Goal: Task Accomplishment & Management: Manage account settings

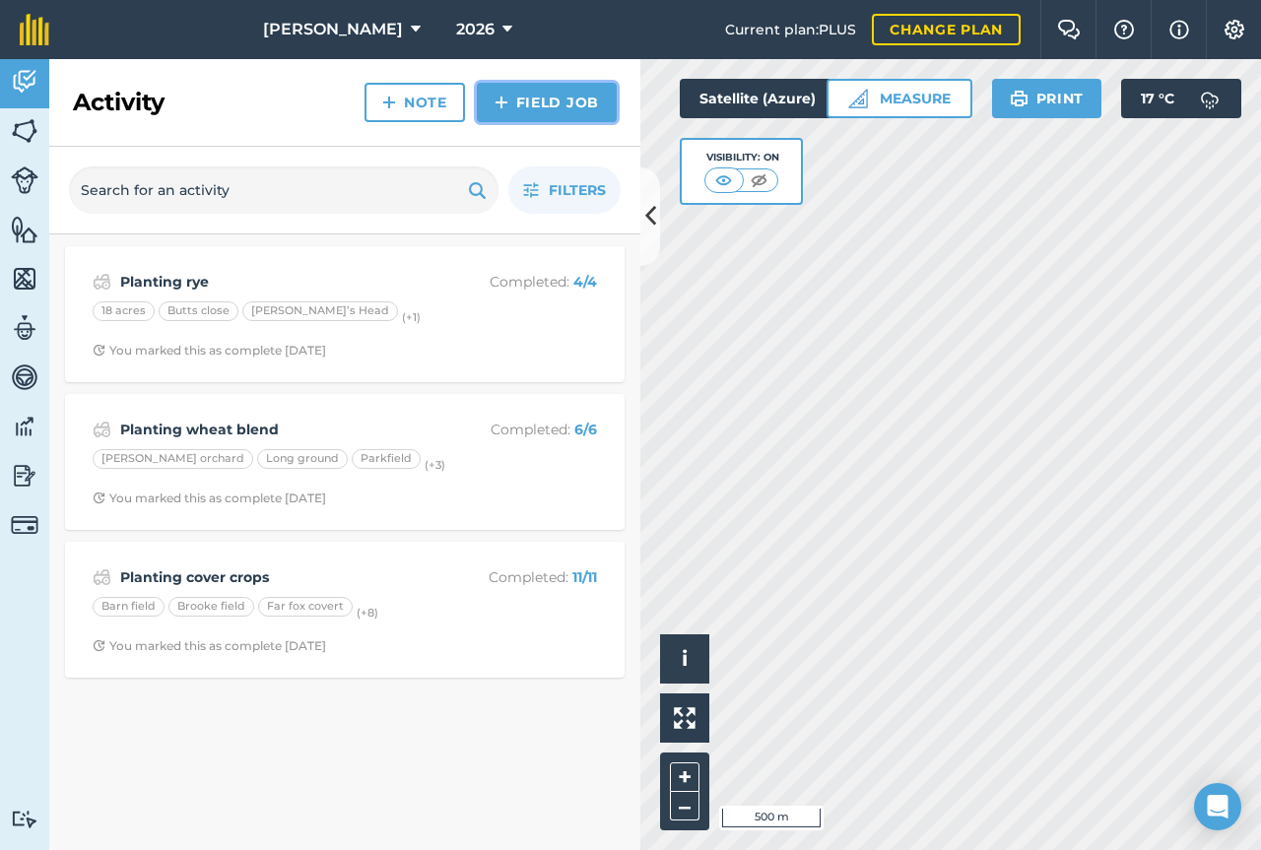
click at [533, 99] on link "Field Job" at bounding box center [547, 102] width 140 height 39
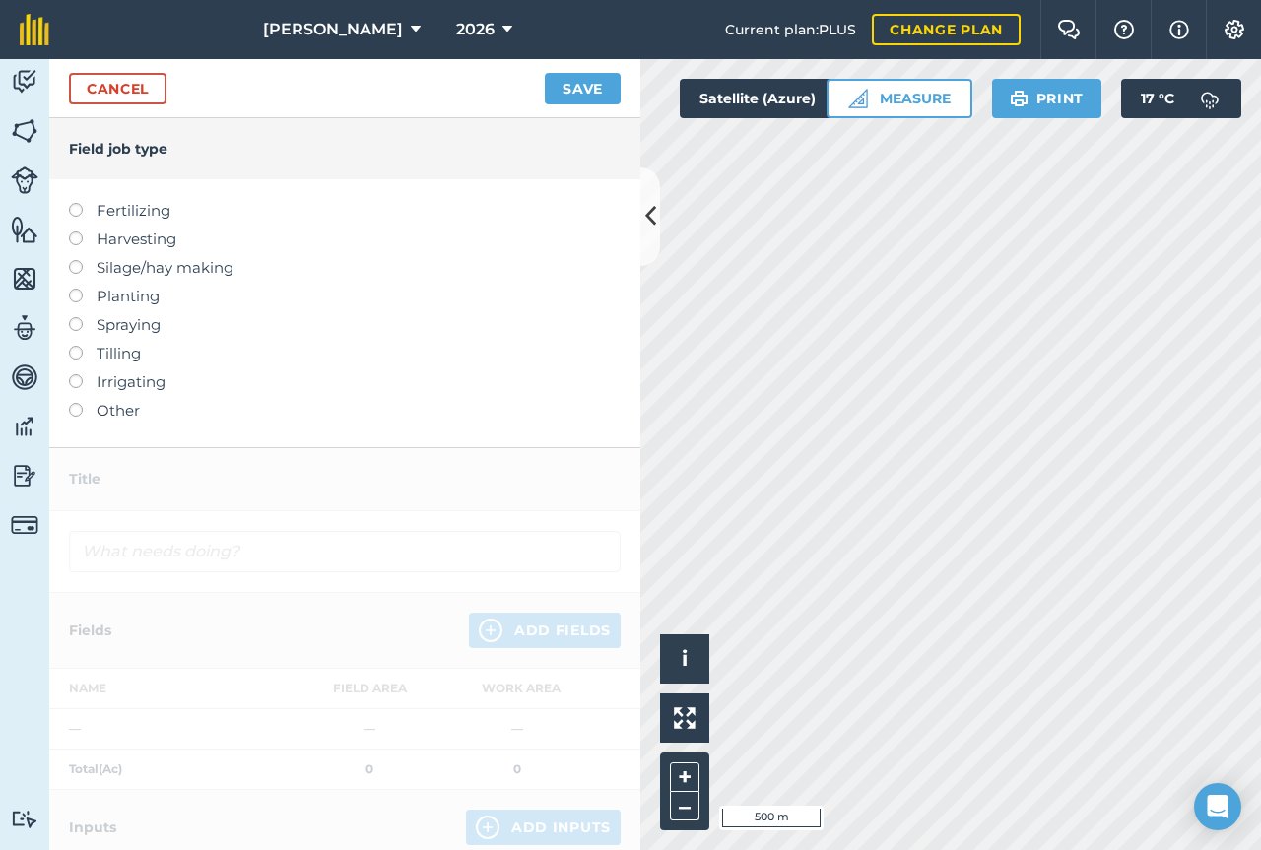
click at [79, 317] on label at bounding box center [83, 317] width 28 height 0
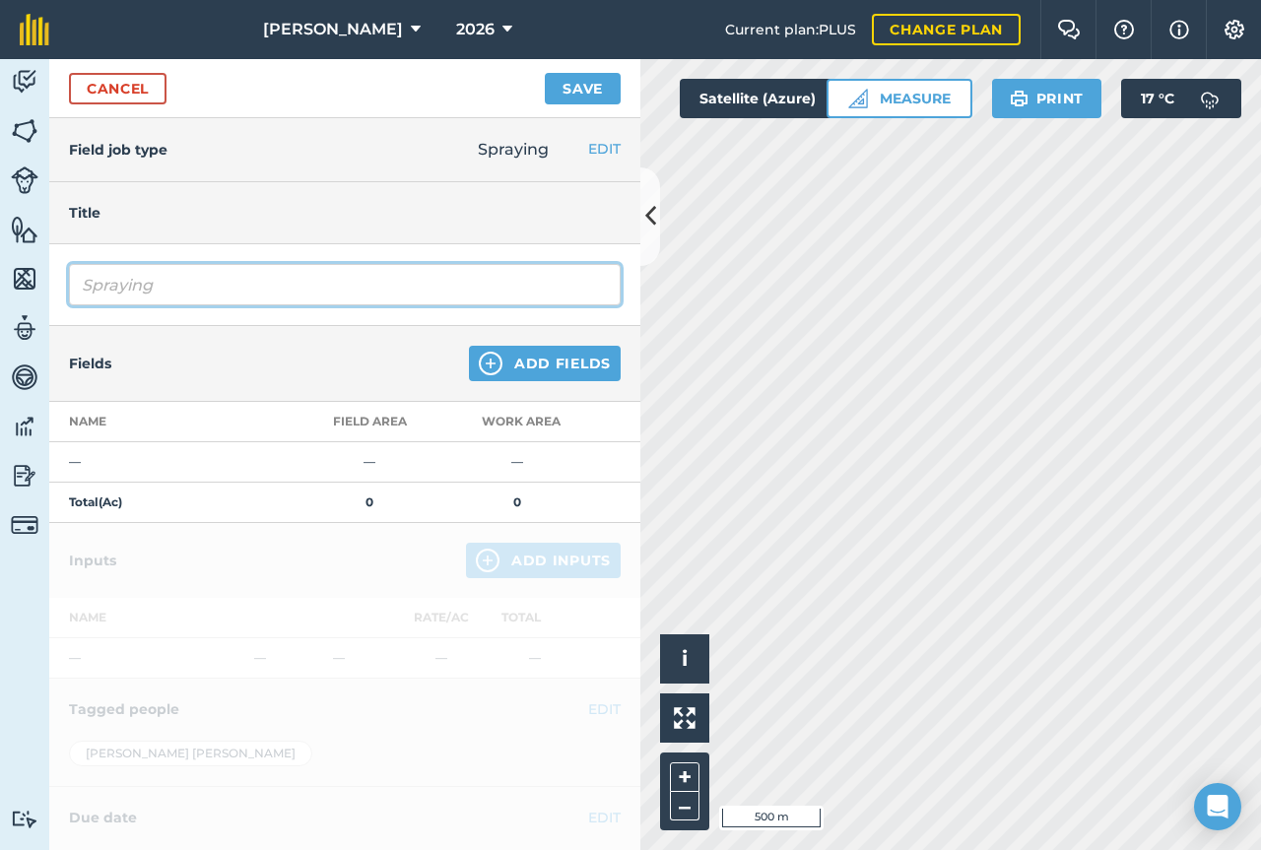
click at [334, 269] on input "Spraying" at bounding box center [345, 284] width 552 height 41
type input "Spraying off pre rye"
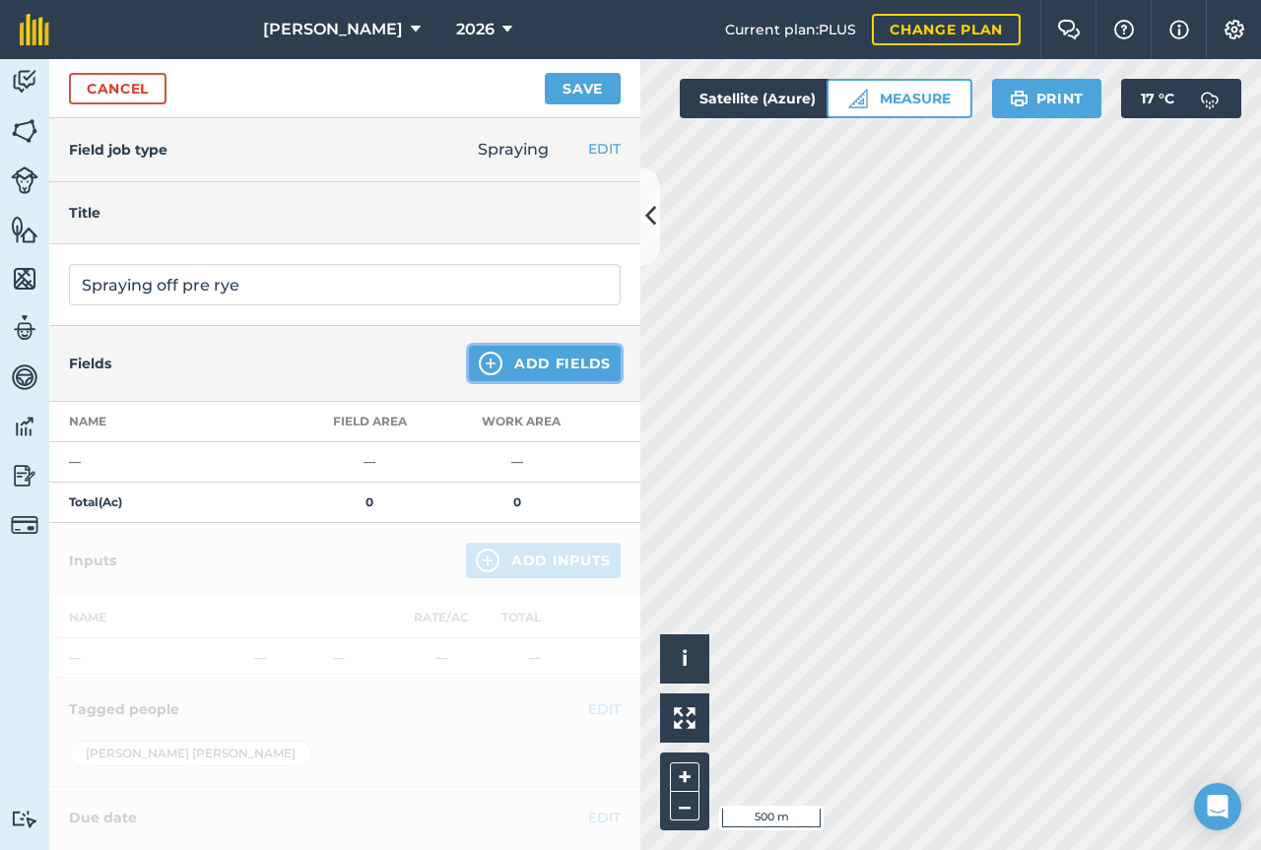
click at [538, 368] on button "Add Fields" at bounding box center [545, 363] width 152 height 35
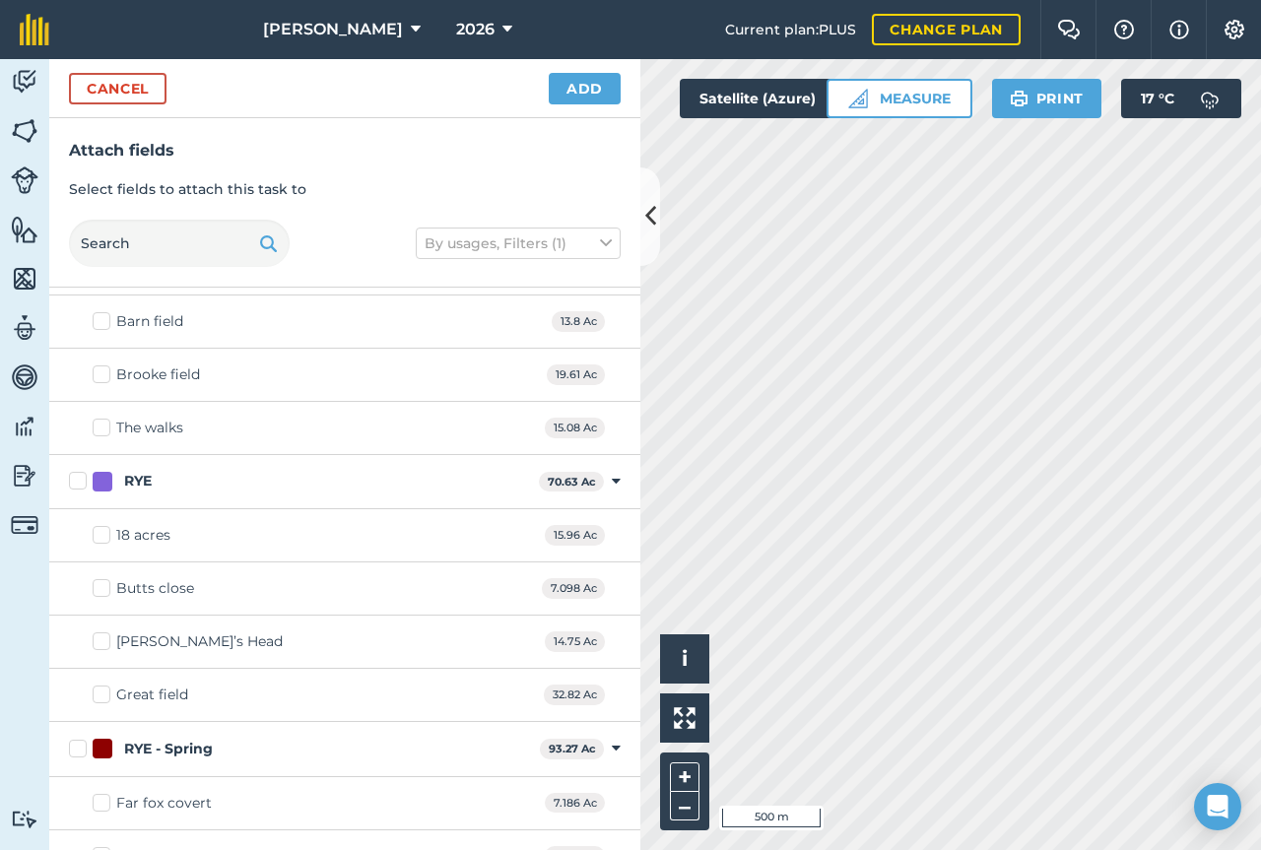
scroll to position [386, 0]
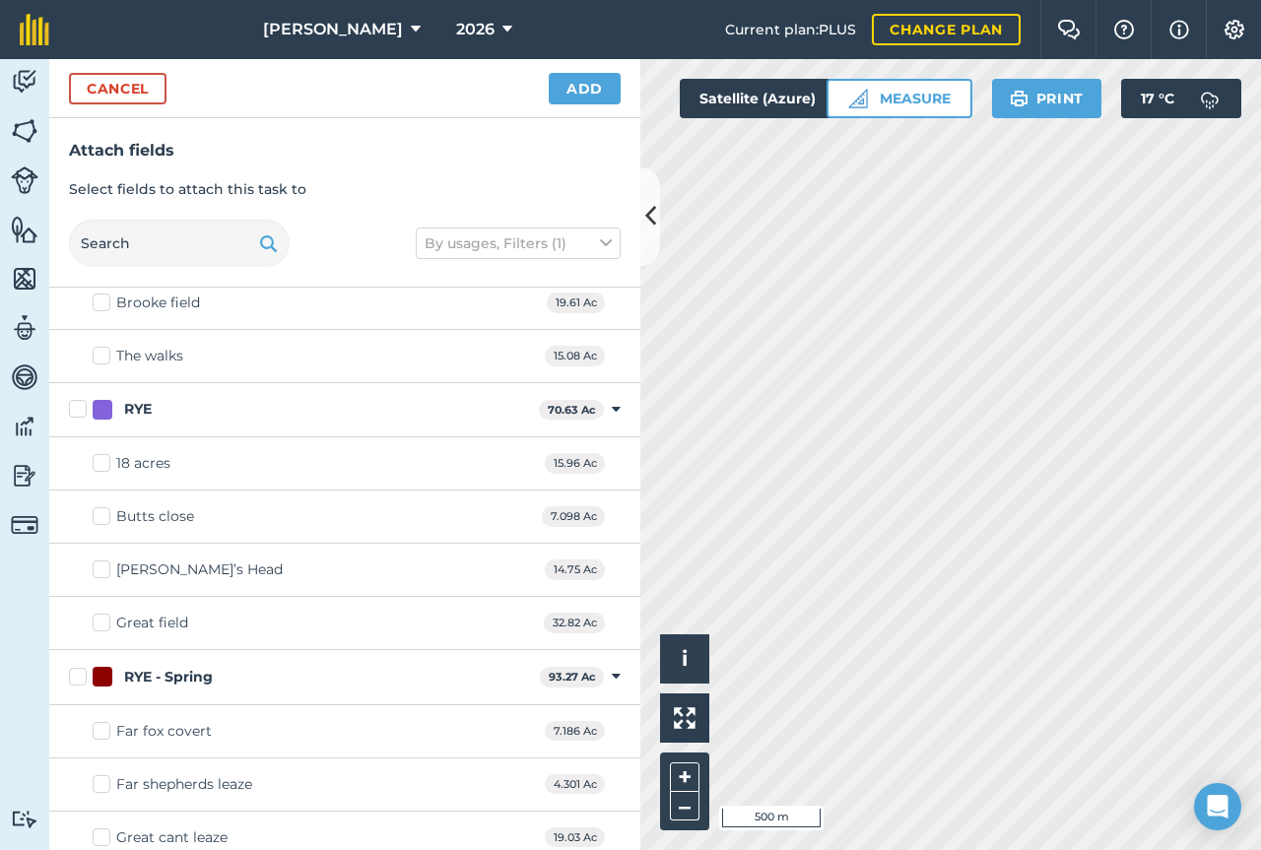
click at [83, 412] on label "RYE" at bounding box center [300, 409] width 462 height 21
click at [82, 412] on input "RYE" at bounding box center [75, 405] width 13 height 13
checkbox input "true"
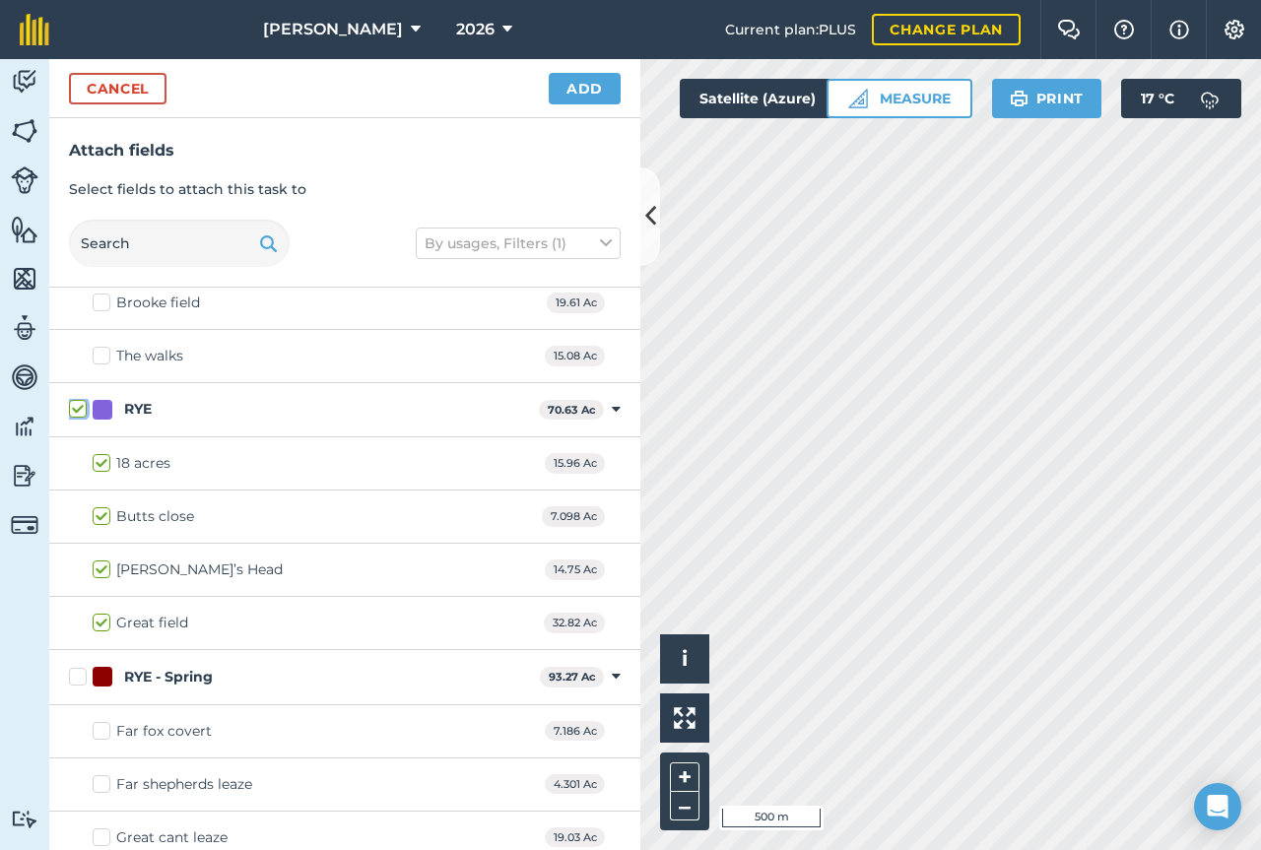
checkbox input "true"
click at [581, 96] on button "Add" at bounding box center [585, 89] width 72 height 32
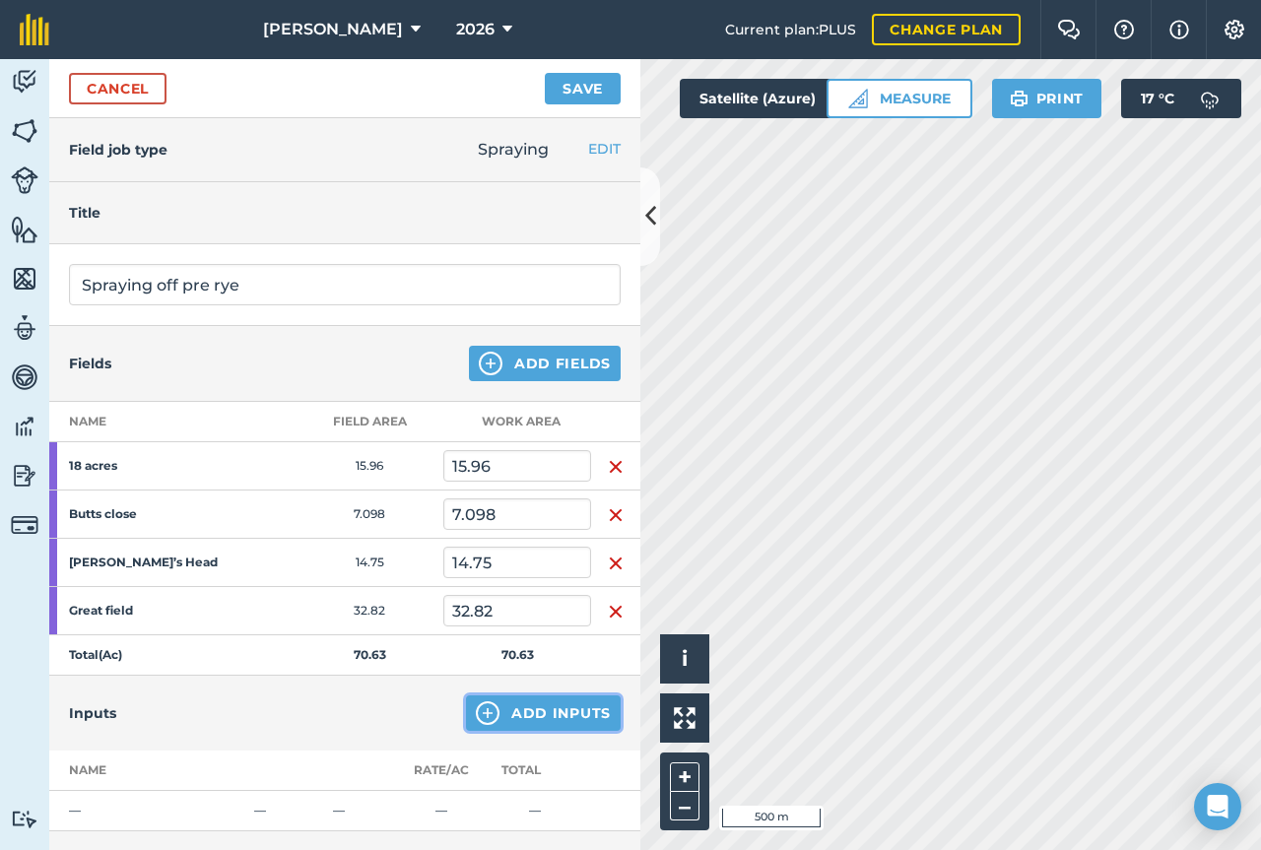
click at [524, 711] on button "Add Inputs" at bounding box center [543, 713] width 155 height 35
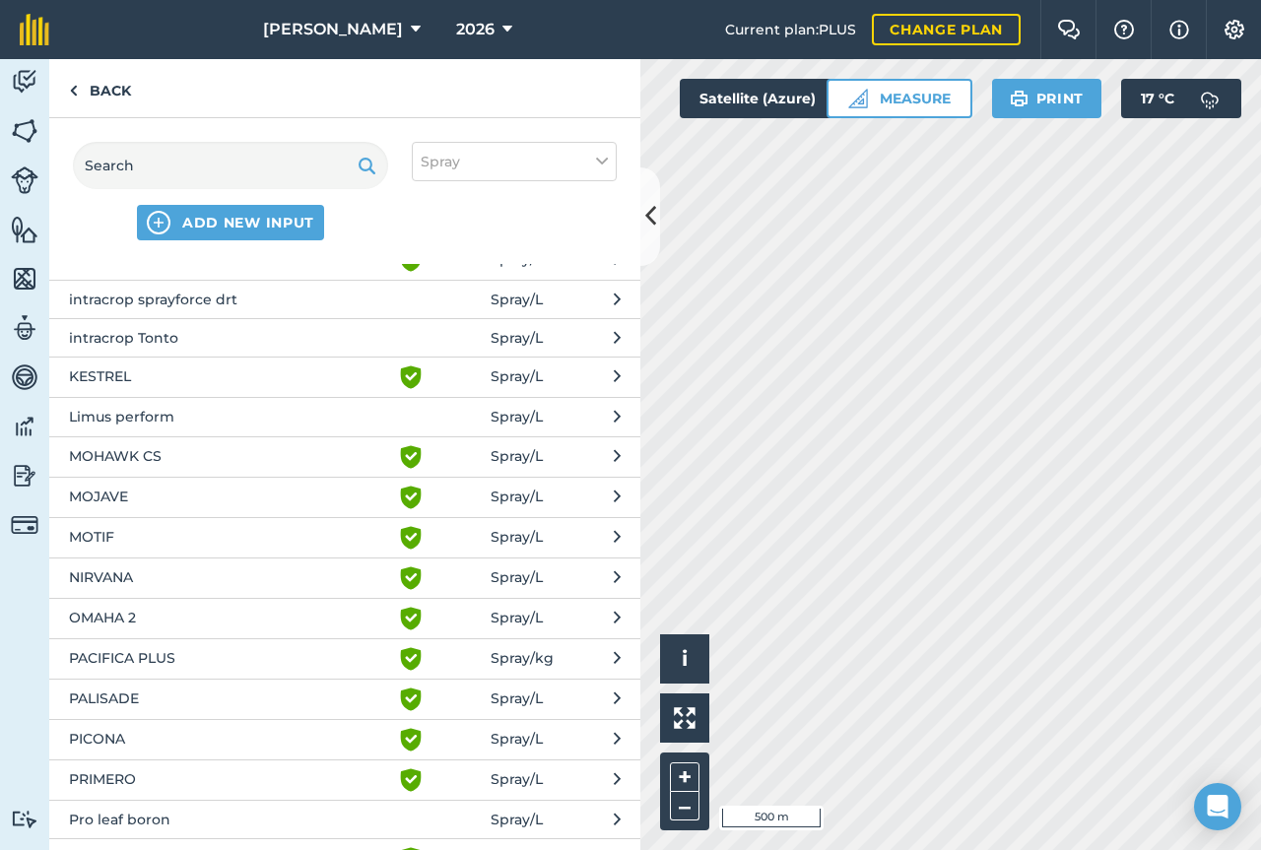
scroll to position [1231, 0]
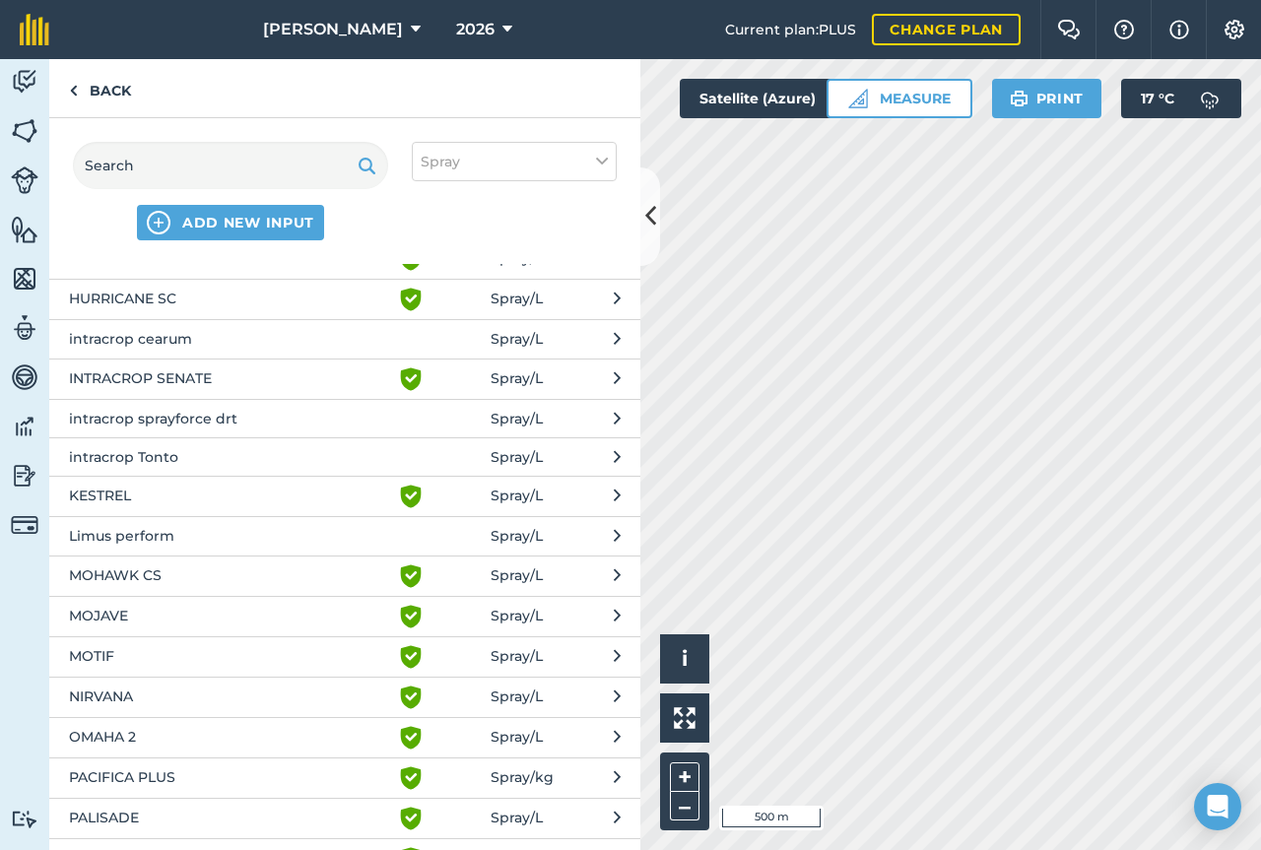
click at [180, 415] on span "intracrop sprayforce drt" at bounding box center [230, 419] width 322 height 22
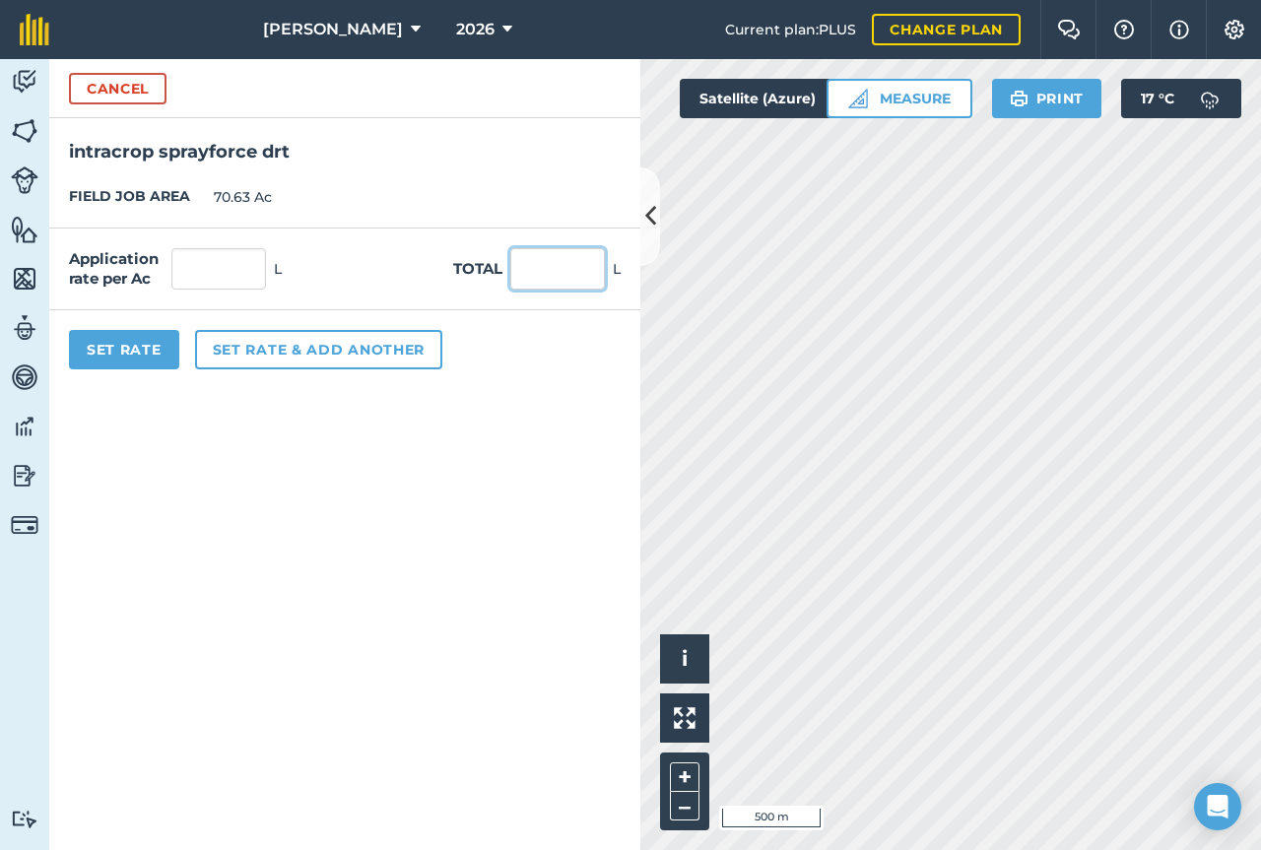
click at [550, 270] on input "text" at bounding box center [557, 268] width 95 height 41
type input "15"
type input "0.212"
click at [520, 383] on div "Set Rate Set rate & add another" at bounding box center [344, 349] width 591 height 79
click at [267, 361] on button "Set rate & add another" at bounding box center [318, 349] width 247 height 39
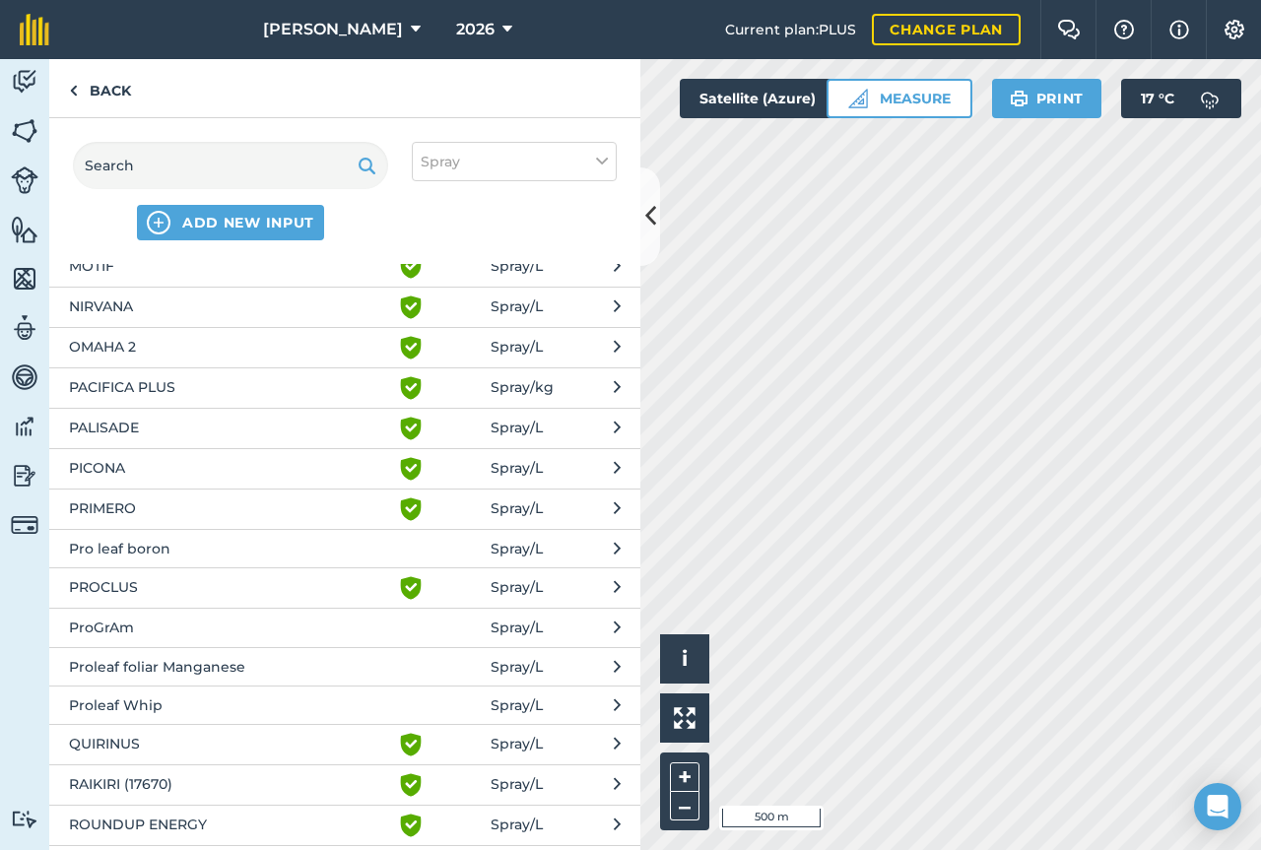
scroll to position [1541, 0]
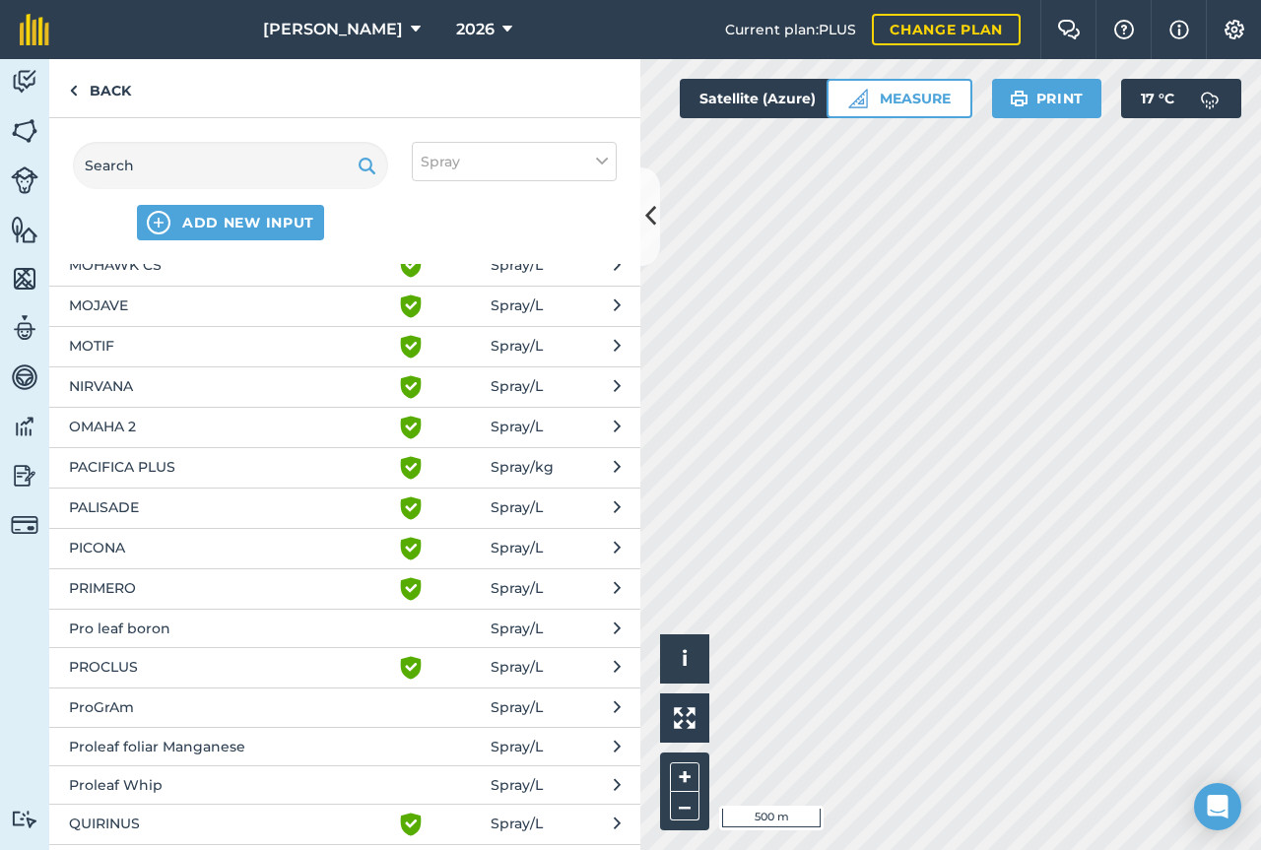
click at [191, 350] on span "MOTIF" at bounding box center [230, 347] width 322 height 24
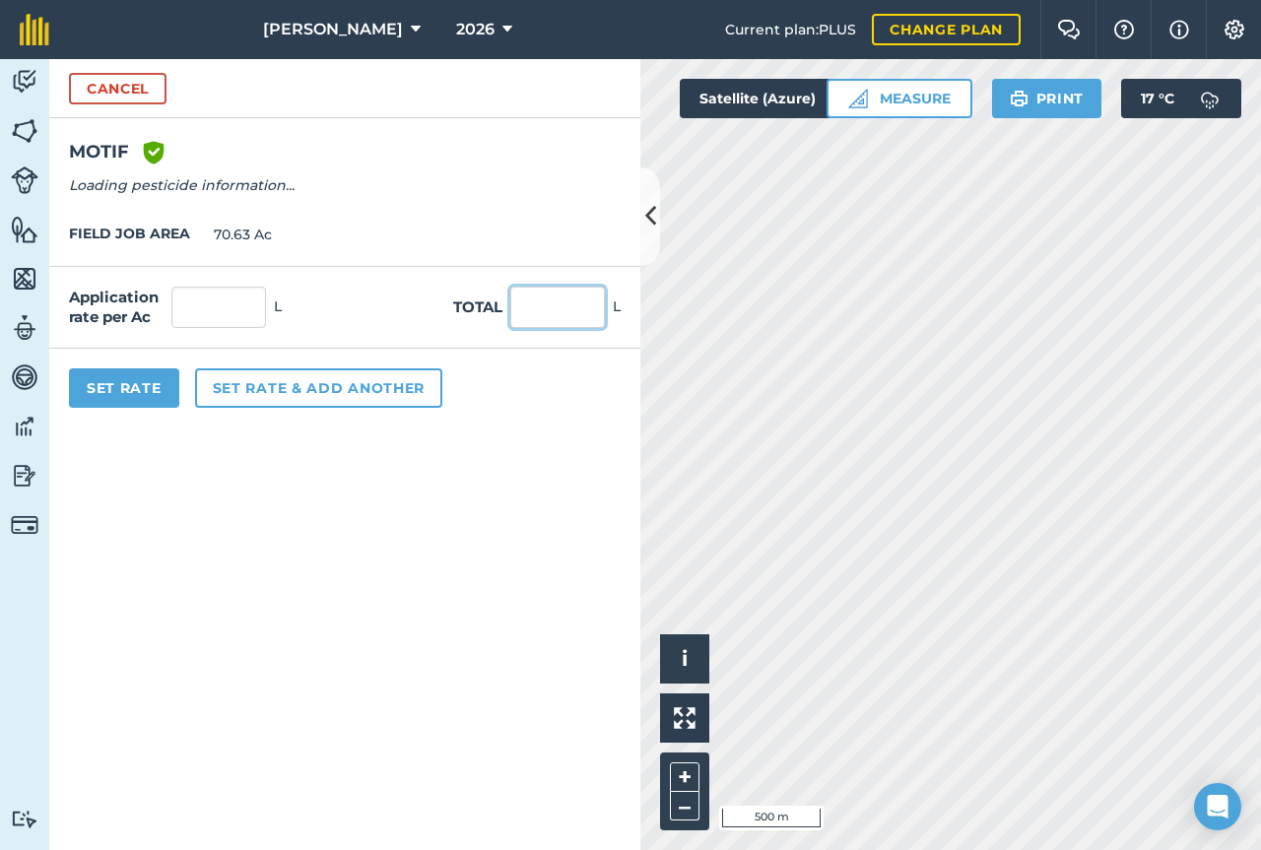
click at [569, 303] on input "text" at bounding box center [557, 307] width 95 height 41
type input "74.68"
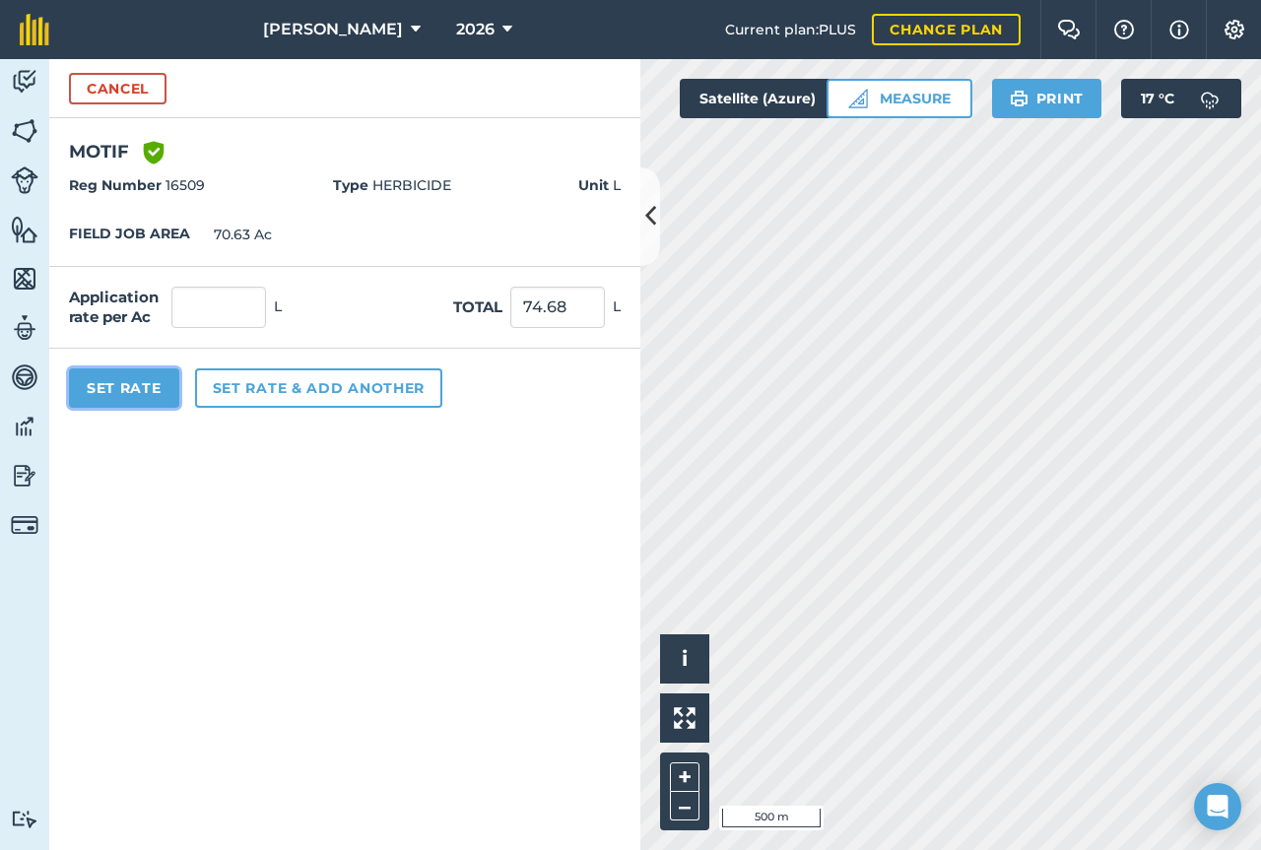
type input "1.057"
click at [138, 392] on button "Set Rate" at bounding box center [124, 388] width 110 height 39
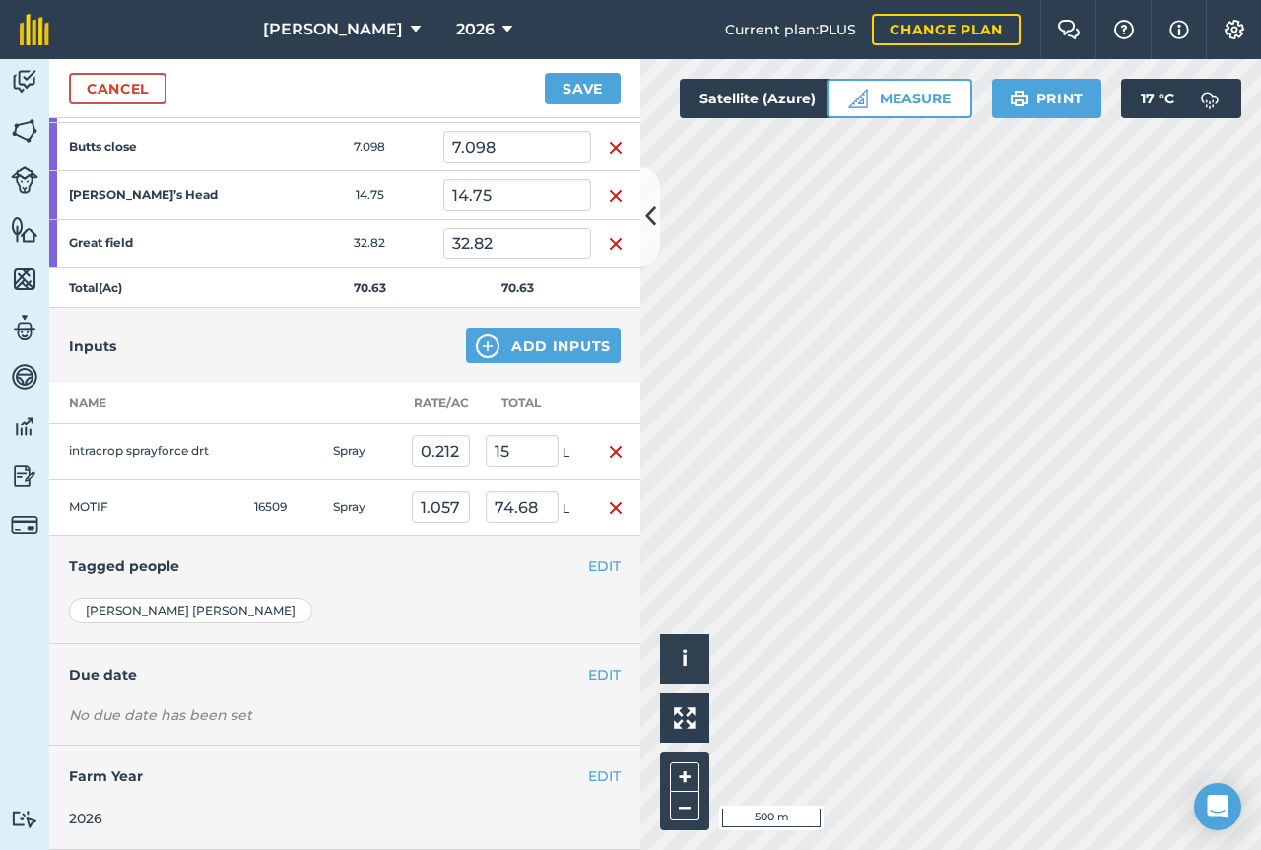
scroll to position [0, 0]
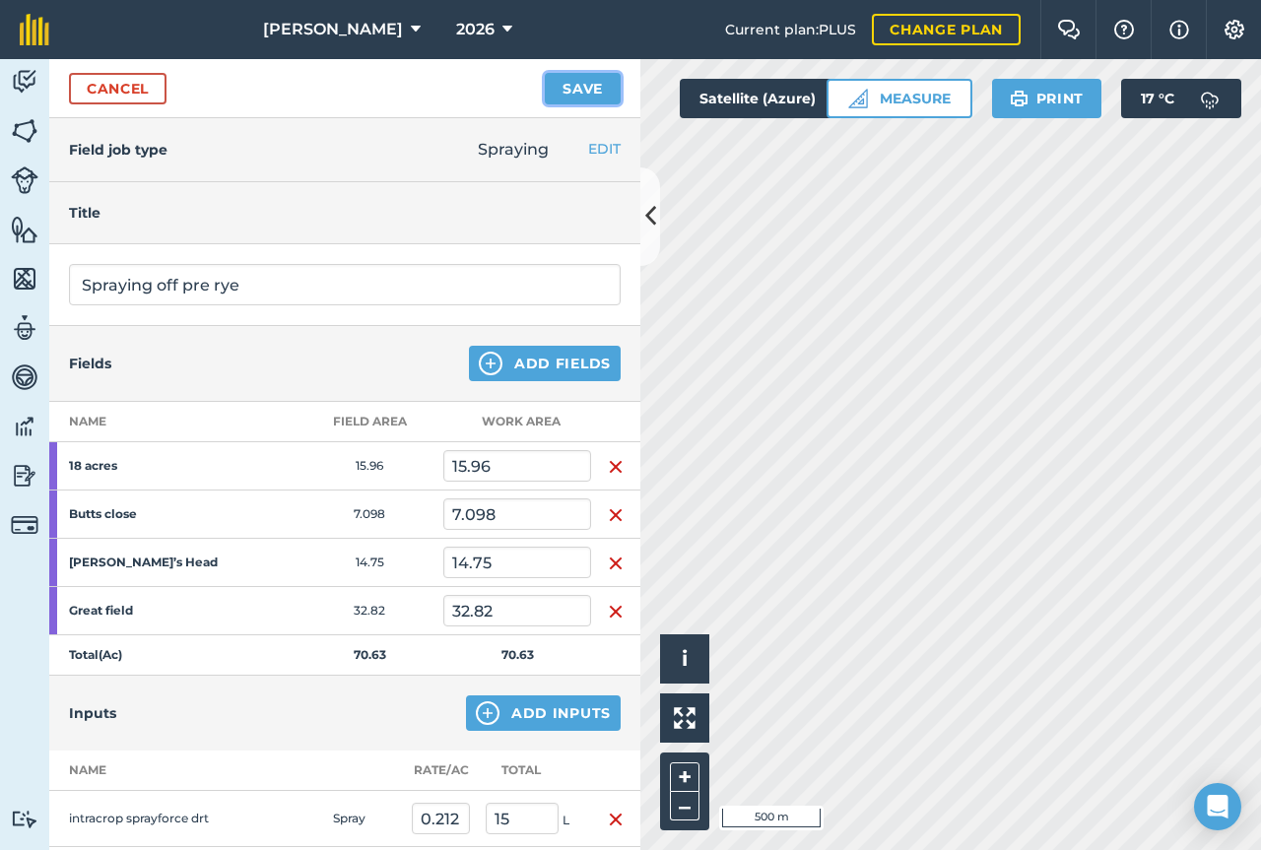
click at [606, 96] on button "Save" at bounding box center [583, 89] width 76 height 32
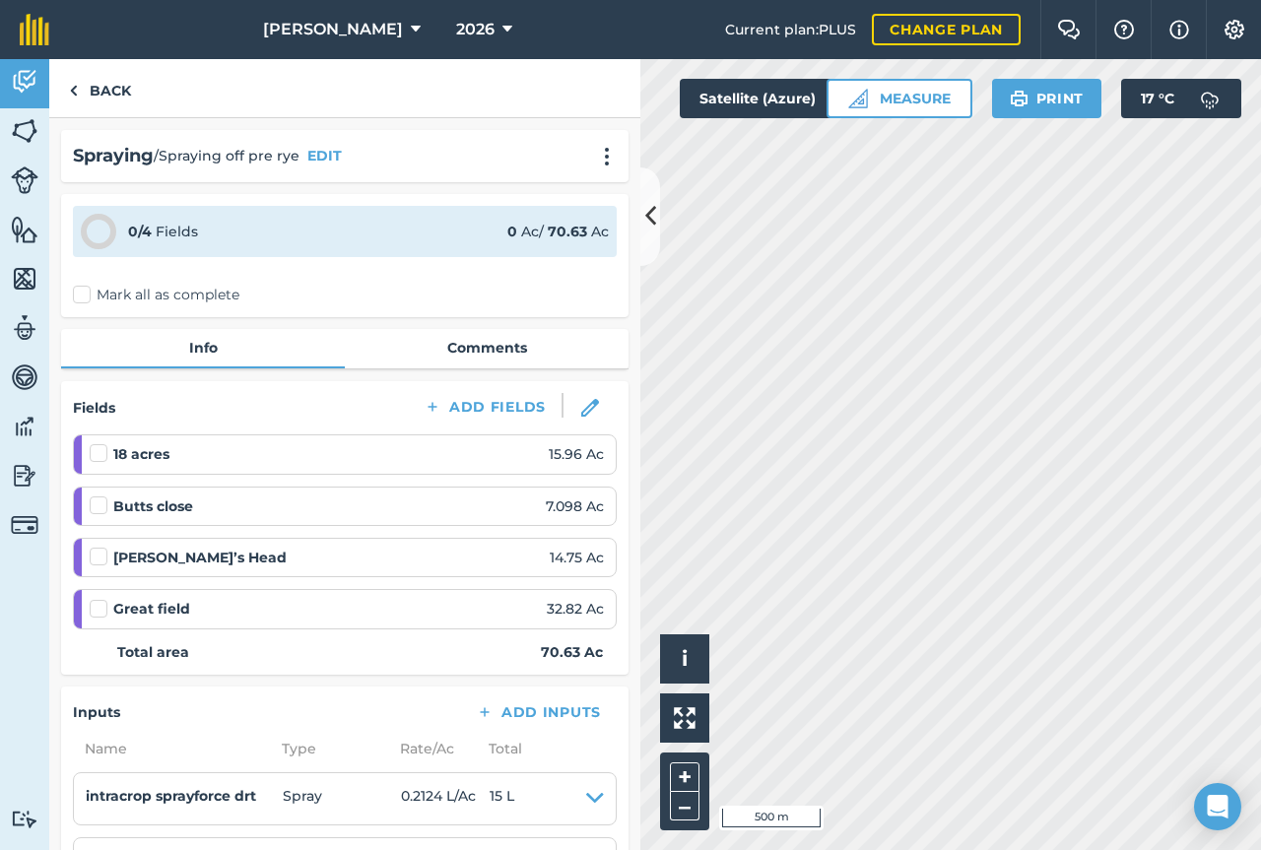
click at [78, 299] on label "Mark all as complete" at bounding box center [156, 295] width 167 height 21
click at [78, 298] on input "Mark all as complete" at bounding box center [79, 291] width 13 height 13
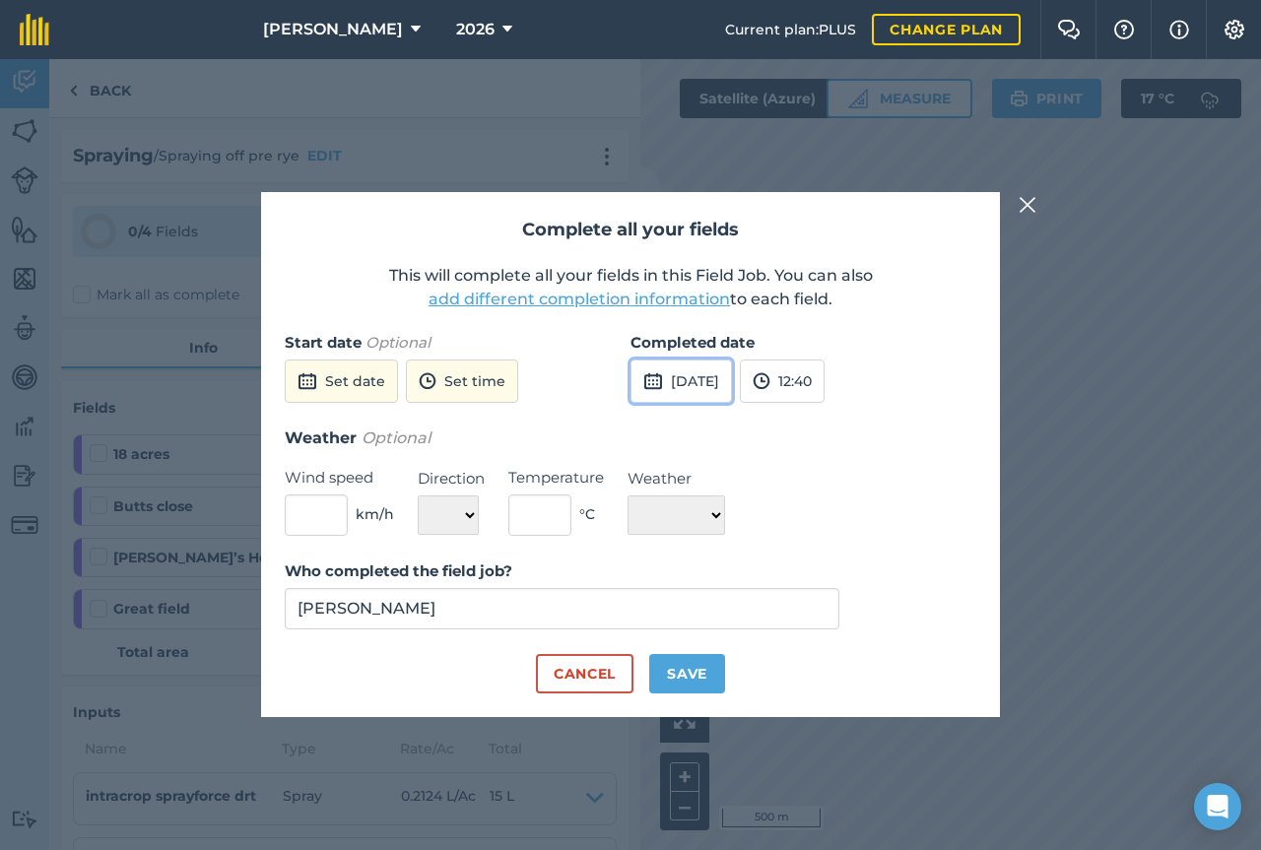
click at [731, 386] on button "[DATE]" at bounding box center [682, 381] width 102 height 43
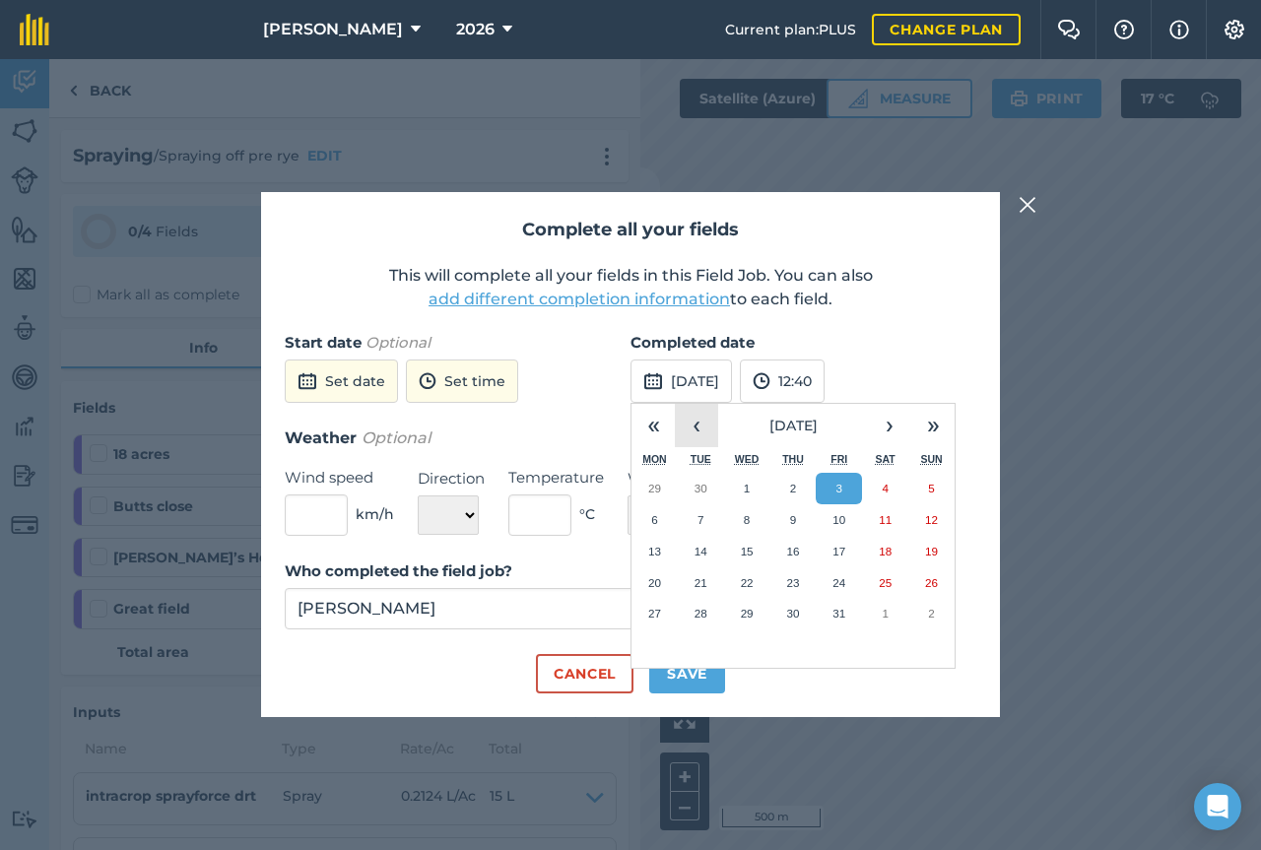
click at [701, 431] on button "‹" at bounding box center [696, 425] width 43 height 43
click at [797, 551] on abbr "18" at bounding box center [792, 551] width 13 height 13
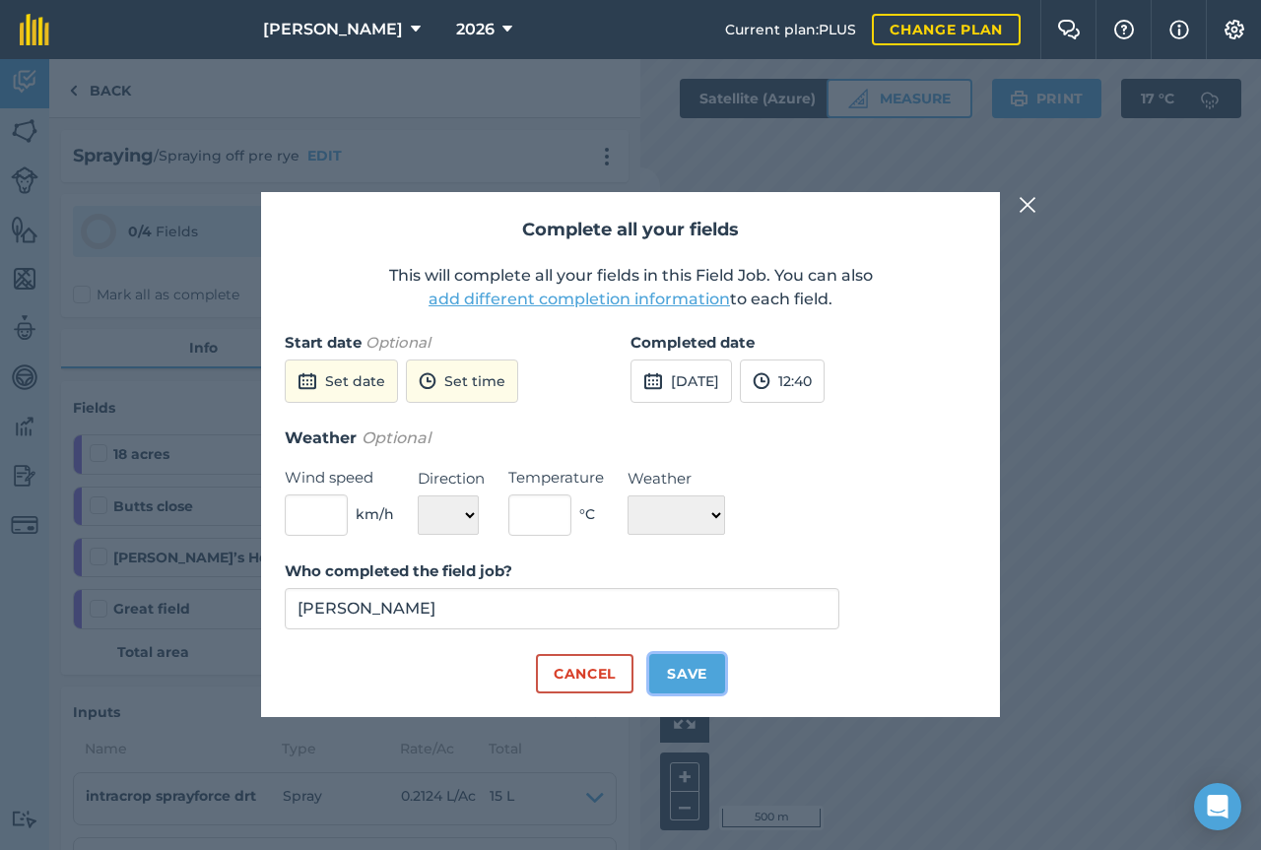
click at [678, 673] on button "Save" at bounding box center [687, 673] width 76 height 39
checkbox input "true"
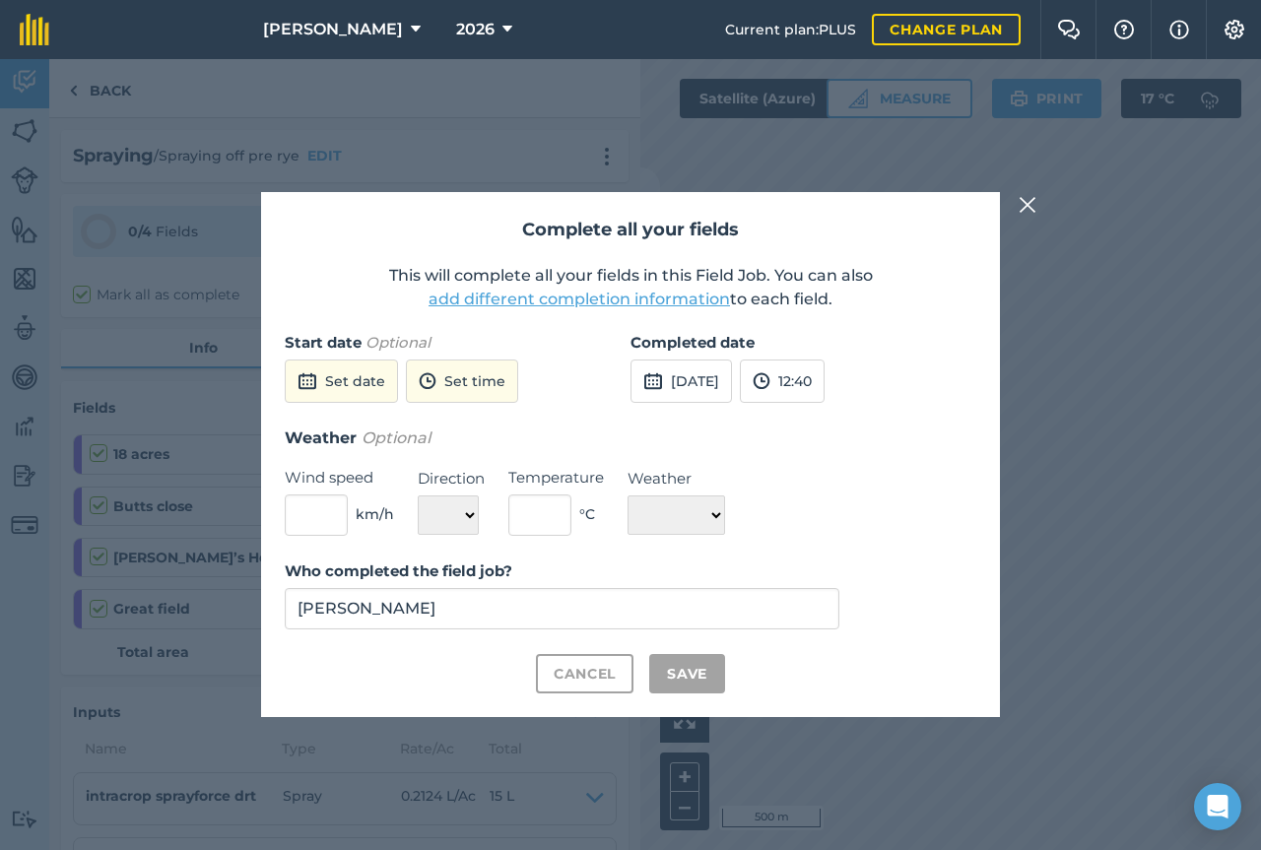
checkbox input "true"
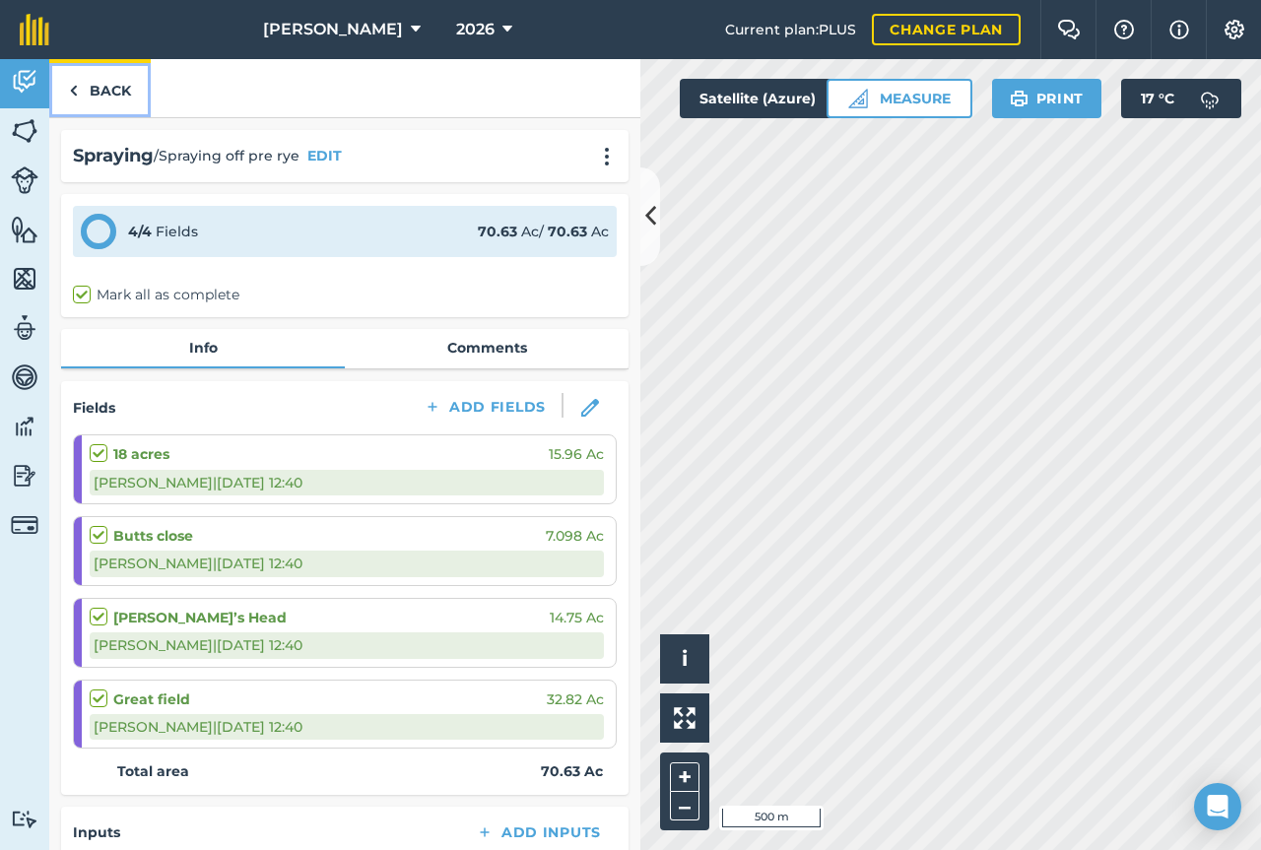
click at [122, 96] on link "Back" at bounding box center [100, 88] width 102 height 58
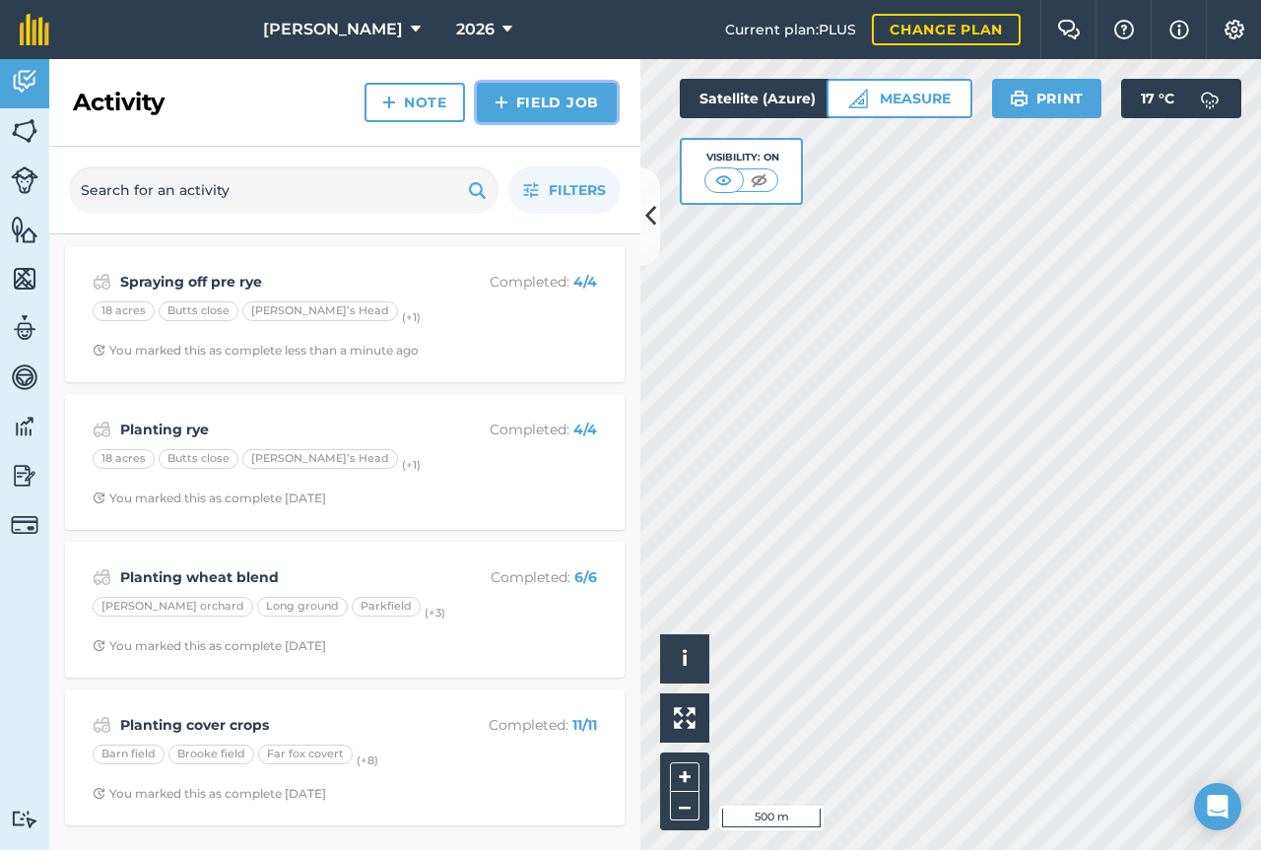
click at [530, 106] on link "Field Job" at bounding box center [547, 102] width 140 height 39
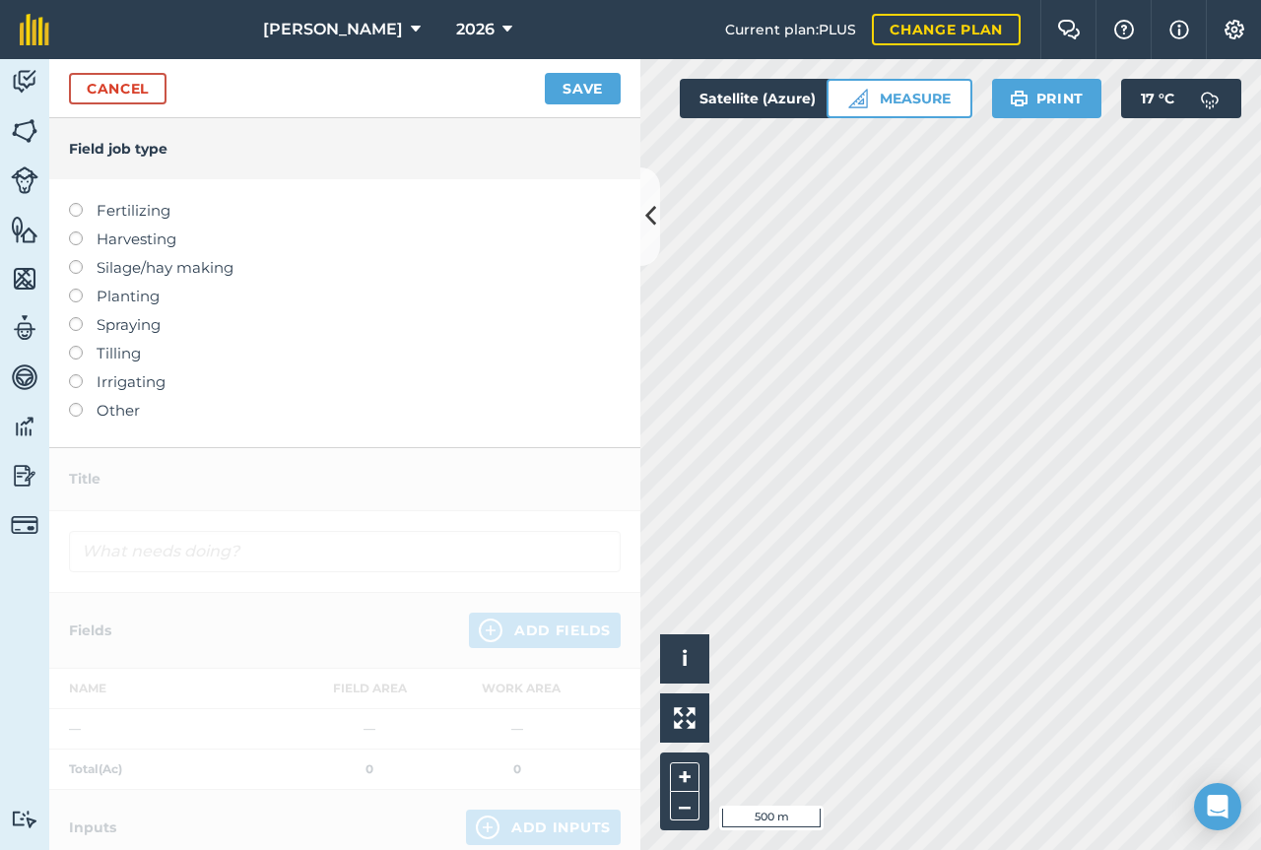
click at [78, 317] on label at bounding box center [83, 317] width 28 height 0
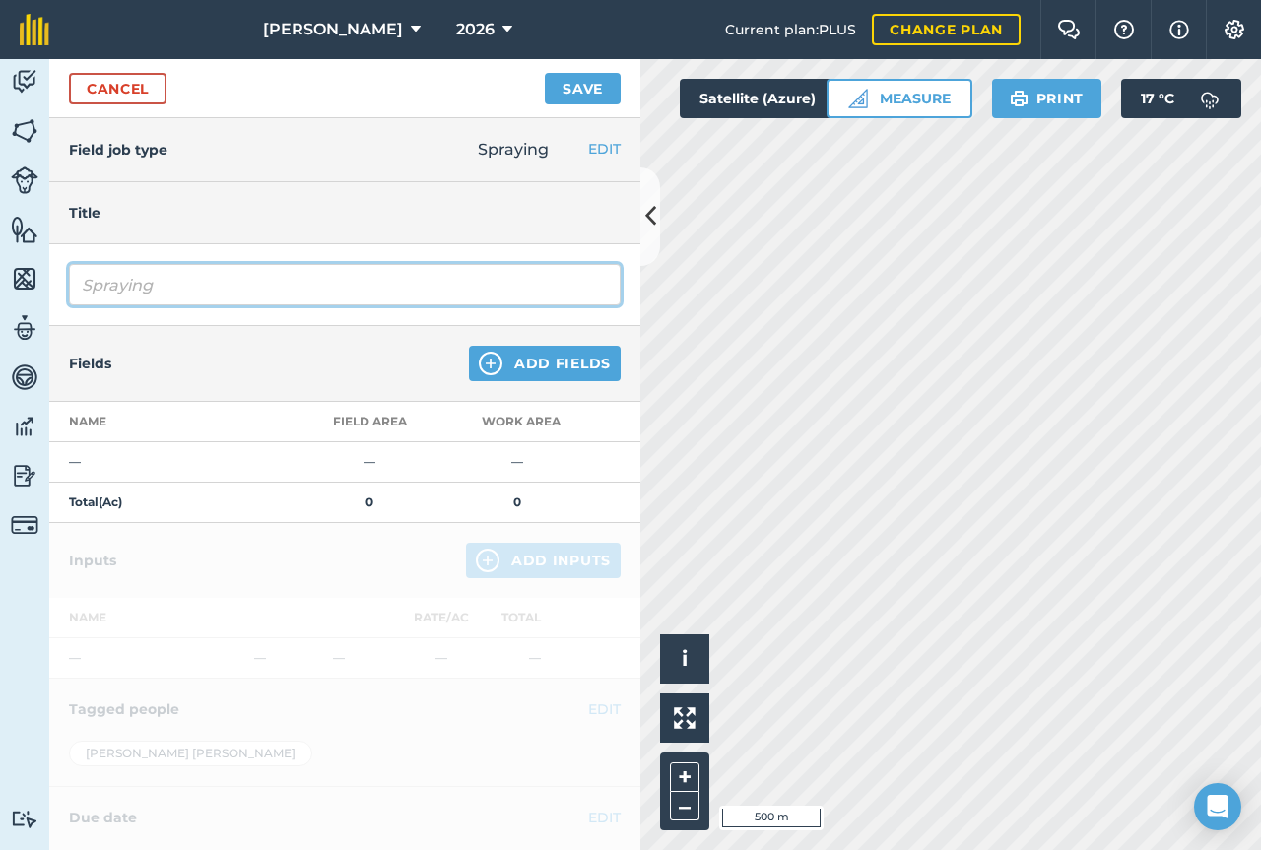
click at [202, 285] on input "Spraying" at bounding box center [345, 284] width 552 height 41
type input "Spraying pre m rye"
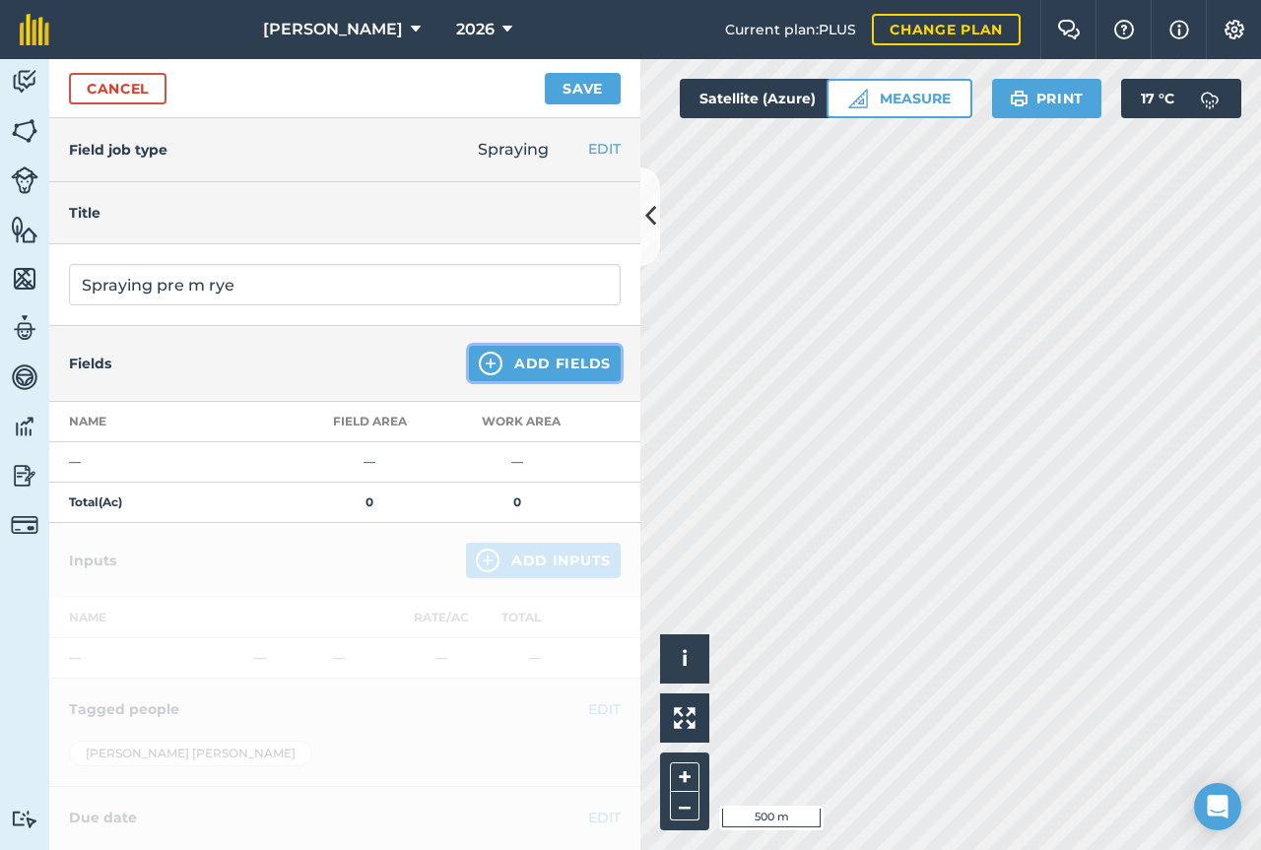
click at [511, 354] on button "Add Fields" at bounding box center [545, 363] width 152 height 35
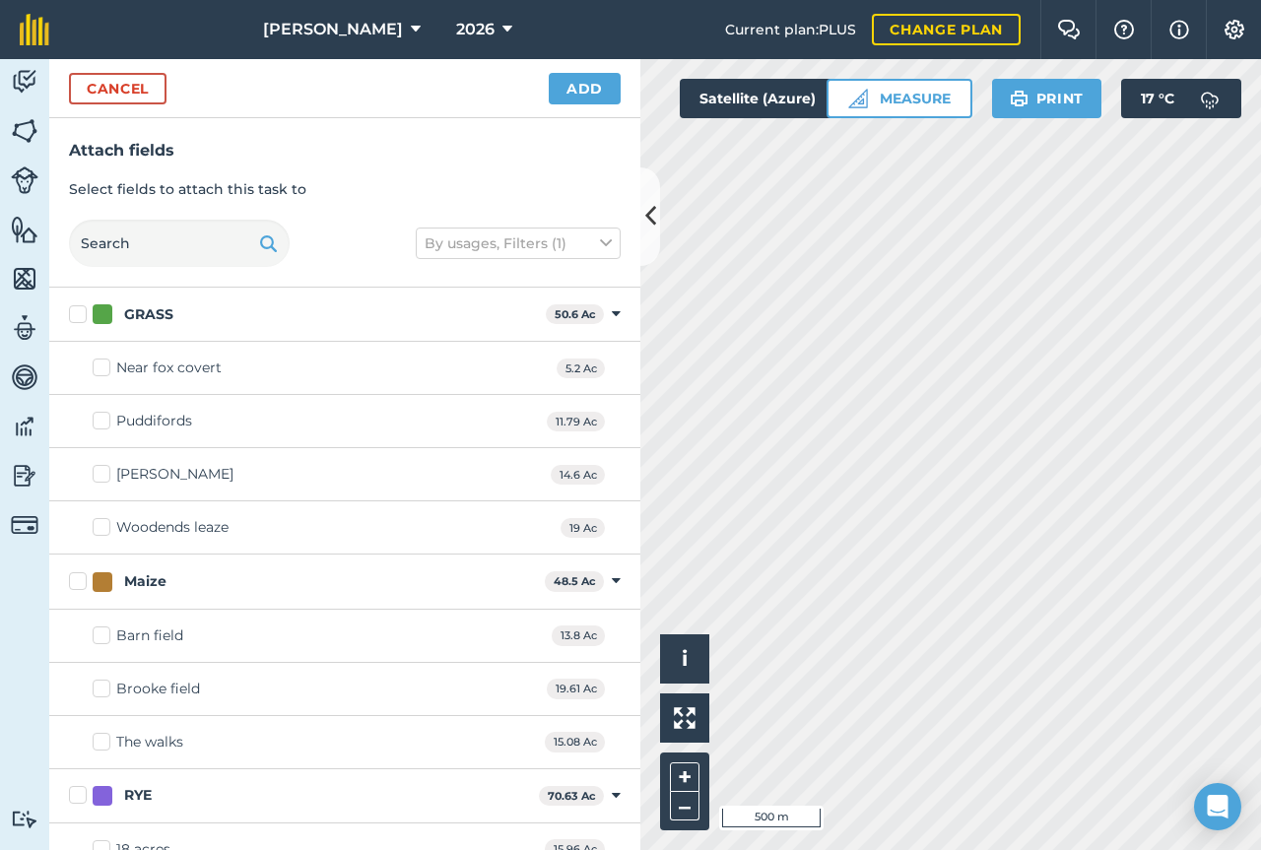
click at [76, 797] on label "RYE" at bounding box center [300, 795] width 462 height 21
click at [76, 797] on input "RYE" at bounding box center [75, 791] width 13 height 13
checkbox input "true"
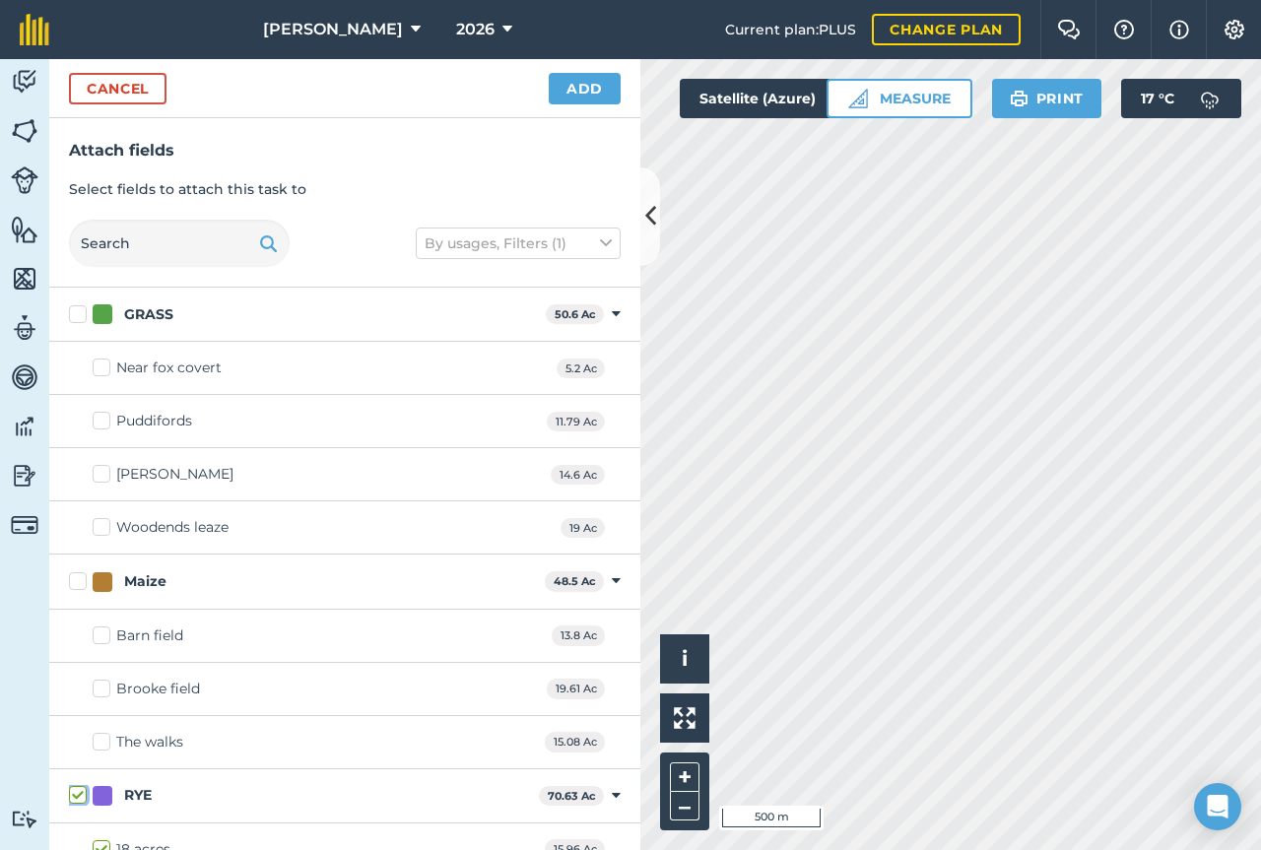
checkbox input "true"
click at [594, 91] on button "Add" at bounding box center [585, 89] width 72 height 32
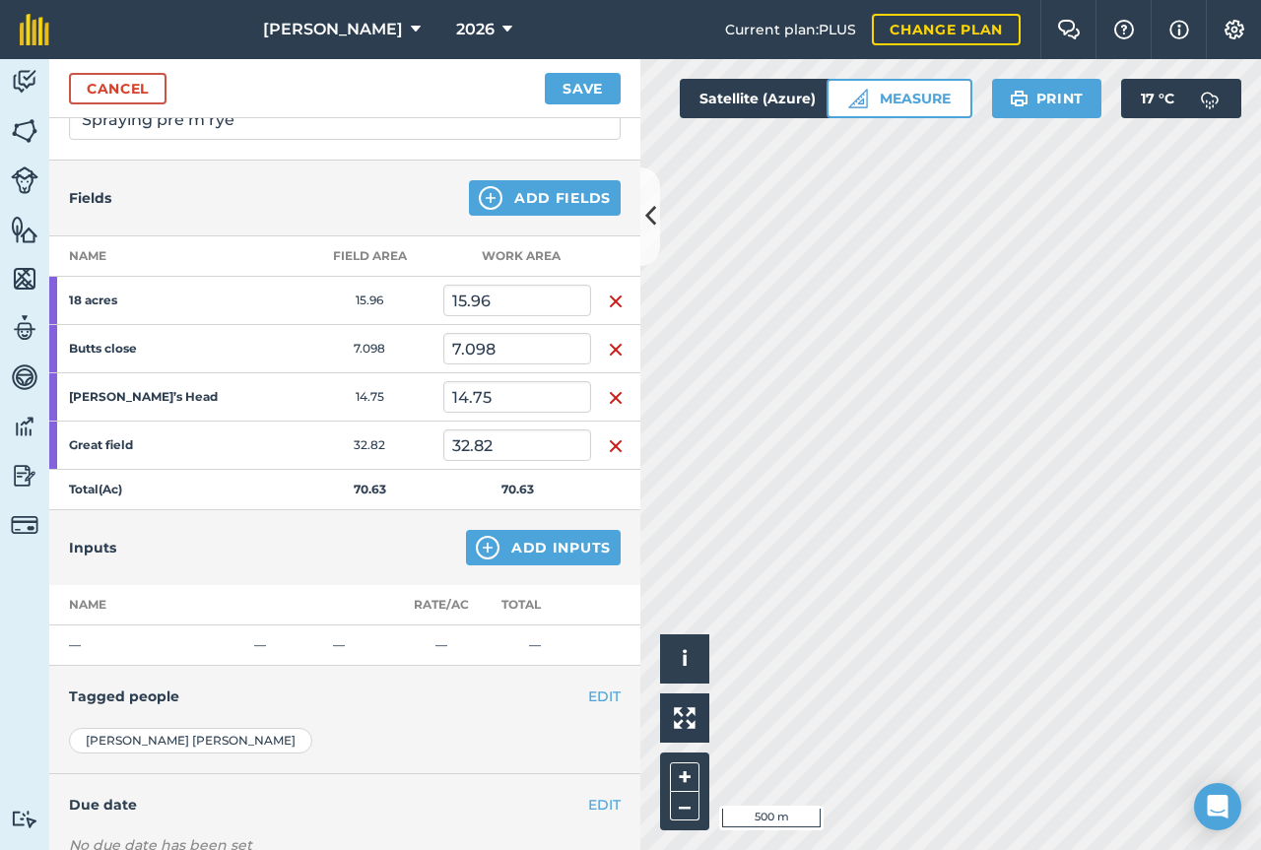
scroll to position [204, 0]
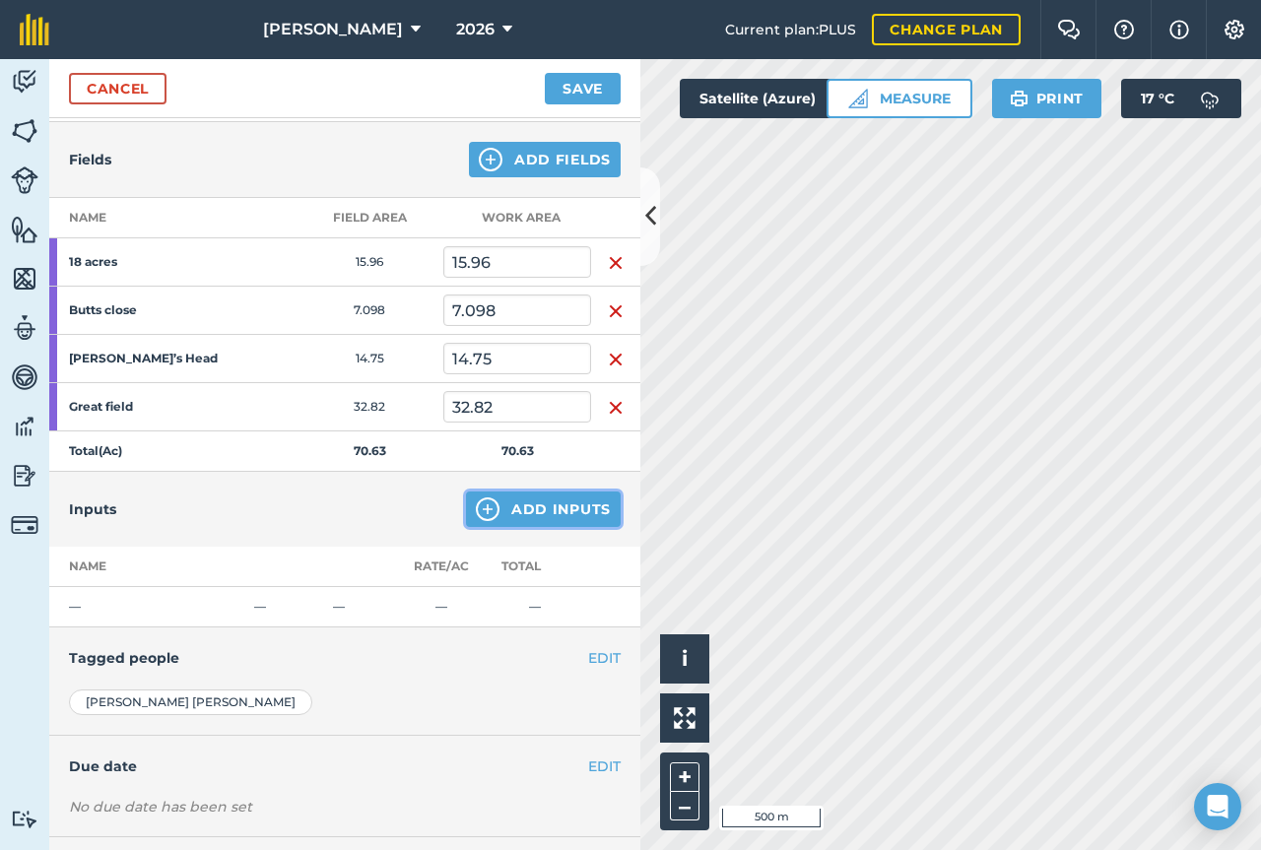
click at [531, 513] on button "Add Inputs" at bounding box center [543, 509] width 155 height 35
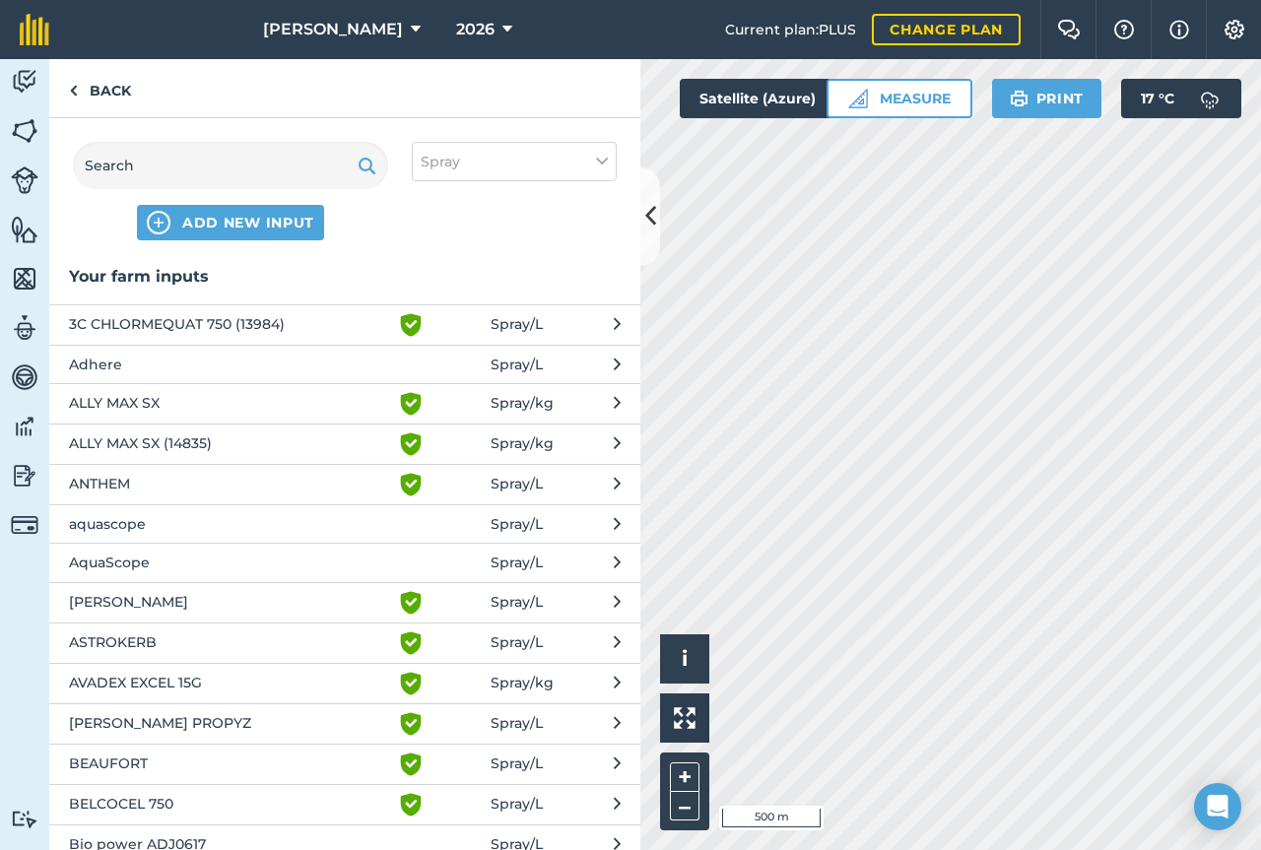
click at [175, 369] on span "Adhere" at bounding box center [230, 365] width 322 height 22
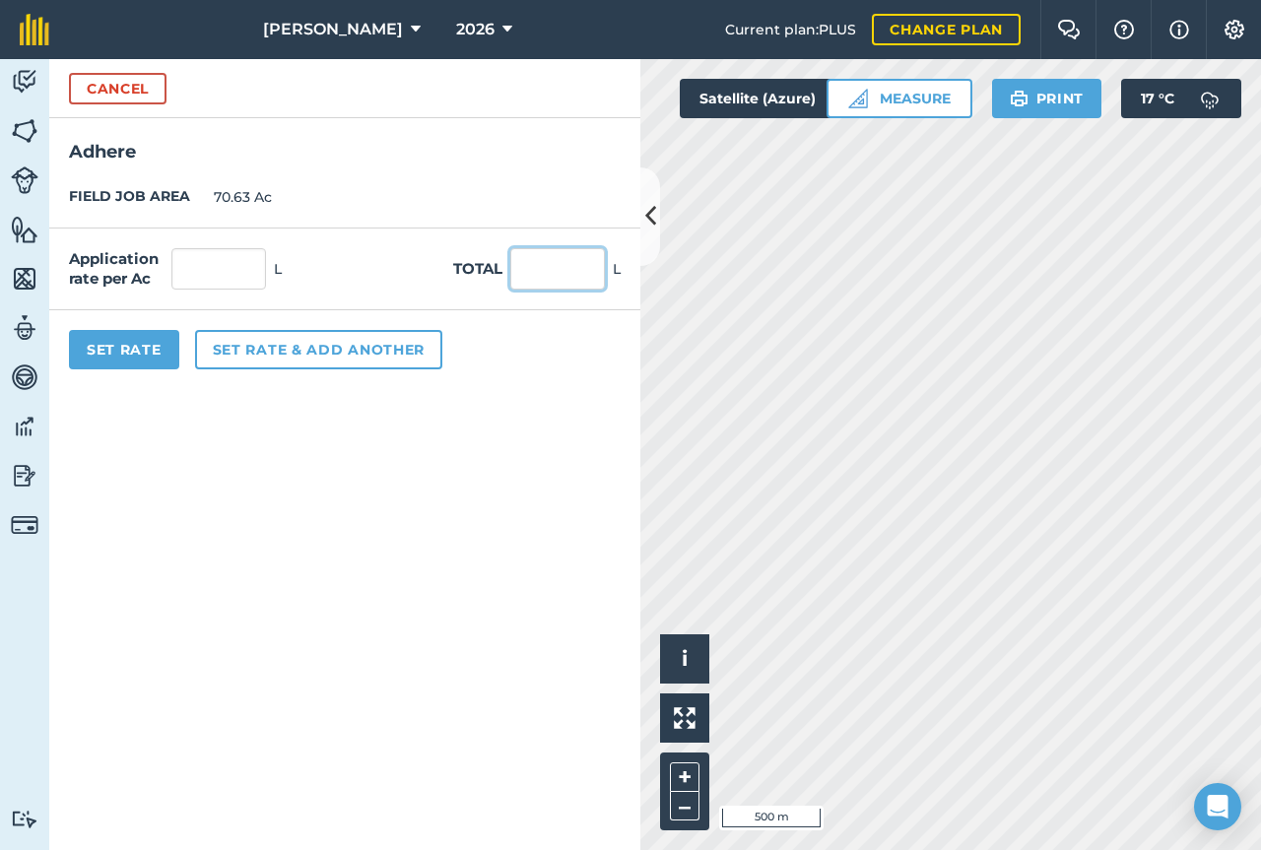
click at [529, 263] on input "text" at bounding box center [557, 268] width 95 height 41
type input "6"
type input "0.085"
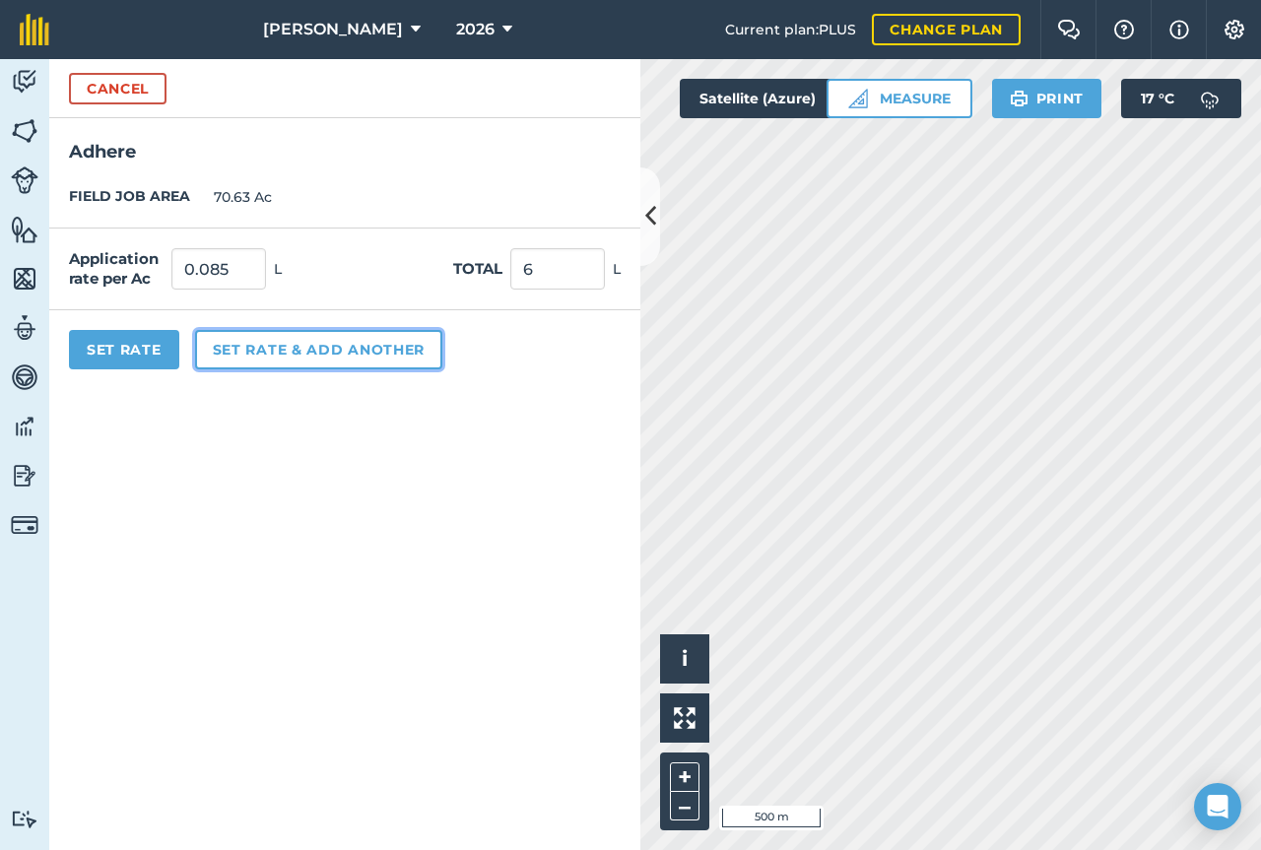
click at [367, 363] on button "Set rate & add another" at bounding box center [318, 349] width 247 height 39
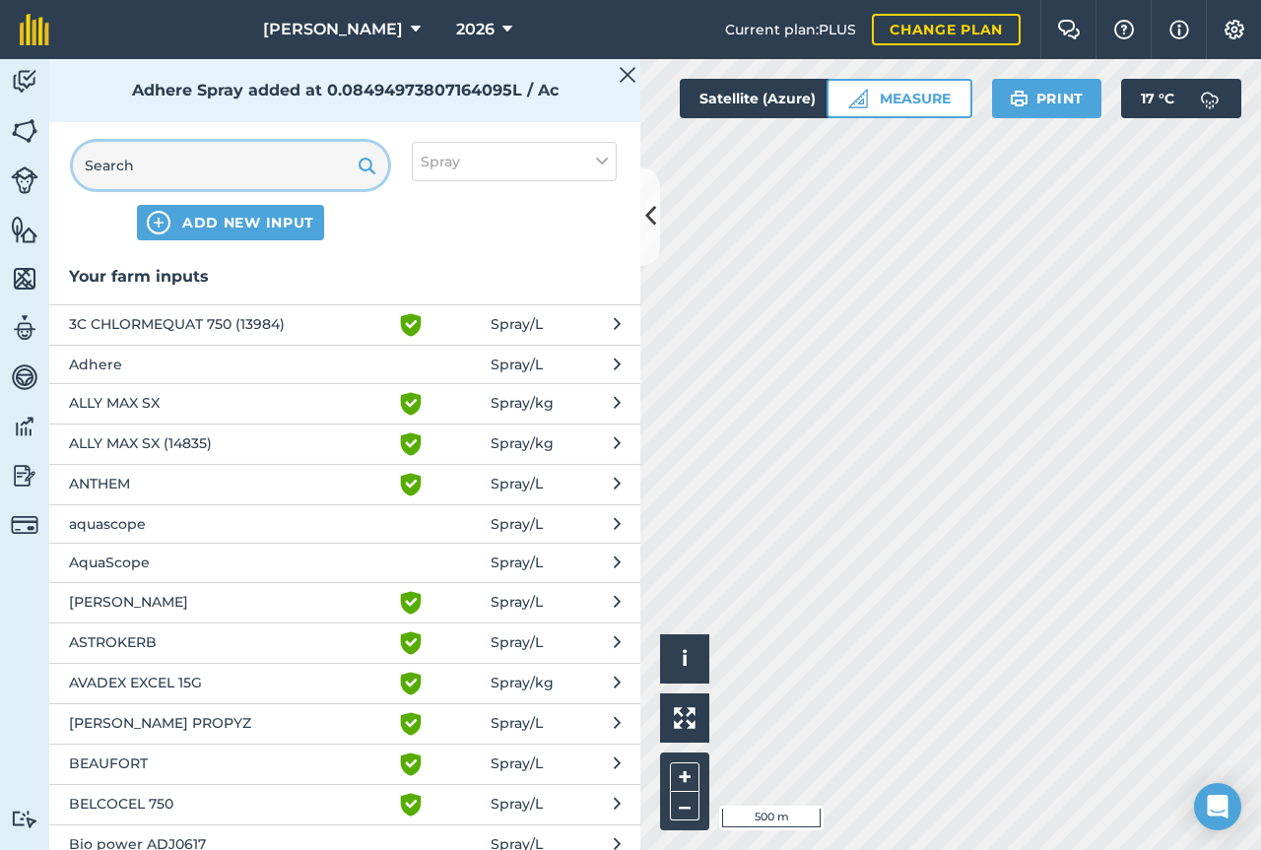
click at [198, 154] on input "text" at bounding box center [230, 165] width 315 height 47
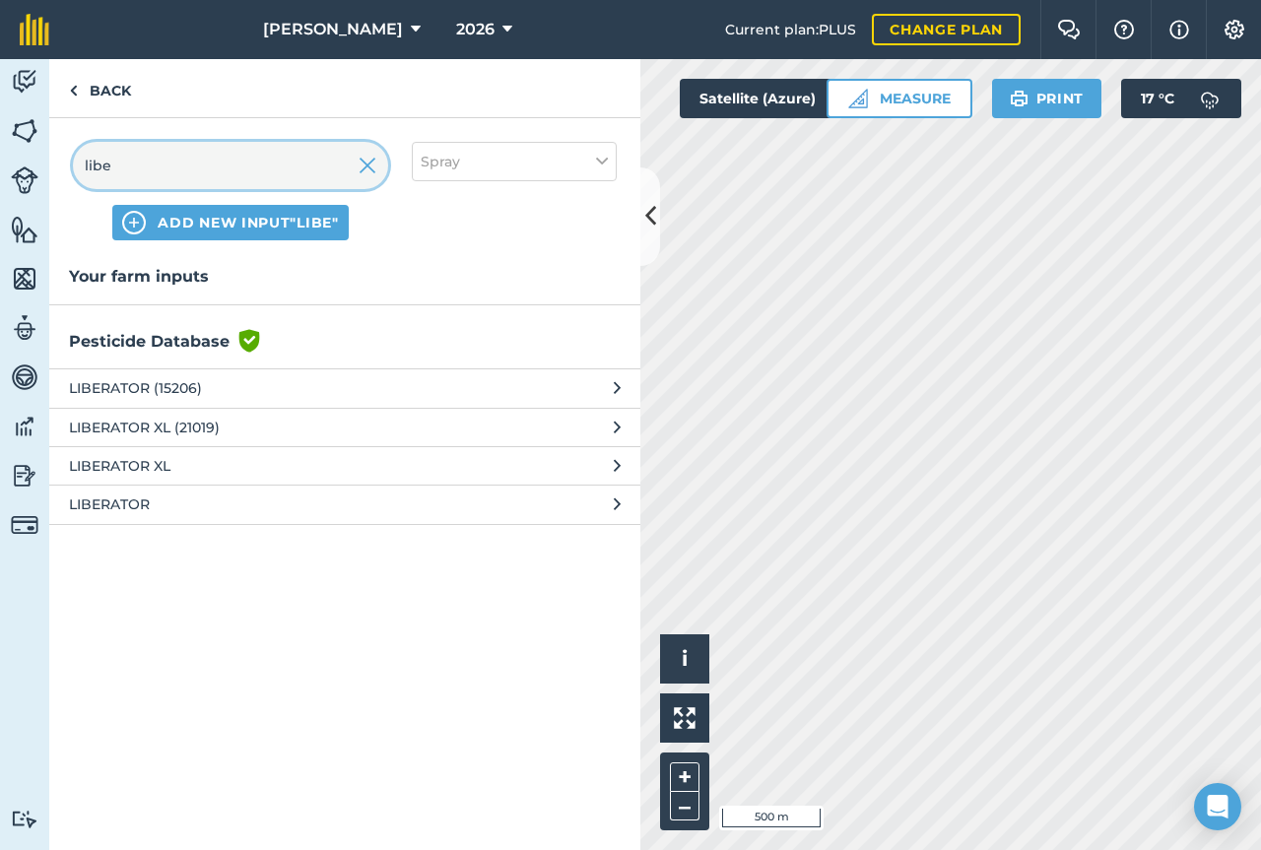
type input "libe"
click at [194, 390] on span "LIBERATOR (15206)" at bounding box center [230, 388] width 322 height 22
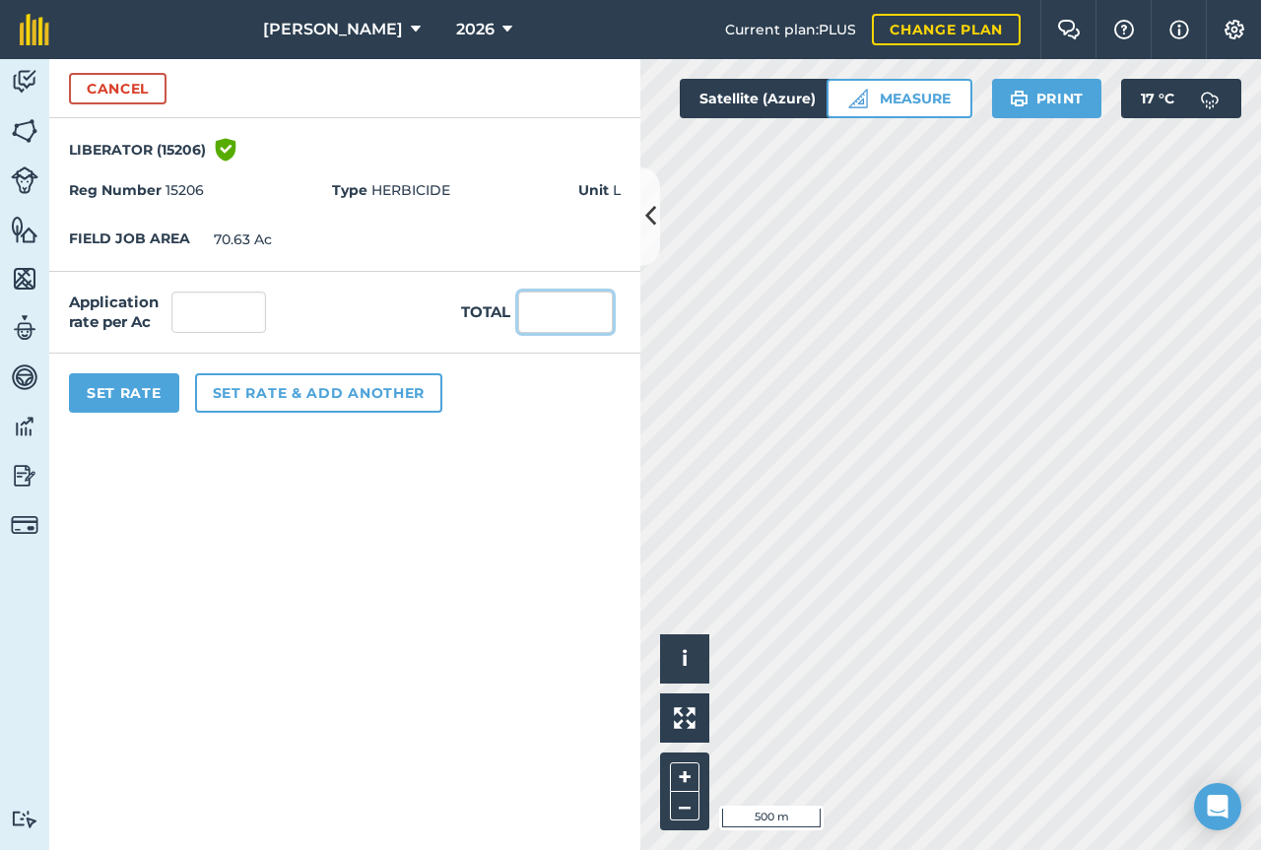
click at [569, 314] on input "text" at bounding box center [565, 312] width 95 height 41
type input "17.15"
type input "0.243"
click at [144, 389] on button "Set Rate" at bounding box center [124, 392] width 110 height 39
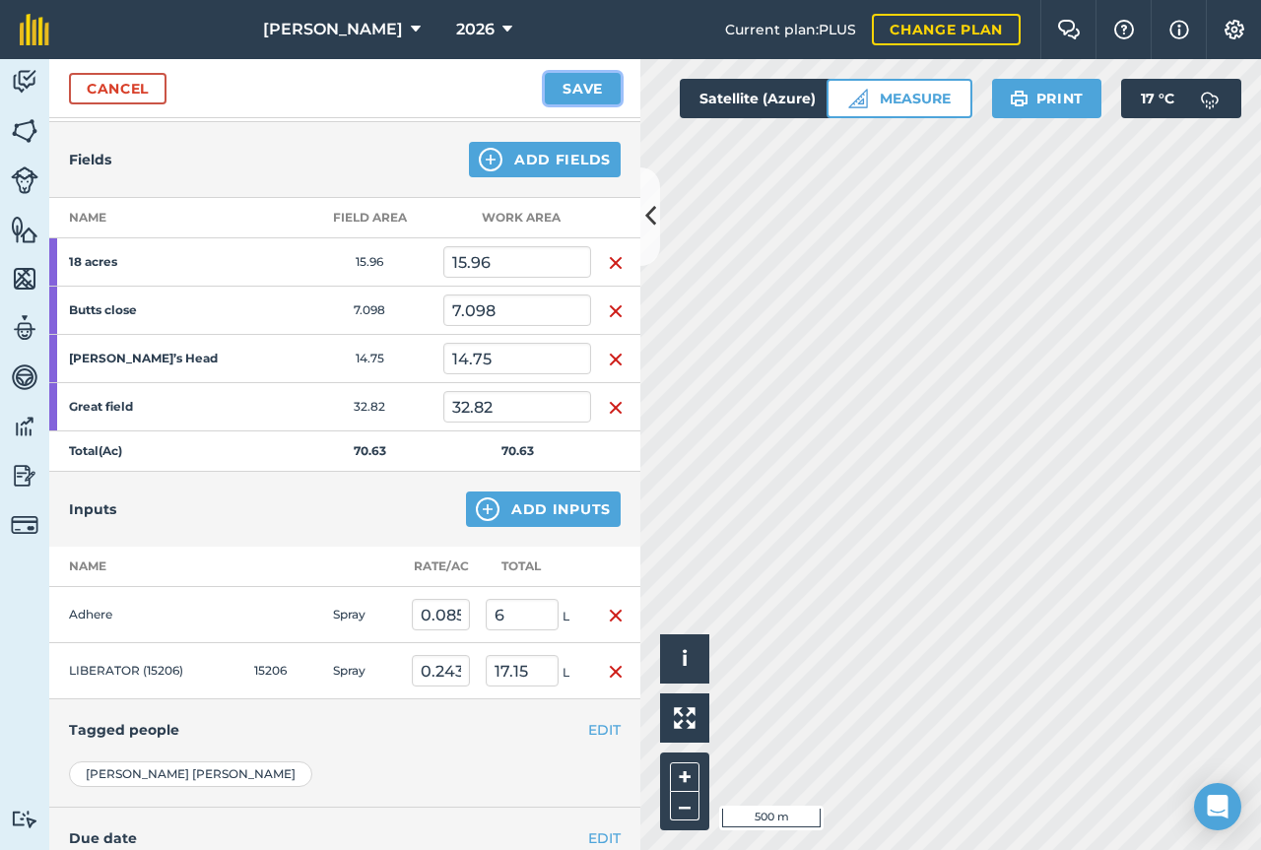
click at [592, 90] on button "Save" at bounding box center [583, 89] width 76 height 32
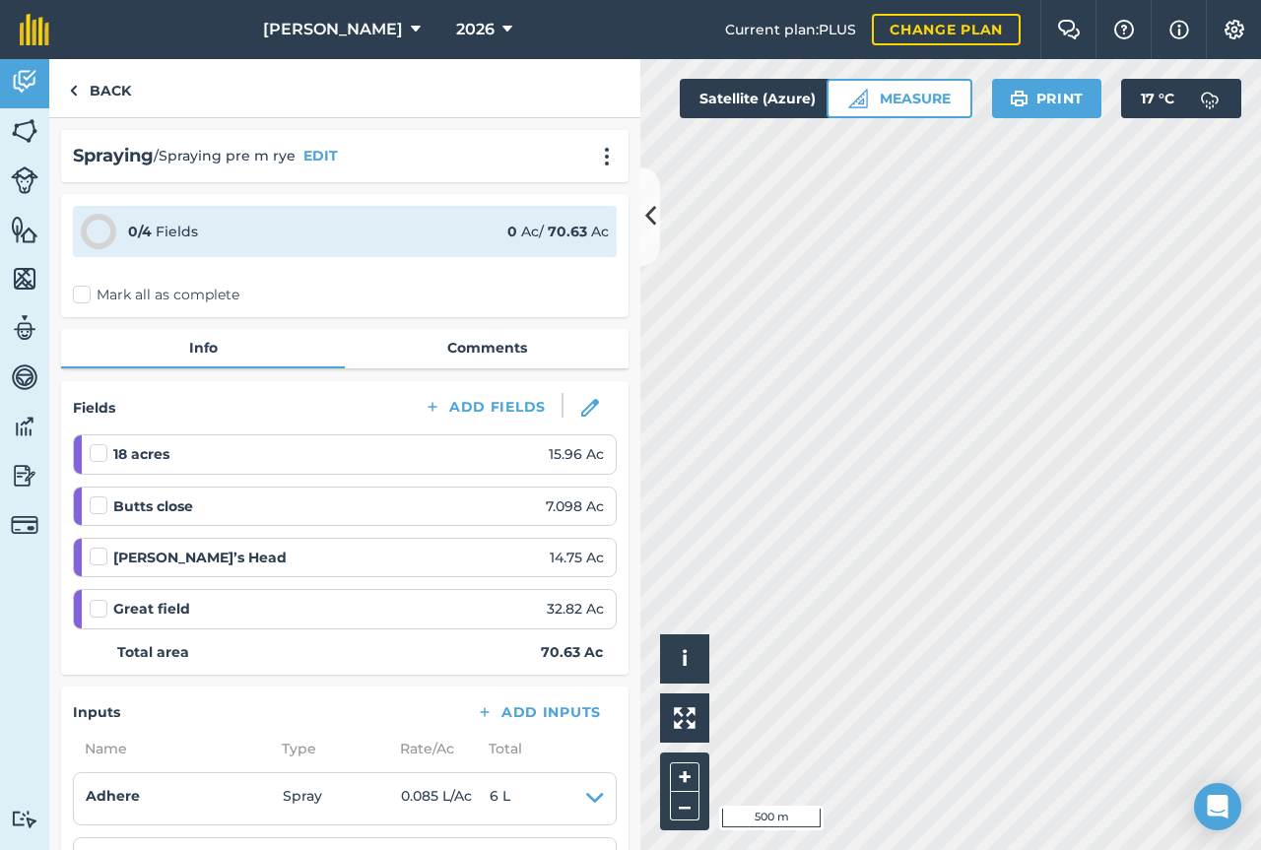
click at [87, 299] on label "Mark all as complete" at bounding box center [156, 295] width 167 height 21
click at [86, 298] on input "Mark all as complete" at bounding box center [79, 291] width 13 height 13
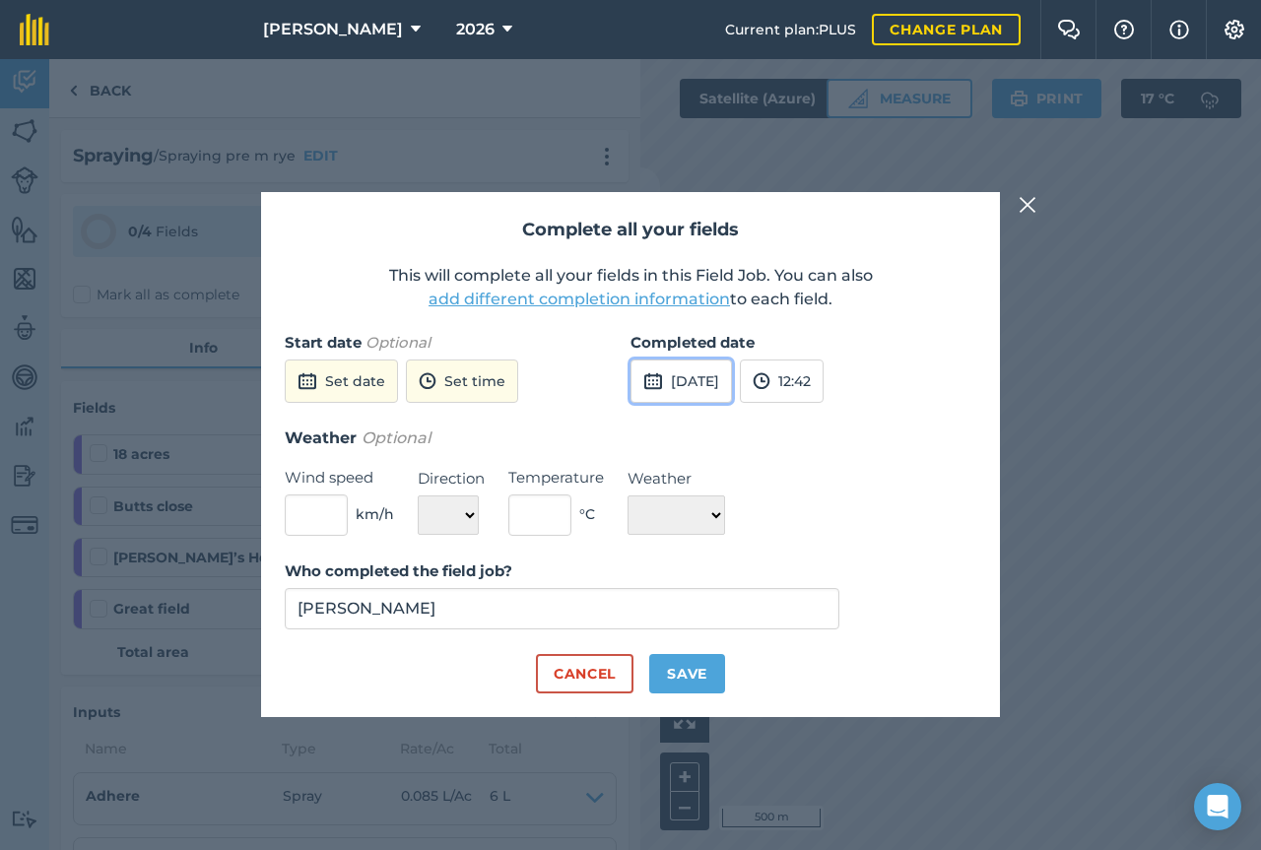
click at [686, 383] on button "[DATE]" at bounding box center [682, 381] width 102 height 43
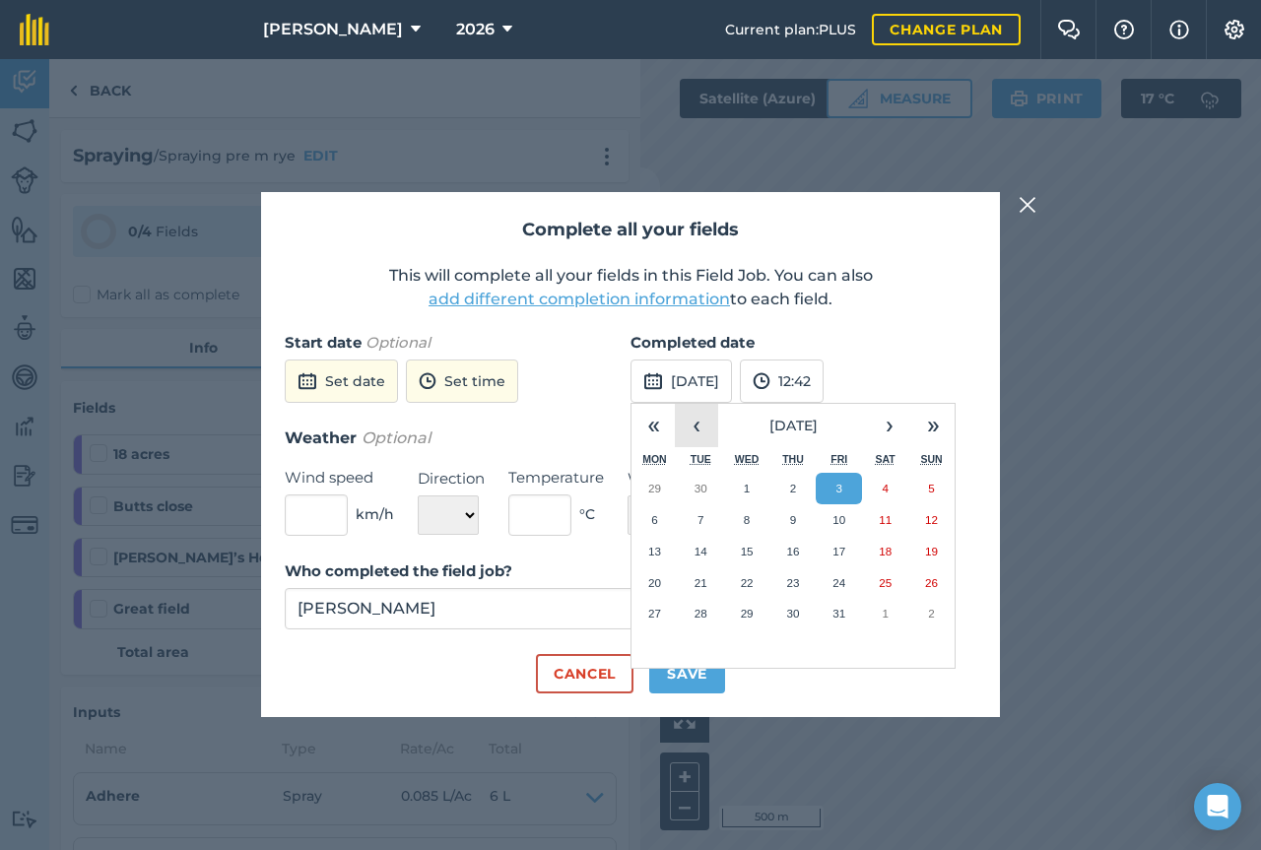
click at [694, 435] on button "‹" at bounding box center [696, 425] width 43 height 43
click at [750, 583] on abbr "24" at bounding box center [747, 582] width 13 height 13
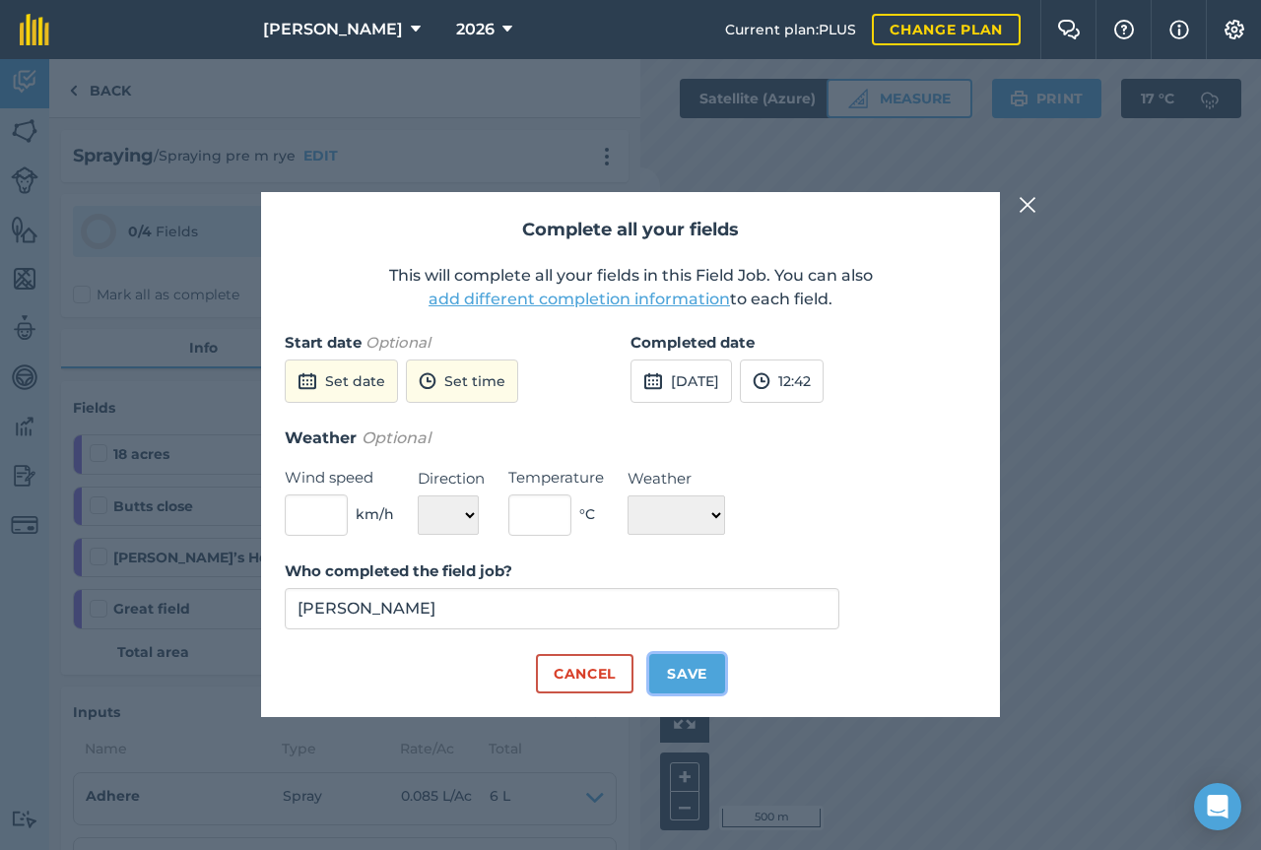
click at [691, 678] on button "Save" at bounding box center [687, 673] width 76 height 39
checkbox input "true"
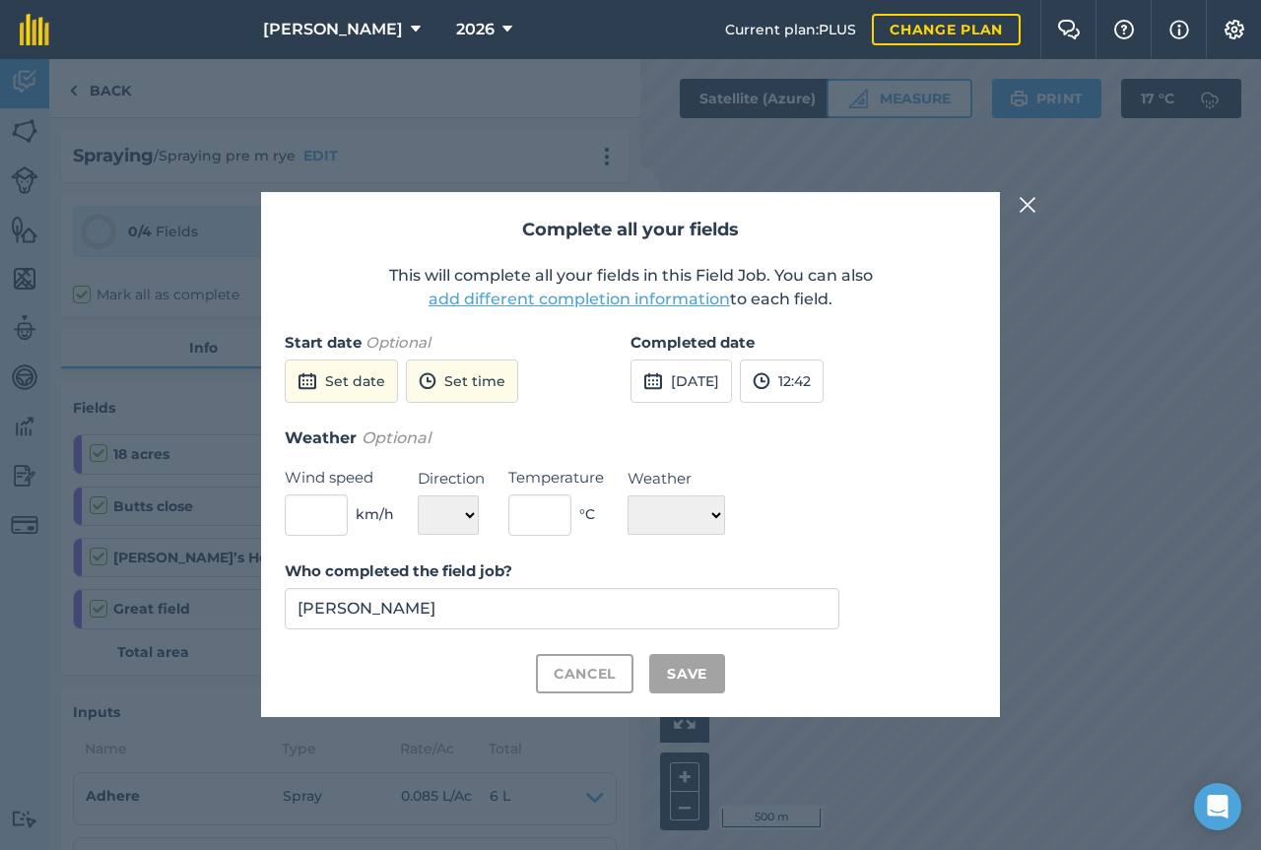
checkbox input "true"
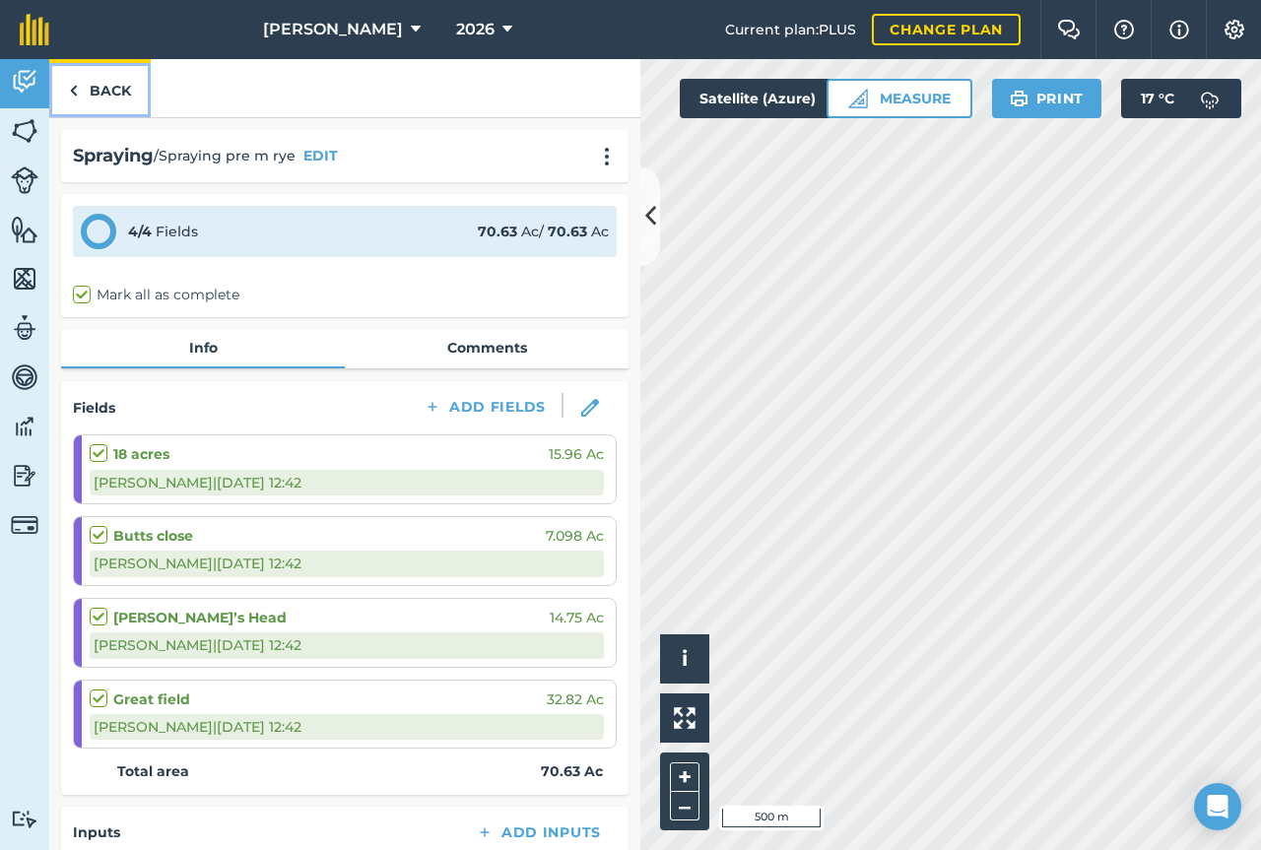
click at [121, 94] on link "Back" at bounding box center [100, 88] width 102 height 58
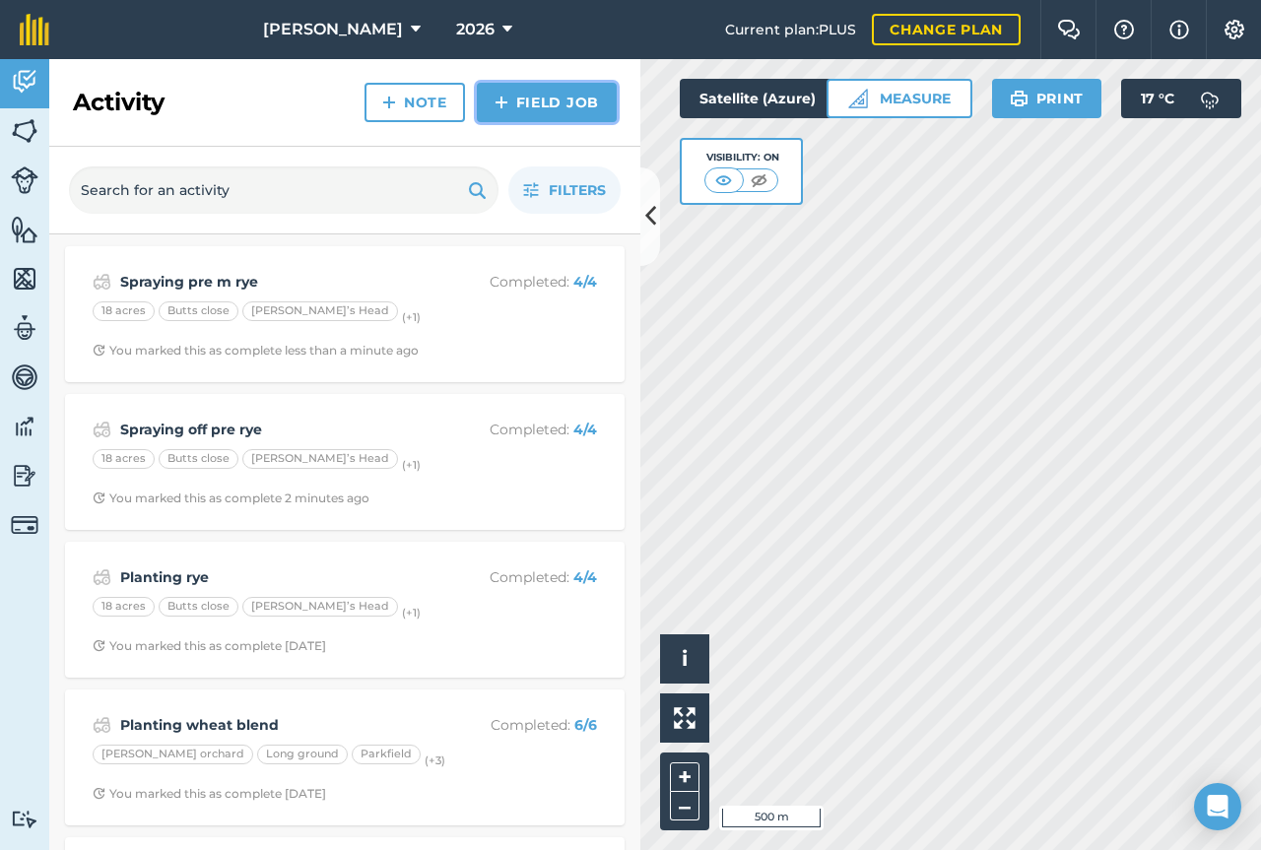
click at [529, 107] on link "Field Job" at bounding box center [547, 102] width 140 height 39
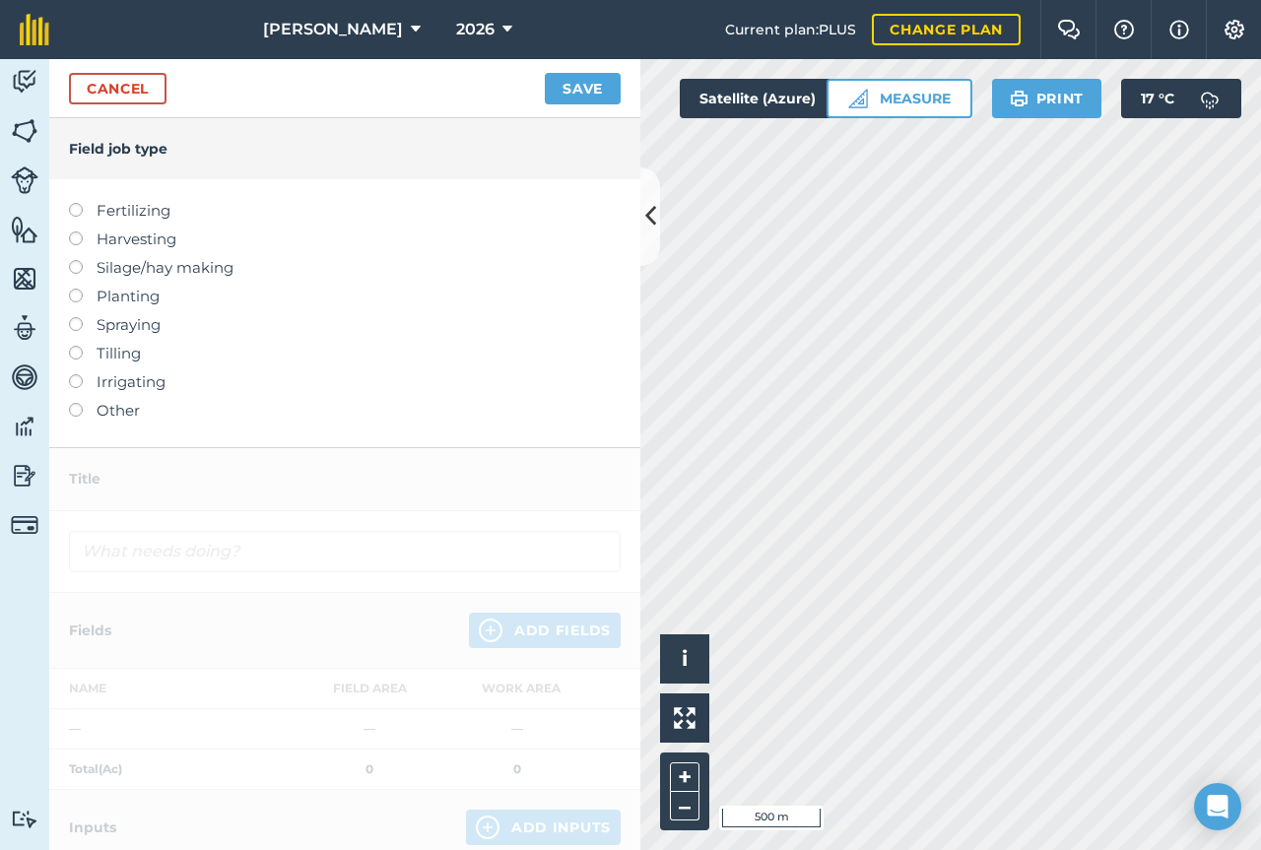
click at [74, 317] on label at bounding box center [83, 317] width 28 height 0
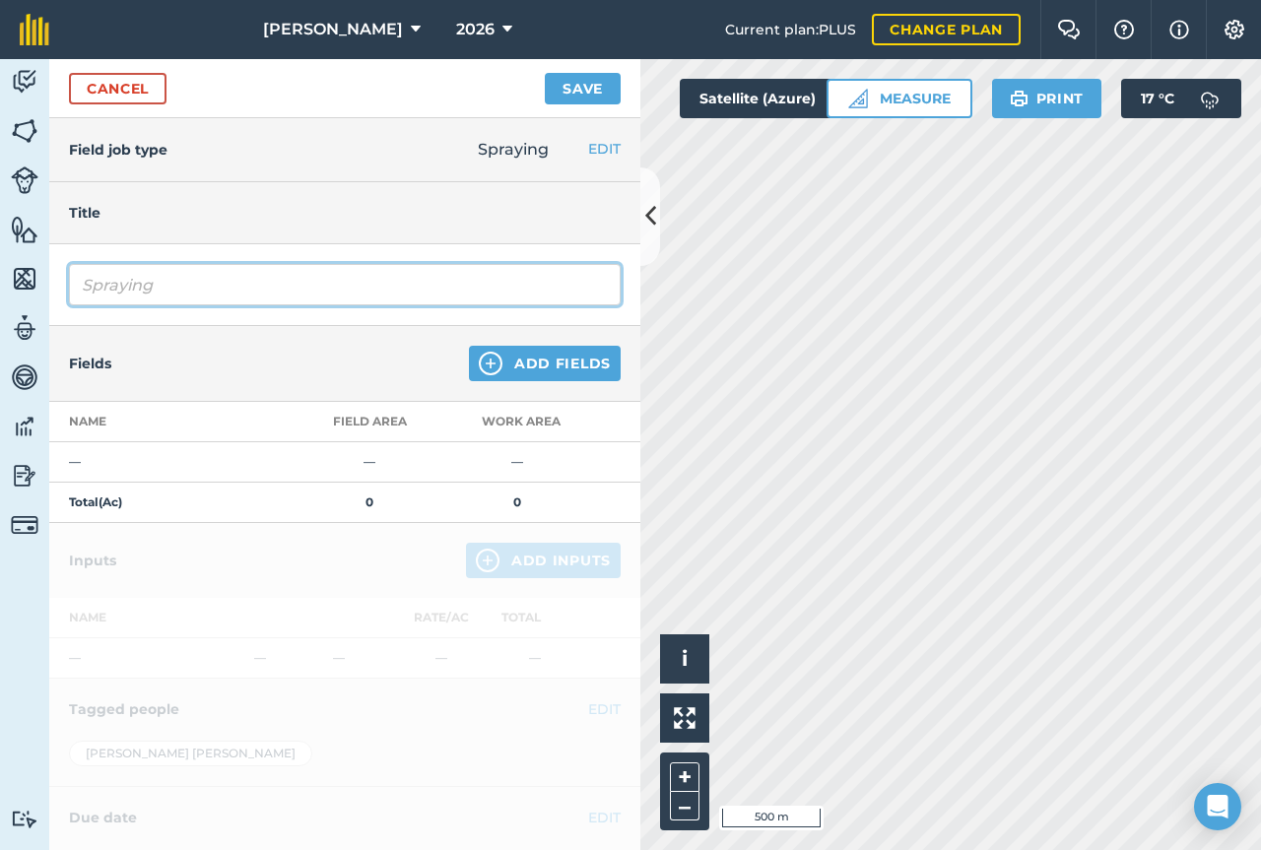
click at [214, 278] on input "Spraying" at bounding box center [345, 284] width 552 height 41
type input "Spraying off pre wheat"
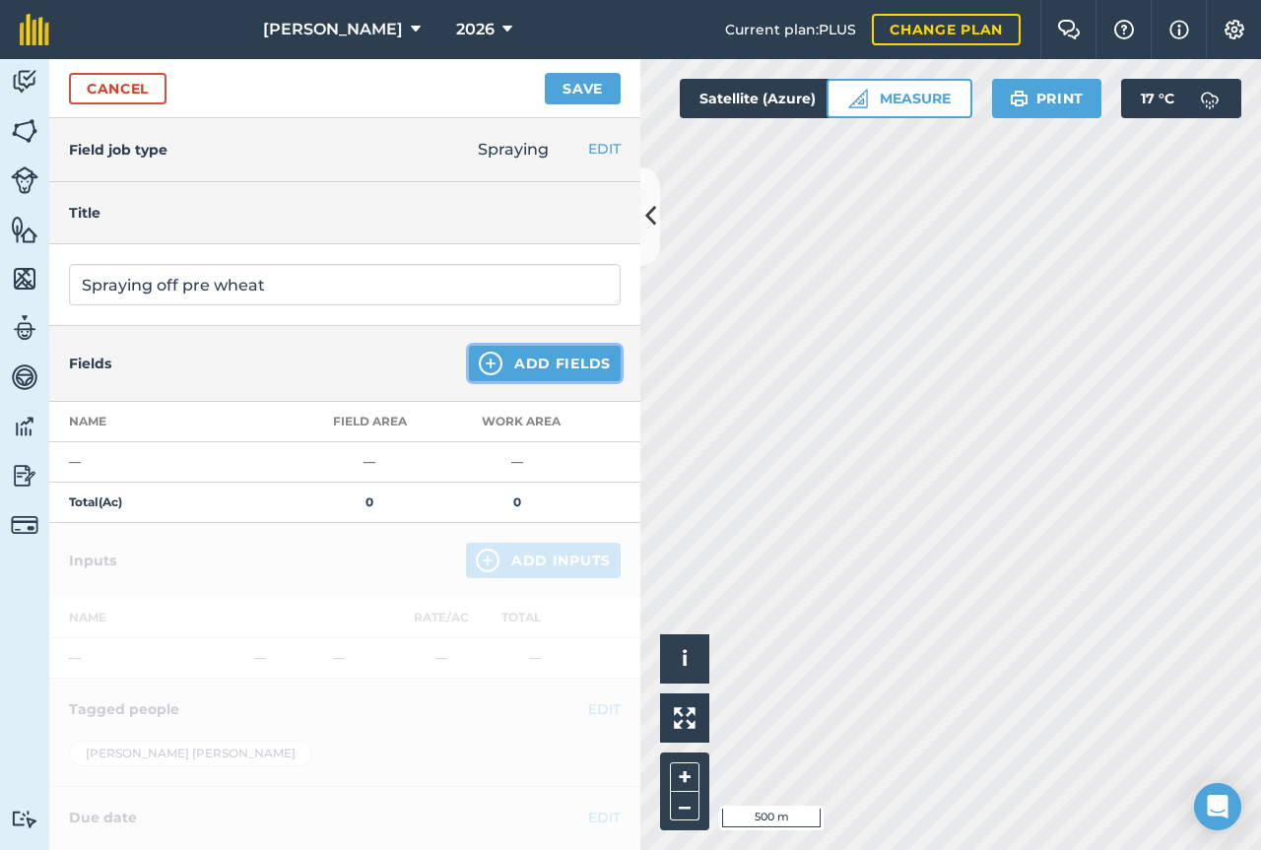
click at [518, 362] on button "Add Fields" at bounding box center [545, 363] width 152 height 35
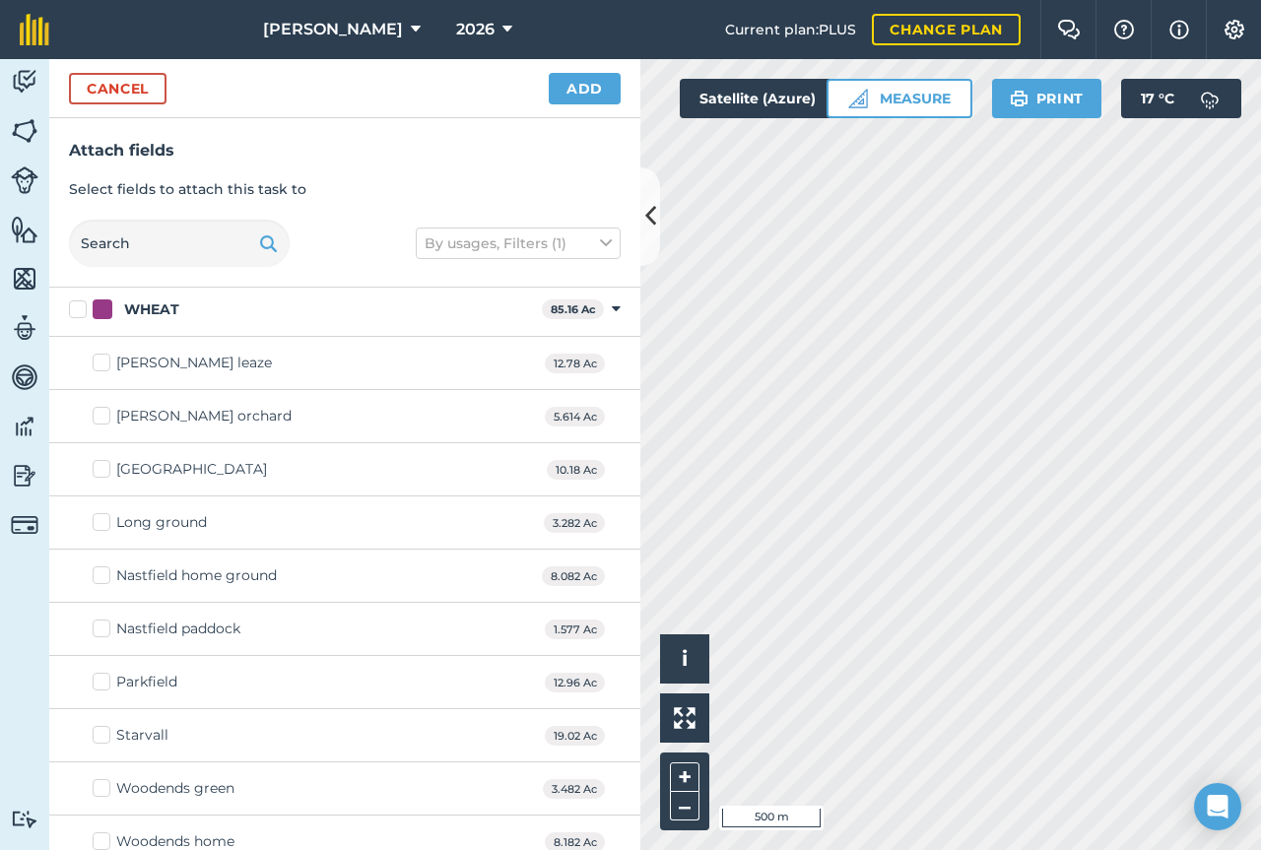
scroll to position [1453, 0]
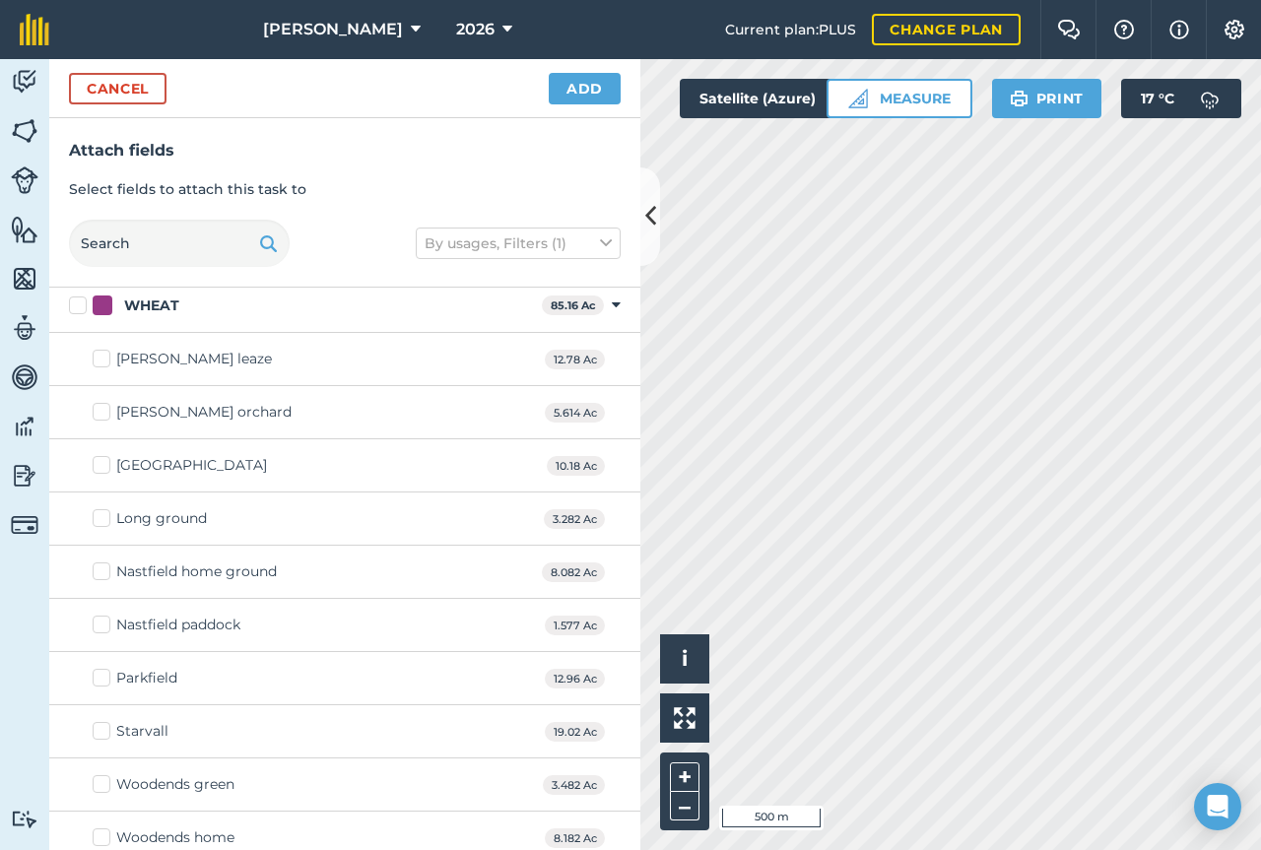
click at [81, 308] on label "WHEAT" at bounding box center [301, 306] width 465 height 21
click at [81, 308] on input "WHEAT" at bounding box center [75, 302] width 13 height 13
checkbox input "true"
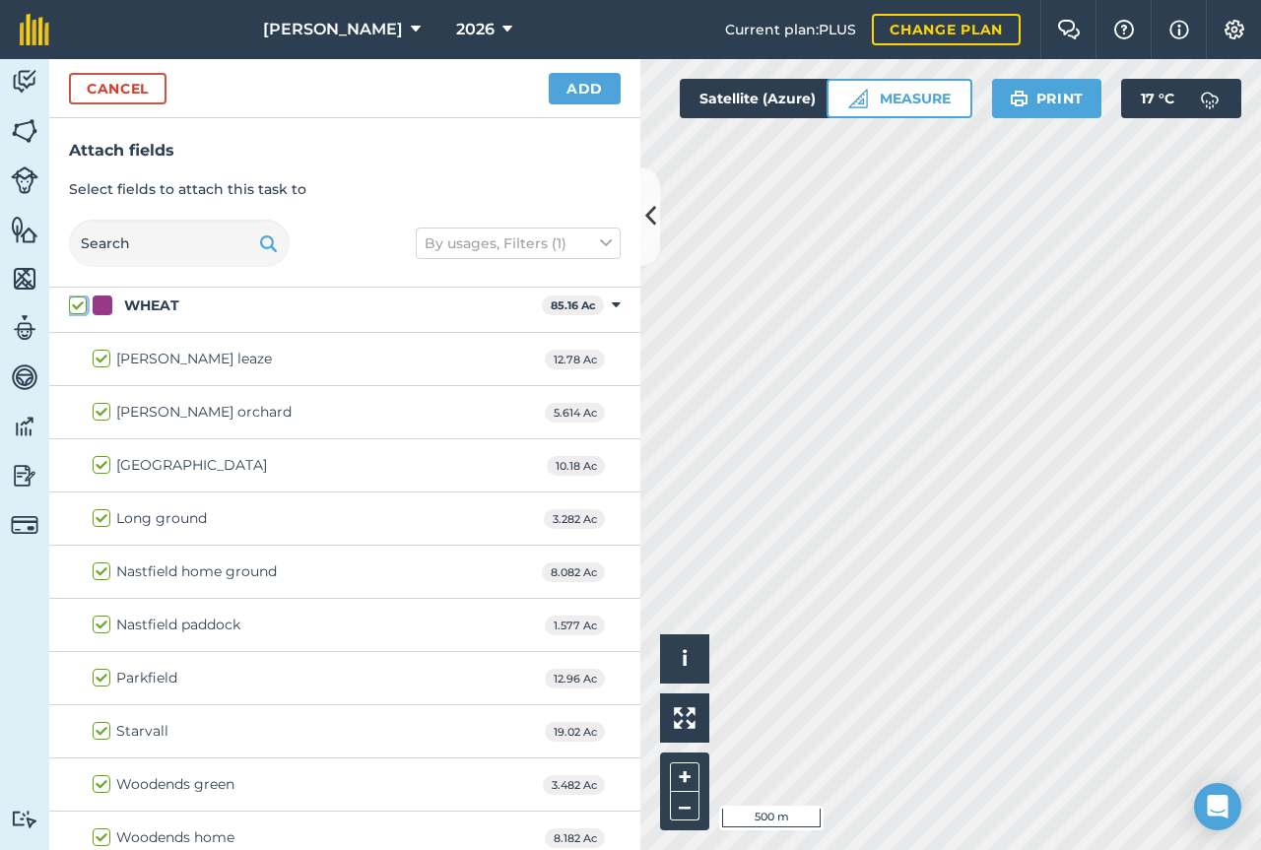
checkbox input "true"
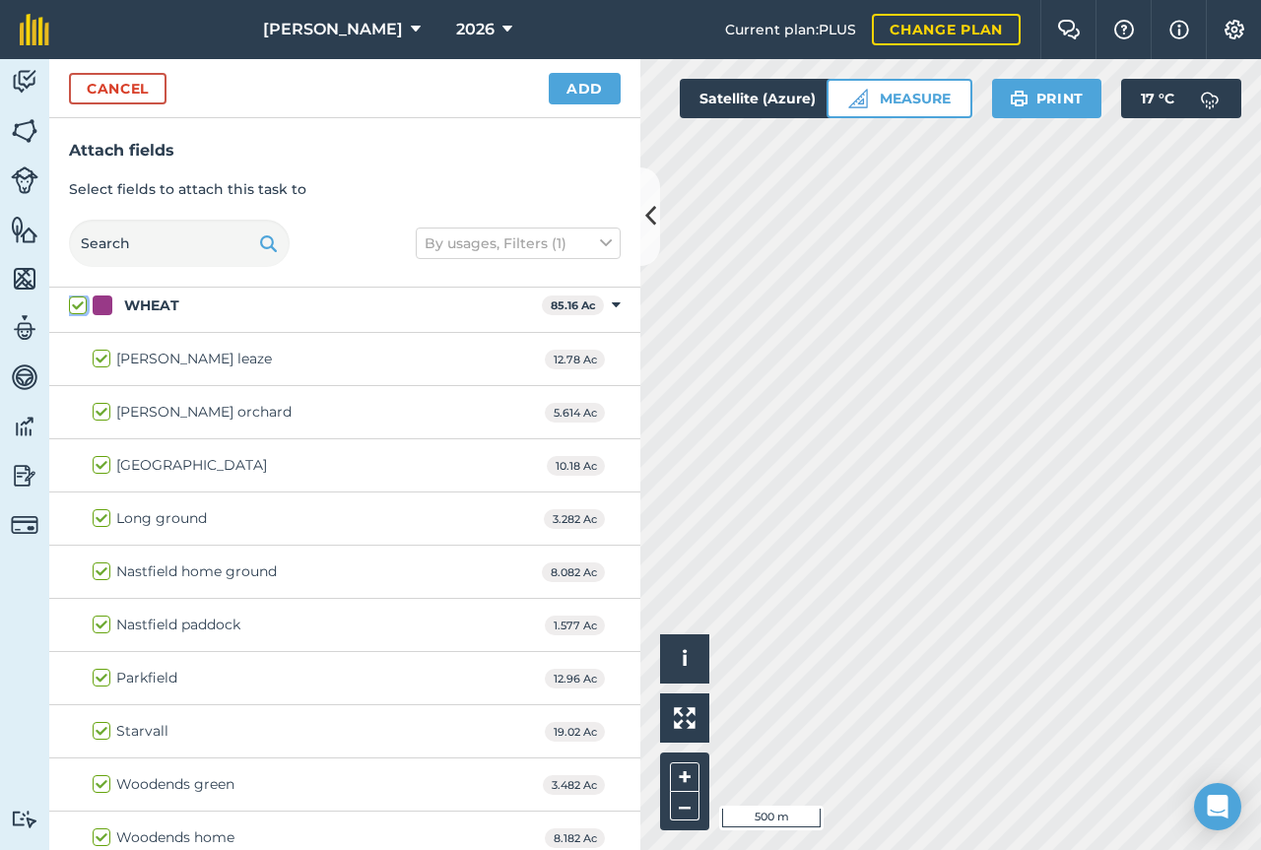
checkbox input "true"
click at [108, 413] on label "[PERSON_NAME] orchard" at bounding box center [192, 412] width 199 height 21
click at [105, 413] on input "[PERSON_NAME] orchard" at bounding box center [99, 408] width 13 height 13
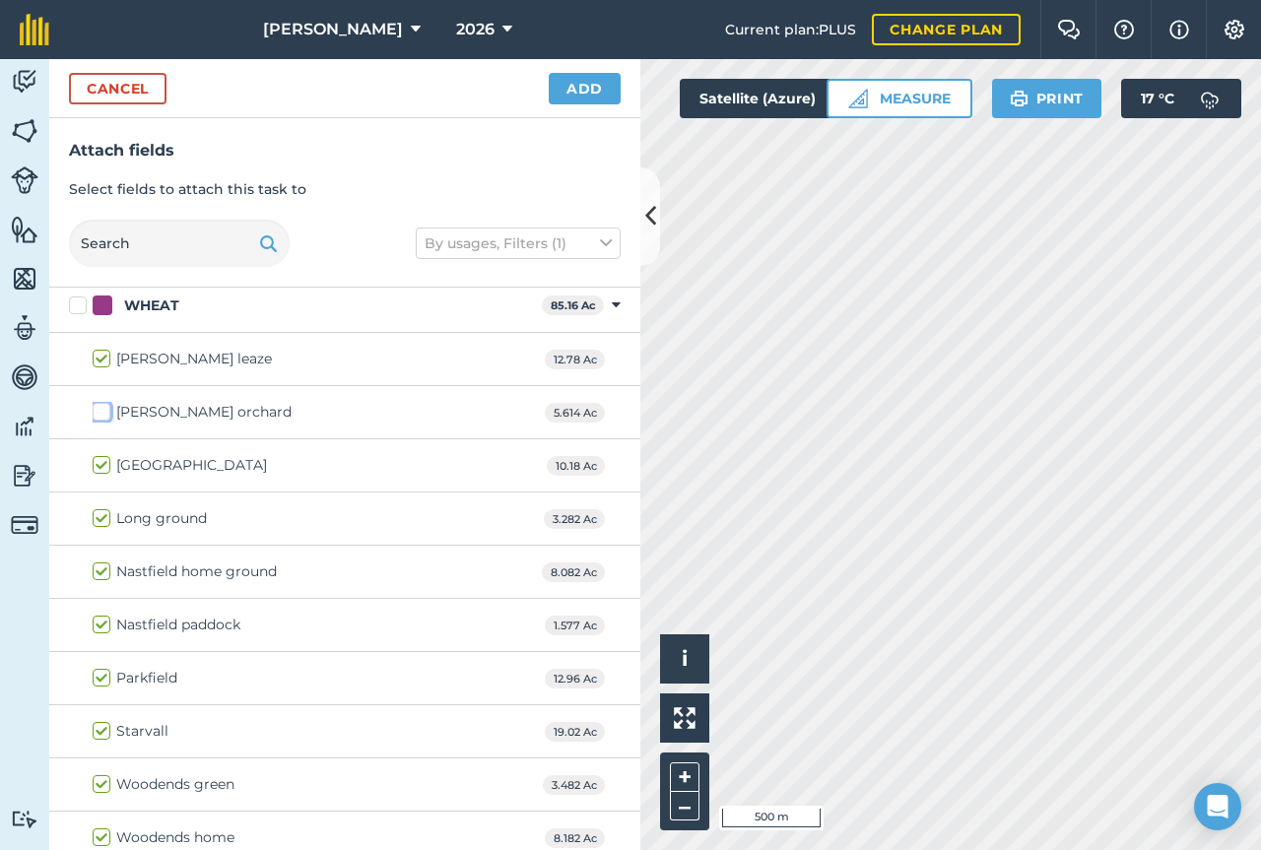
checkbox input "false"
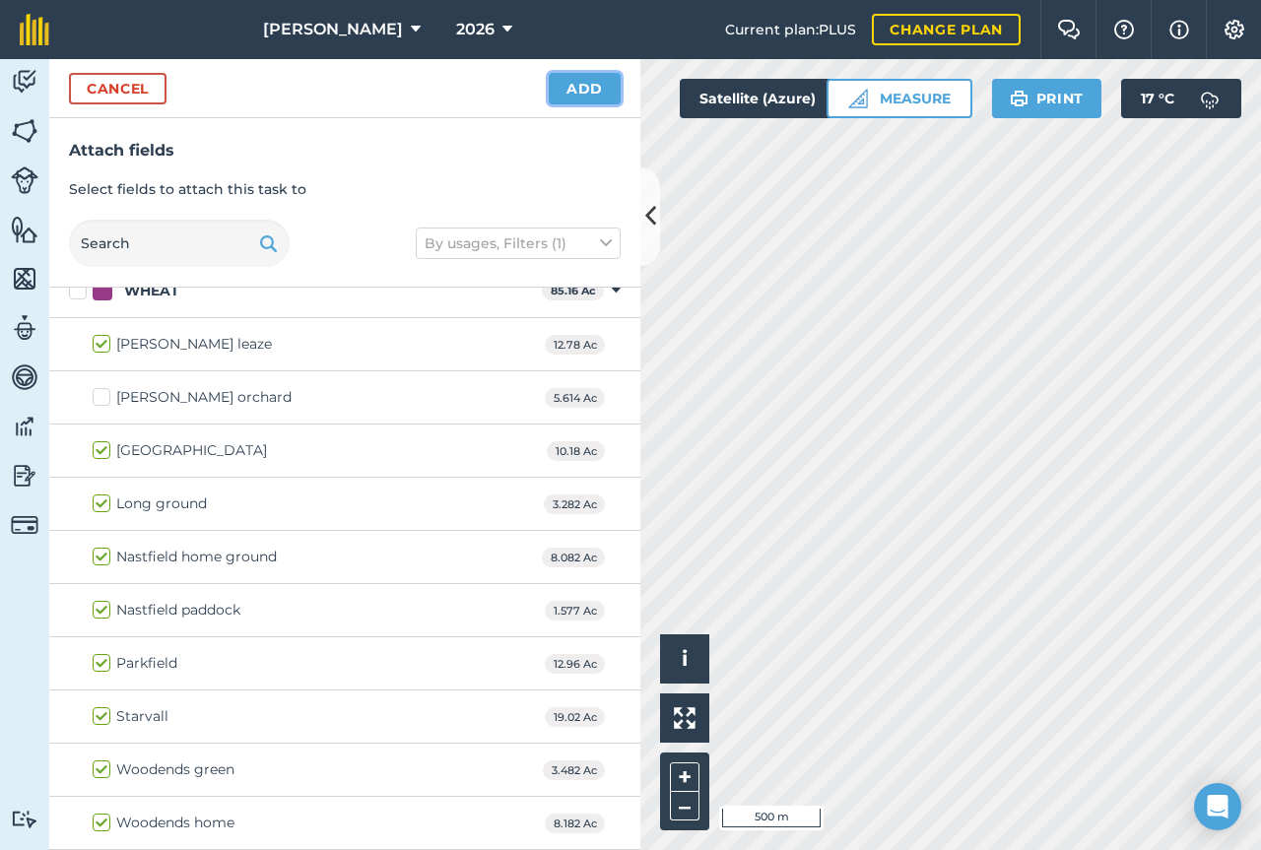
click at [593, 100] on button "Add" at bounding box center [585, 89] width 72 height 32
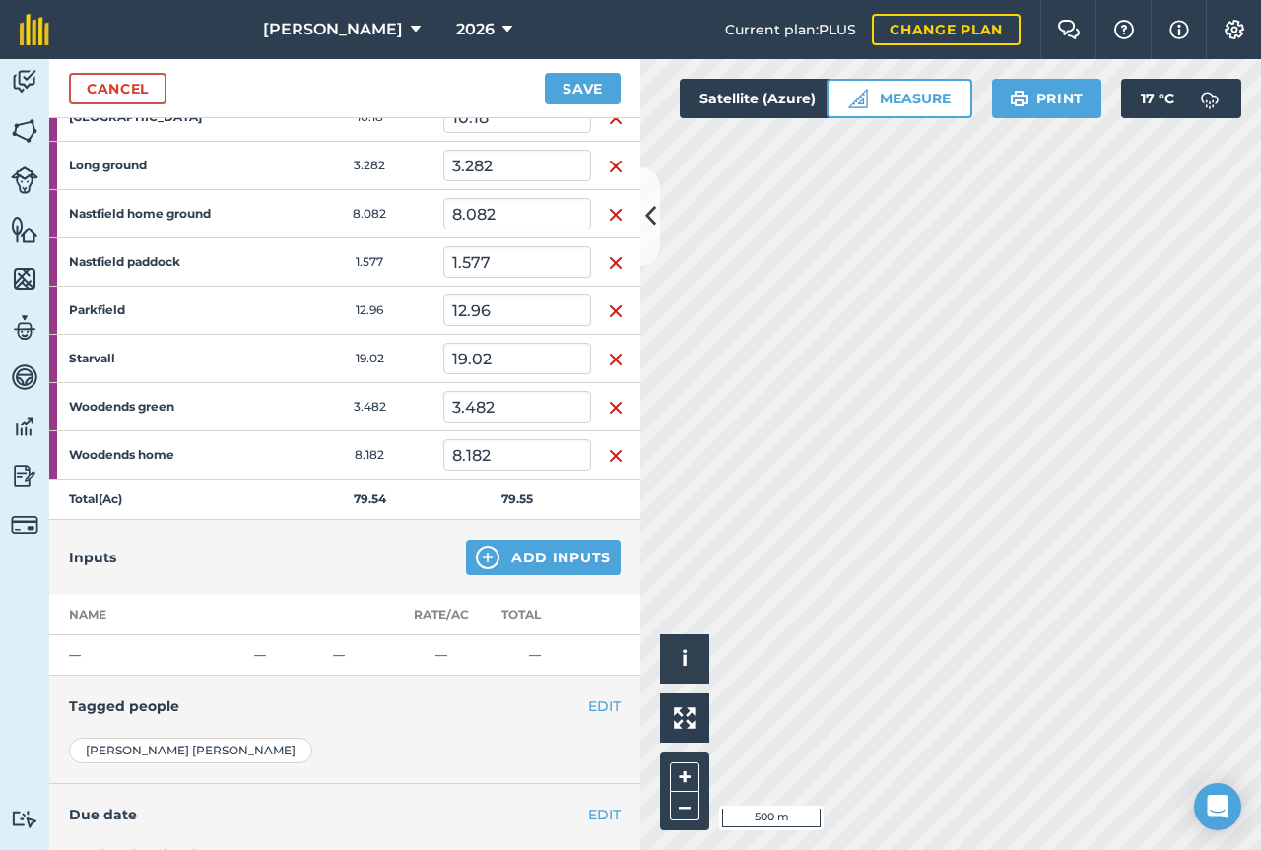
scroll to position [400, 0]
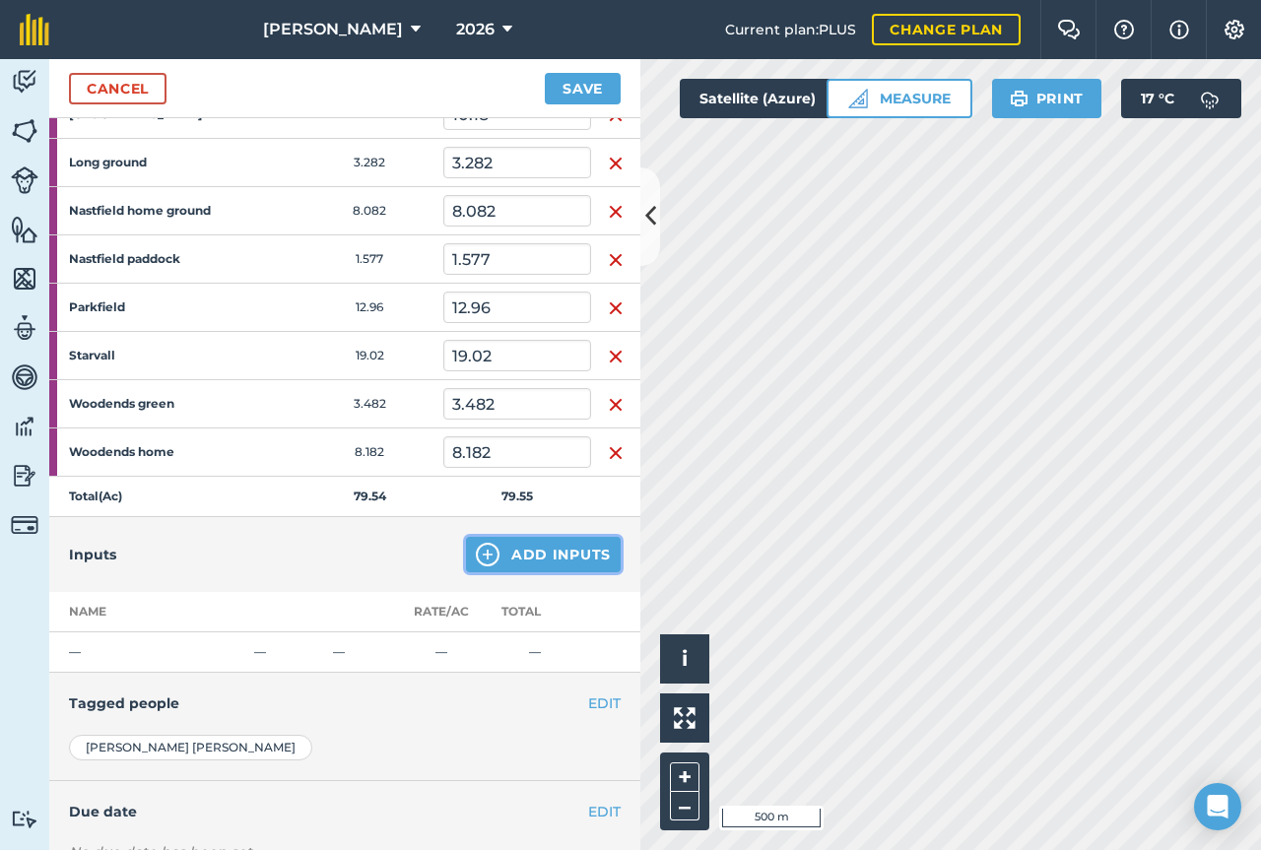
click at [541, 560] on button "Add Inputs" at bounding box center [543, 554] width 155 height 35
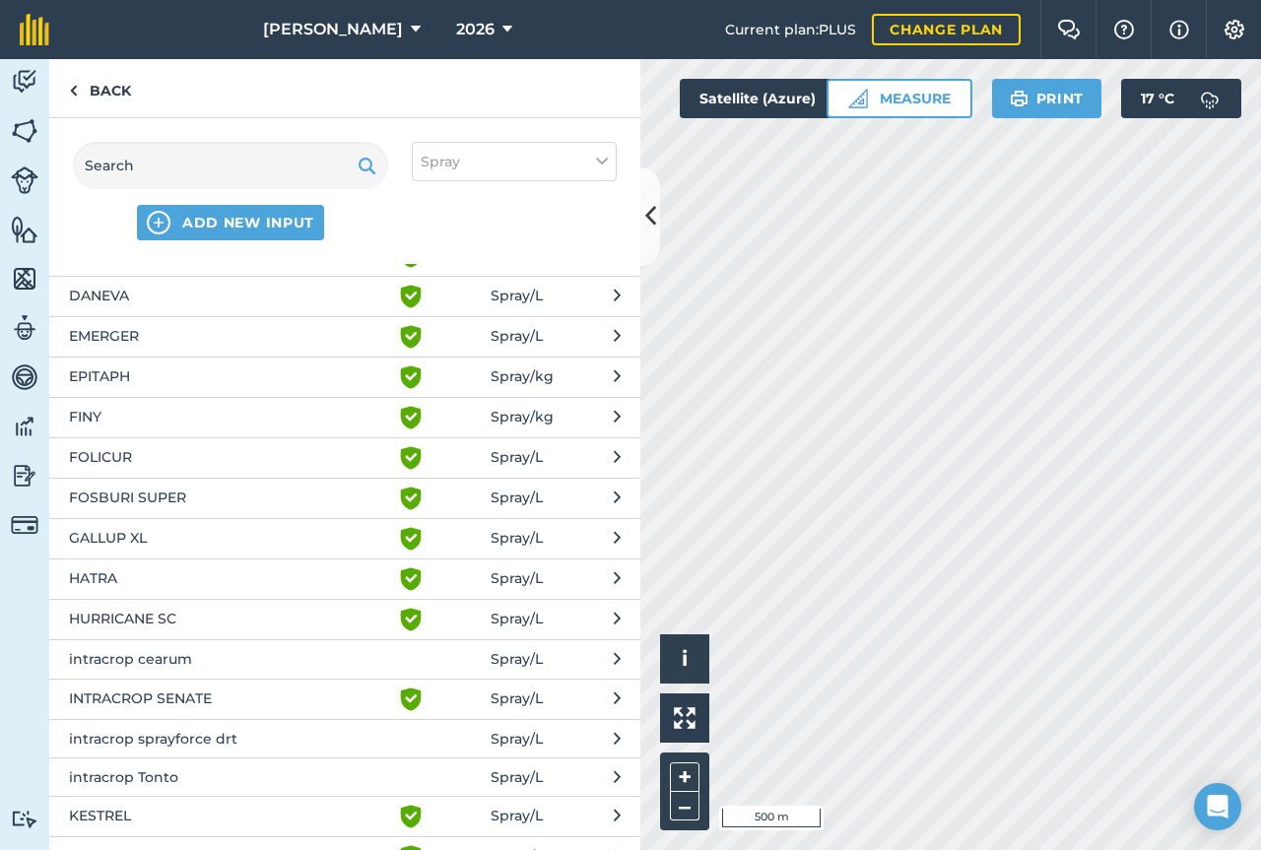
scroll to position [950, 0]
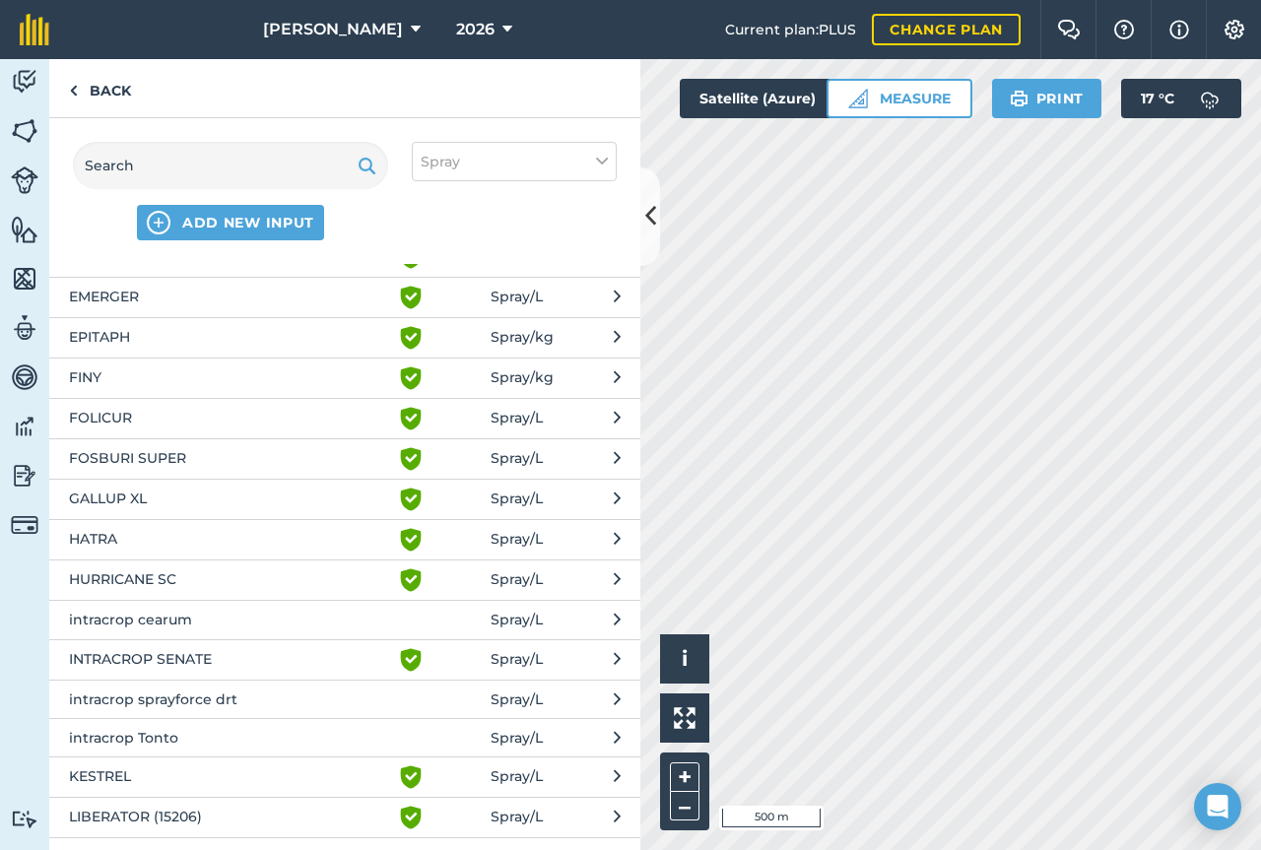
click at [221, 697] on span "intracrop sprayforce drt" at bounding box center [230, 700] width 322 height 22
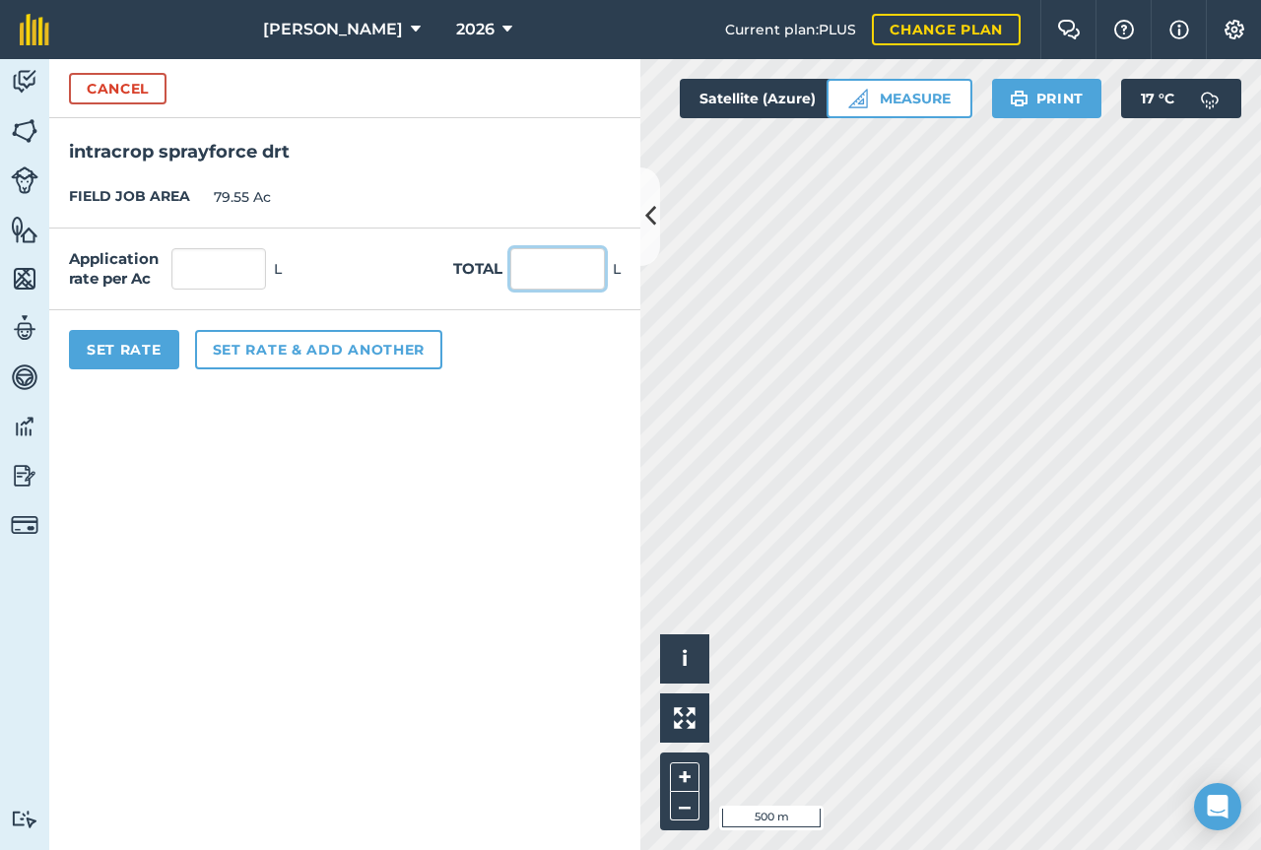
click at [585, 271] on input "text" at bounding box center [557, 268] width 95 height 41
type input "14.5"
type input "0.182"
click at [242, 350] on button "Set rate & add another" at bounding box center [318, 349] width 247 height 39
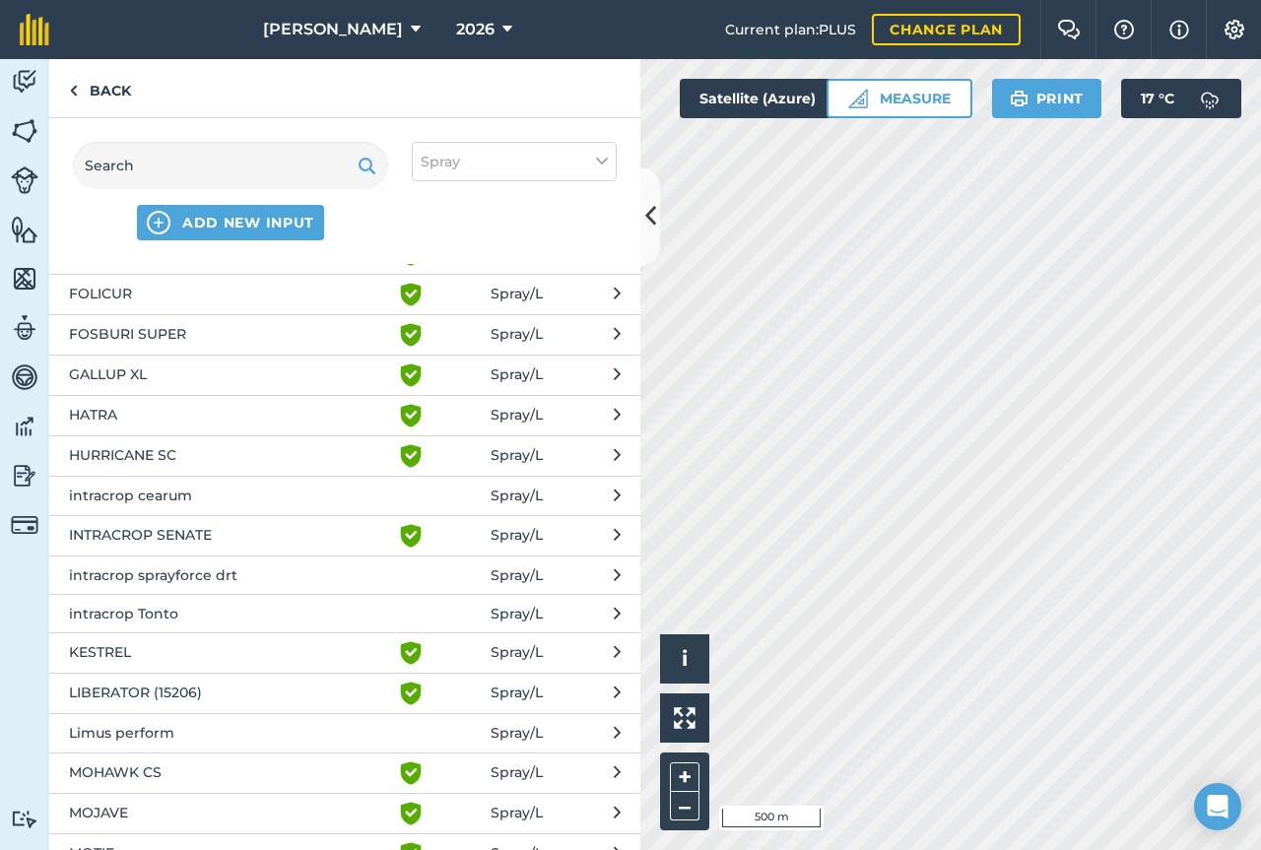
scroll to position [1193, 0]
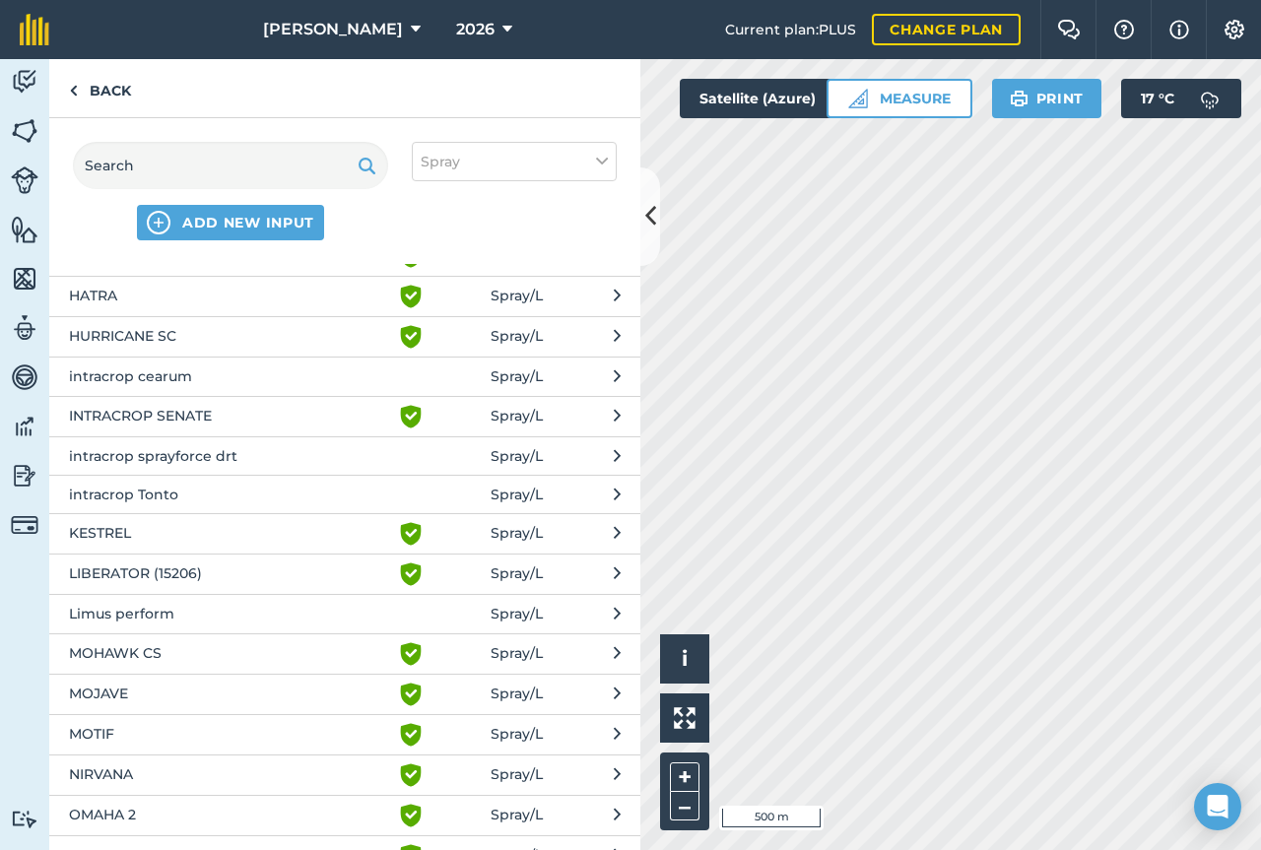
click at [123, 738] on span "MOTIF" at bounding box center [230, 735] width 322 height 24
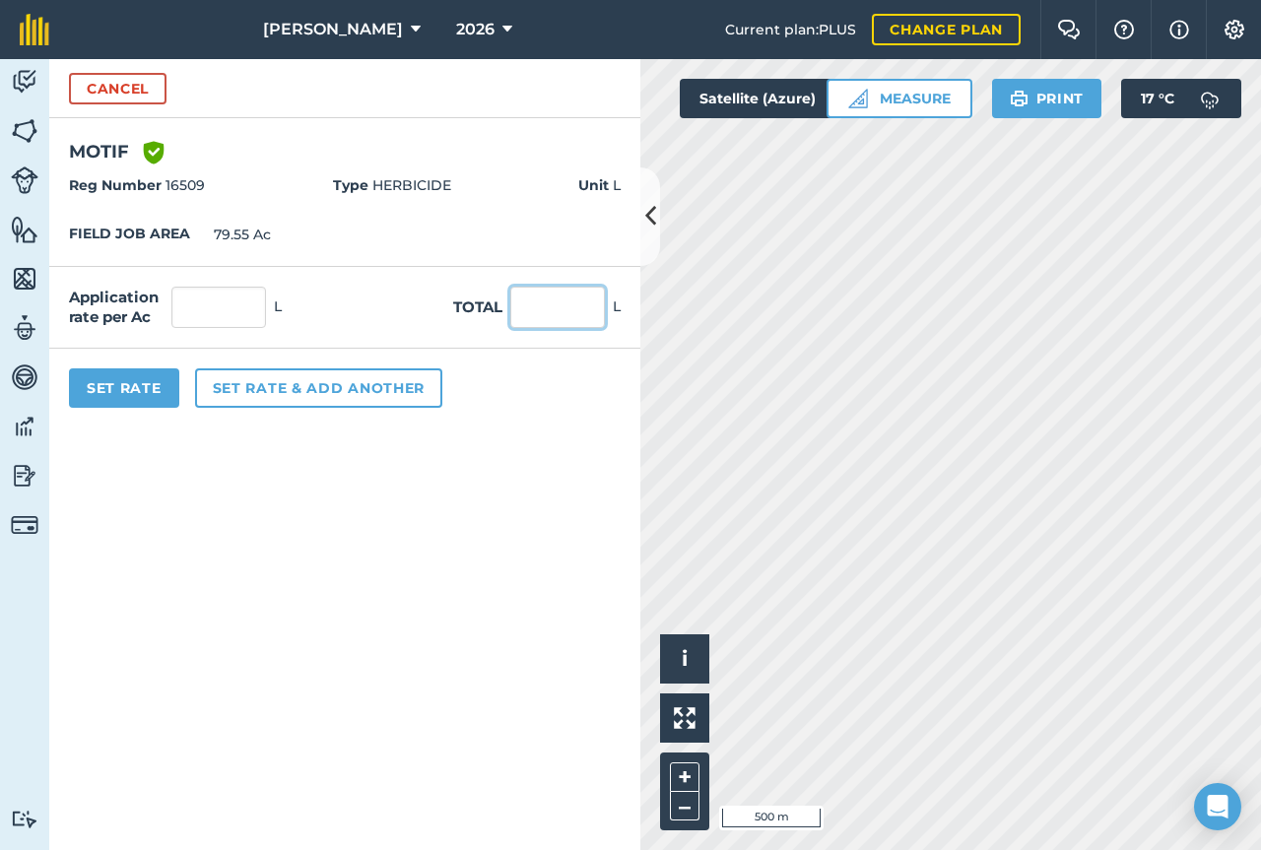
click at [539, 293] on input "text" at bounding box center [557, 307] width 95 height 41
type input "89.07"
type input "1.12"
click at [140, 379] on button "Set Rate" at bounding box center [124, 388] width 110 height 39
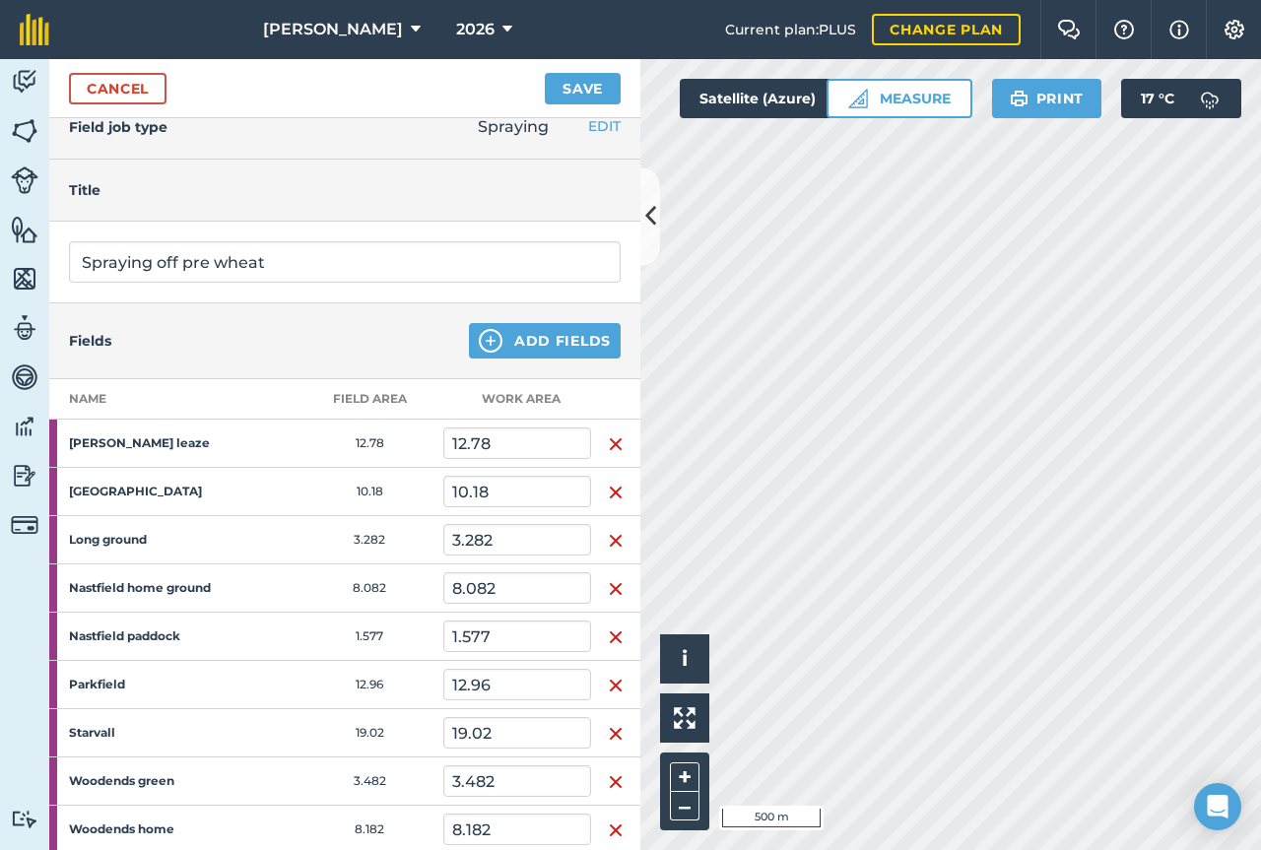
scroll to position [0, 0]
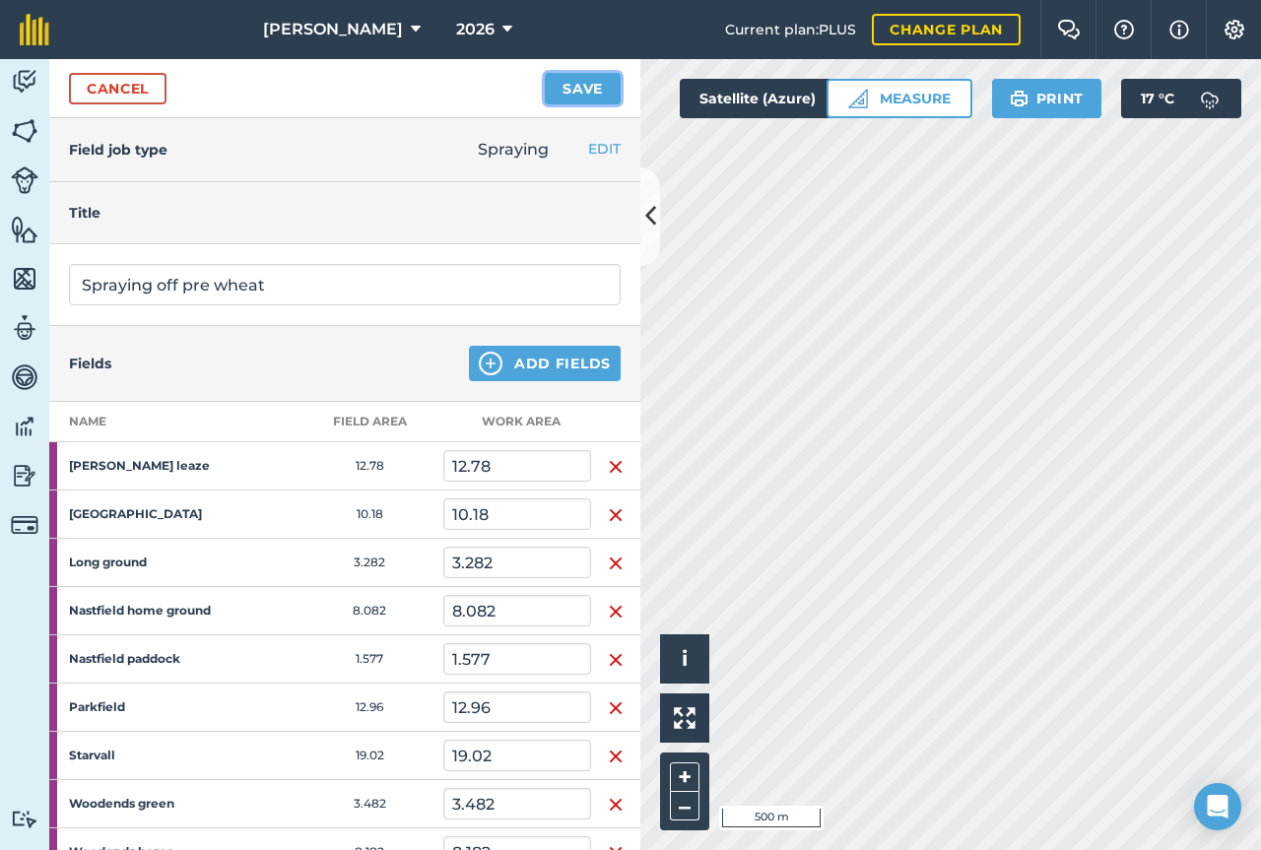
click at [579, 94] on button "Save" at bounding box center [583, 89] width 76 height 32
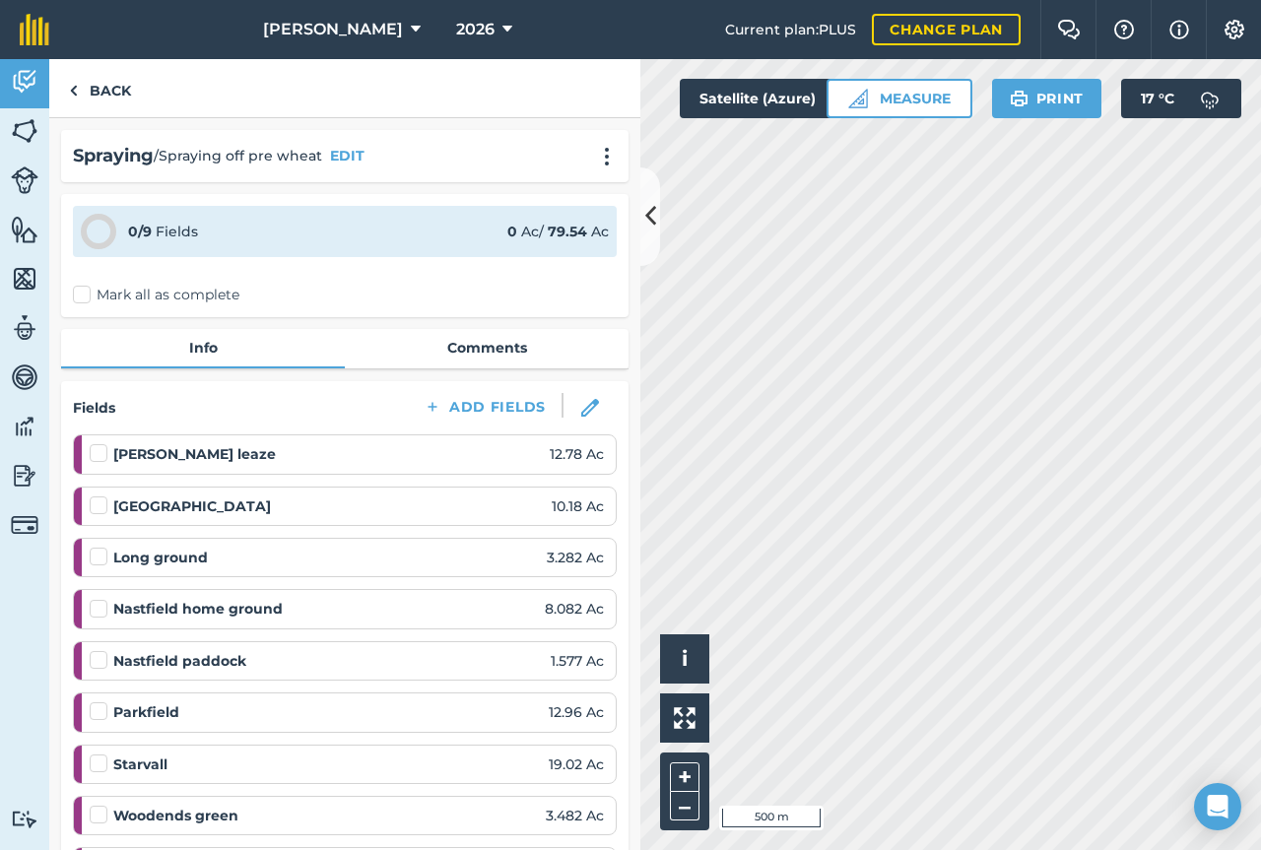
click at [89, 299] on label "Mark all as complete" at bounding box center [156, 295] width 167 height 21
click at [86, 298] on input "Mark all as complete" at bounding box center [79, 291] width 13 height 13
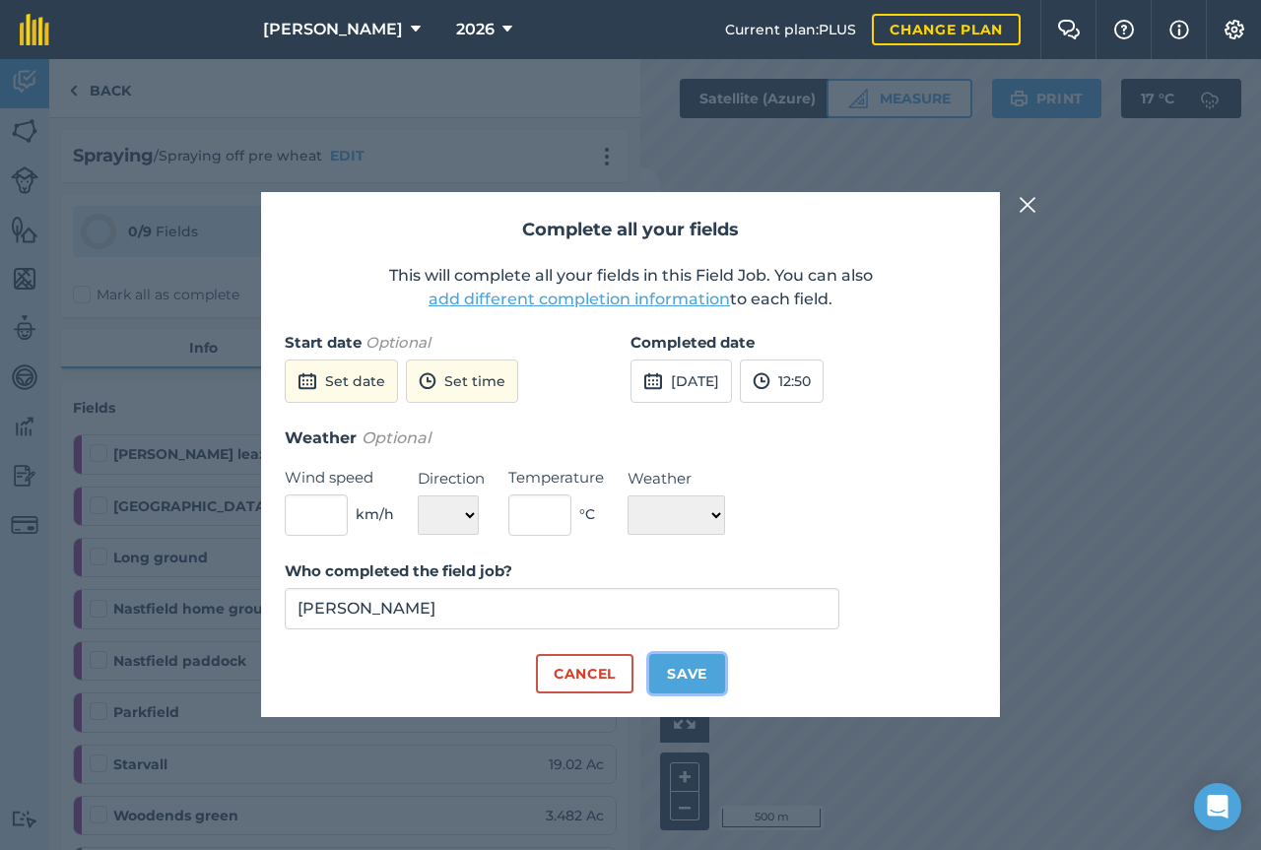
click at [711, 670] on button "Save" at bounding box center [687, 673] width 76 height 39
checkbox input "true"
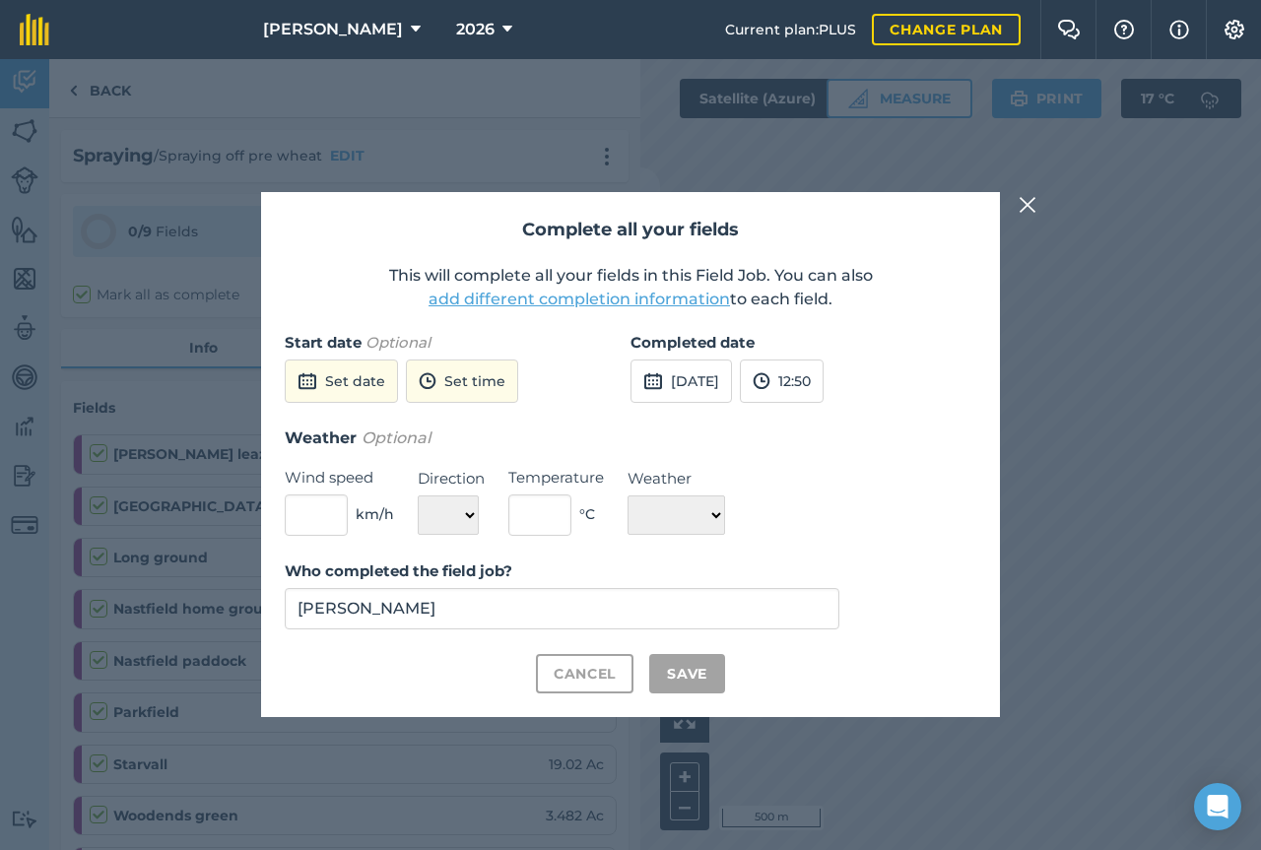
checkbox input "true"
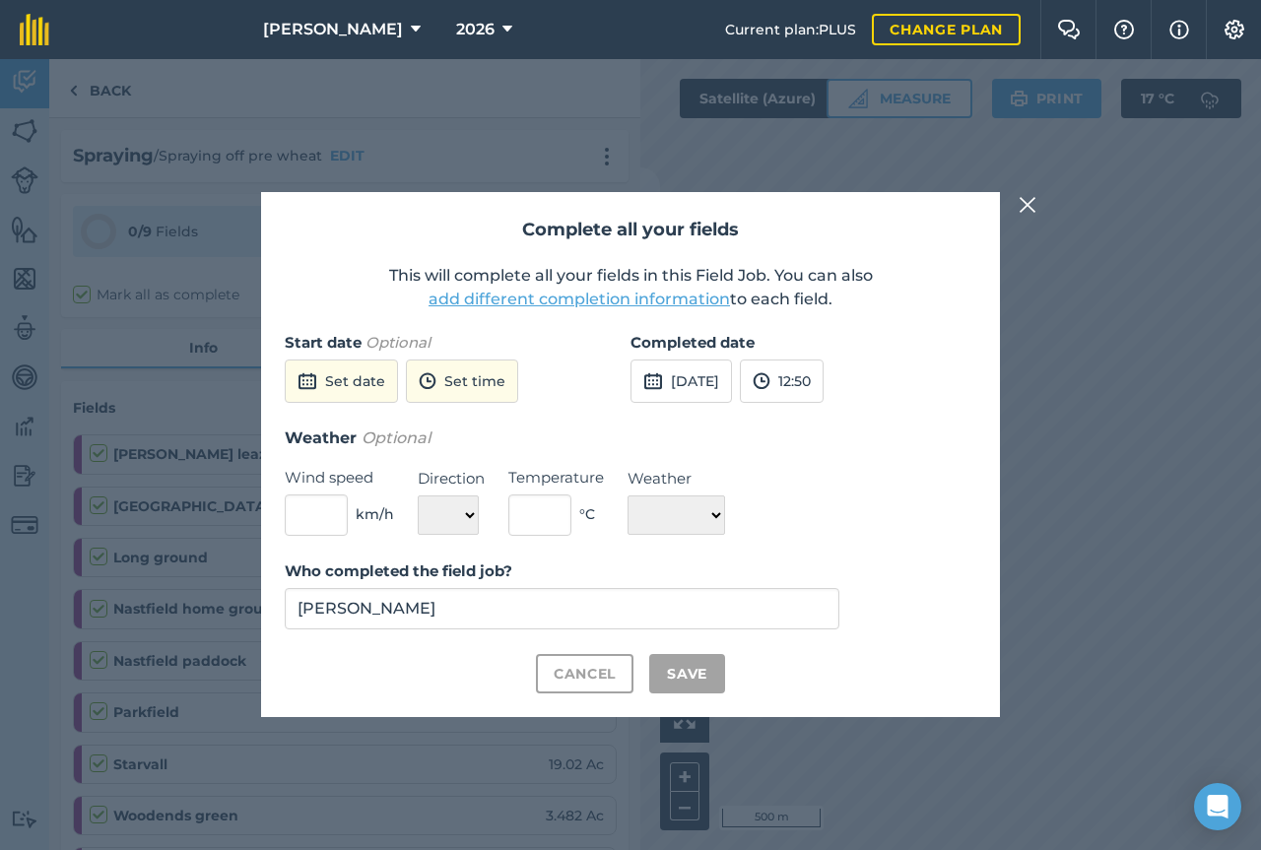
checkbox input "true"
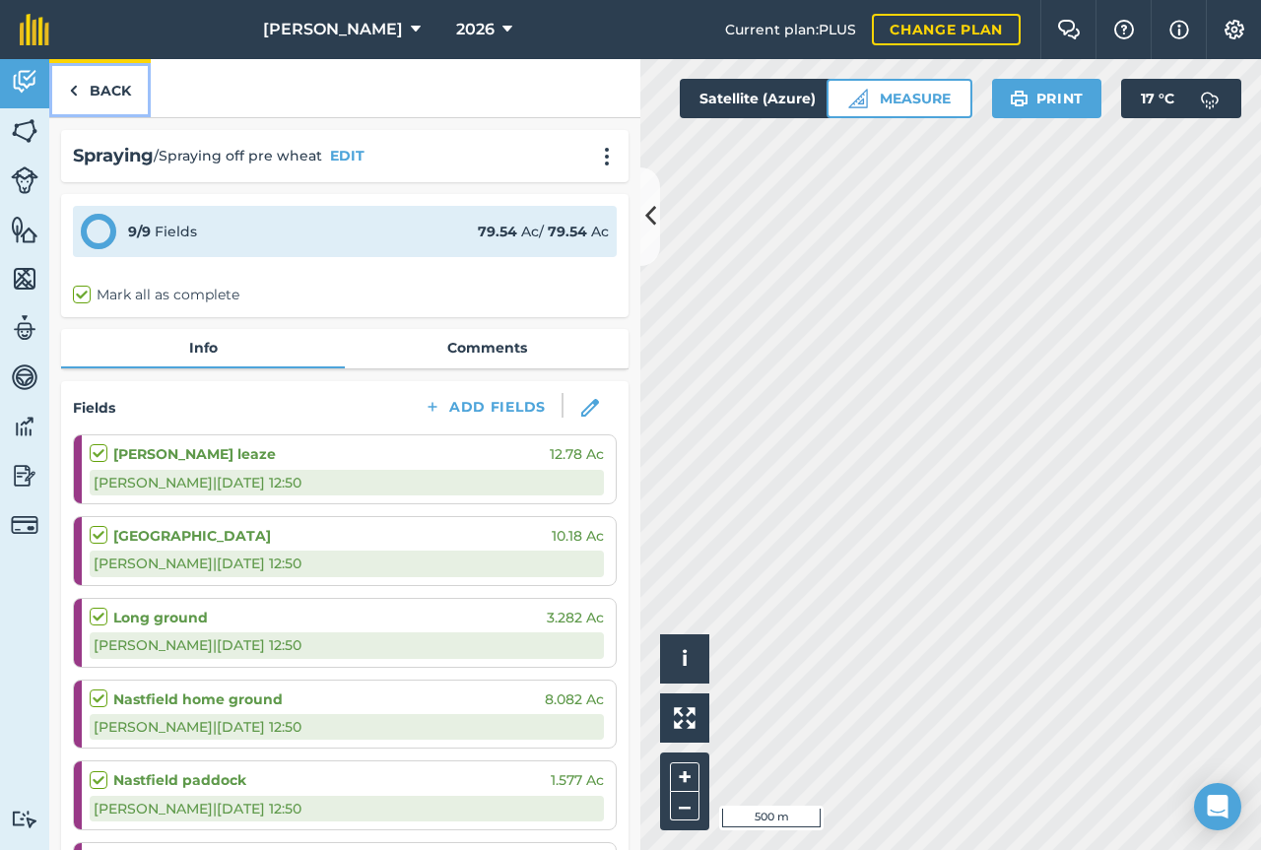
click at [102, 91] on link "Back" at bounding box center [100, 88] width 102 height 58
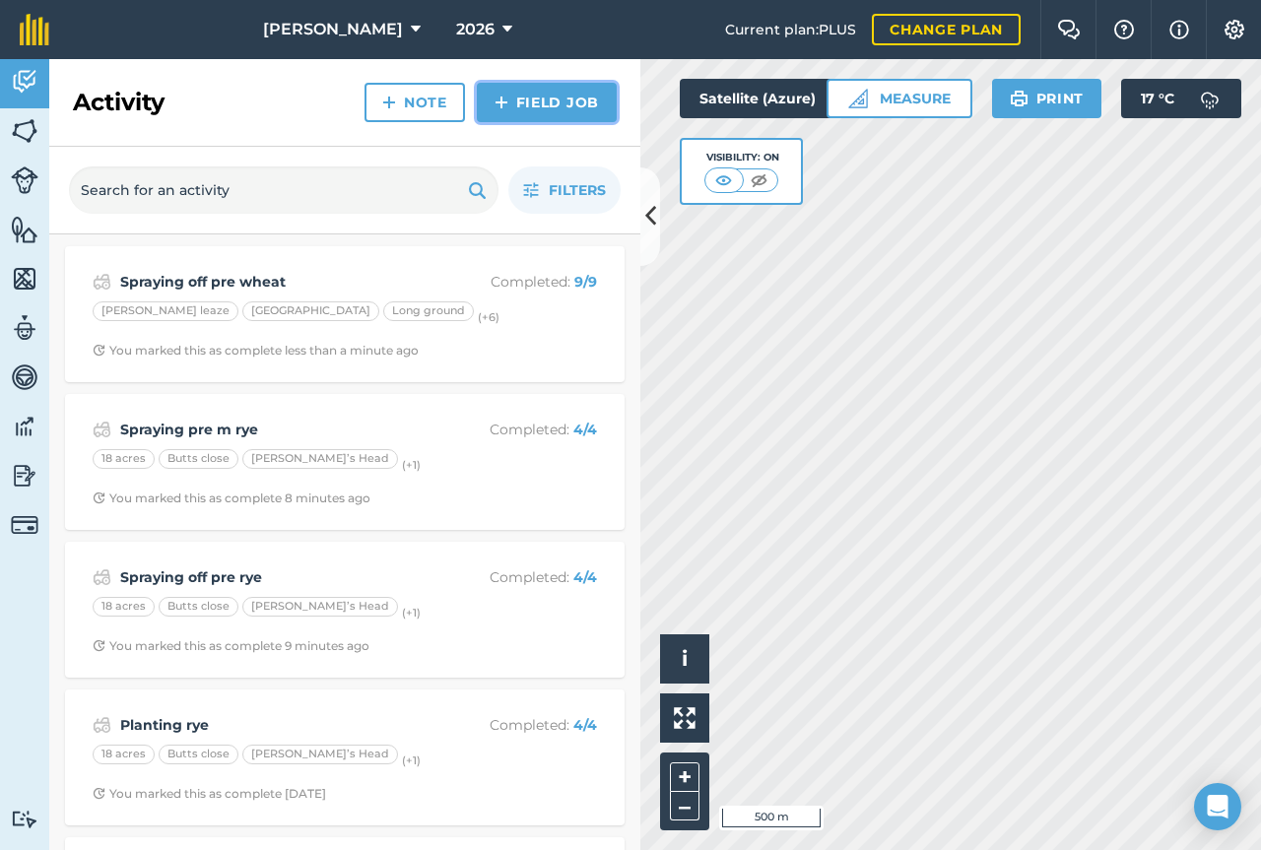
click at [520, 102] on link "Field Job" at bounding box center [547, 102] width 140 height 39
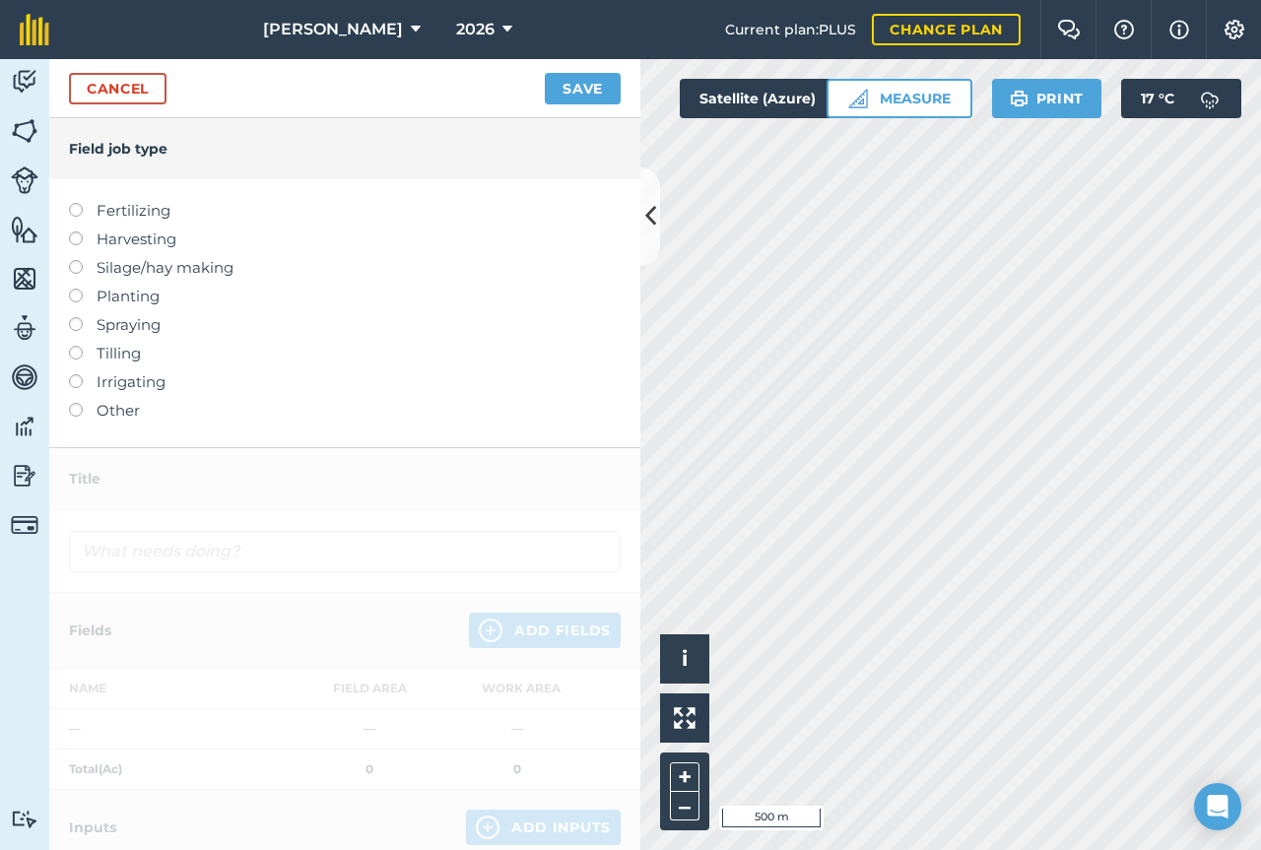
click at [75, 317] on label at bounding box center [83, 317] width 28 height 0
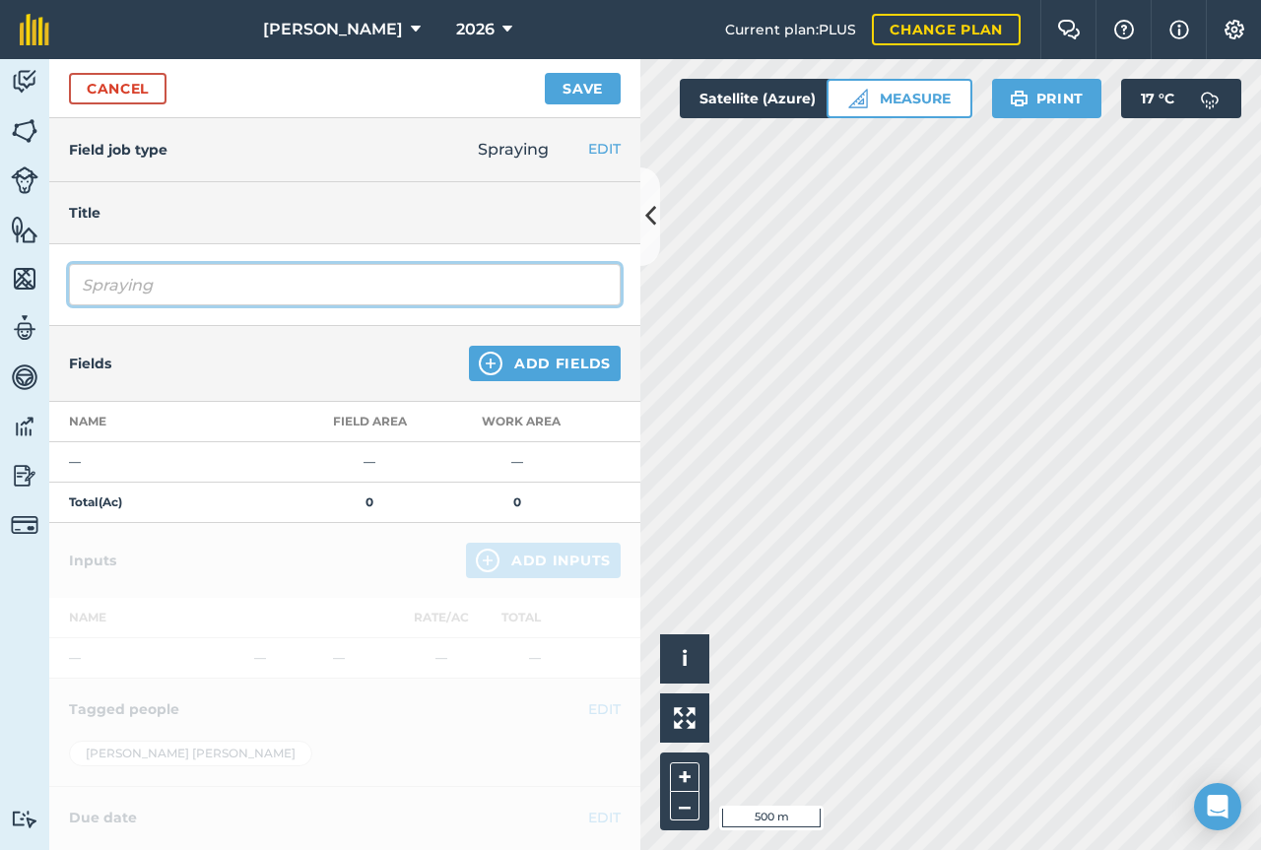
click at [281, 268] on input "Spraying" at bounding box center [345, 284] width 552 height 41
type input "Spraying pre m on wheat"
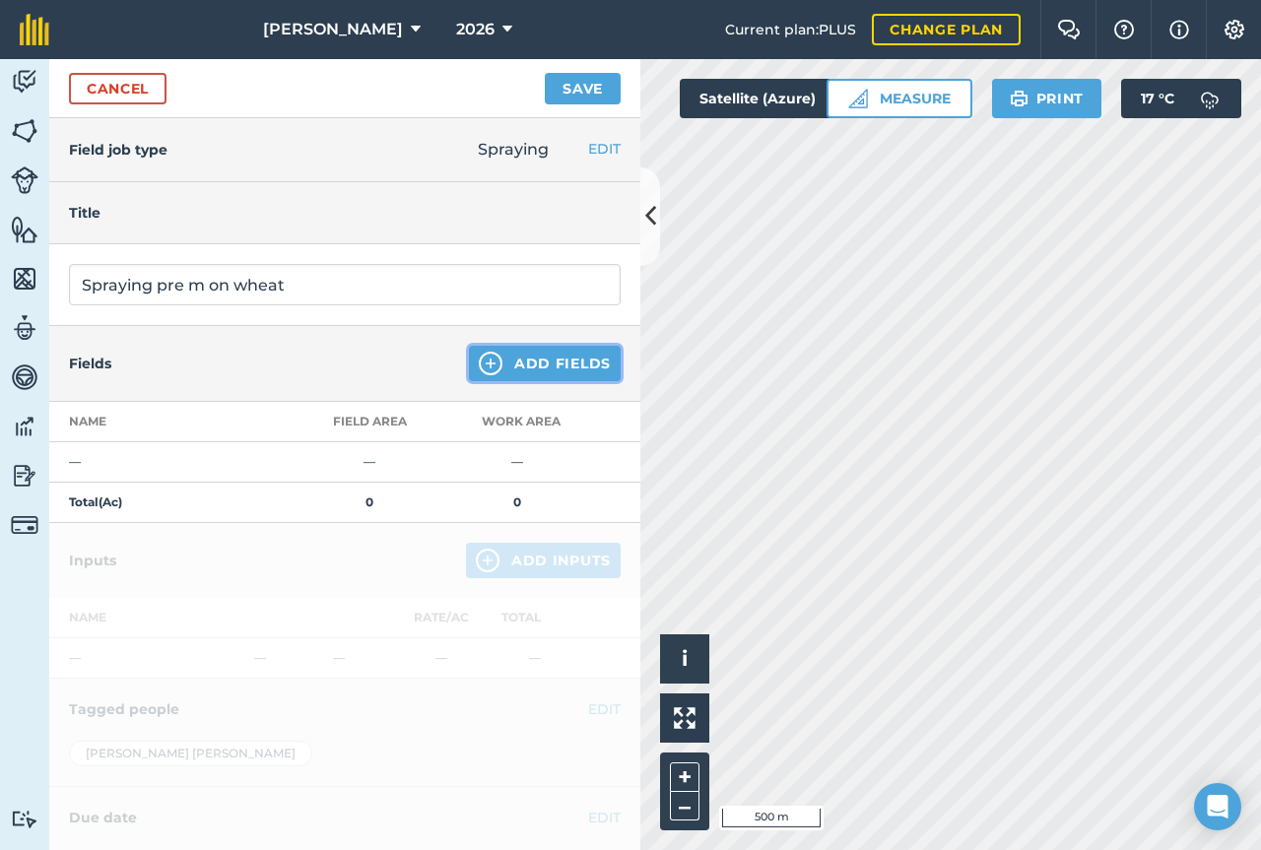
click at [504, 358] on button "Add Fields" at bounding box center [545, 363] width 152 height 35
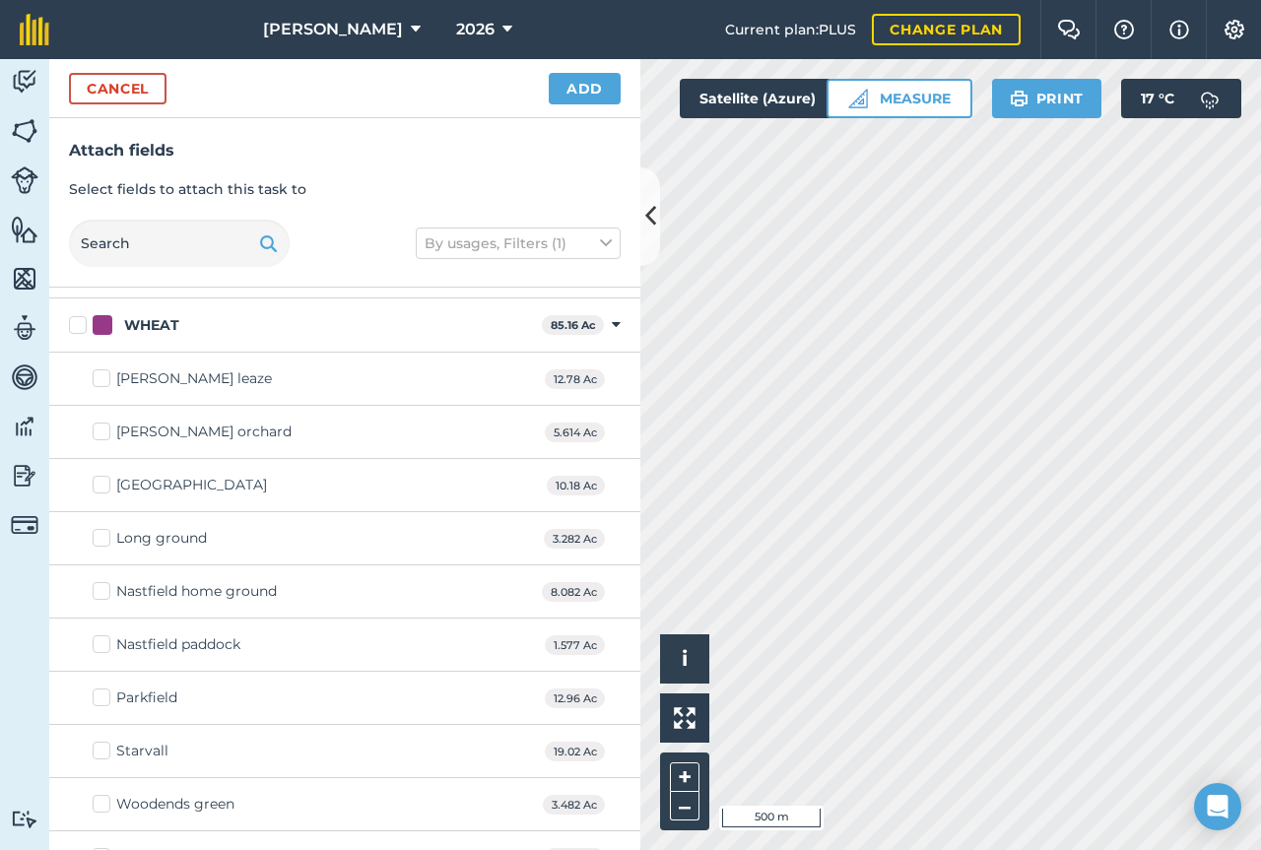
scroll to position [1445, 0]
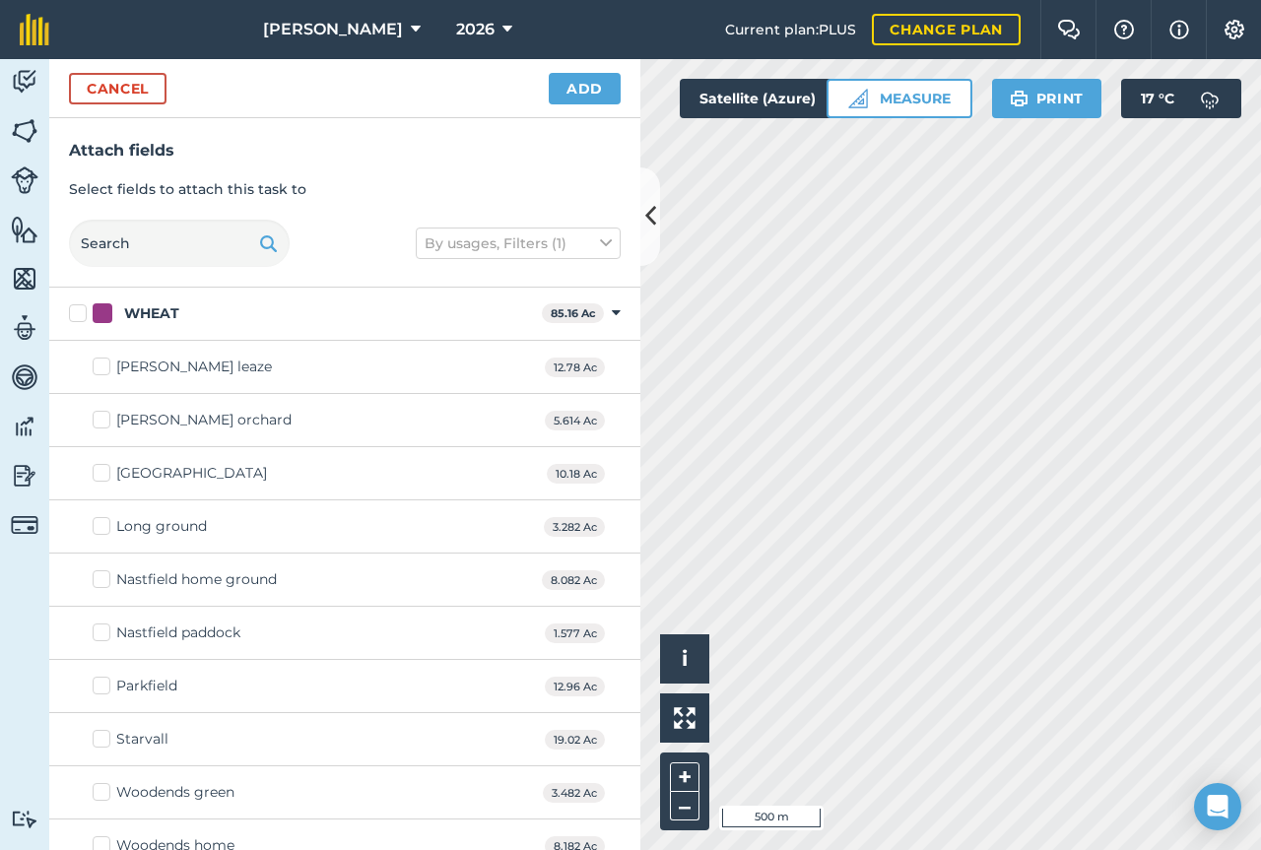
click at [105, 691] on label "Parkfield" at bounding box center [135, 686] width 85 height 21
click at [105, 689] on input "Parkfield" at bounding box center [99, 682] width 13 height 13
checkbox input "true"
click at [105, 744] on label "Starvall" at bounding box center [131, 739] width 76 height 21
click at [105, 742] on input "Starvall" at bounding box center [99, 735] width 13 height 13
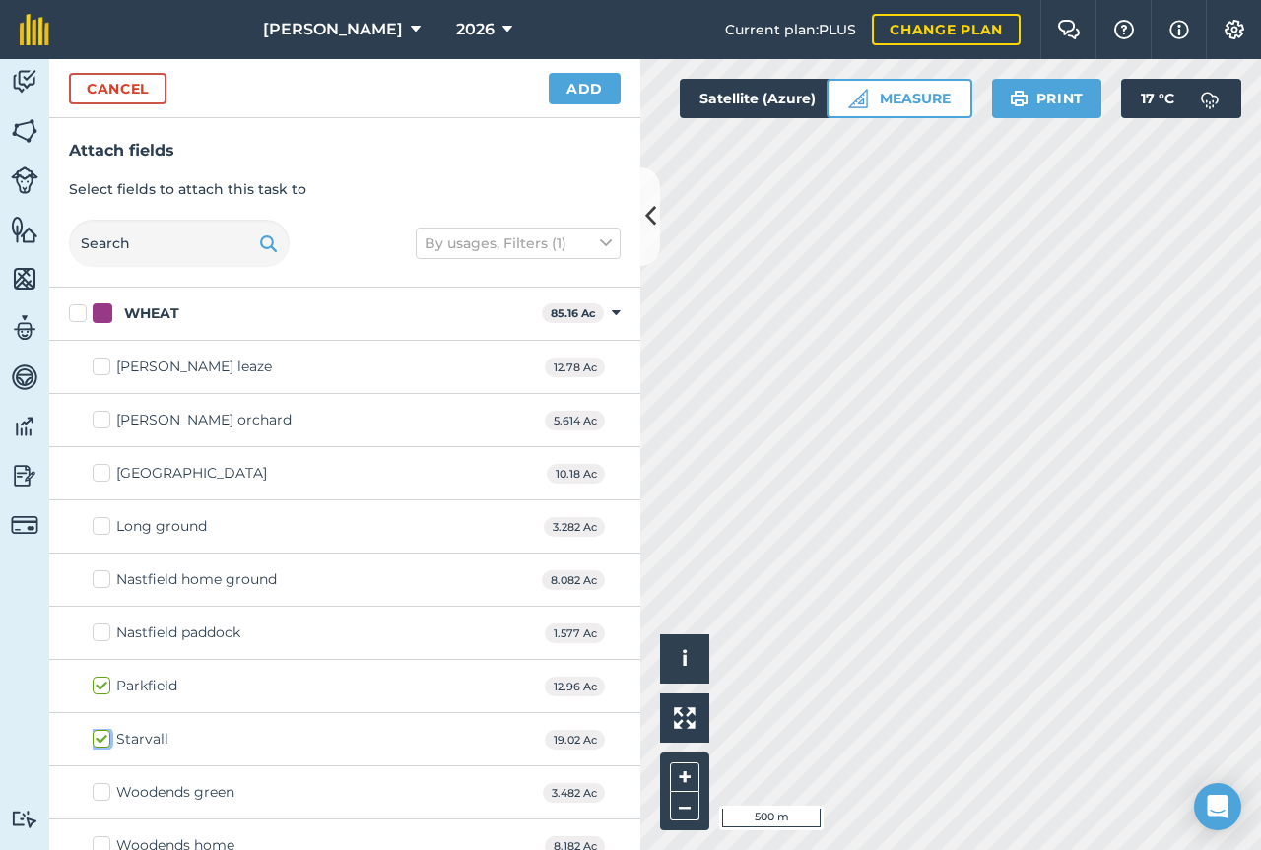
checkbox input "true"
click at [102, 845] on label "Woodends home" at bounding box center [164, 846] width 142 height 21
click at [102, 845] on input "Woodends home" at bounding box center [99, 842] width 13 height 13
checkbox input "true"
click at [580, 92] on button "Add" at bounding box center [585, 89] width 72 height 32
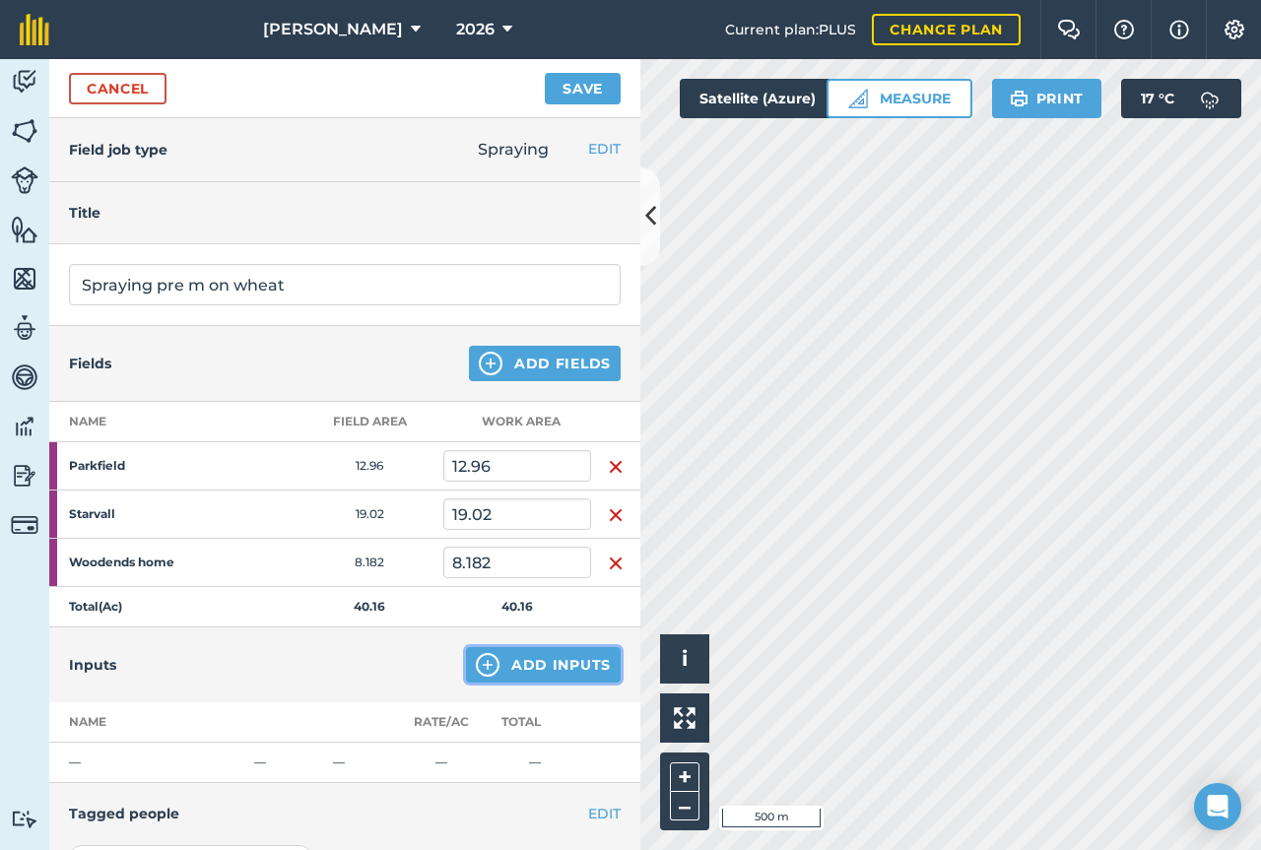
click at [526, 662] on button "Add Inputs" at bounding box center [543, 664] width 155 height 35
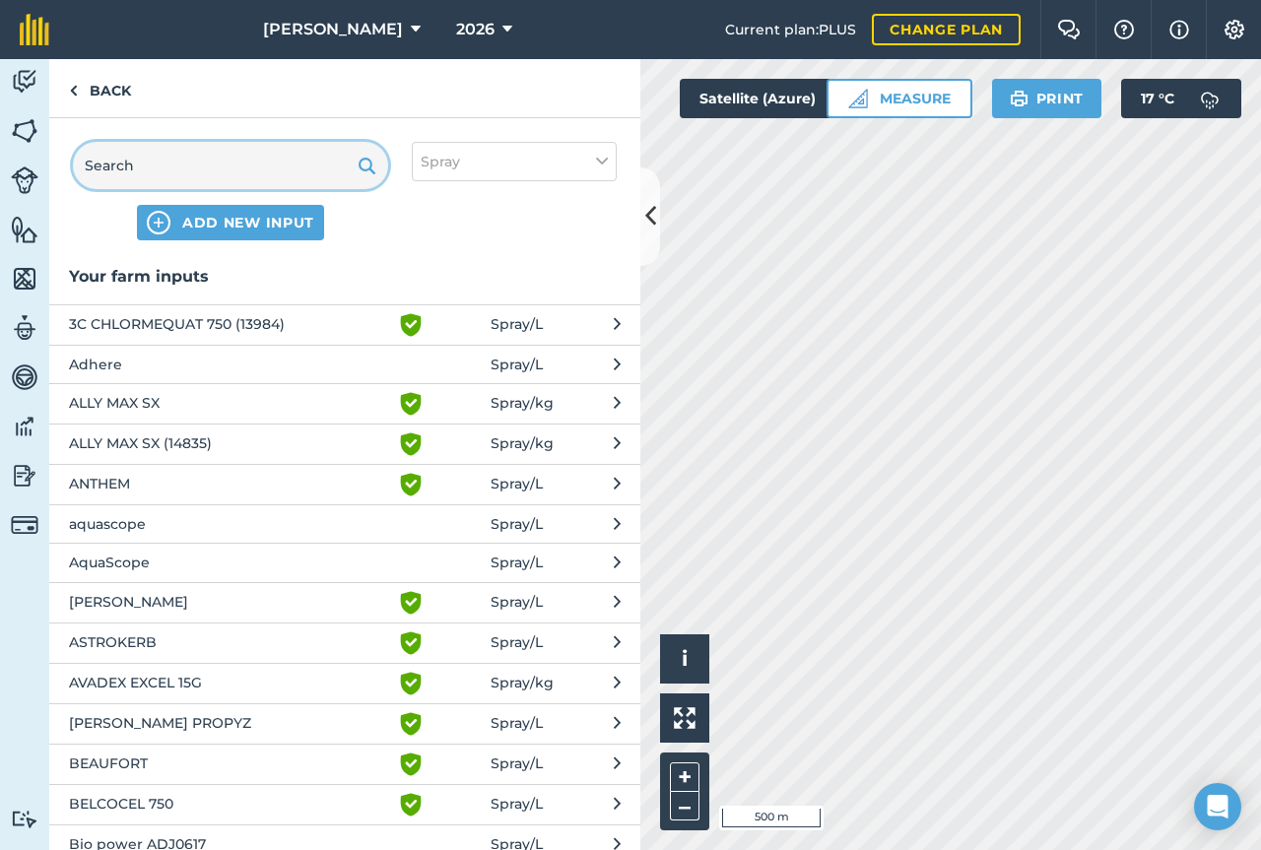
click at [280, 179] on input "text" at bounding box center [230, 165] width 315 height 47
click at [305, 363] on span "Adhere" at bounding box center [230, 365] width 322 height 22
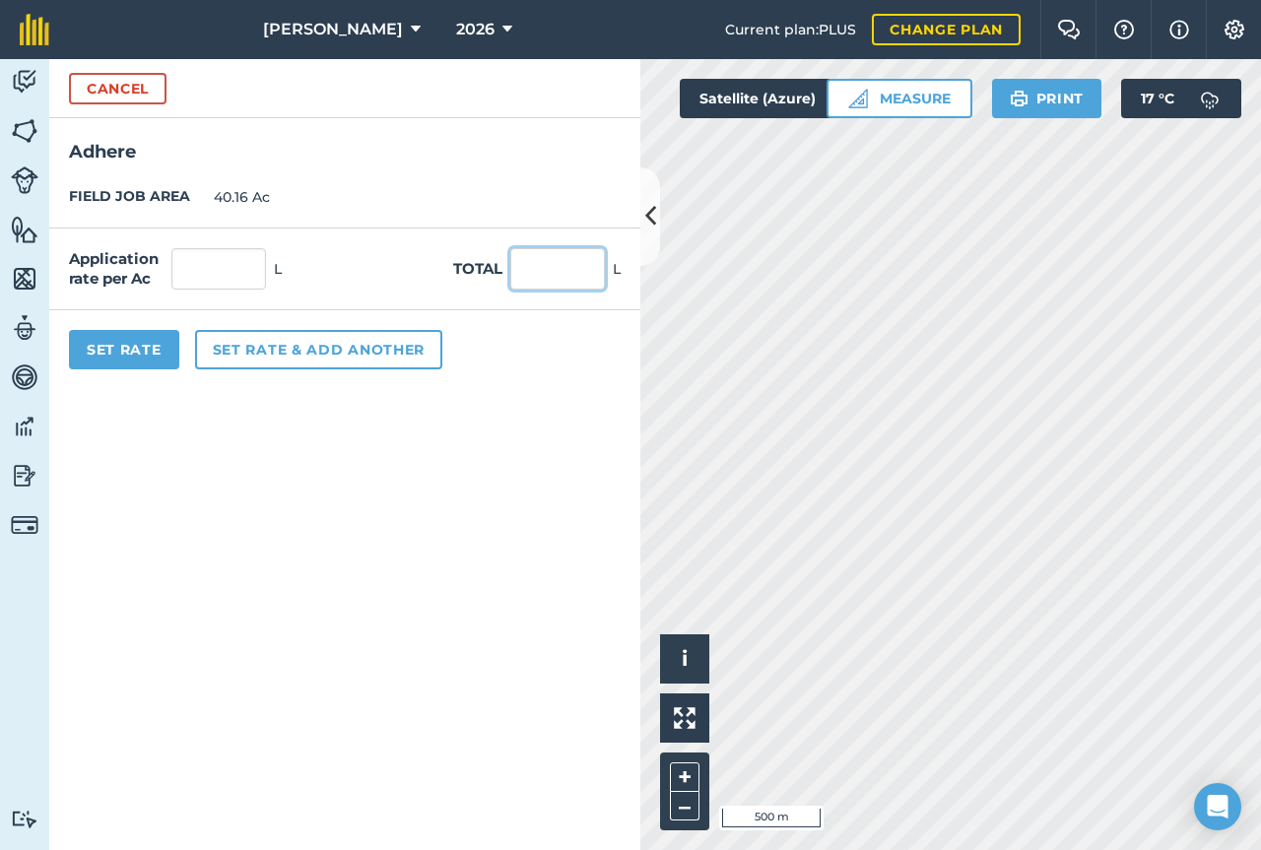
click at [545, 259] on input "text" at bounding box center [557, 268] width 95 height 41
type input "3"
type input "0.075"
click at [320, 359] on button "Set rate & add another" at bounding box center [318, 349] width 247 height 39
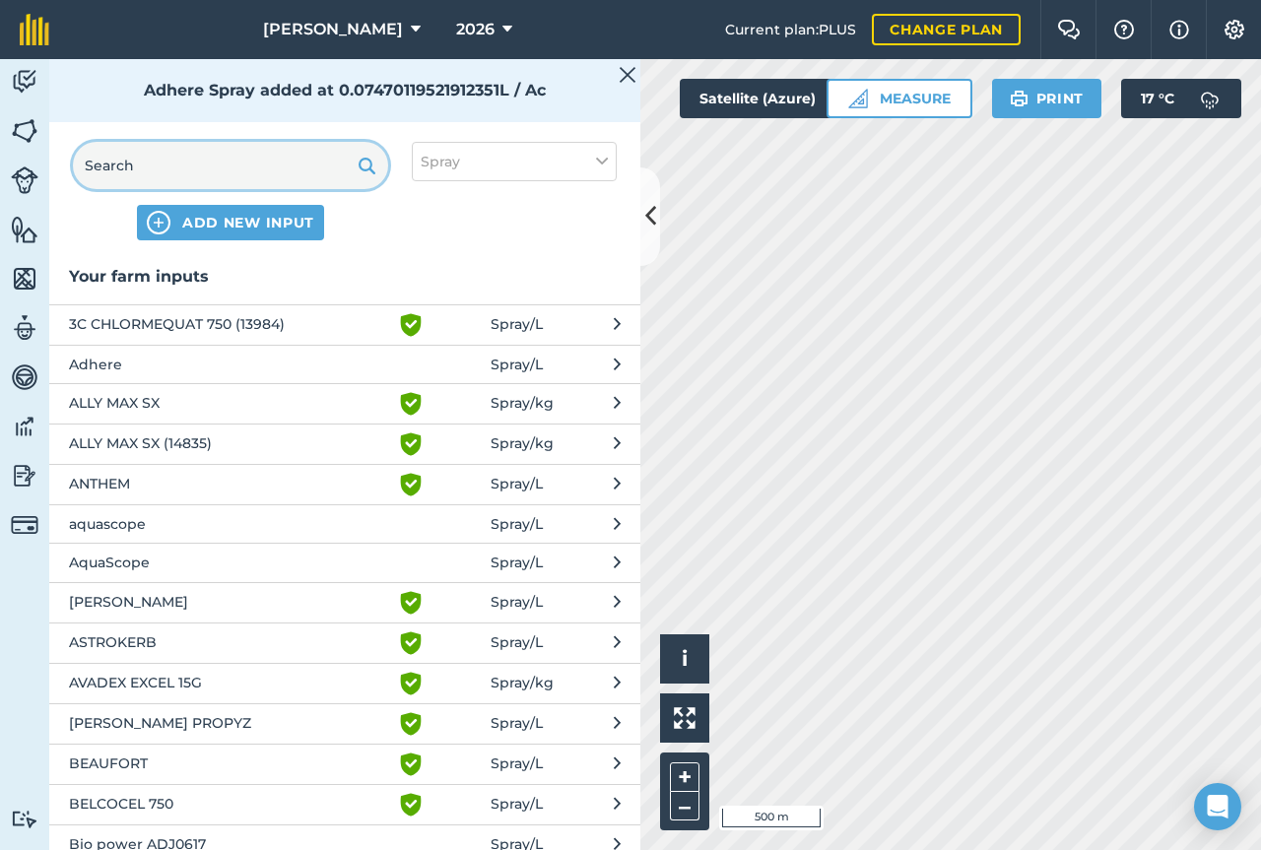
click at [202, 162] on input "text" at bounding box center [230, 165] width 315 height 47
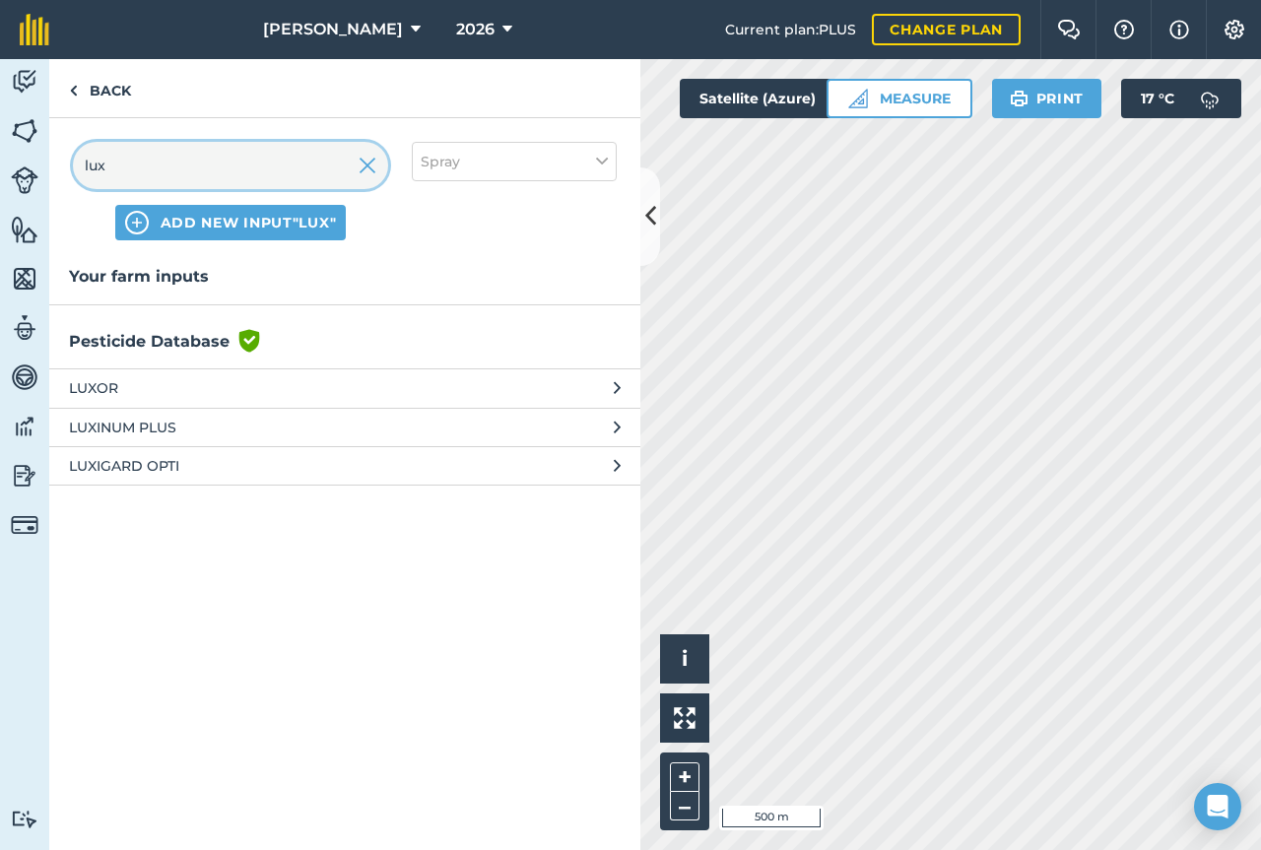
type input "lux"
click at [158, 426] on span "LUXINUM PLUS" at bounding box center [230, 428] width 322 height 22
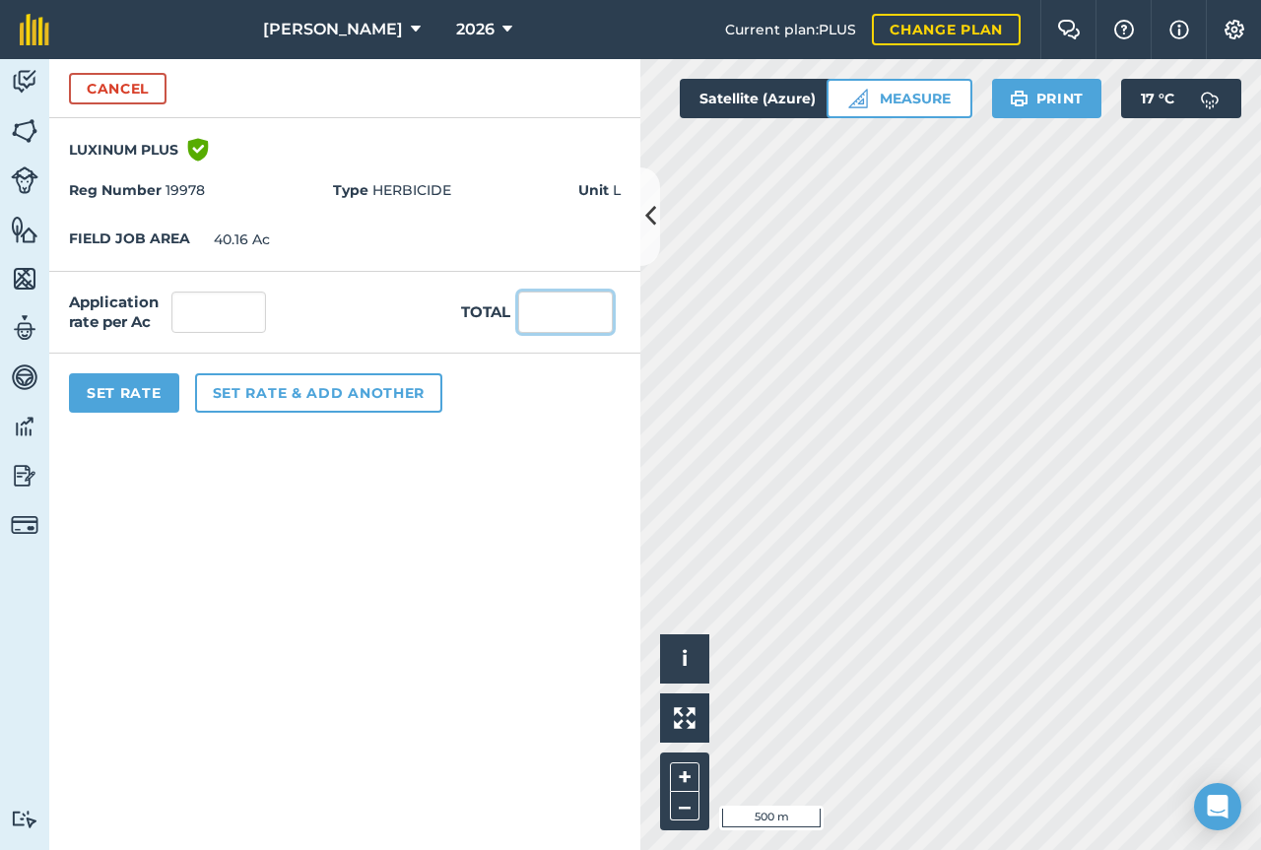
click at [549, 308] on input "text" at bounding box center [565, 312] width 95 height 41
type input "11.38"
type input "0.283"
click at [248, 403] on button "Set rate & add another" at bounding box center [318, 392] width 247 height 39
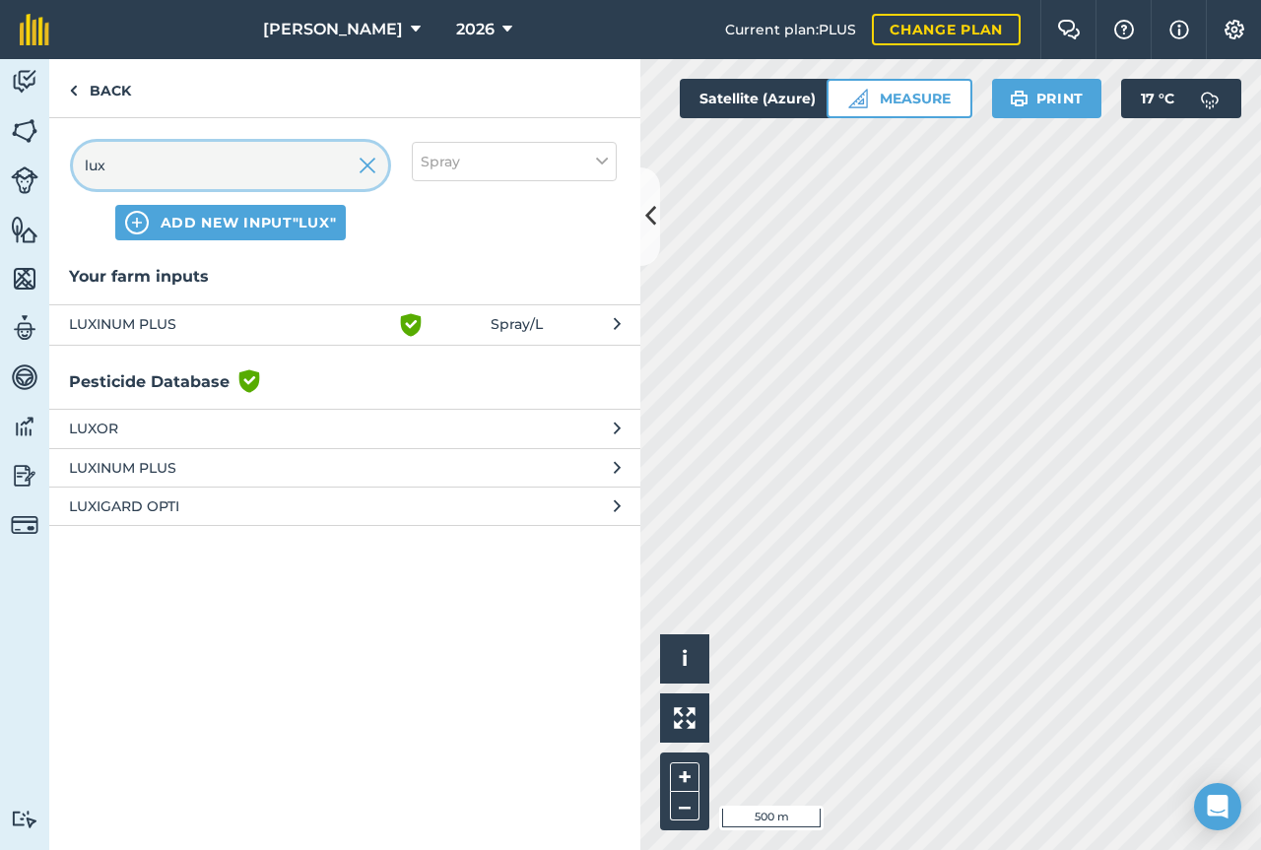
click at [182, 169] on input "lux" at bounding box center [230, 165] width 315 height 47
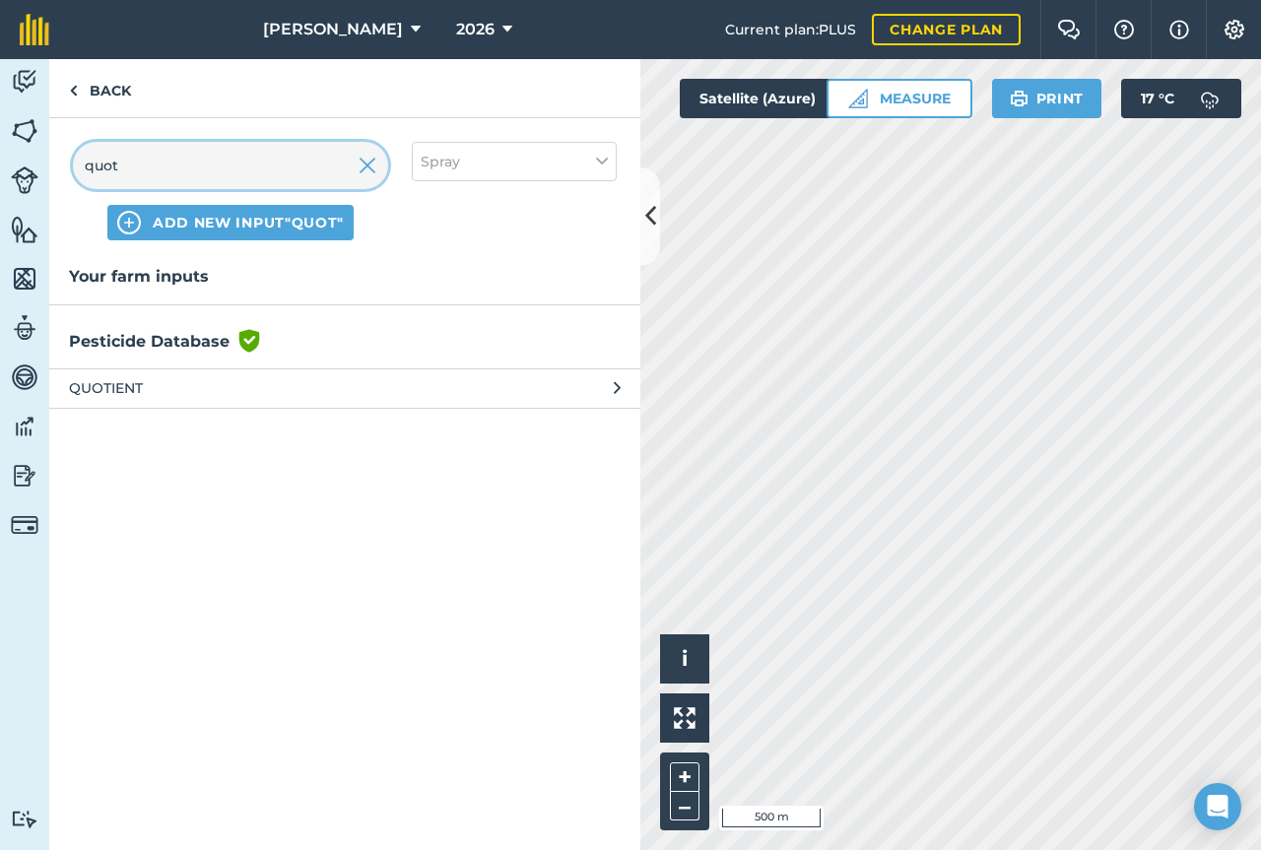
type input "quot"
click at [150, 384] on span "QUOTIENT" at bounding box center [230, 388] width 322 height 22
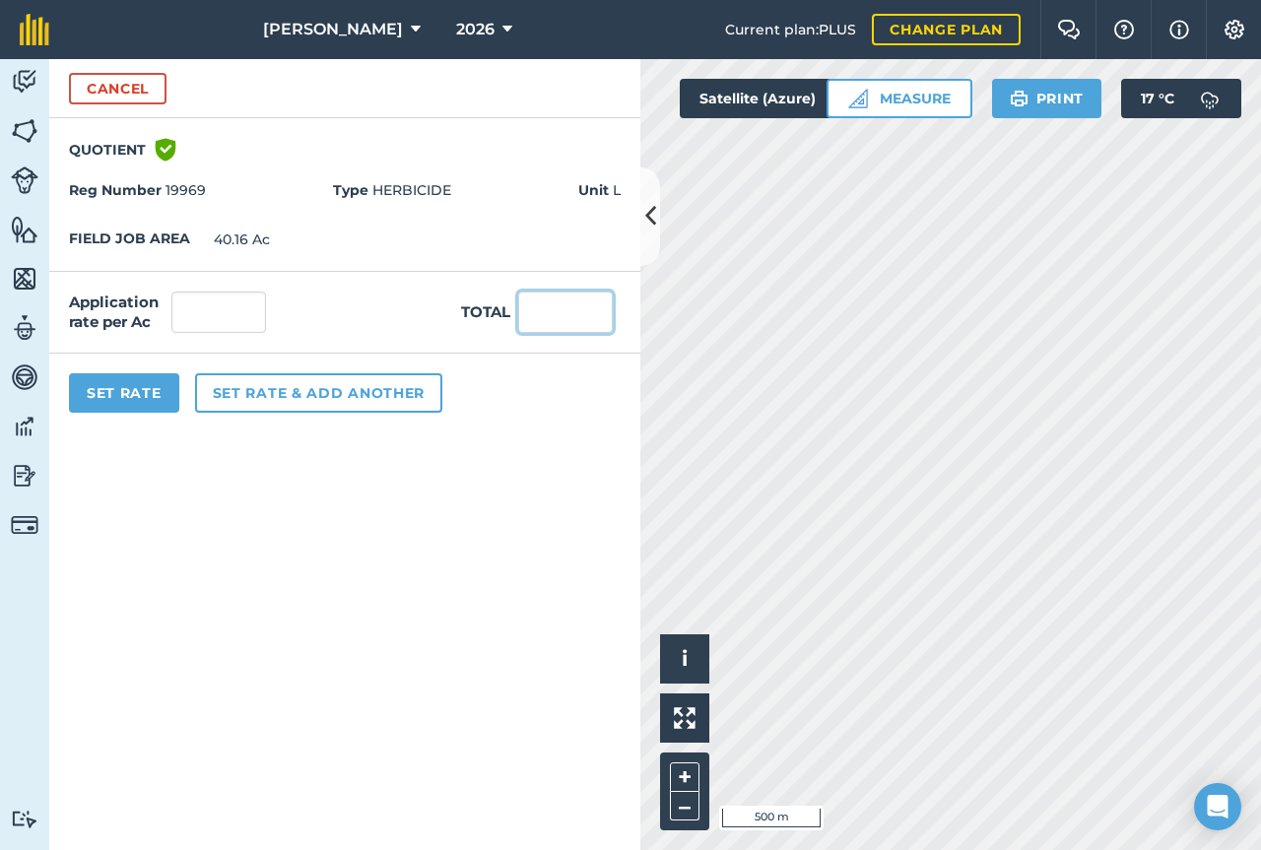
click at [552, 304] on input "text" at bounding box center [565, 312] width 95 height 41
type input "1.63"
type input "0.041"
click at [298, 408] on button "Set rate & add another" at bounding box center [318, 392] width 247 height 39
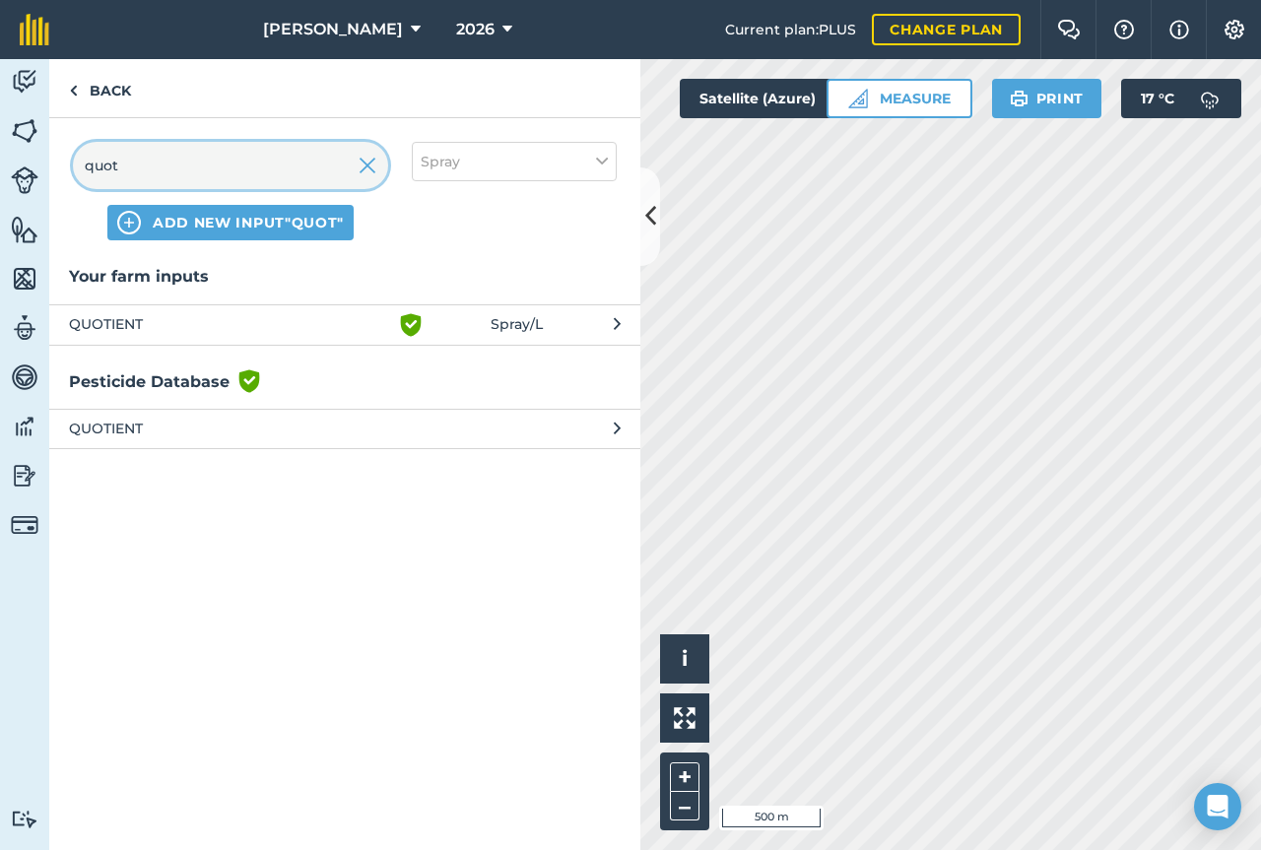
click at [232, 165] on input "quot" at bounding box center [230, 165] width 315 height 47
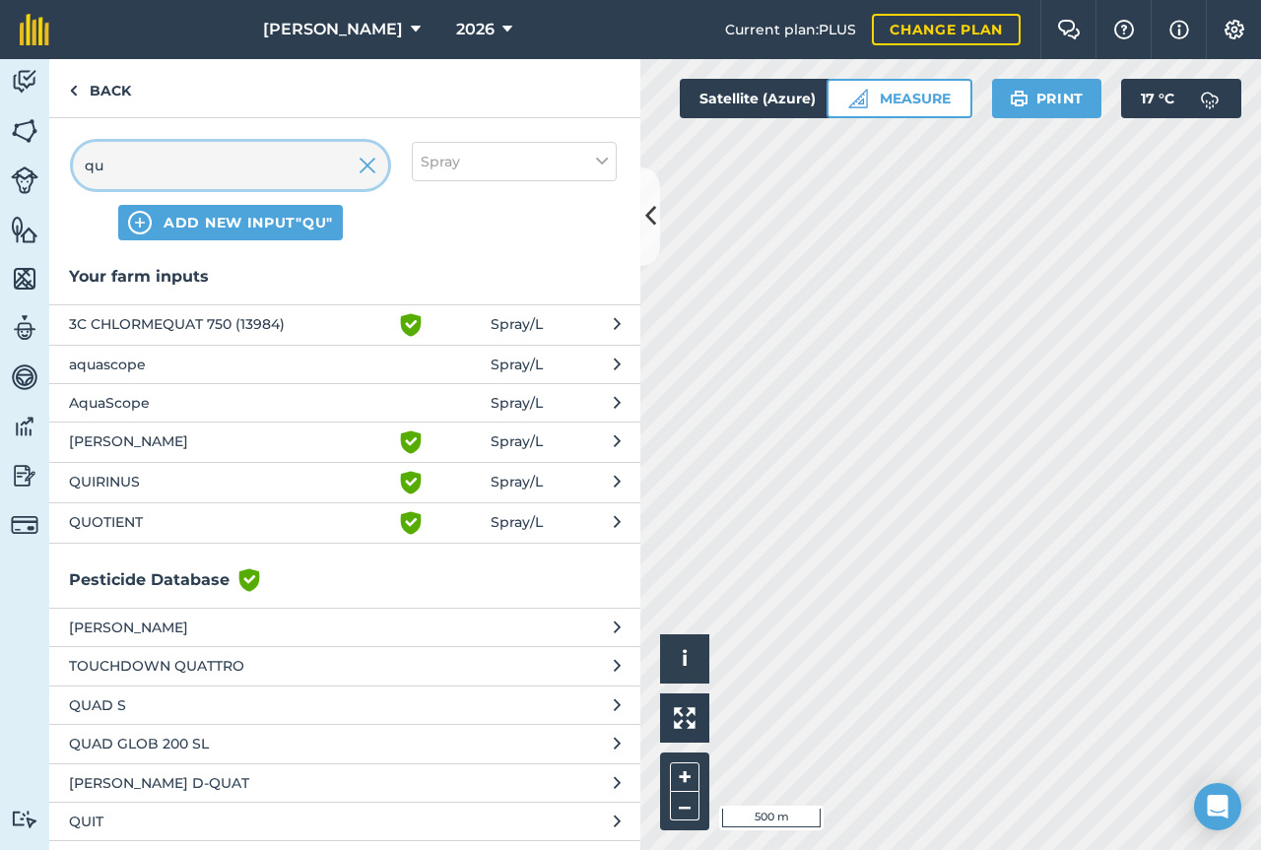
type input "qu"
click at [171, 487] on span "QUIRINUS" at bounding box center [230, 483] width 322 height 24
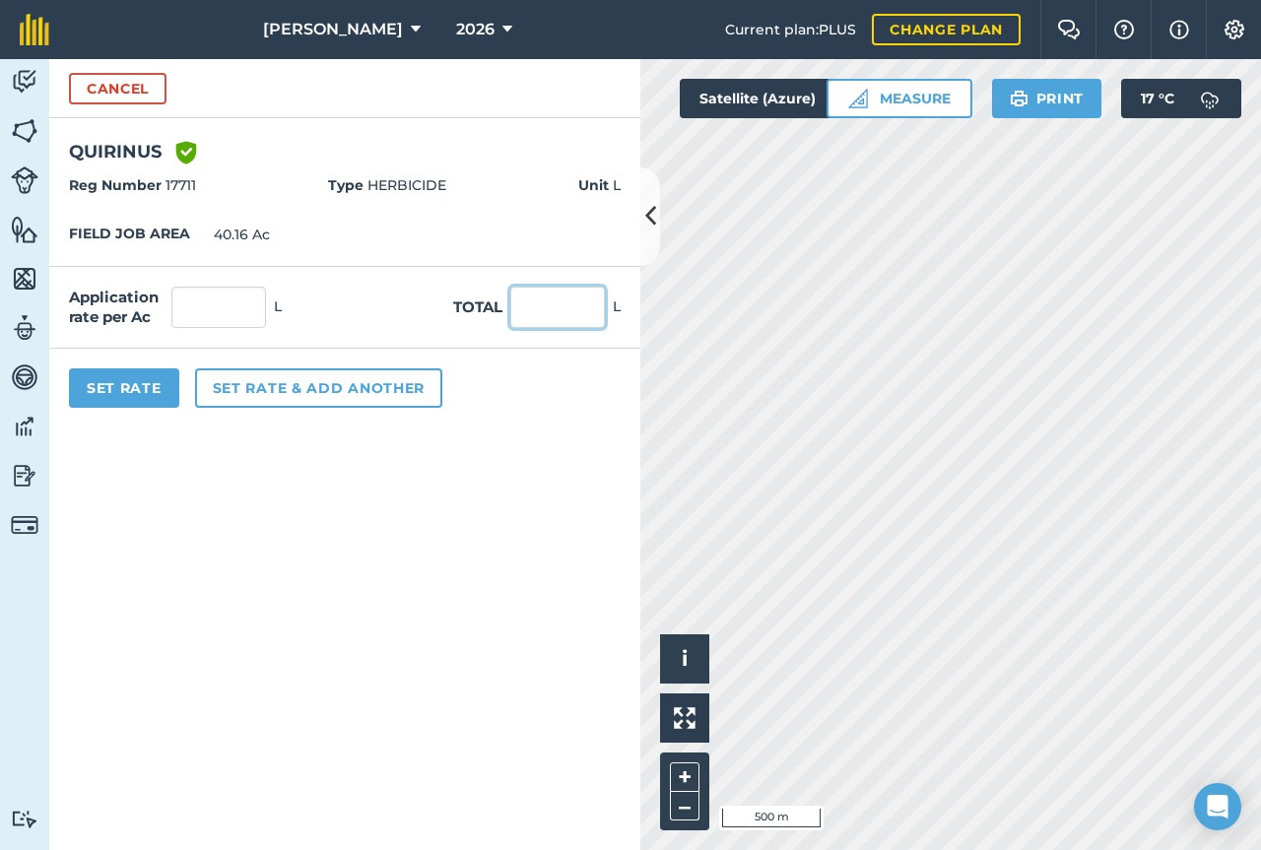
click at [536, 300] on input "text" at bounding box center [557, 307] width 95 height 41
type input "12.19"
type input "0.304"
click at [140, 392] on button "Set Rate" at bounding box center [124, 388] width 110 height 39
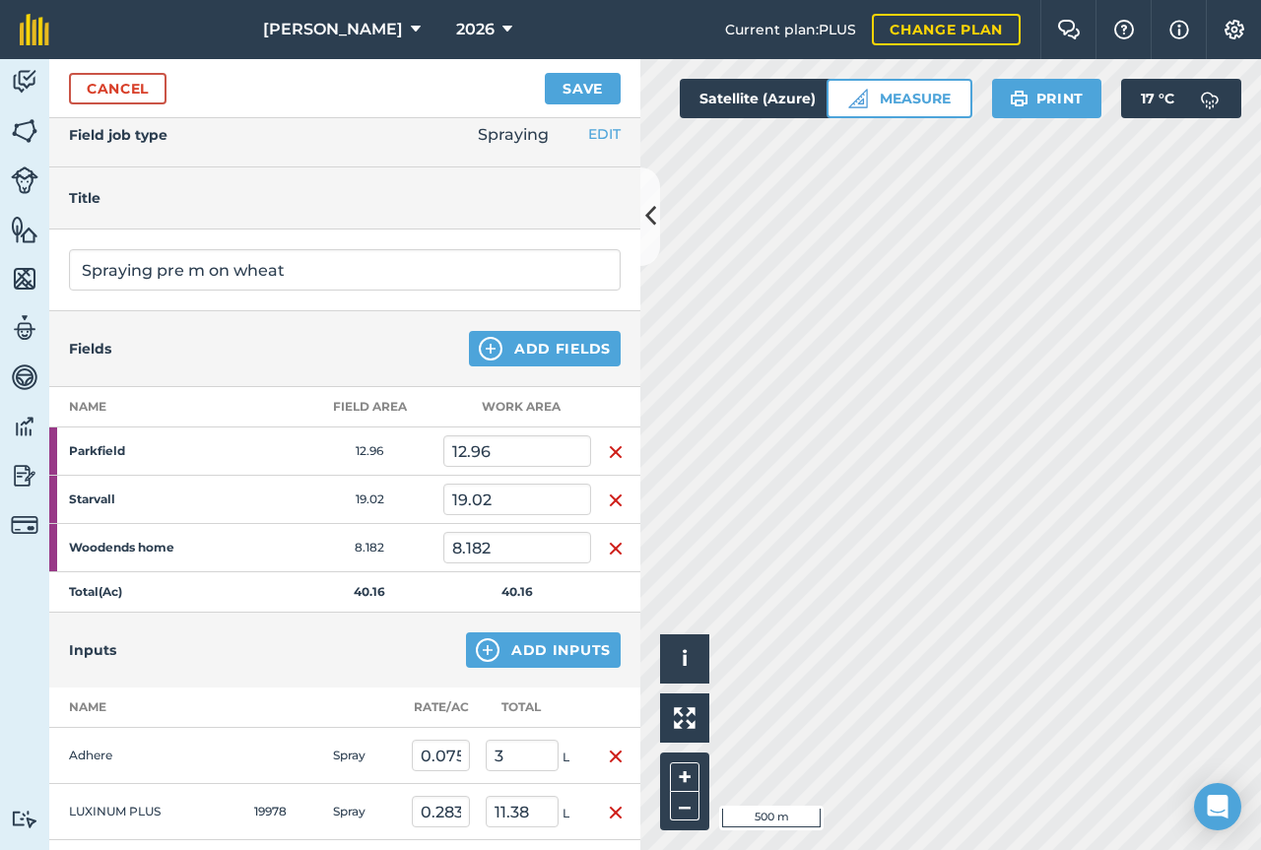
scroll to position [0, 0]
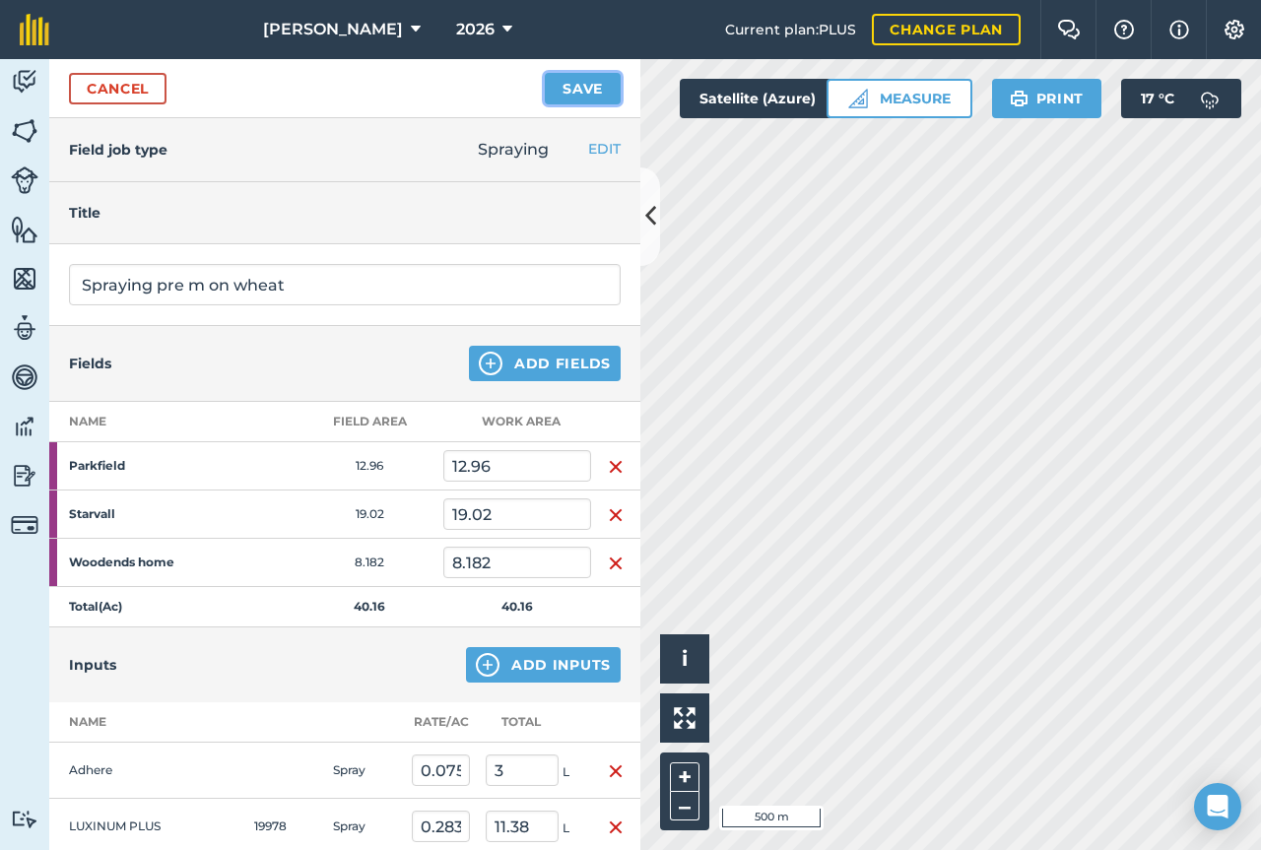
click at [574, 91] on button "Save" at bounding box center [583, 89] width 76 height 32
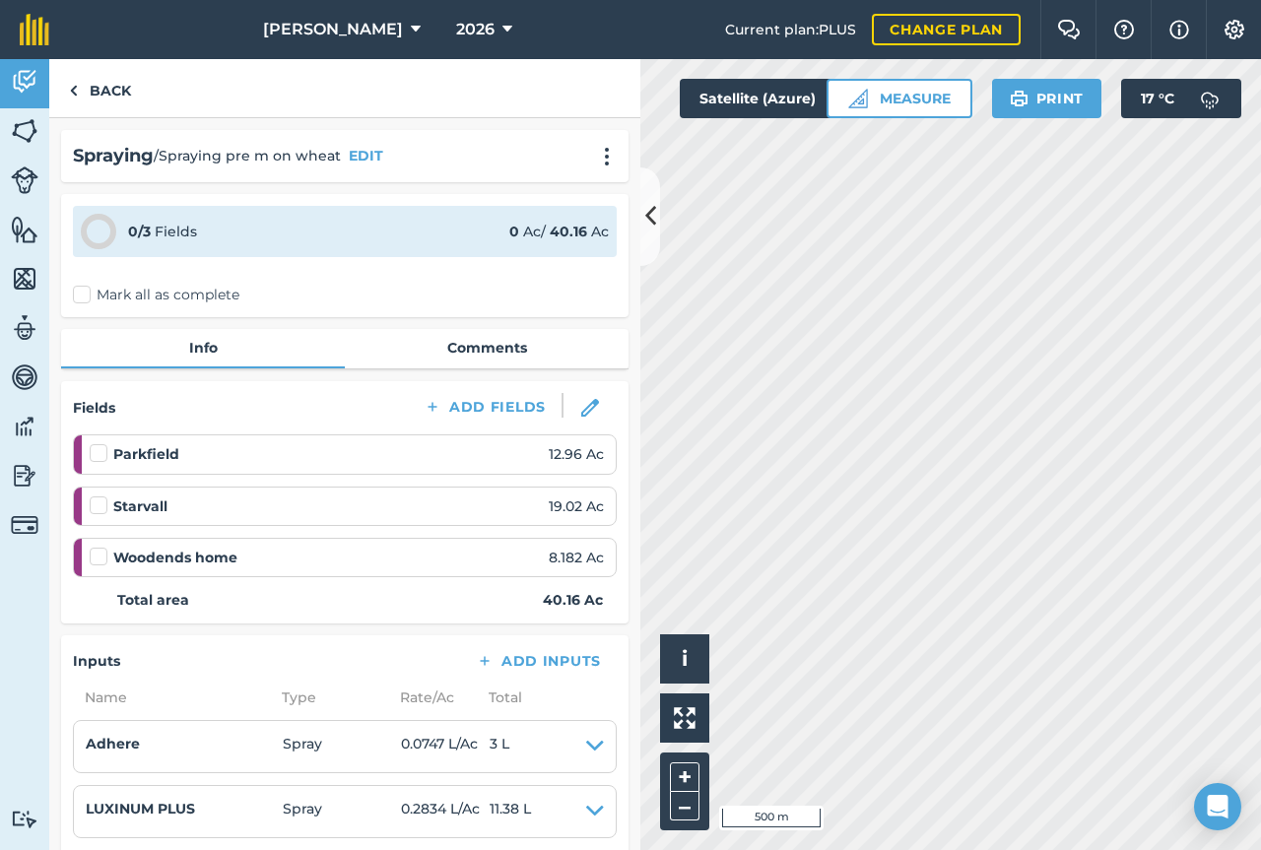
click at [84, 304] on label "Mark all as complete" at bounding box center [156, 295] width 167 height 21
click at [84, 298] on input "Mark all as complete" at bounding box center [79, 291] width 13 height 13
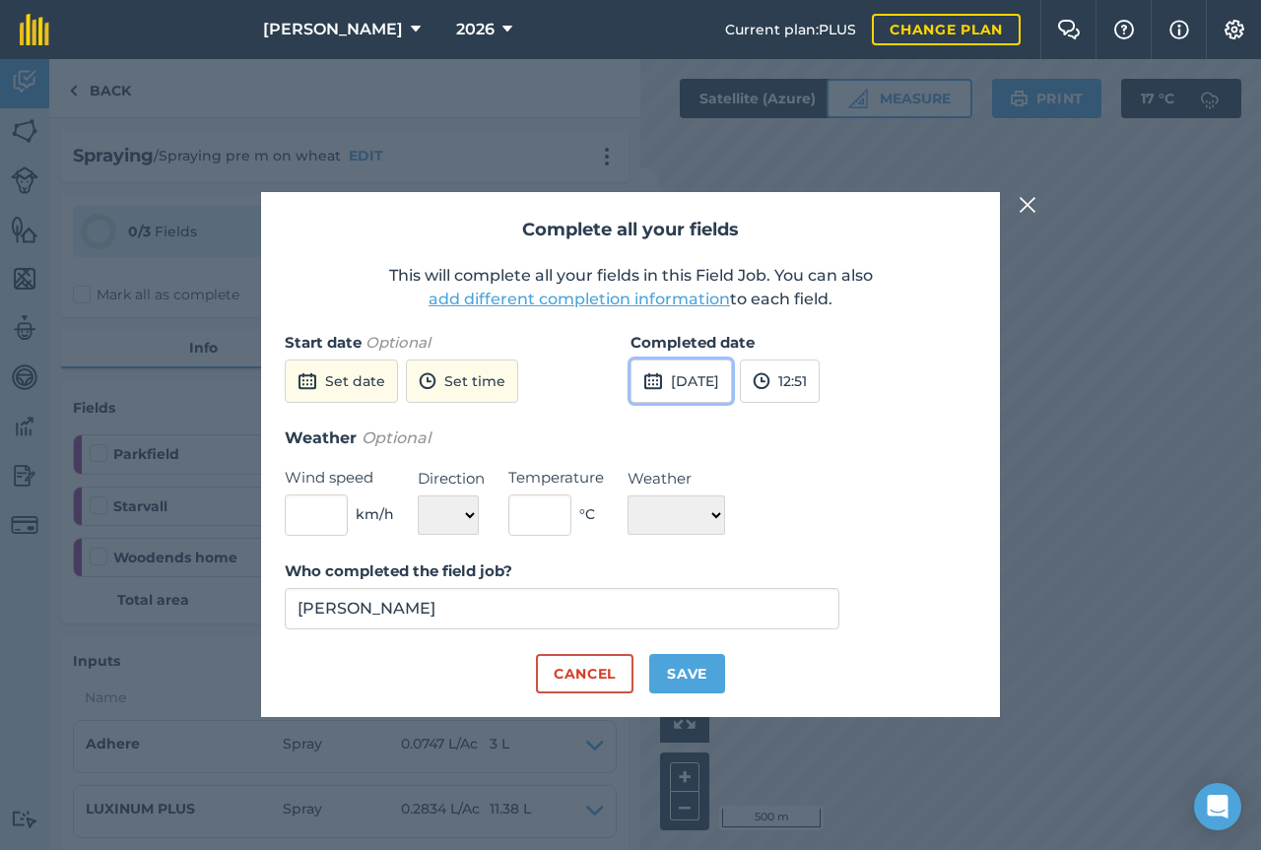
click at [732, 391] on button "[DATE]" at bounding box center [682, 381] width 102 height 43
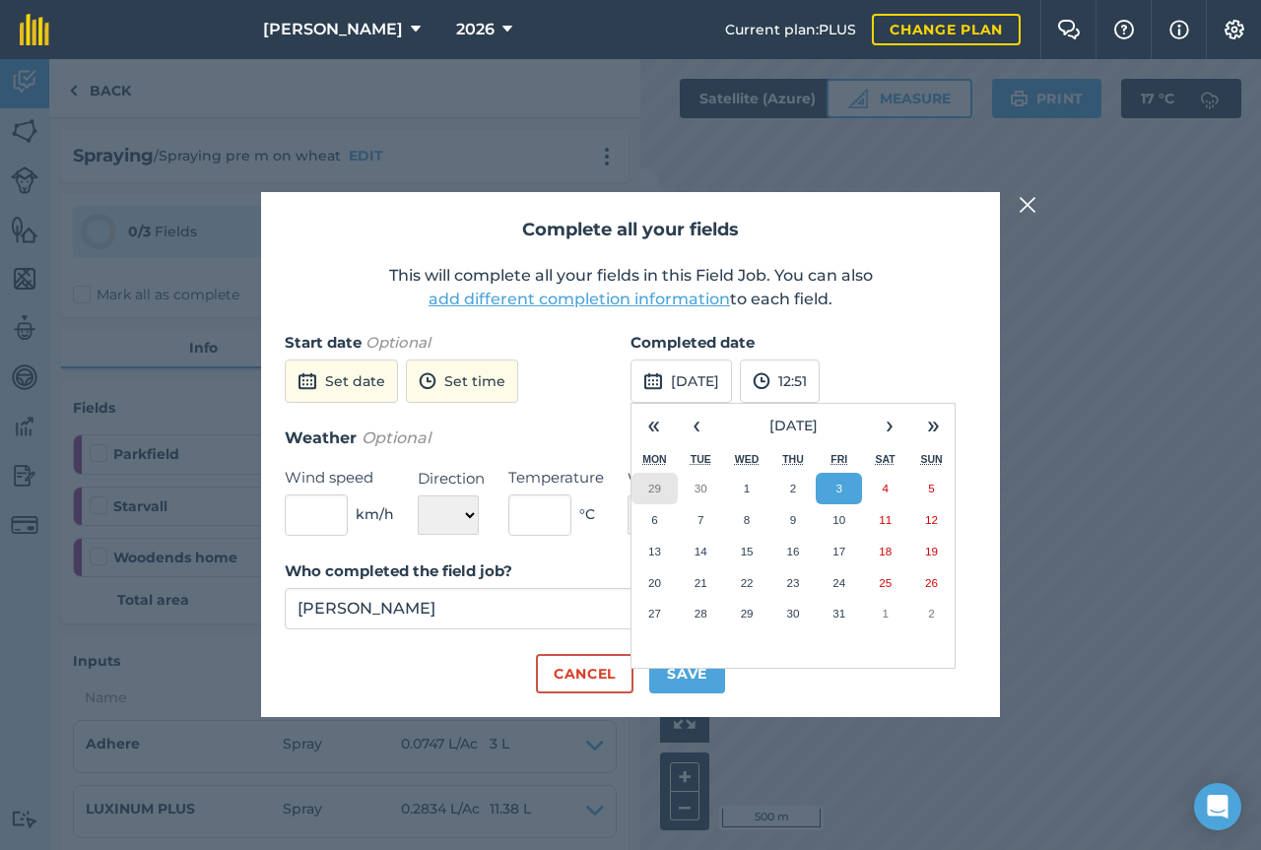
click at [657, 493] on abbr "29" at bounding box center [654, 488] width 13 height 13
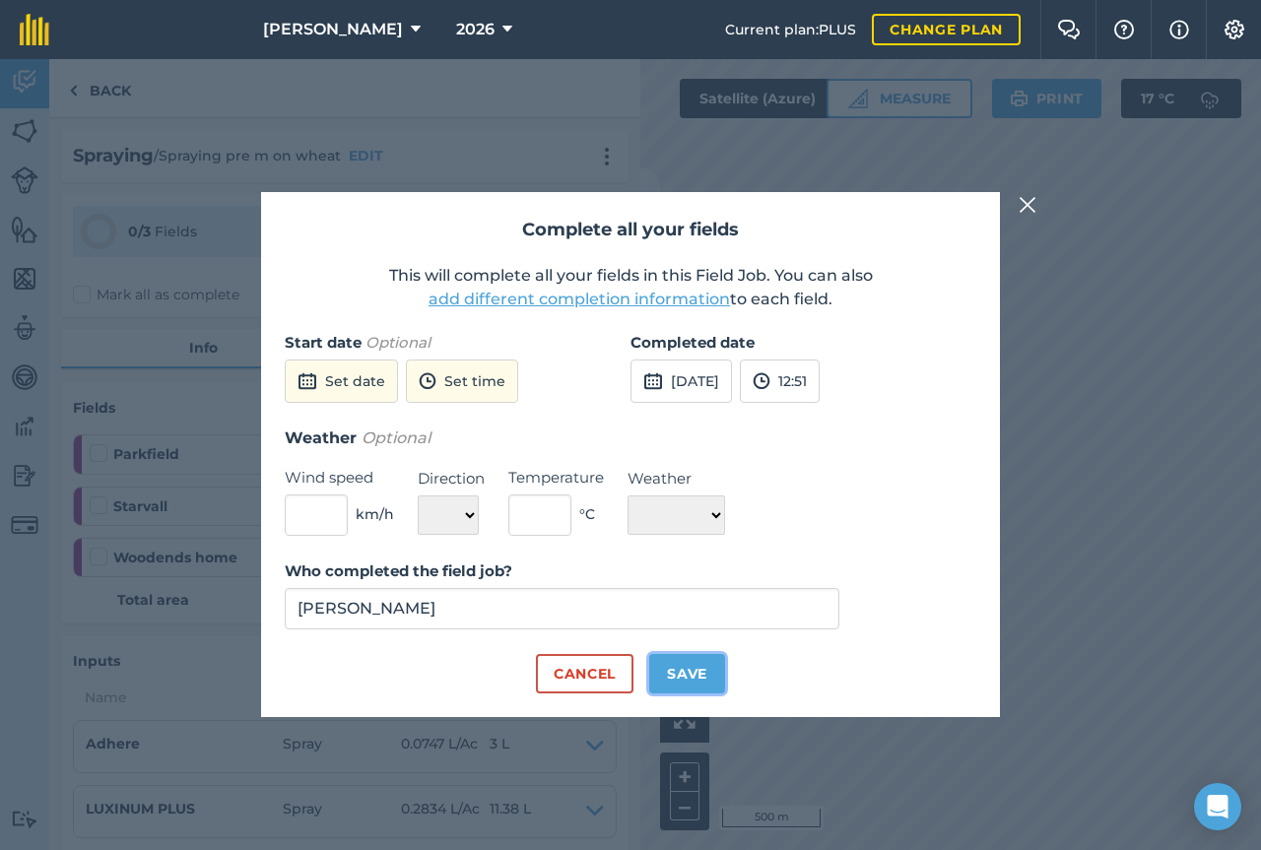
click at [699, 674] on button "Save" at bounding box center [687, 673] width 76 height 39
checkbox input "true"
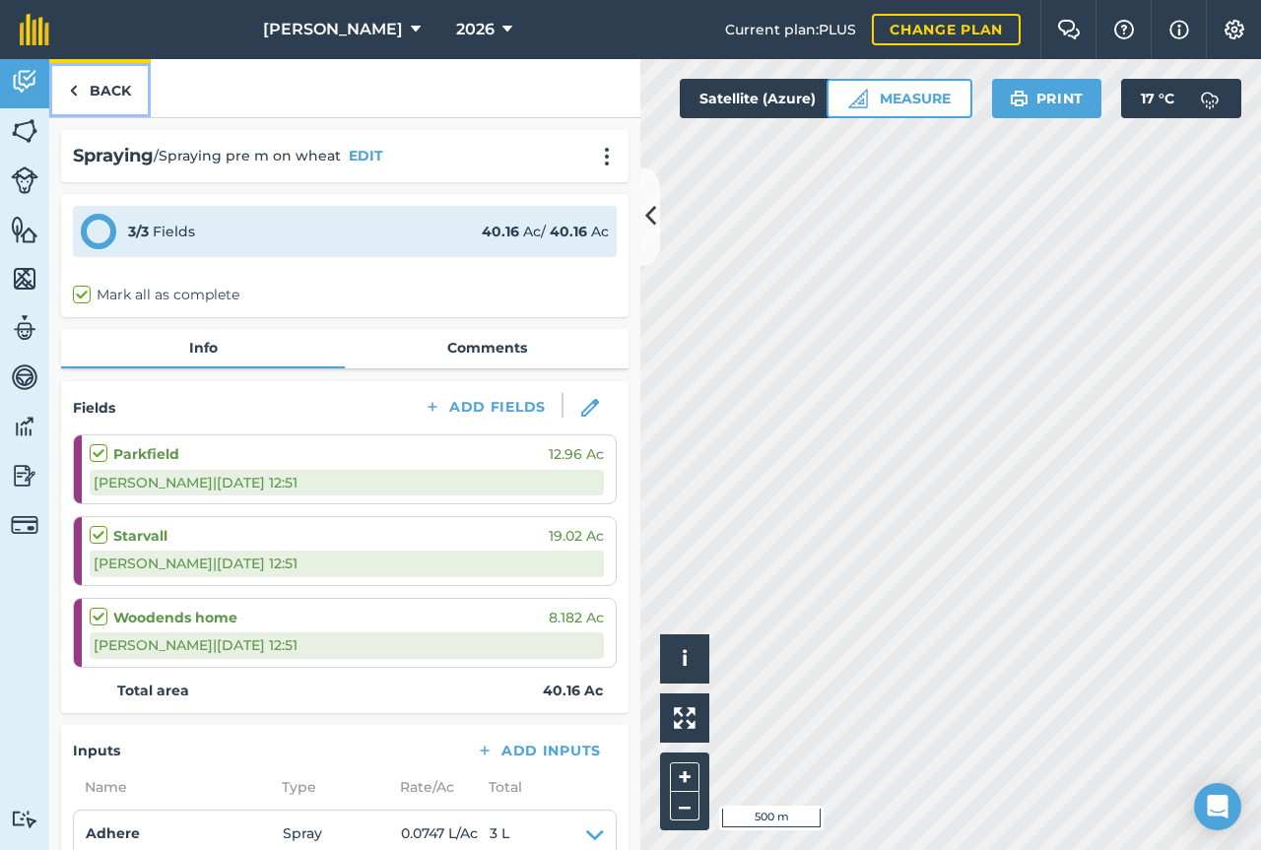
click at [124, 91] on link "Back" at bounding box center [100, 88] width 102 height 58
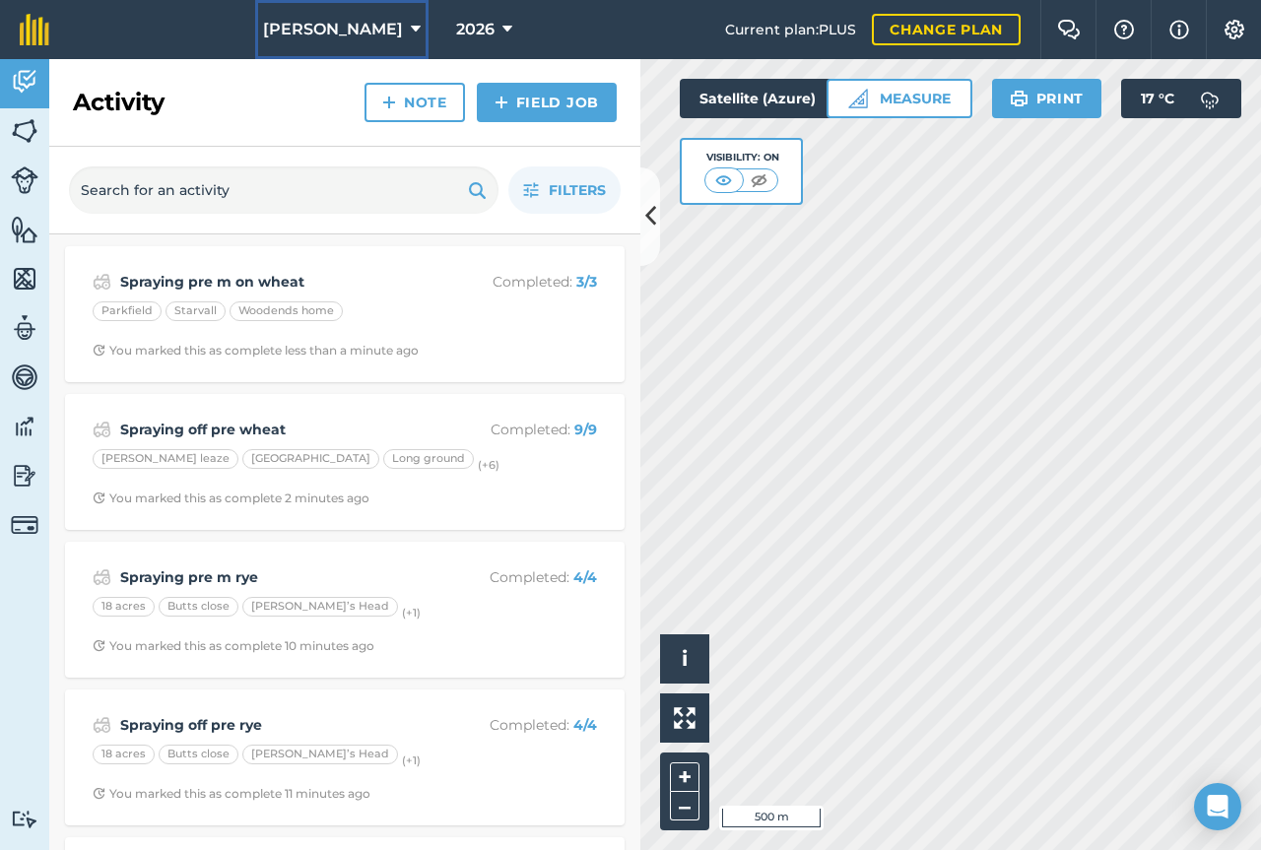
click at [411, 33] on icon at bounding box center [416, 30] width 10 height 24
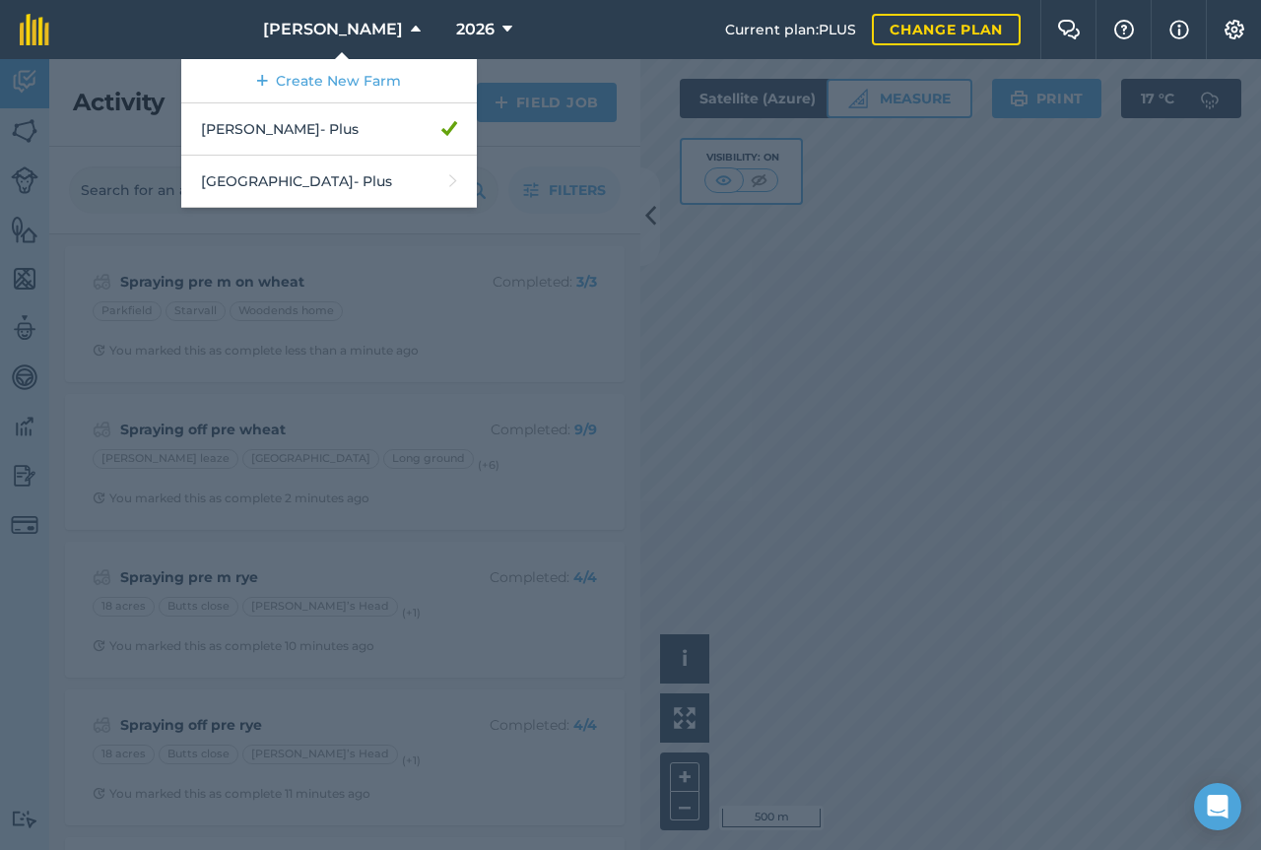
click at [597, 34] on nav "[PERSON_NAME] Create New Farm [PERSON_NAME] - Plus Middlehall Farm - Plus 2026" at bounding box center [397, 29] width 656 height 59
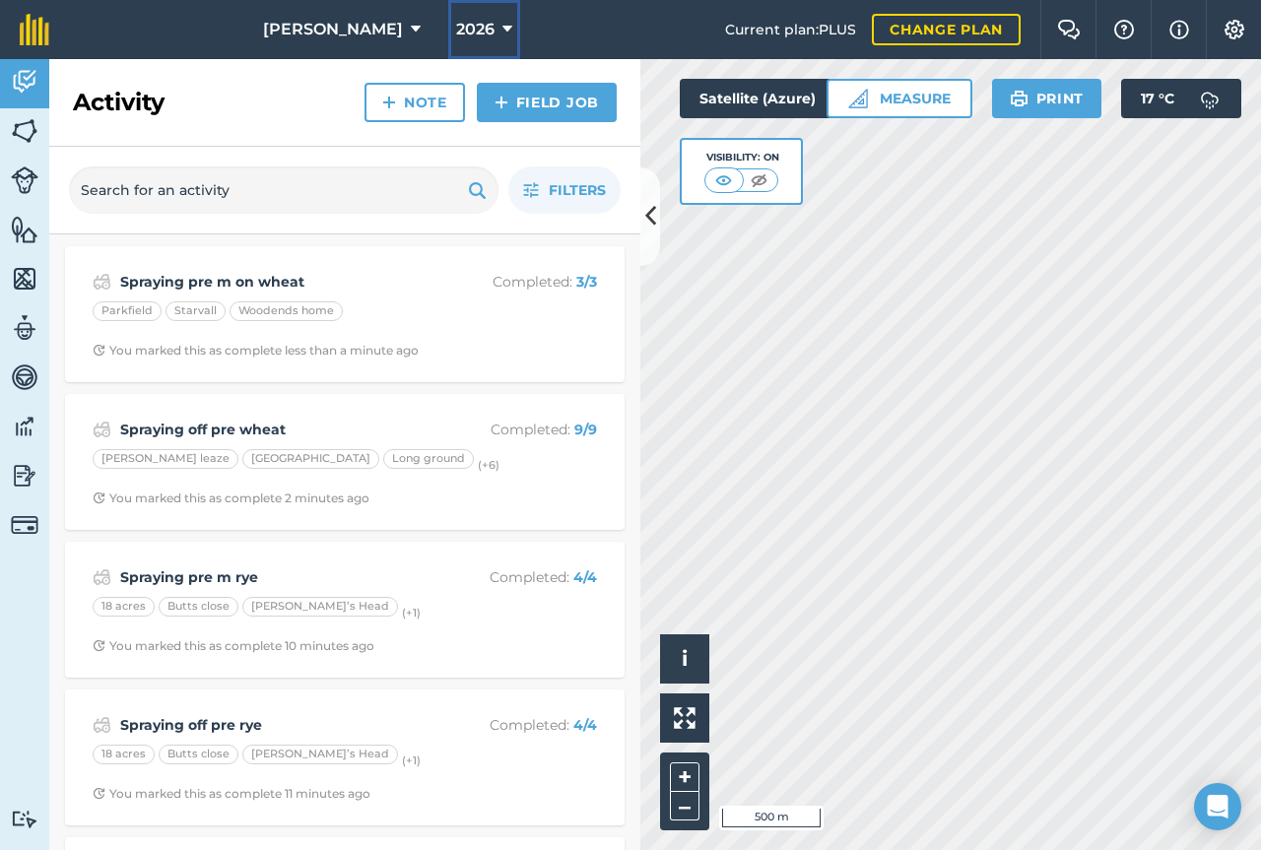
click at [462, 25] on span "2026" at bounding box center [475, 30] width 38 height 24
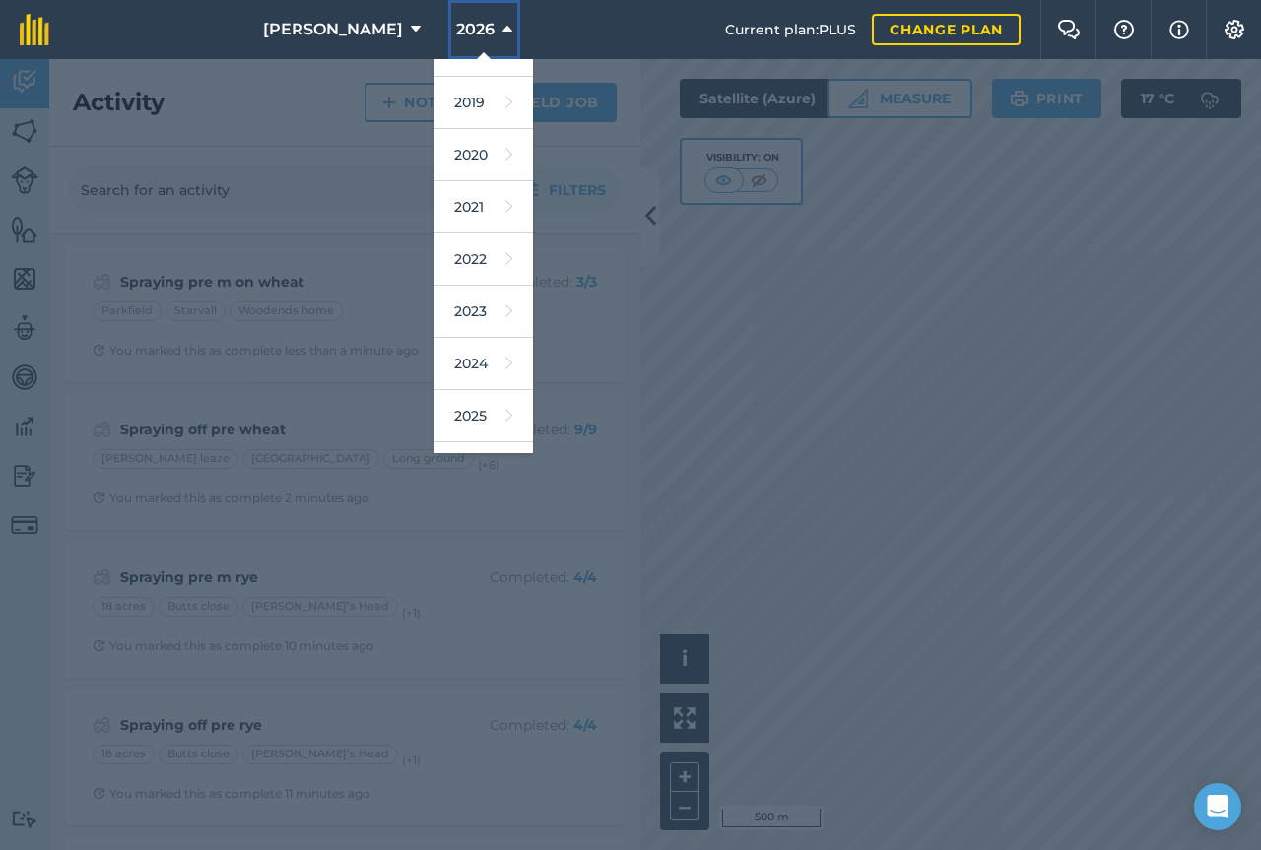
scroll to position [118, 0]
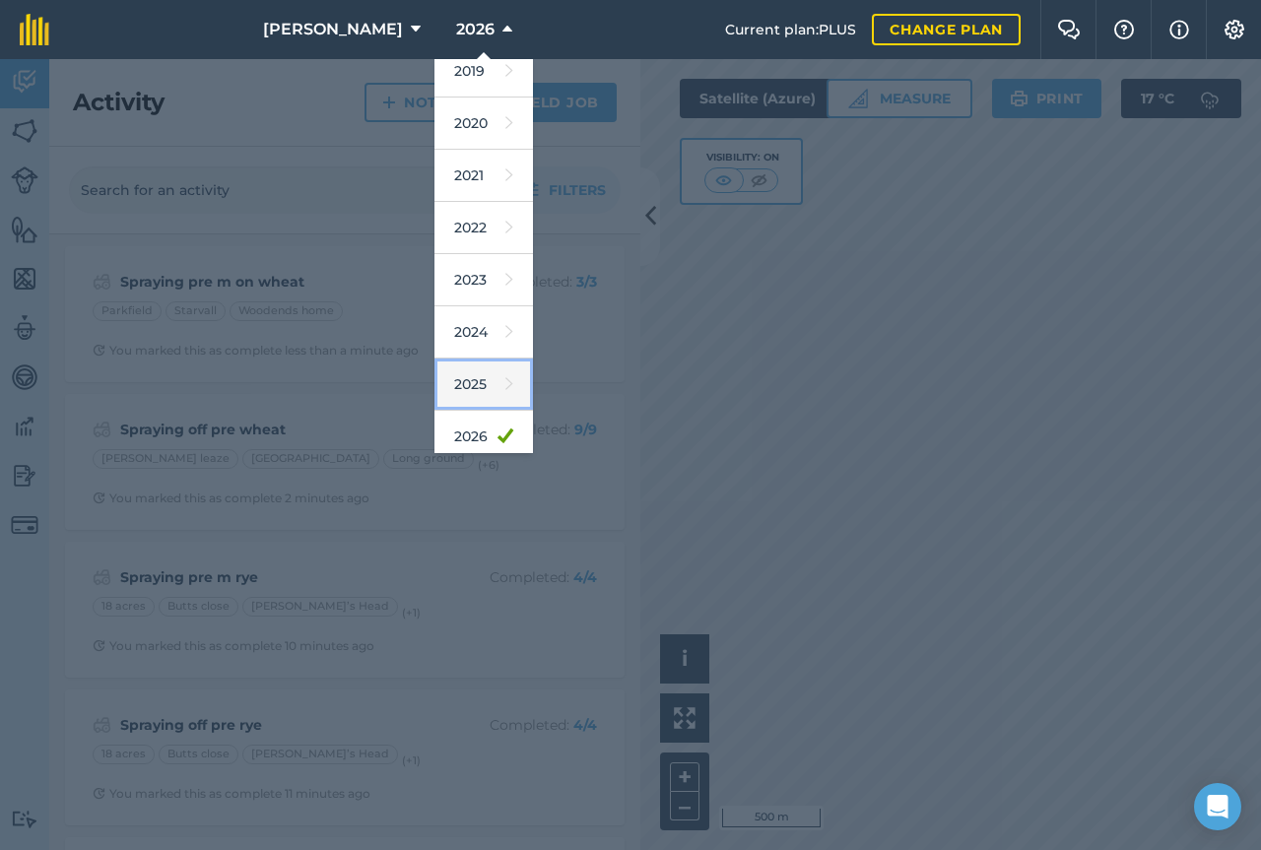
click at [444, 383] on link "2025" at bounding box center [484, 385] width 99 height 52
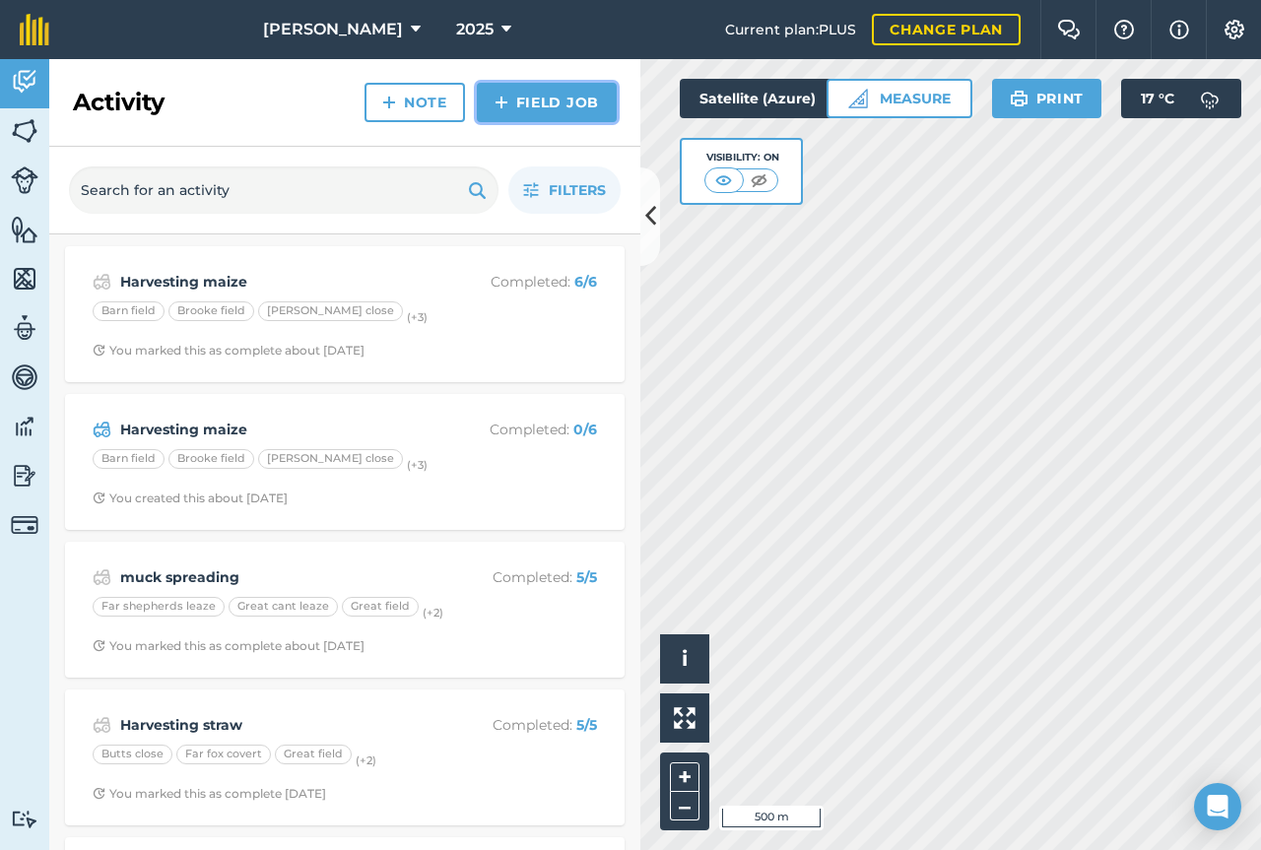
click at [557, 100] on link "Field Job" at bounding box center [547, 102] width 140 height 39
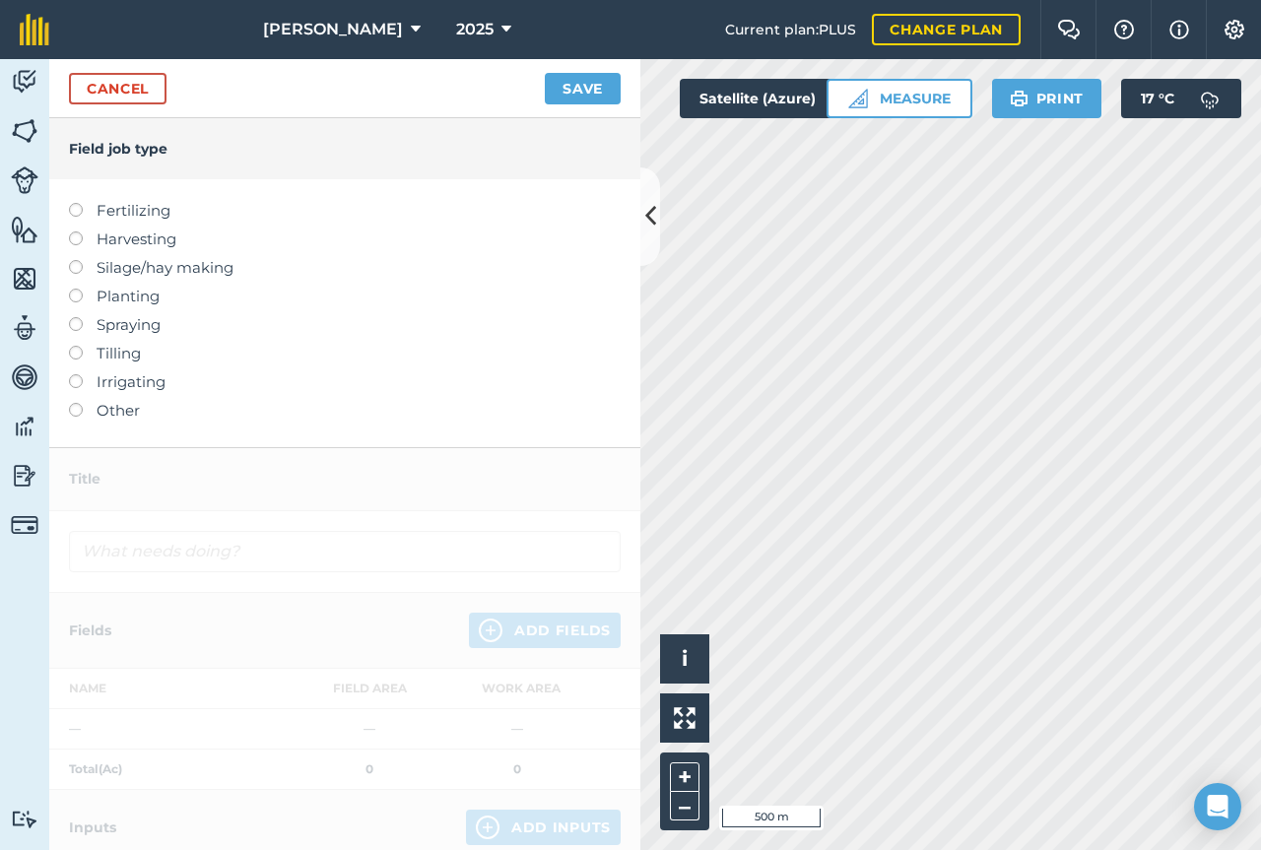
click at [81, 244] on label "Harvesting" at bounding box center [345, 240] width 552 height 24
type input "Harvesting"
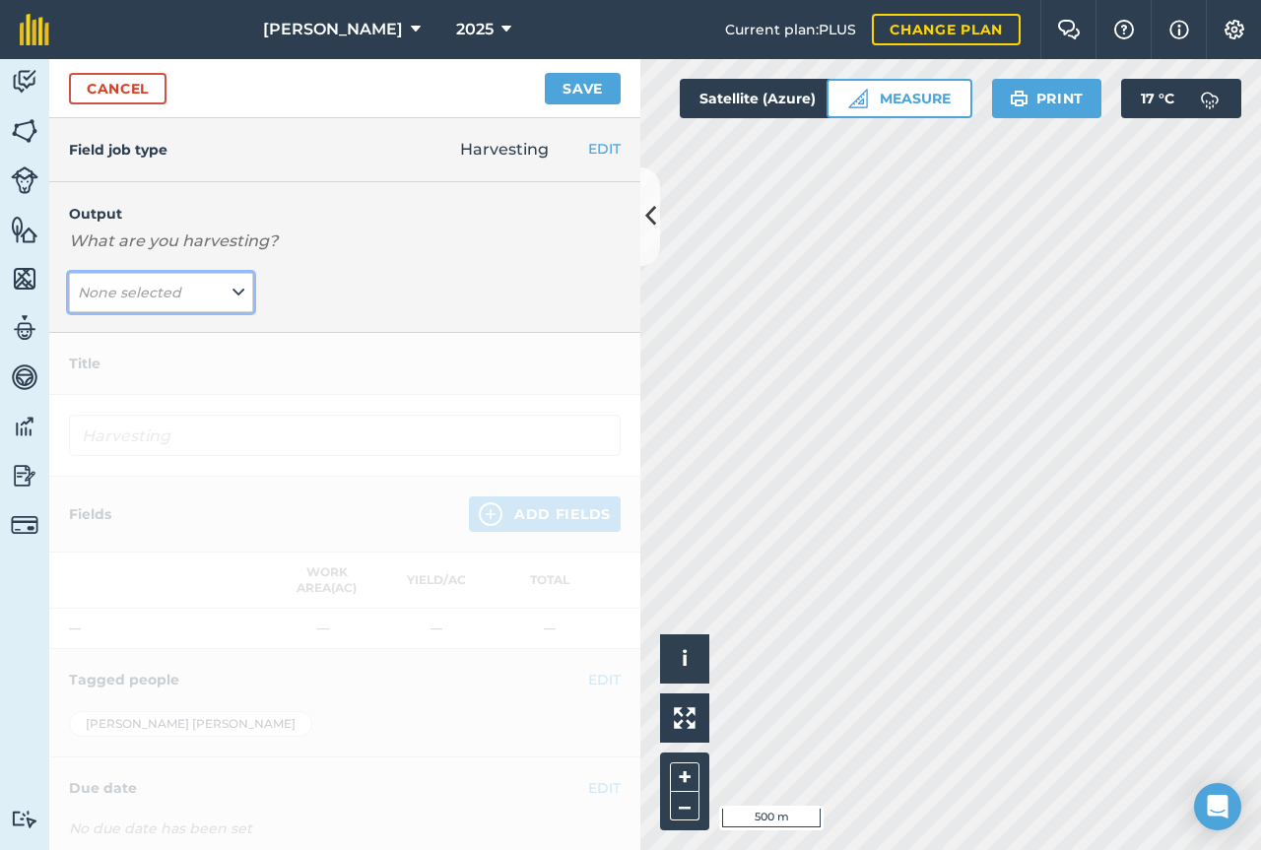
click at [237, 288] on icon at bounding box center [239, 293] width 12 height 22
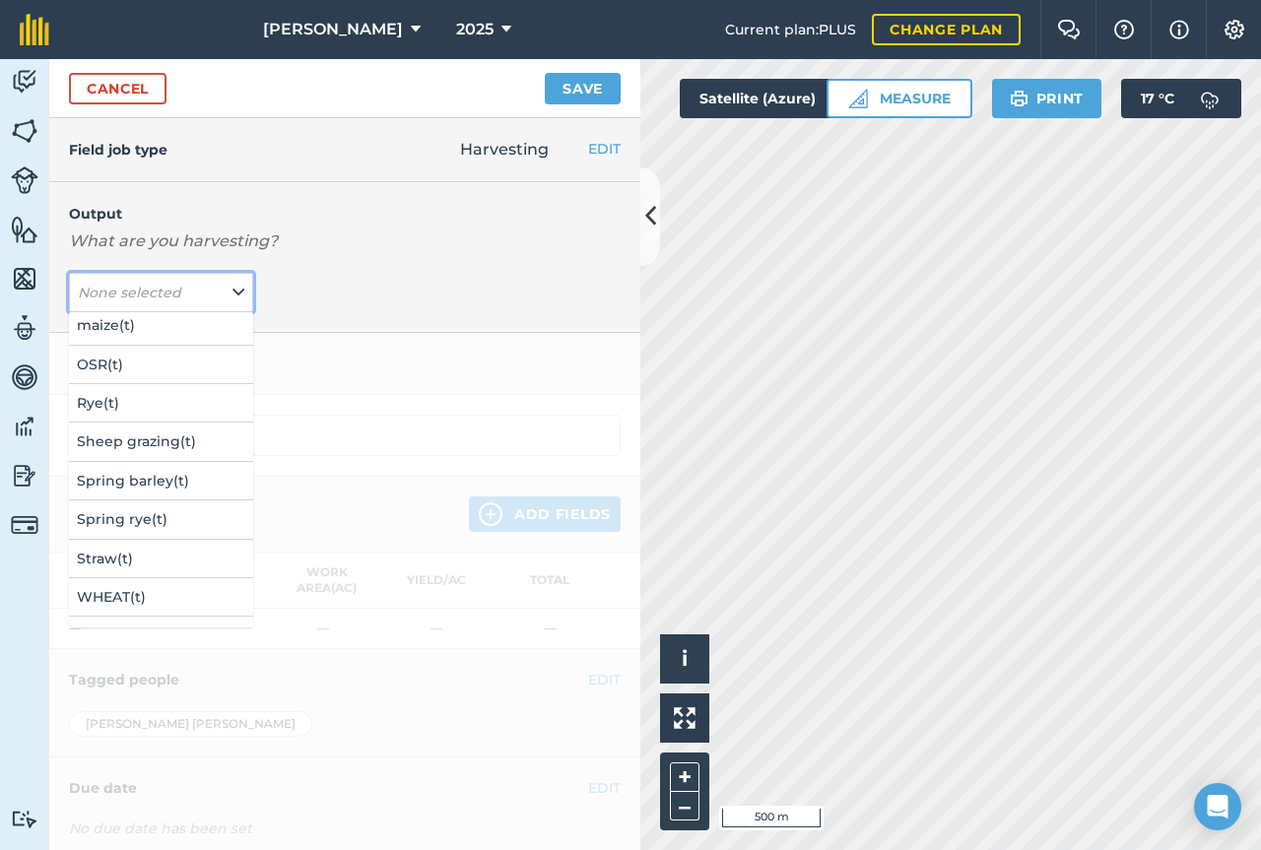
scroll to position [234, 0]
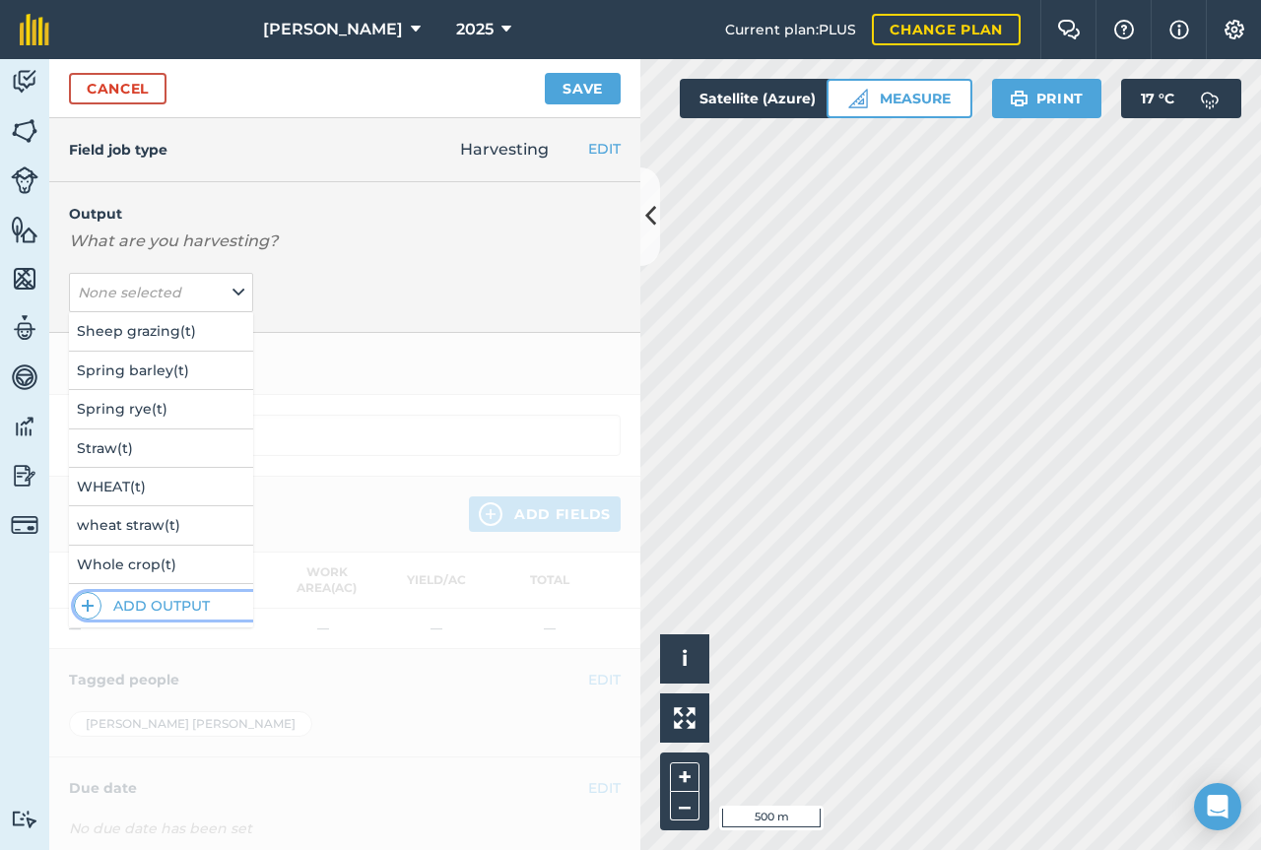
click at [180, 606] on button "Add Output" at bounding box center [163, 606] width 179 height 28
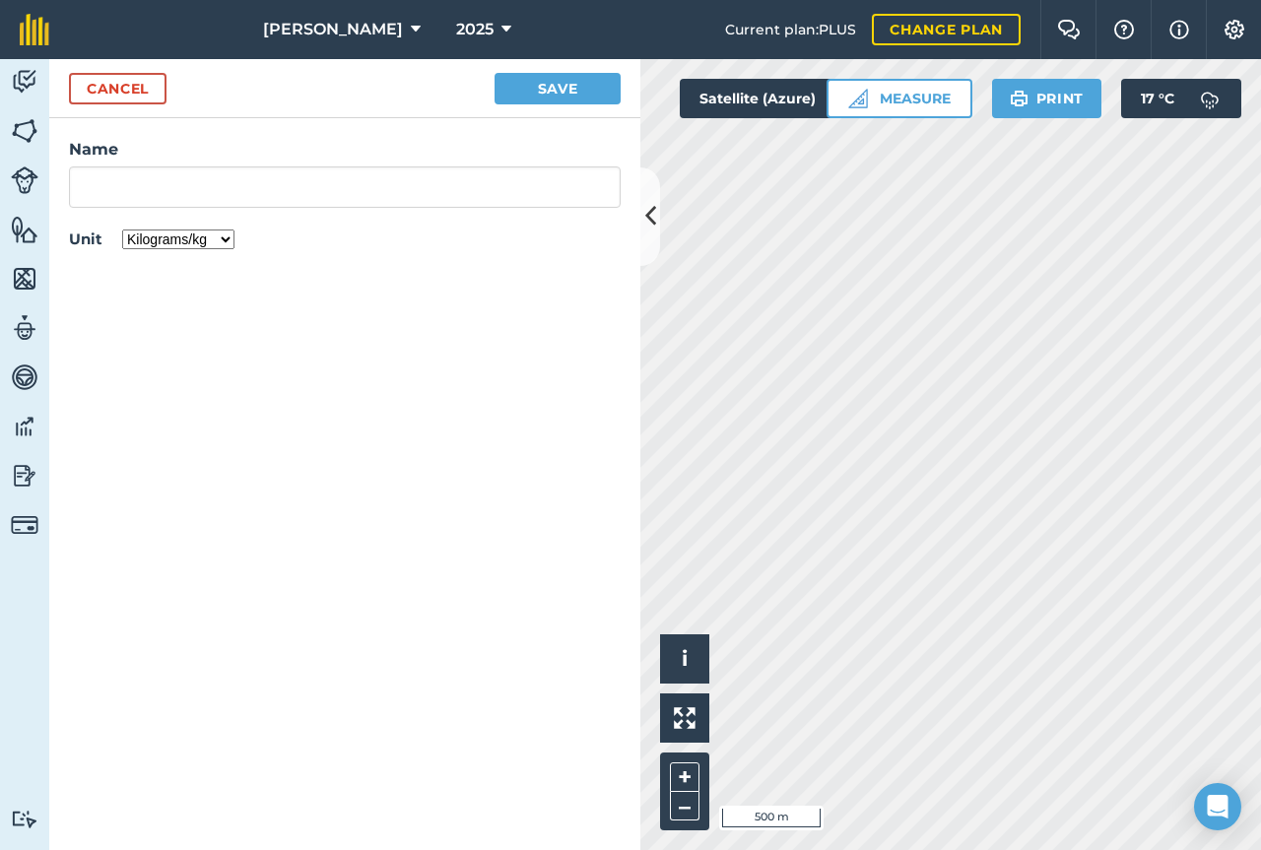
click at [229, 244] on select "Kilograms/kg Metric tonnes/t Litres/L Pounds/lb Imperial tons/t Gallons/gal Bus…" at bounding box center [178, 240] width 112 height 20
select select "IMPERIAL_TONS"
click at [122, 230] on select "Kilograms/kg Metric tonnes/t Litres/L Pounds/lb Imperial tons/t Gallons/gal Bus…" at bounding box center [178, 240] width 112 height 20
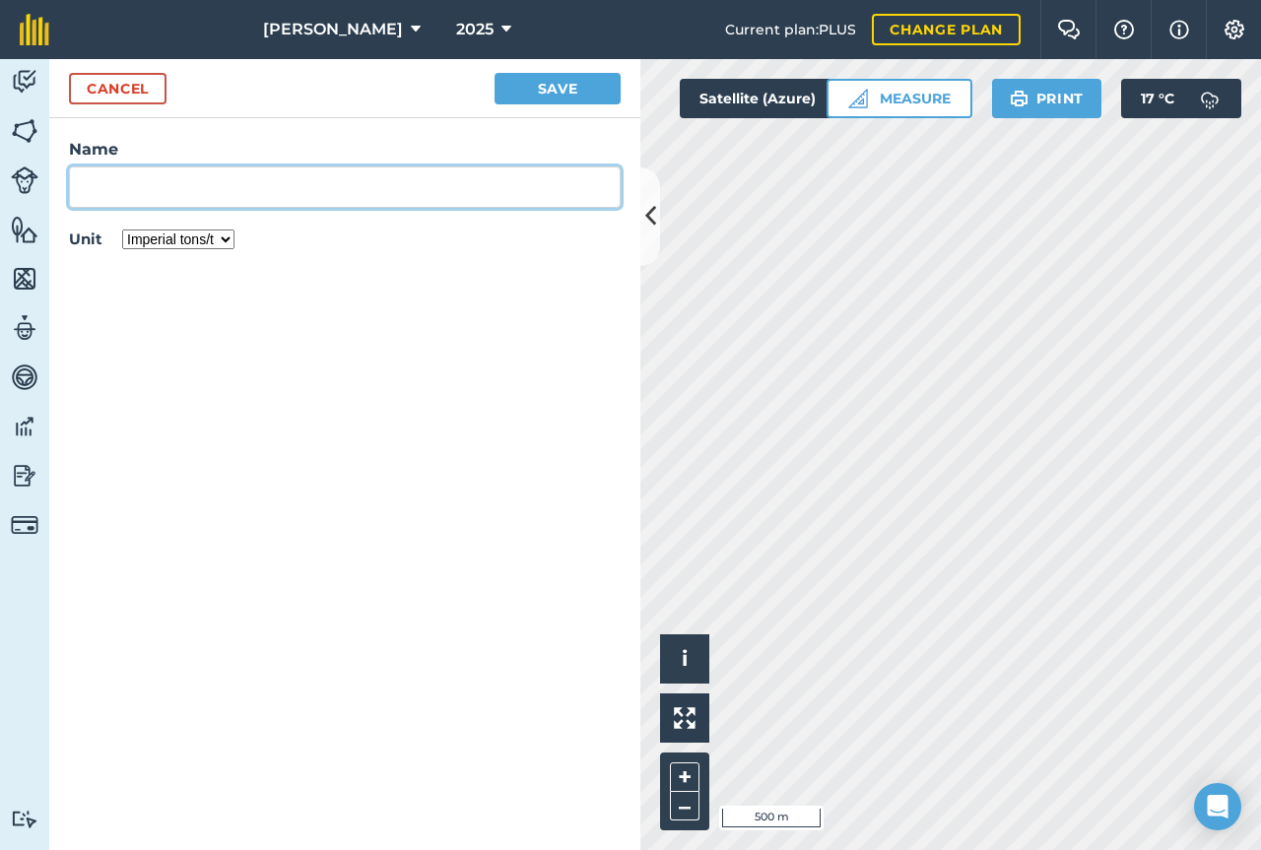
click at [443, 194] on input "Name" at bounding box center [345, 187] width 552 height 41
type input "Sunflowers"
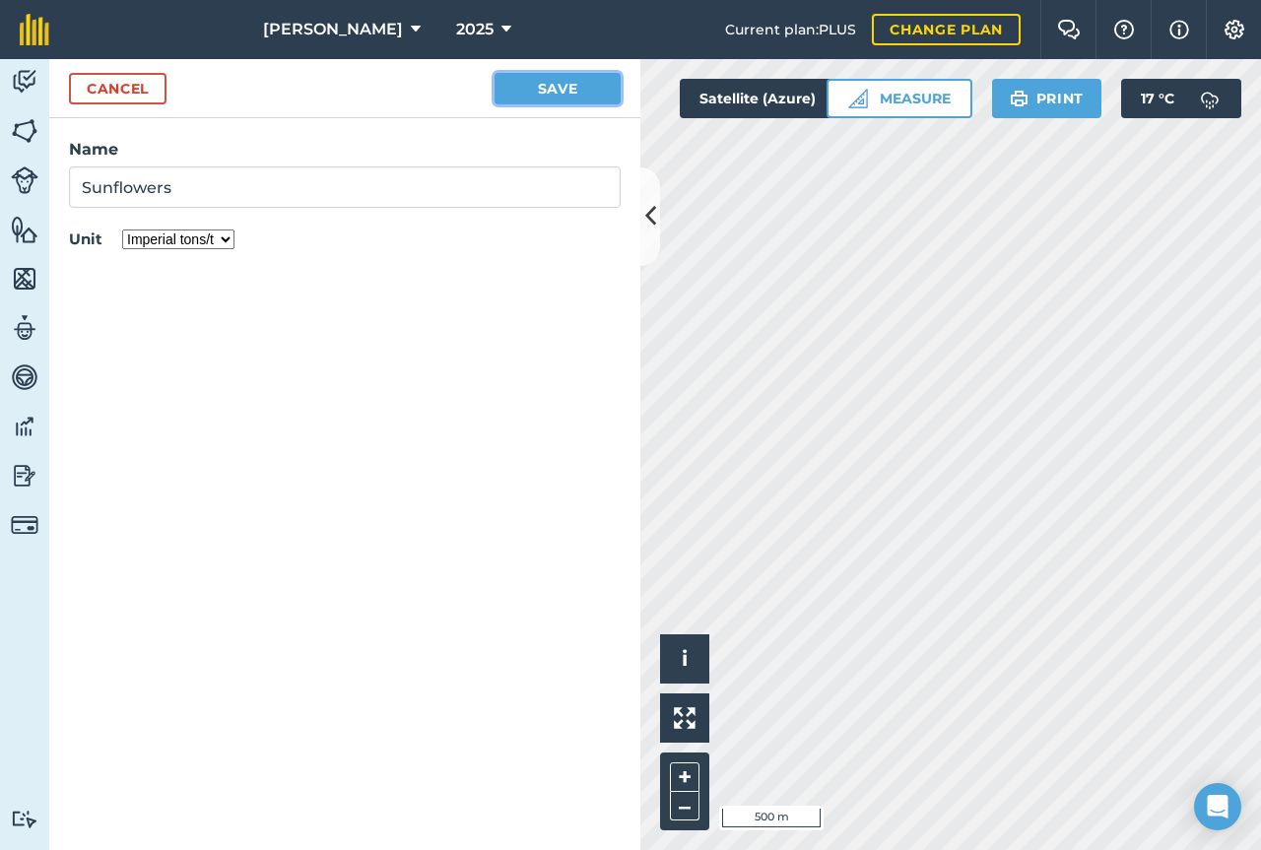
click at [585, 89] on button "Save" at bounding box center [558, 89] width 126 height 32
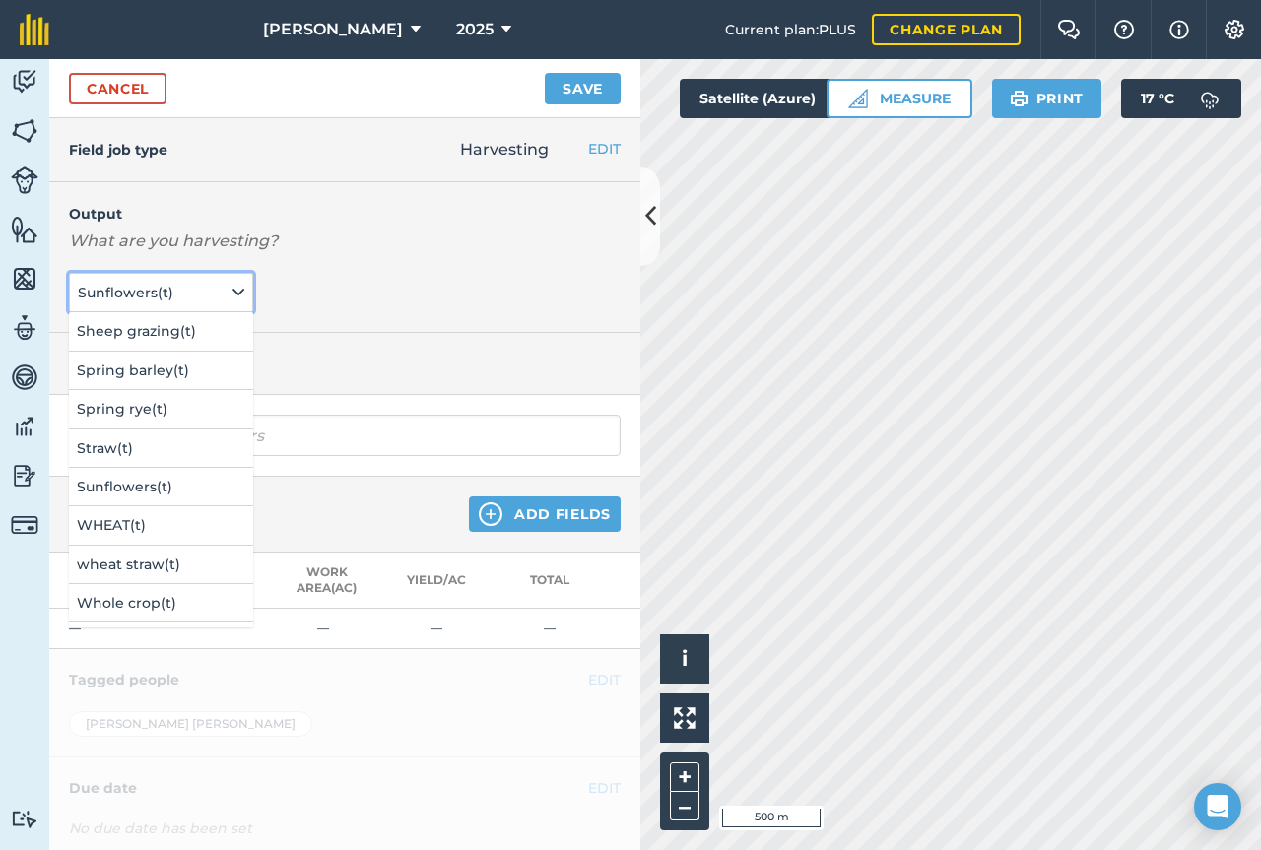
click at [161, 294] on span "Sunflowers ( t )" at bounding box center [128, 293] width 100 height 22
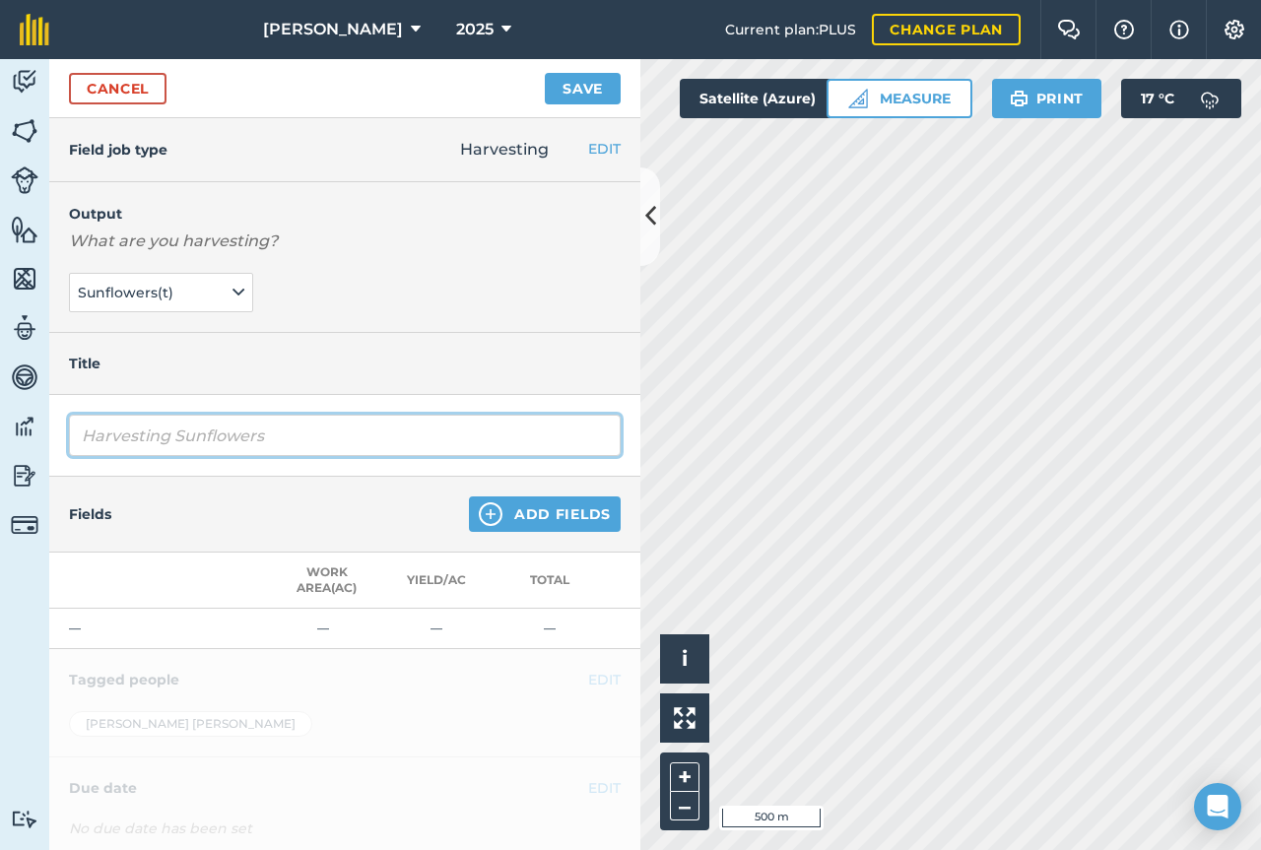
click at [281, 438] on input "Harvesting Sunflowers" at bounding box center [345, 435] width 552 height 41
type input "Harvesting Sunflowers"
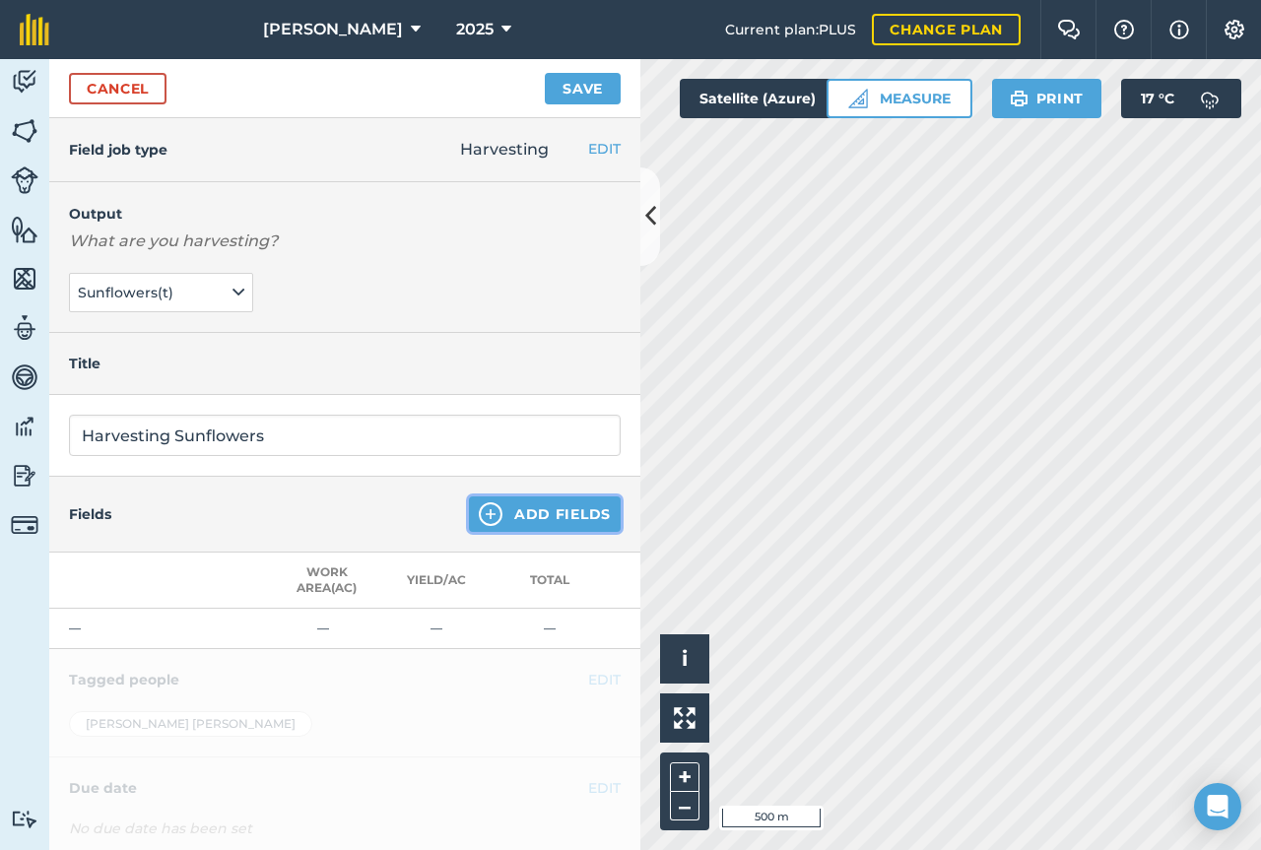
click at [494, 522] on button "Add Fields" at bounding box center [545, 514] width 152 height 35
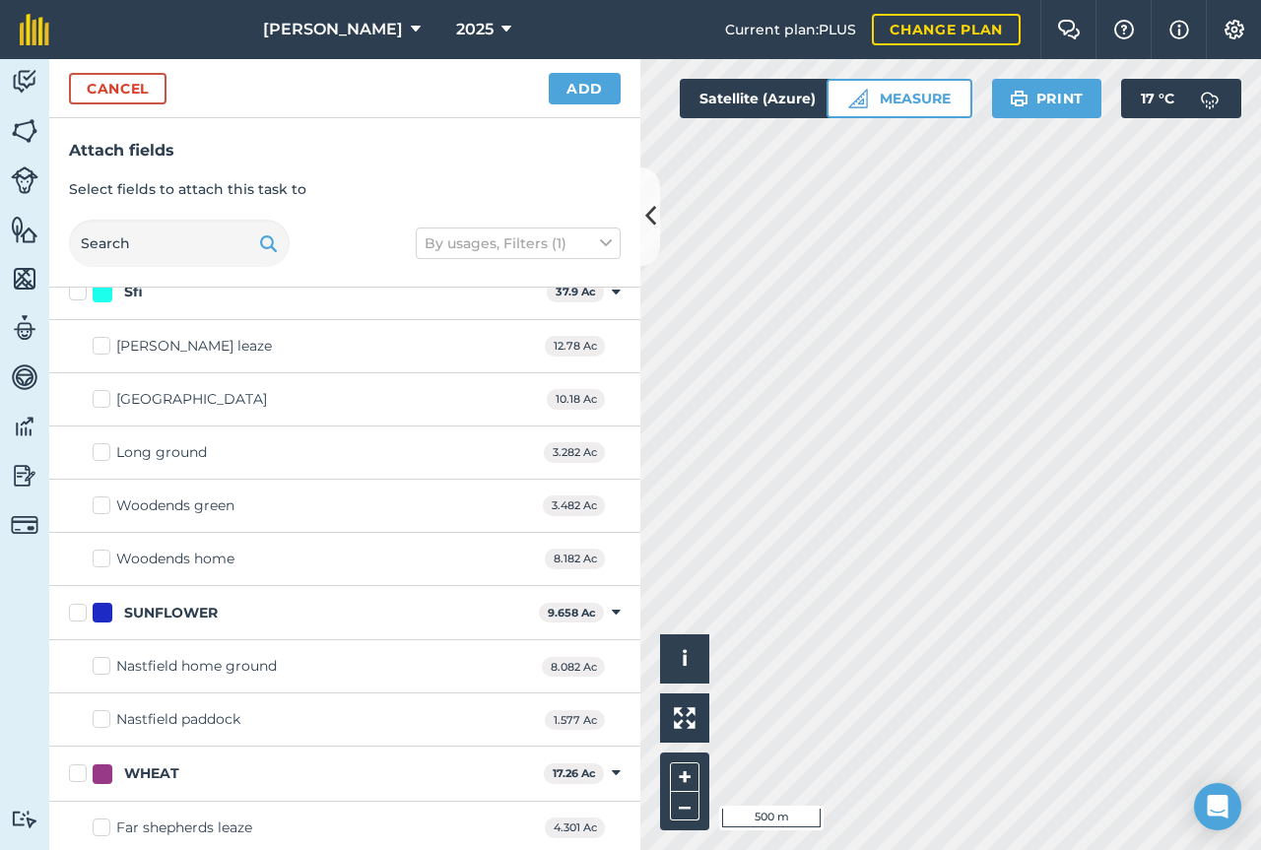
scroll to position [1511, 0]
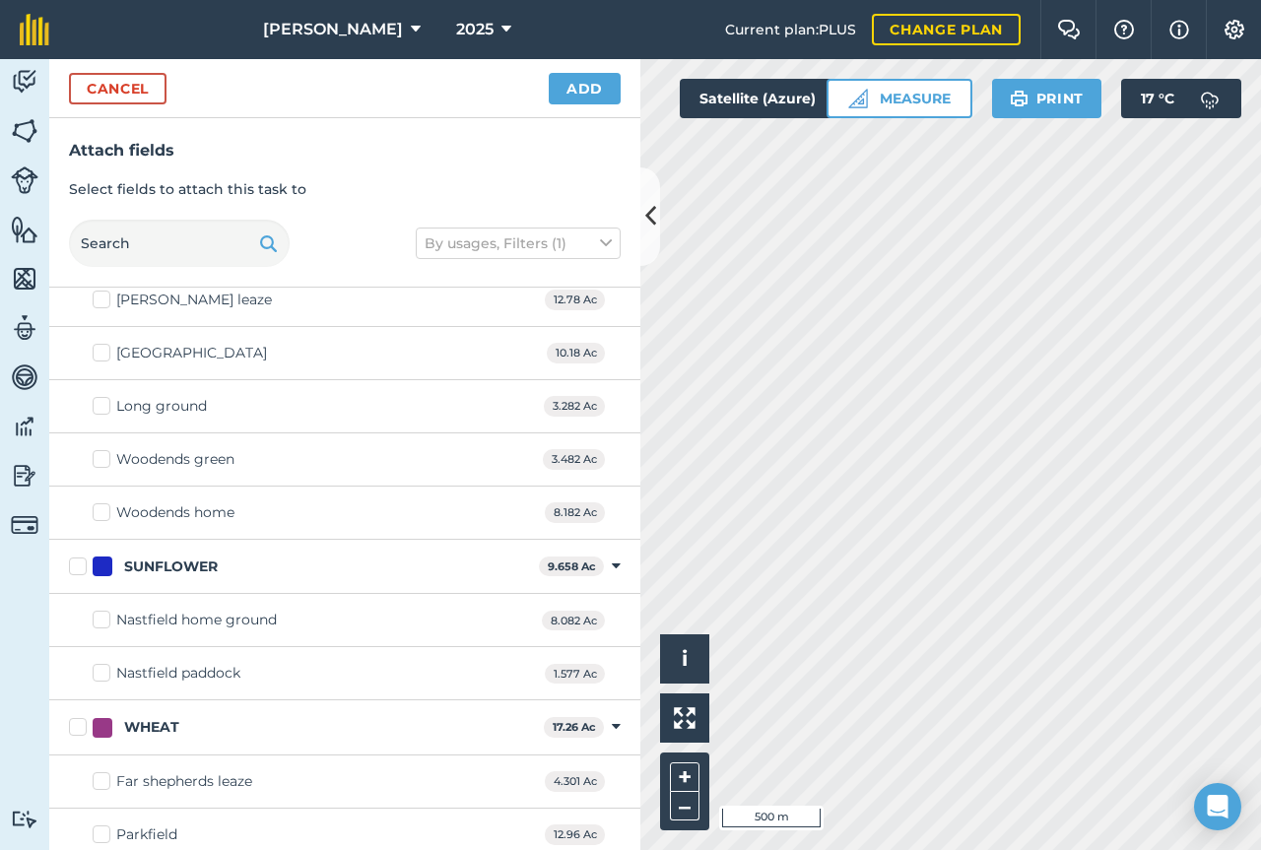
click at [77, 566] on label "SUNFLOWER" at bounding box center [300, 567] width 462 height 21
click at [77, 566] on input "SUNFLOWER" at bounding box center [75, 563] width 13 height 13
checkbox input "true"
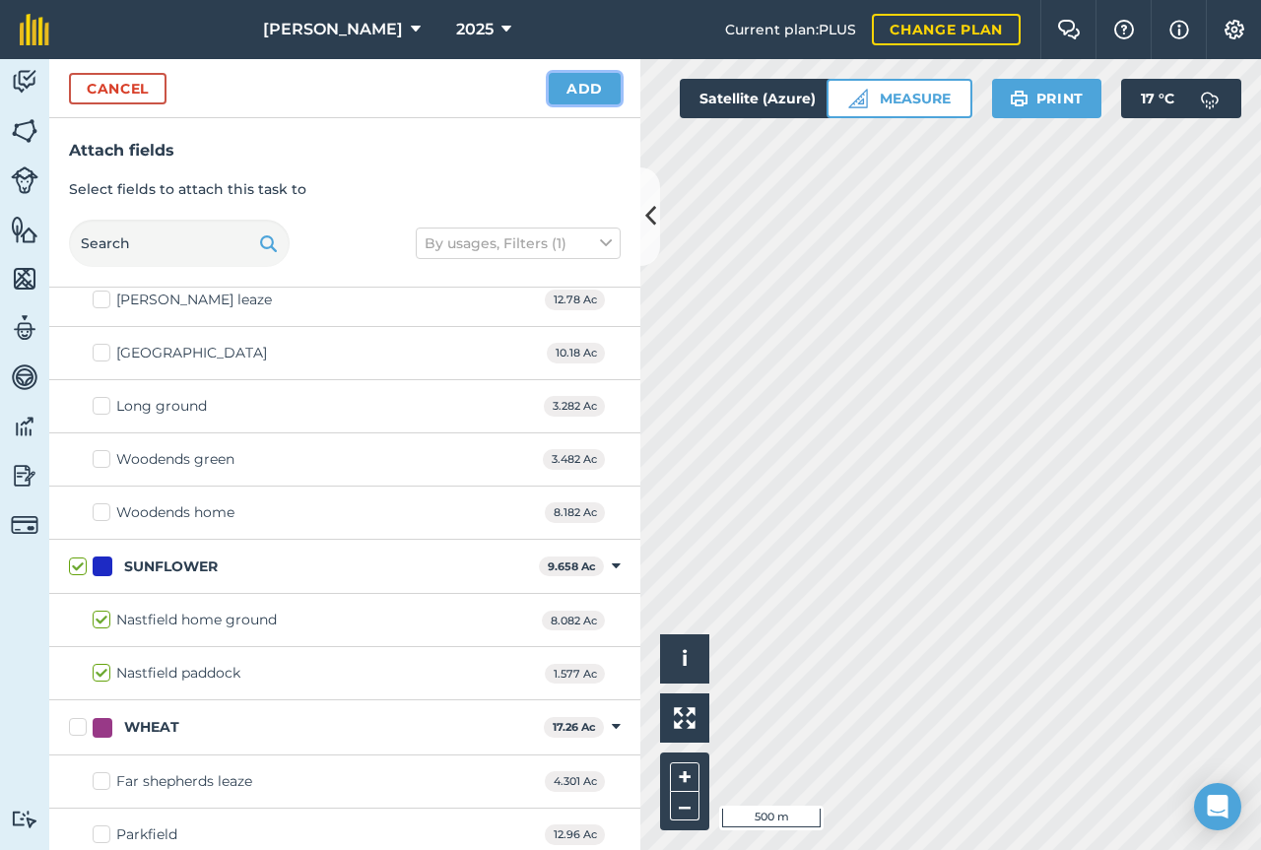
click at [570, 97] on button "Add" at bounding box center [585, 89] width 72 height 32
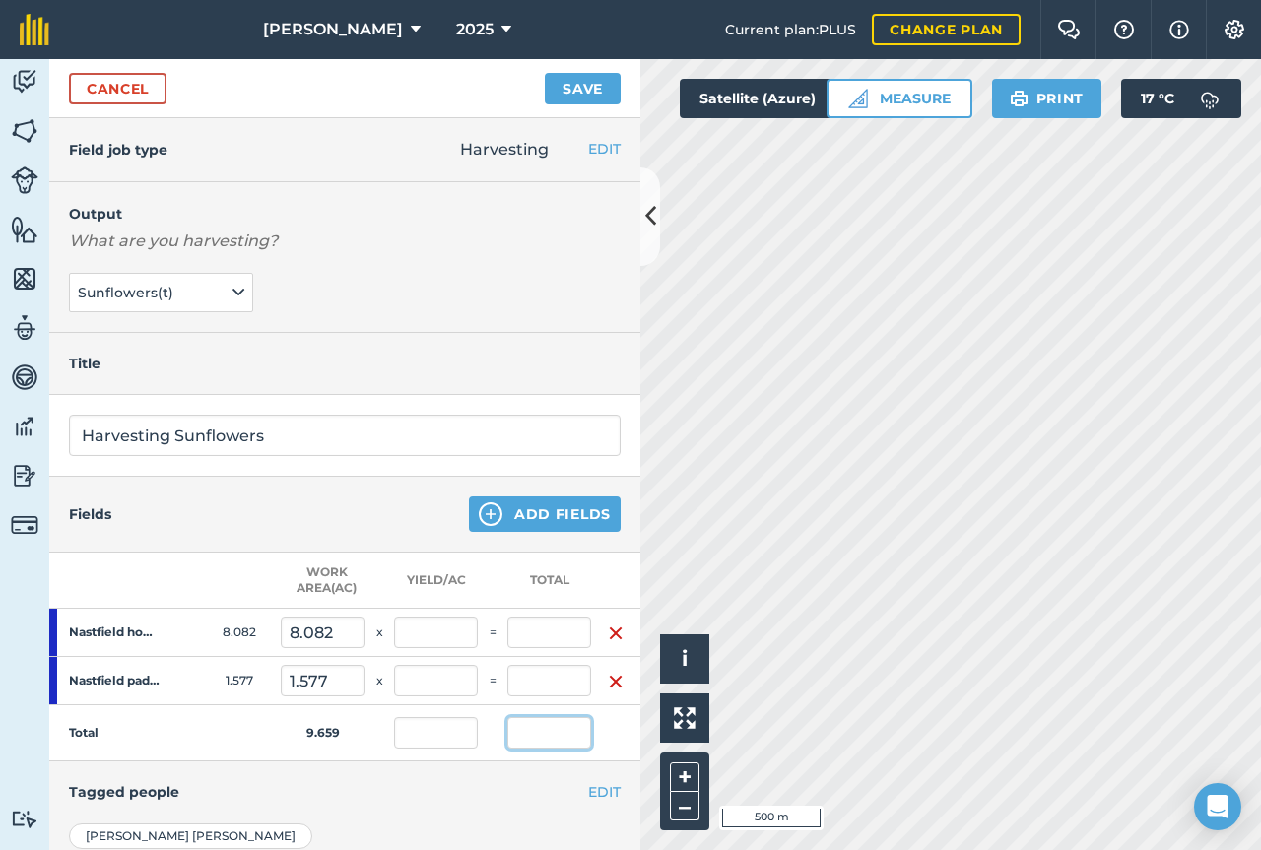
click at [552, 730] on input "text" at bounding box center [550, 733] width 84 height 32
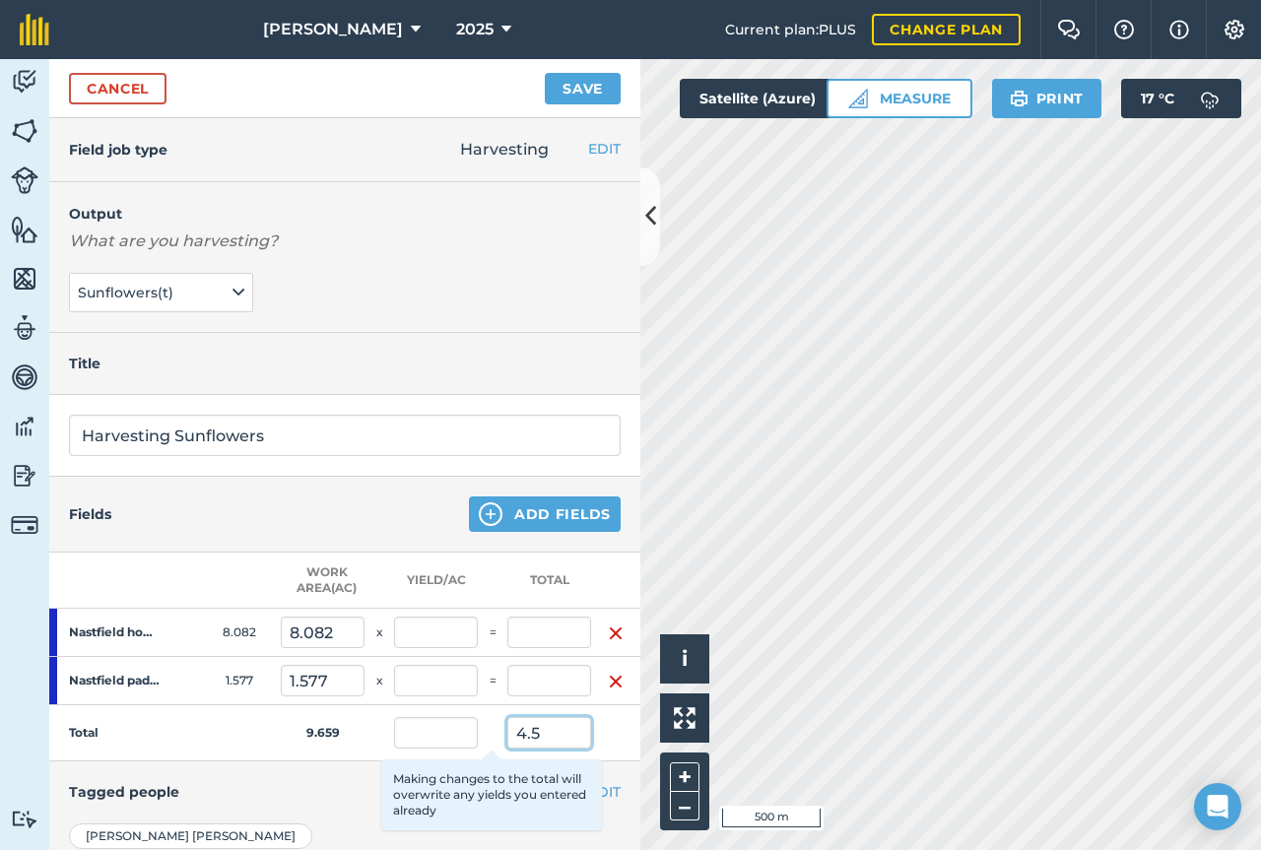
type input "4.5"
type input "0.466"
type input "3.765"
type input "0.466"
type input "0.735"
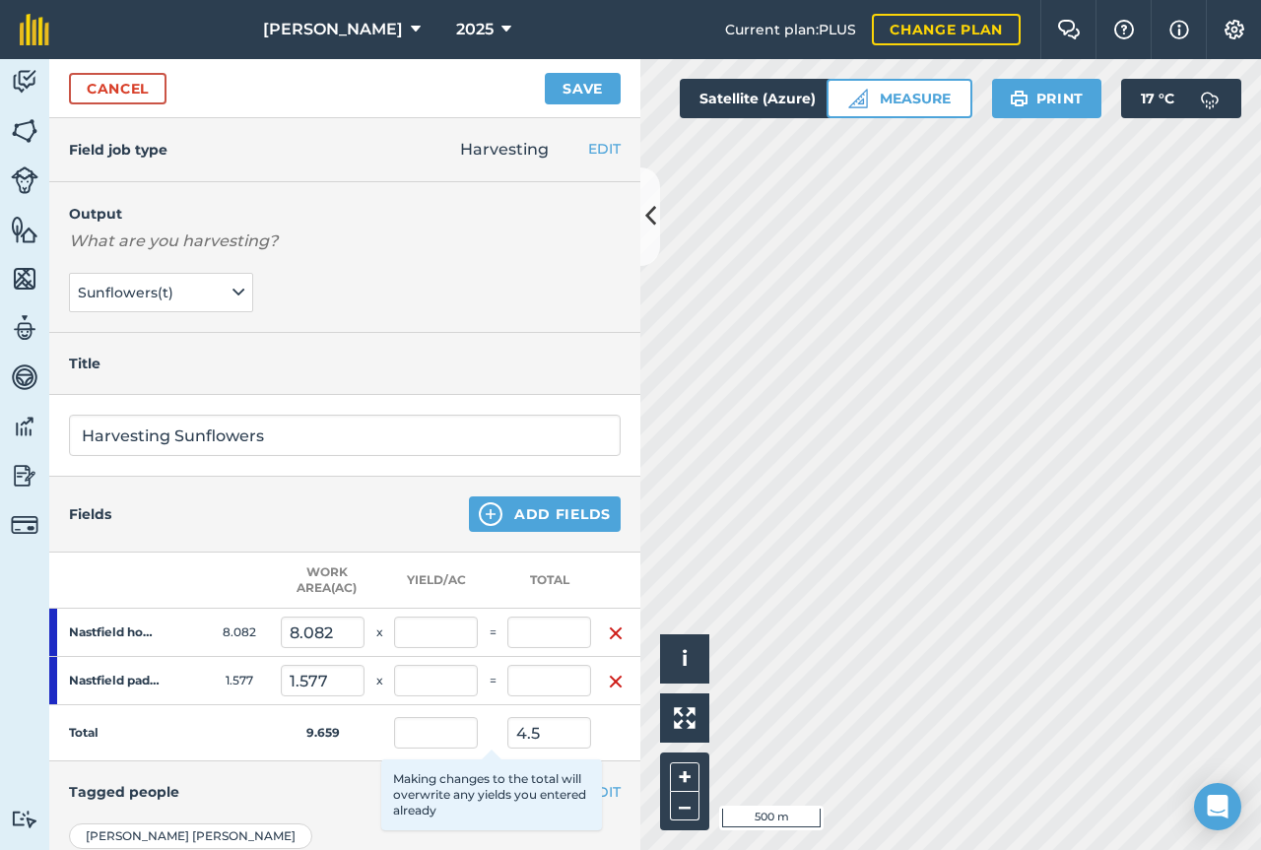
type input "0.466"
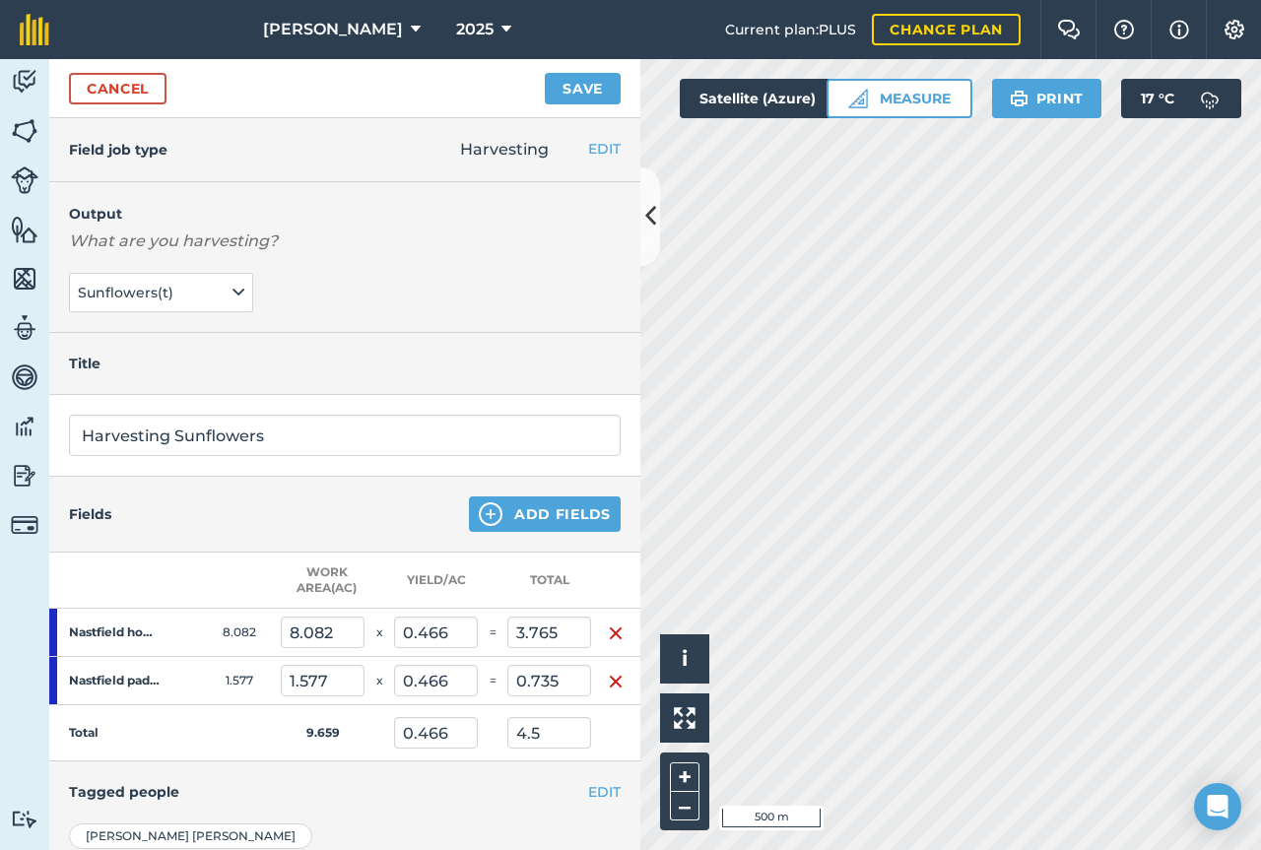
click at [356, 805] on div "EDIT Tagged people" at bounding box center [344, 792] width 591 height 61
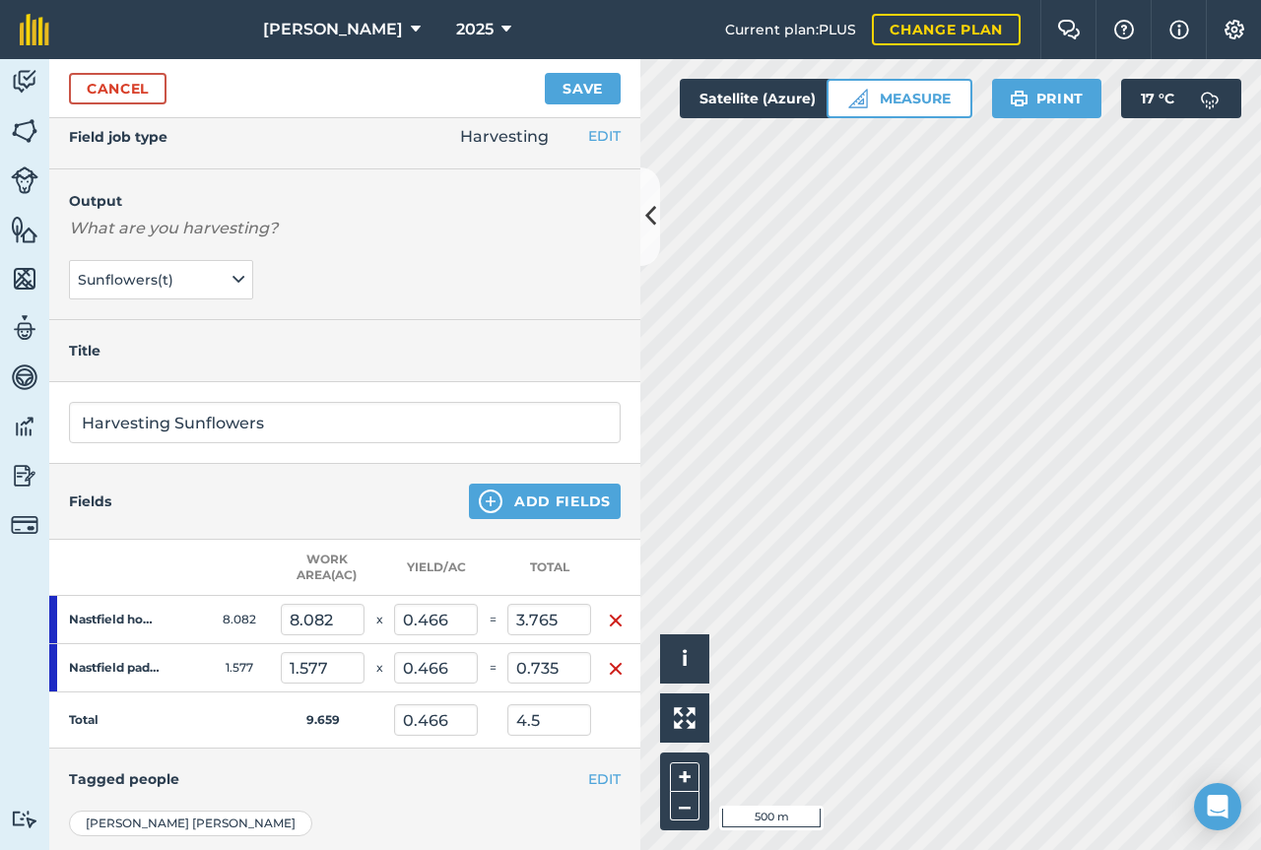
scroll to position [0, 0]
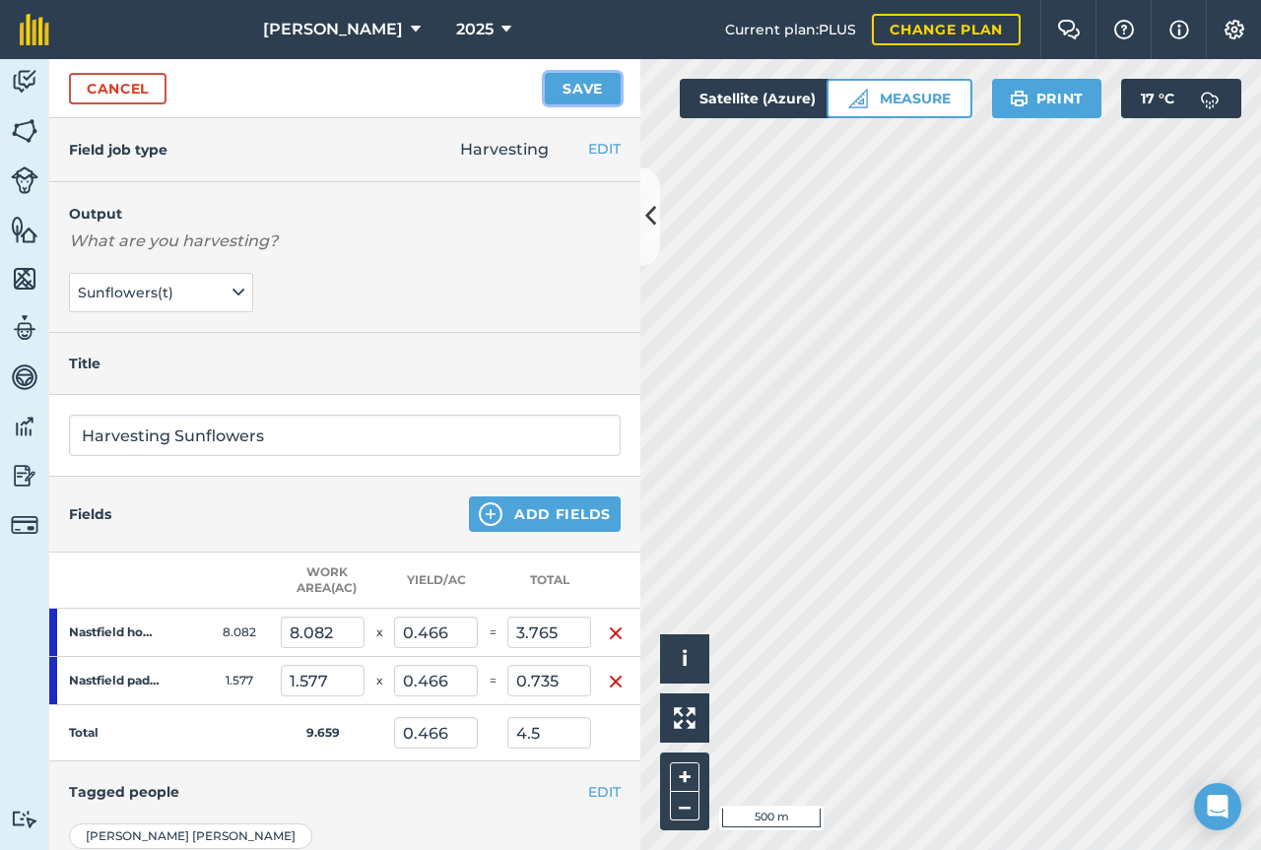
click at [583, 97] on button "Save" at bounding box center [583, 89] width 76 height 32
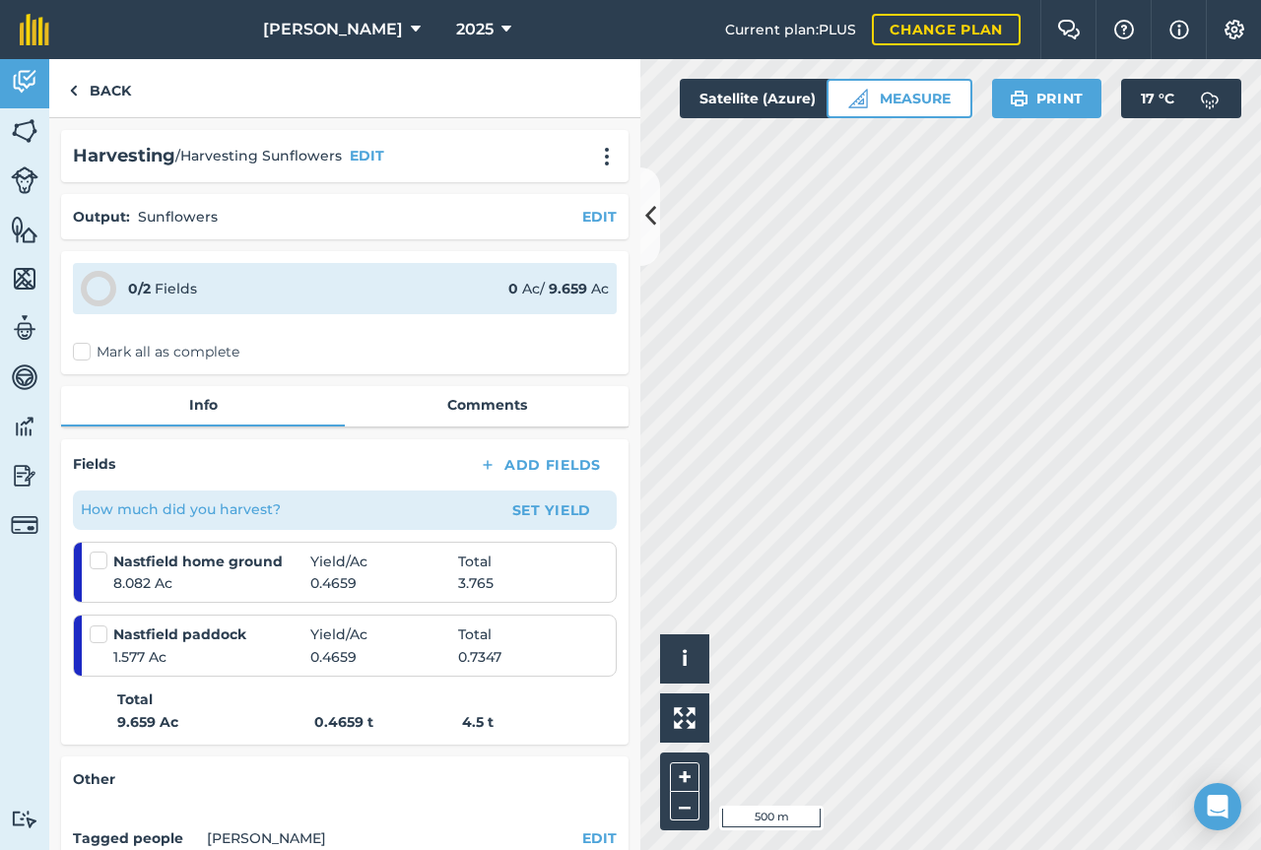
click at [81, 358] on label "Mark all as complete" at bounding box center [156, 352] width 167 height 21
click at [81, 355] on input "Mark all as complete" at bounding box center [79, 348] width 13 height 13
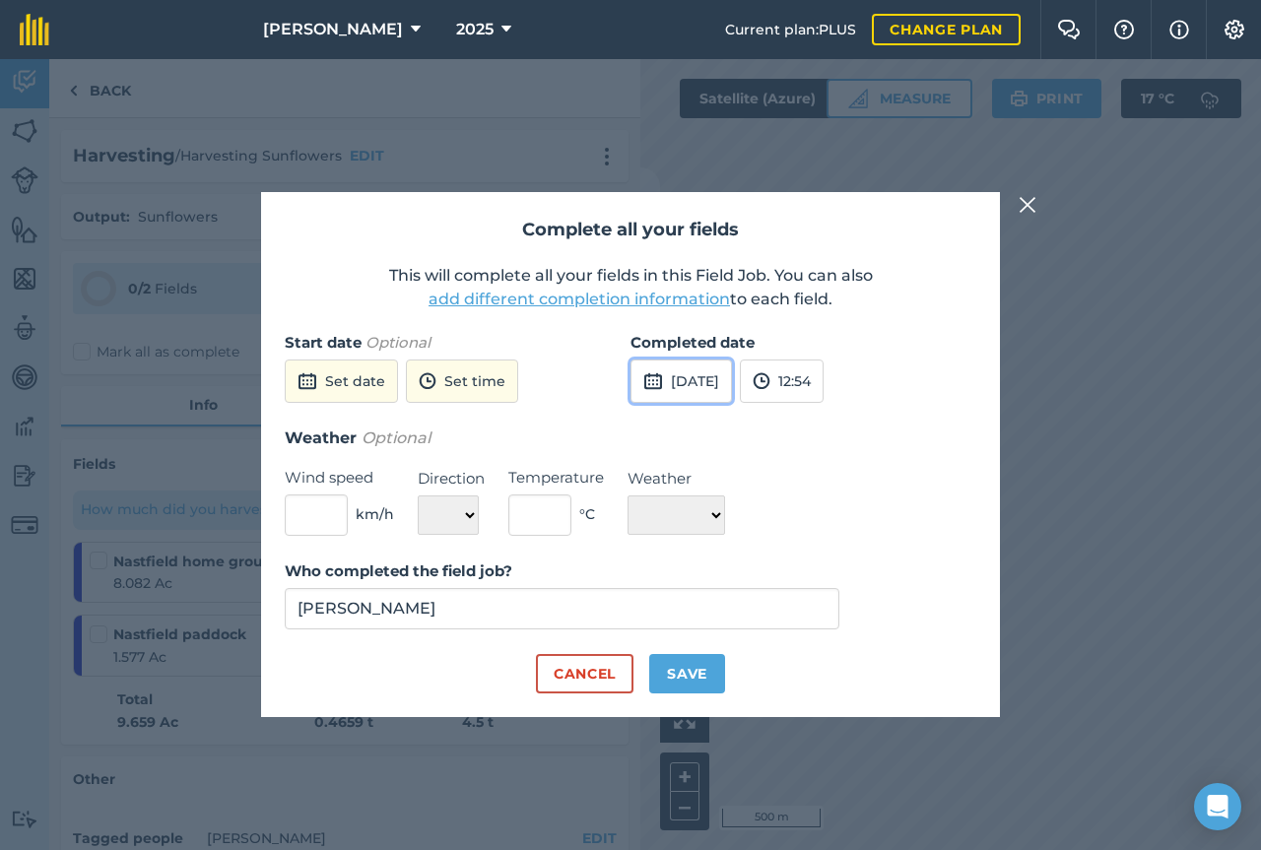
click at [673, 371] on button "[DATE]" at bounding box center [682, 381] width 102 height 43
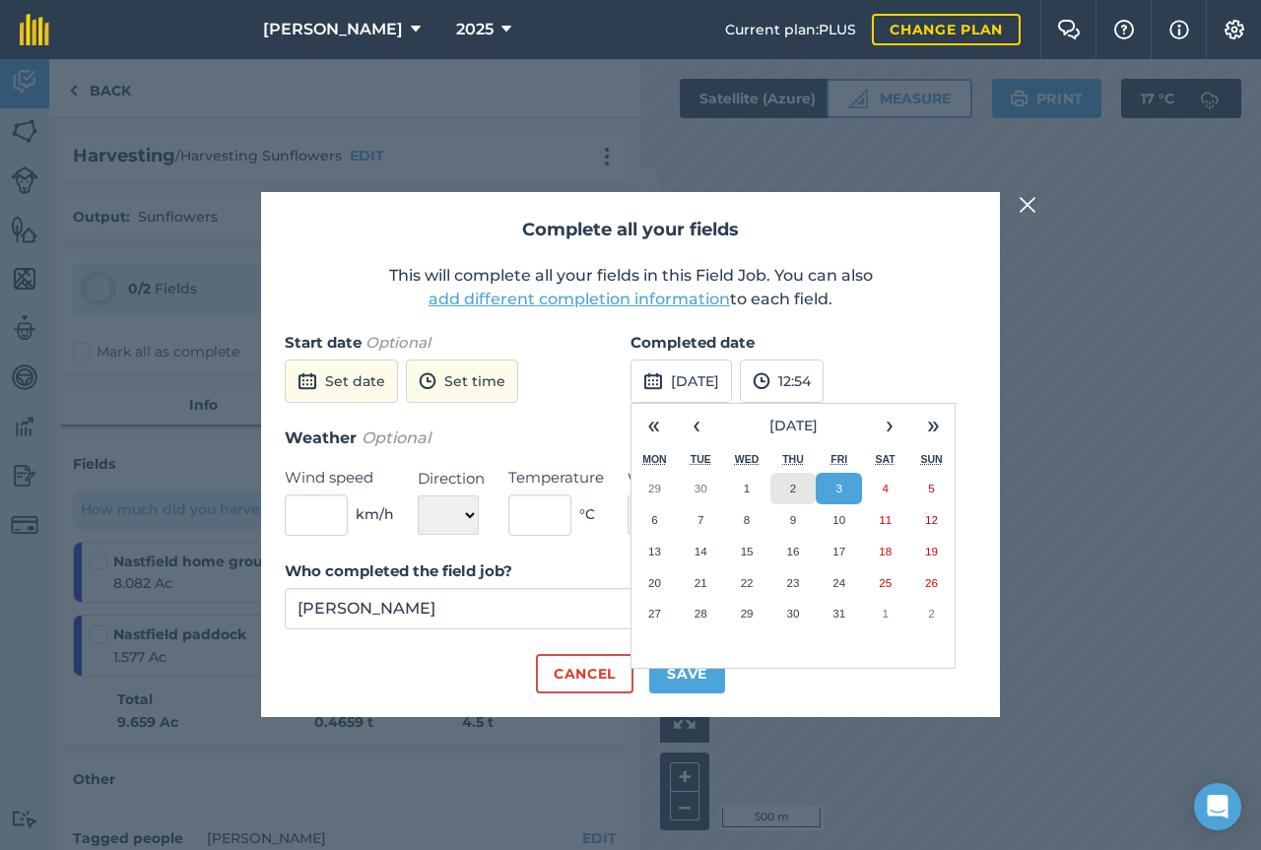
click at [792, 495] on abbr "2" at bounding box center [793, 488] width 6 height 13
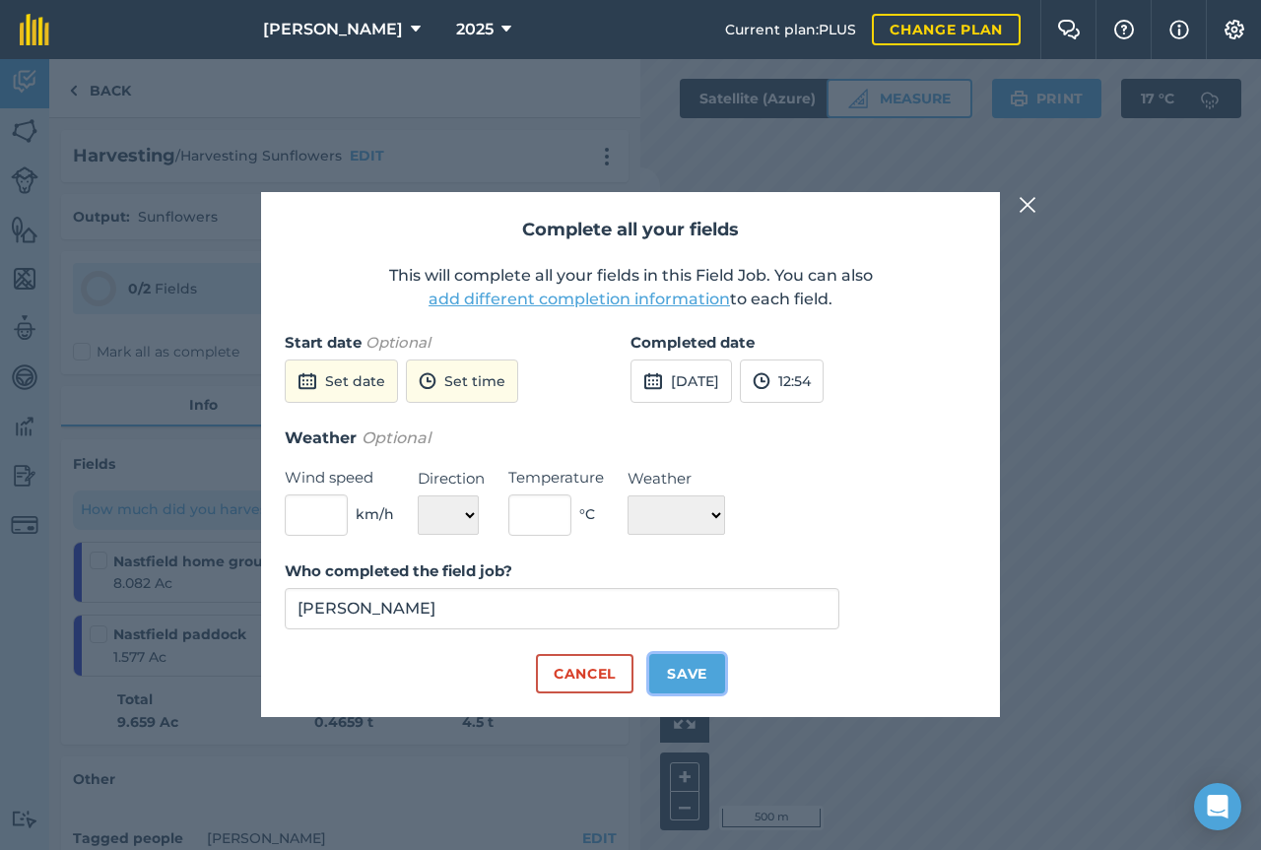
click at [665, 674] on button "Save" at bounding box center [687, 673] width 76 height 39
checkbox input "true"
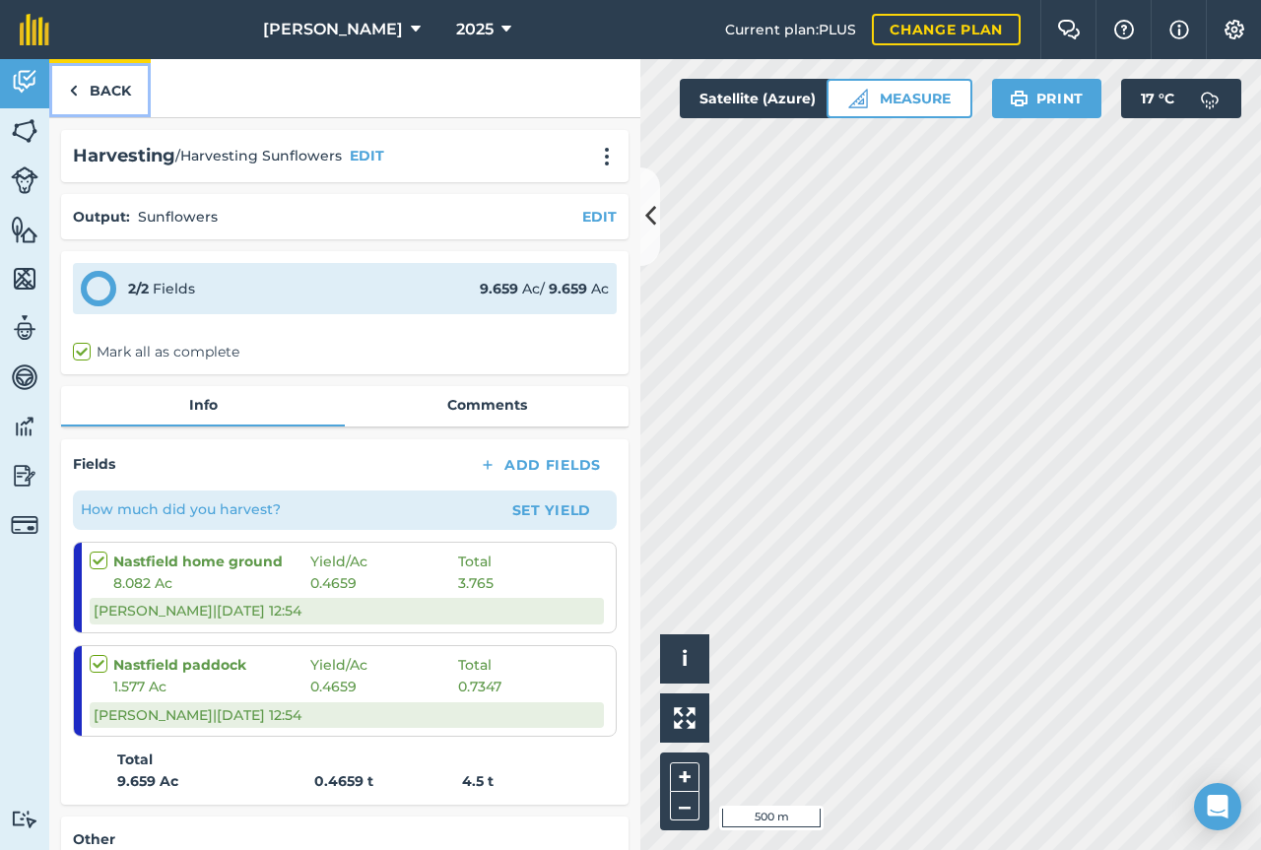
click at [104, 94] on link "Back" at bounding box center [100, 88] width 102 height 58
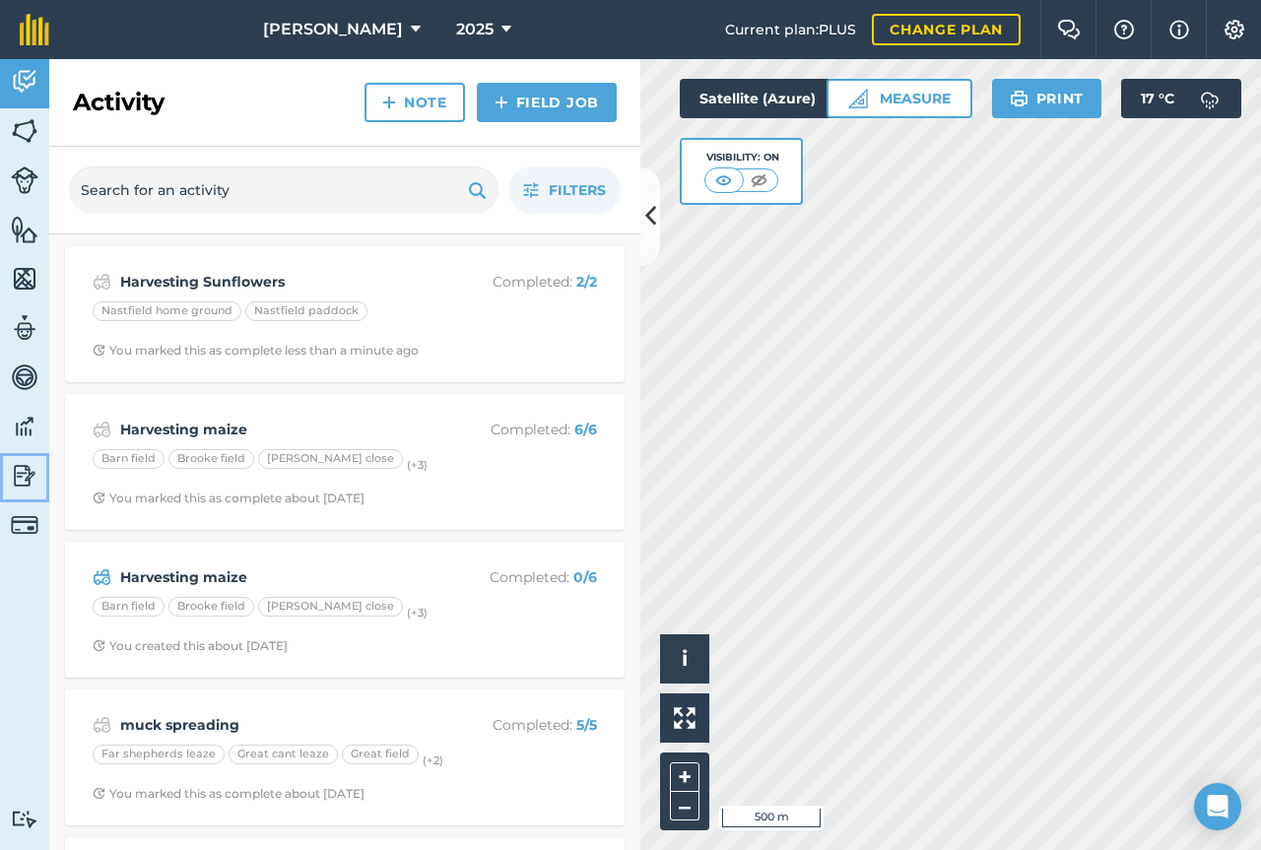
click at [34, 483] on img at bounding box center [25, 476] width 28 height 30
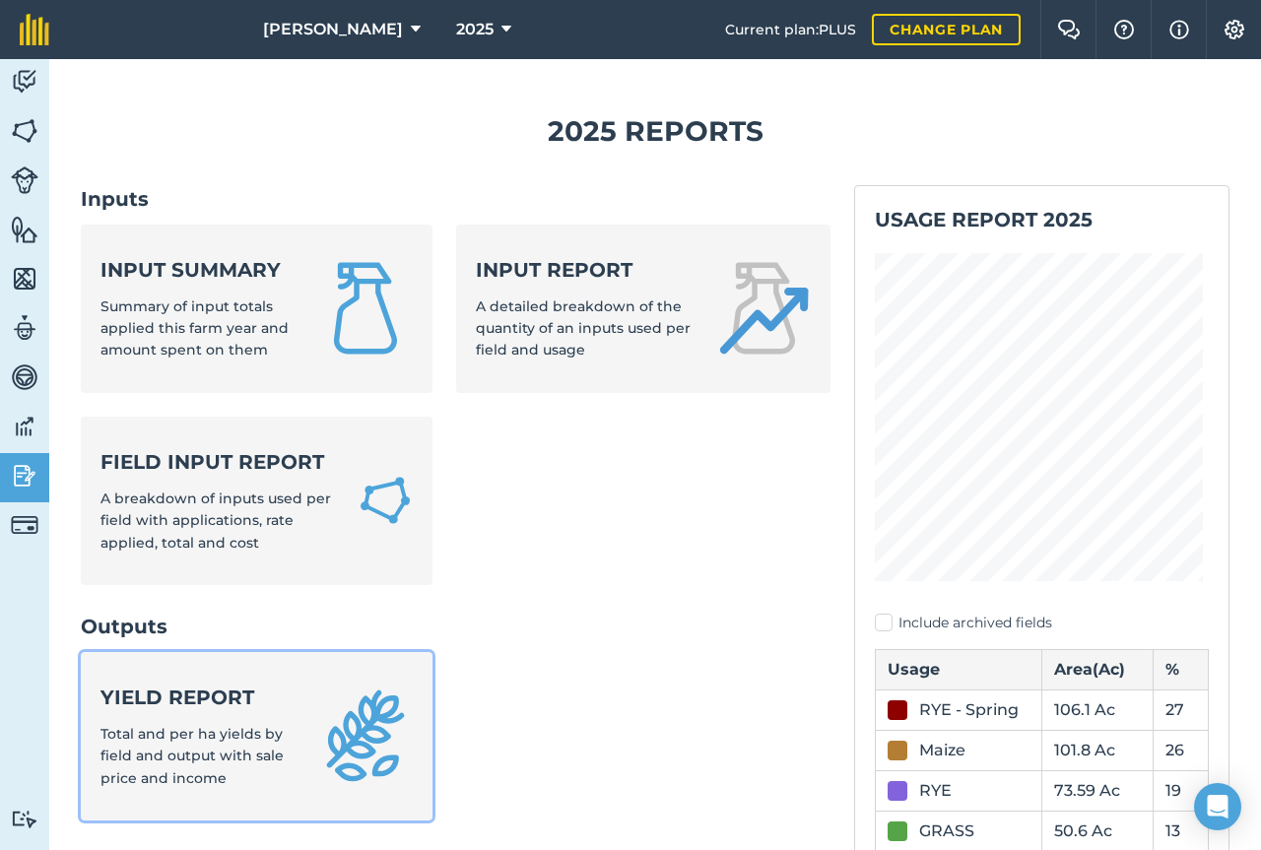
click at [180, 726] on span "Total and per ha yields by field and output with sale price and income" at bounding box center [192, 756] width 183 height 62
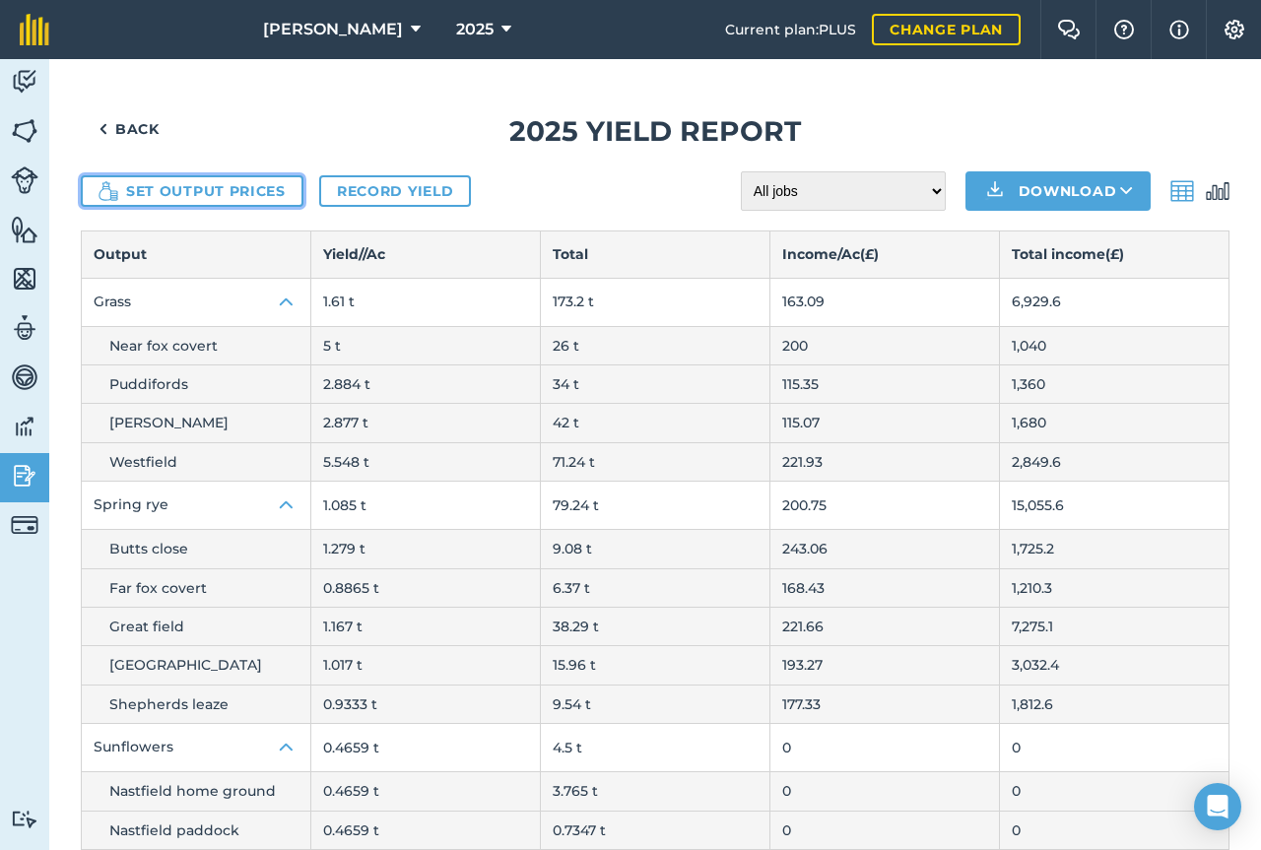
click at [226, 200] on button "Set output prices" at bounding box center [192, 191] width 223 height 32
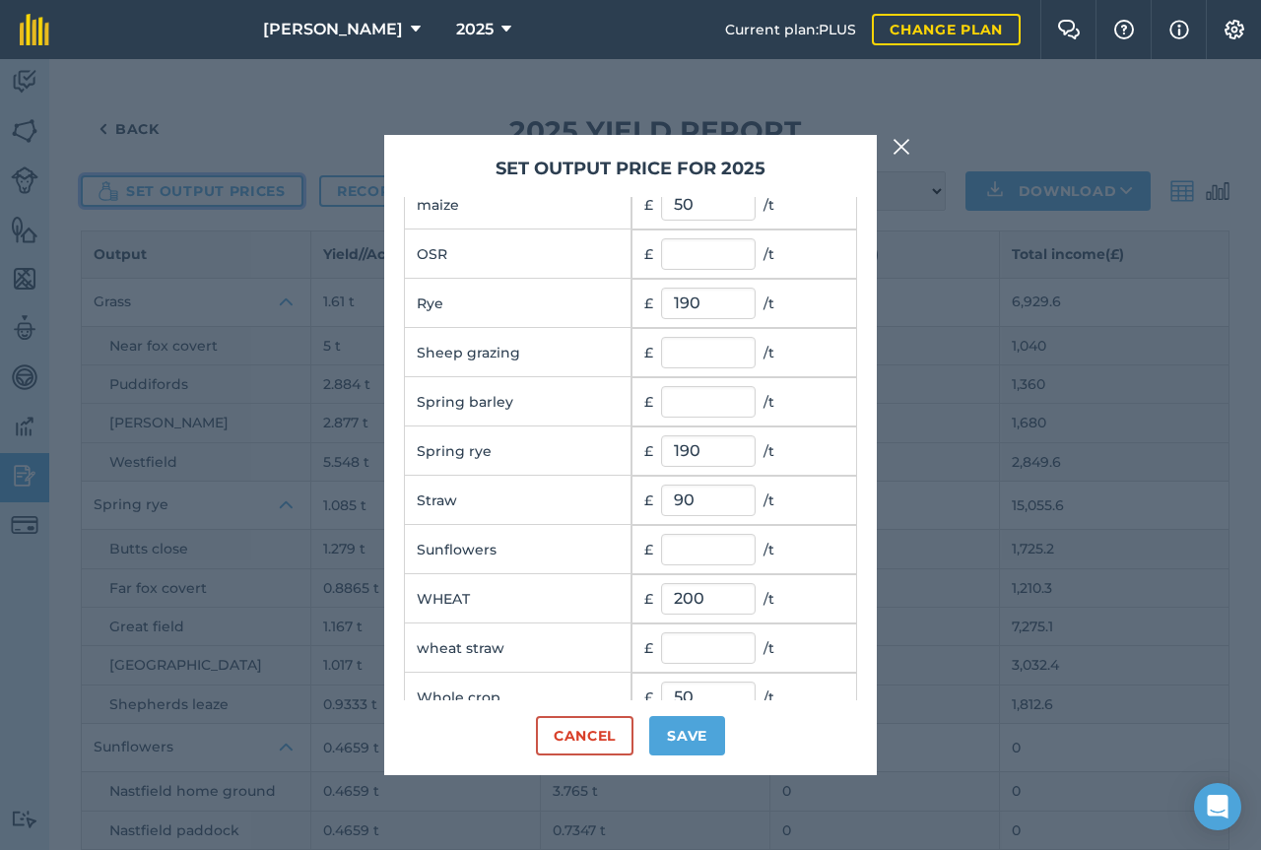
scroll to position [218, 0]
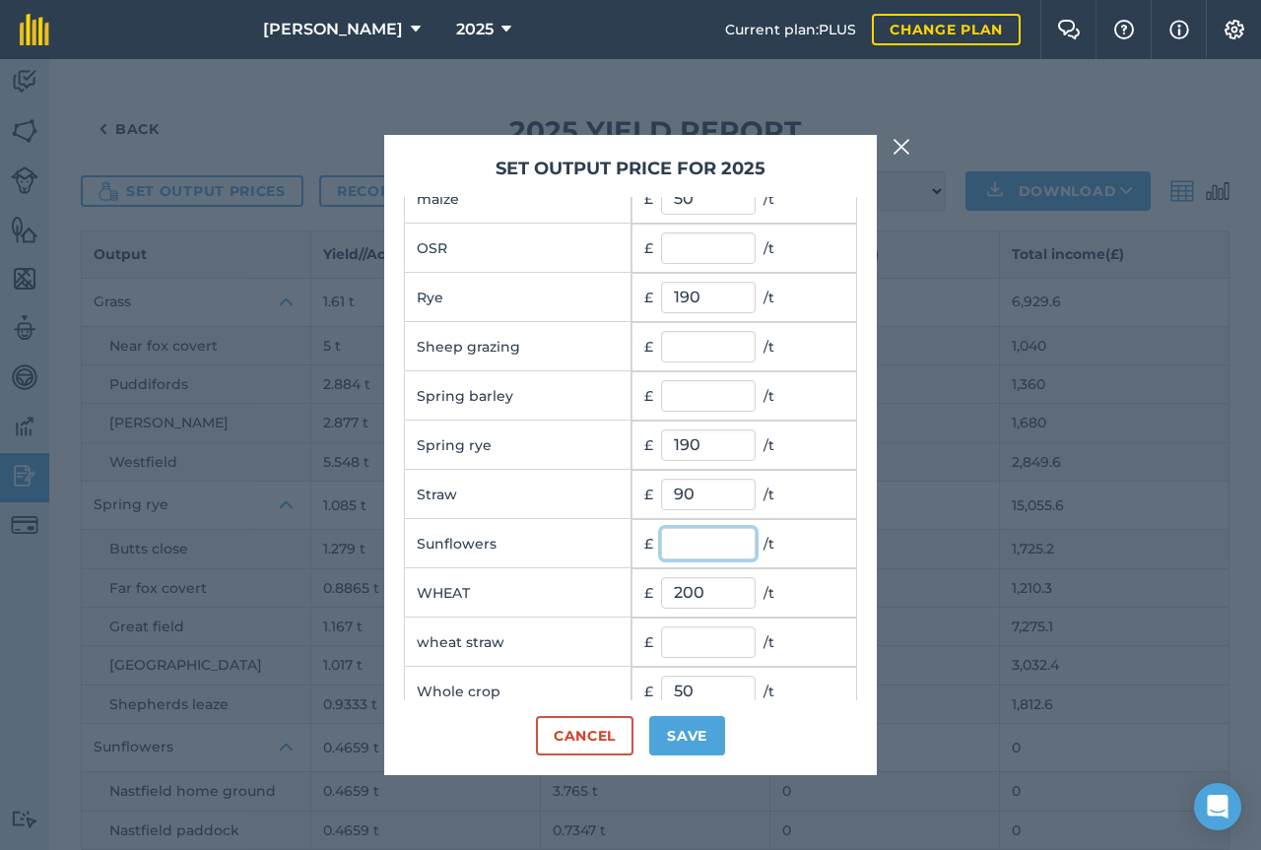
click at [680, 547] on input "text" at bounding box center [708, 544] width 95 height 32
type input "250"
click at [667, 719] on button "Save" at bounding box center [687, 735] width 76 height 39
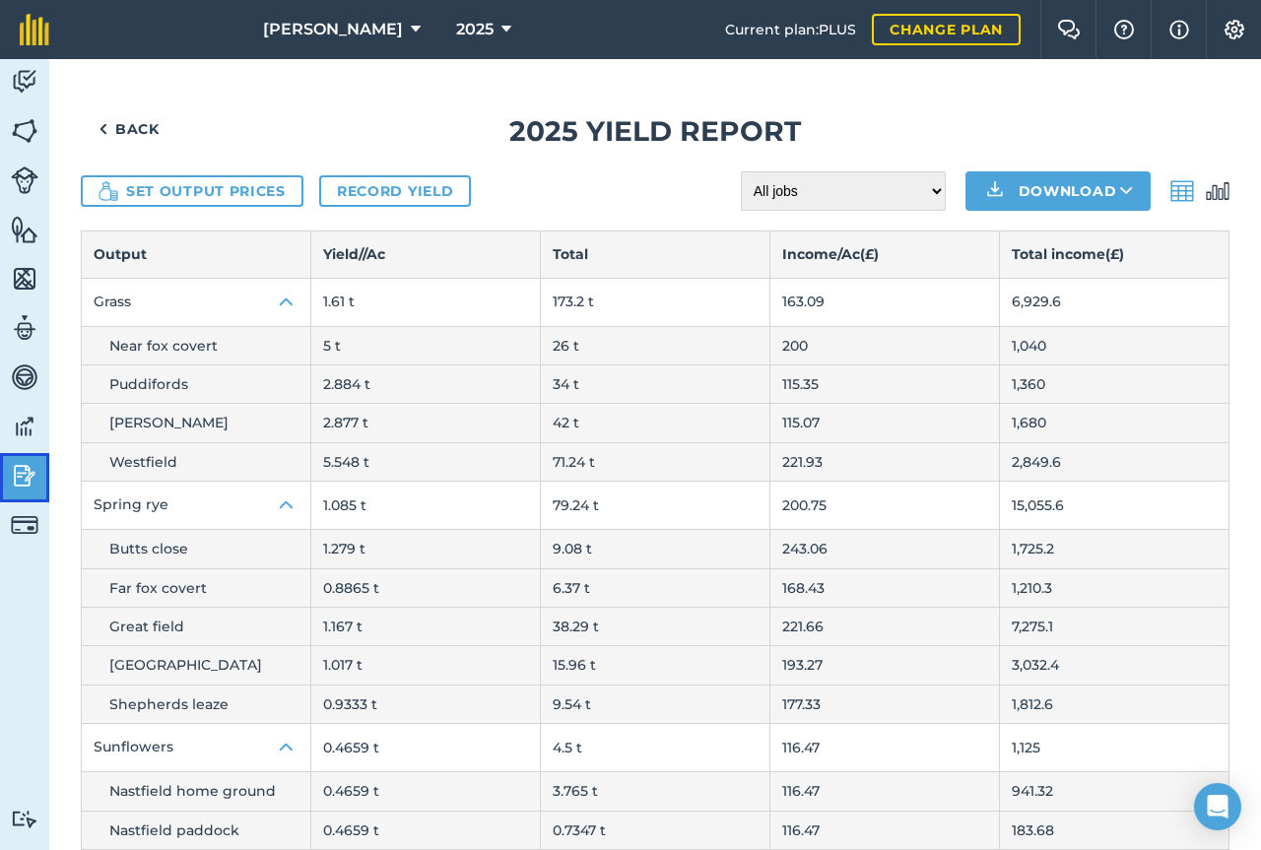
click at [20, 476] on img at bounding box center [25, 476] width 28 height 30
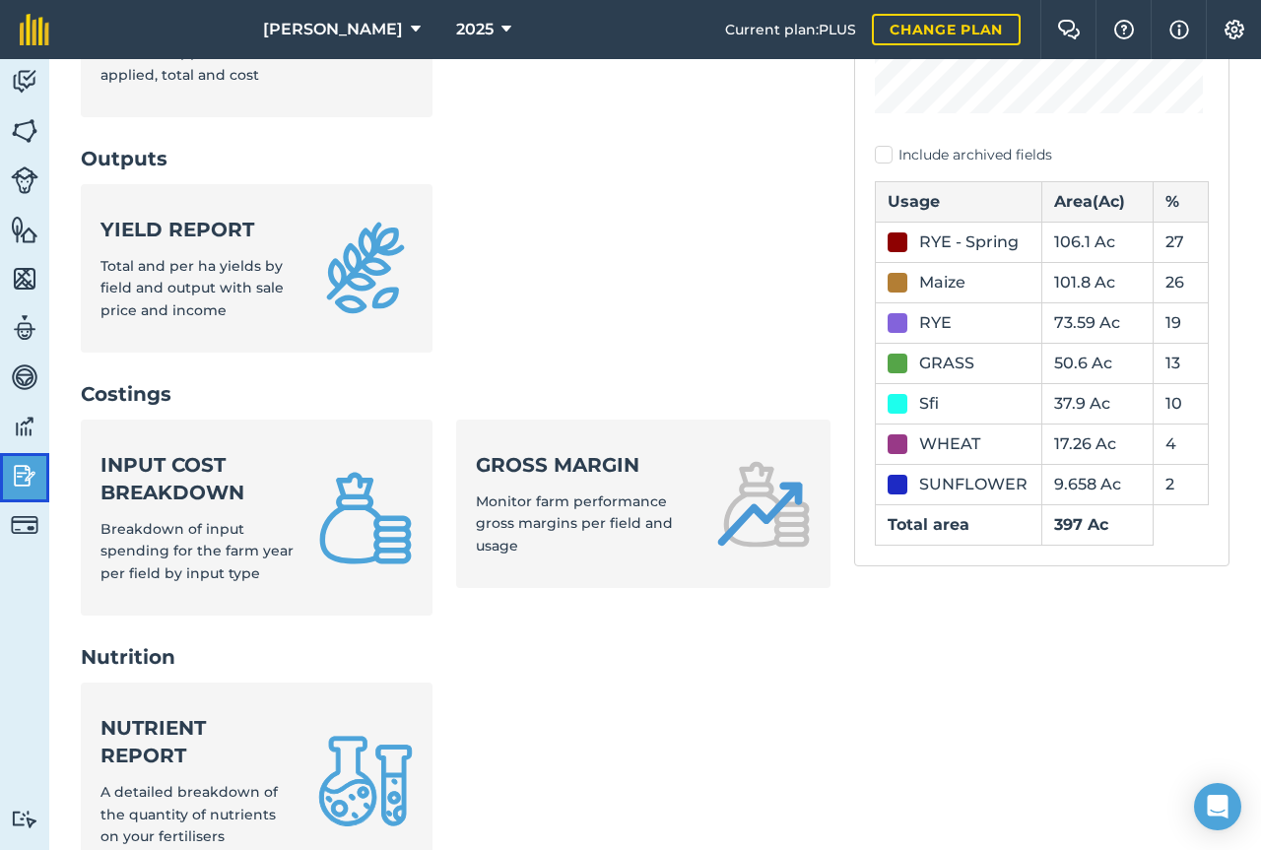
scroll to position [522, 0]
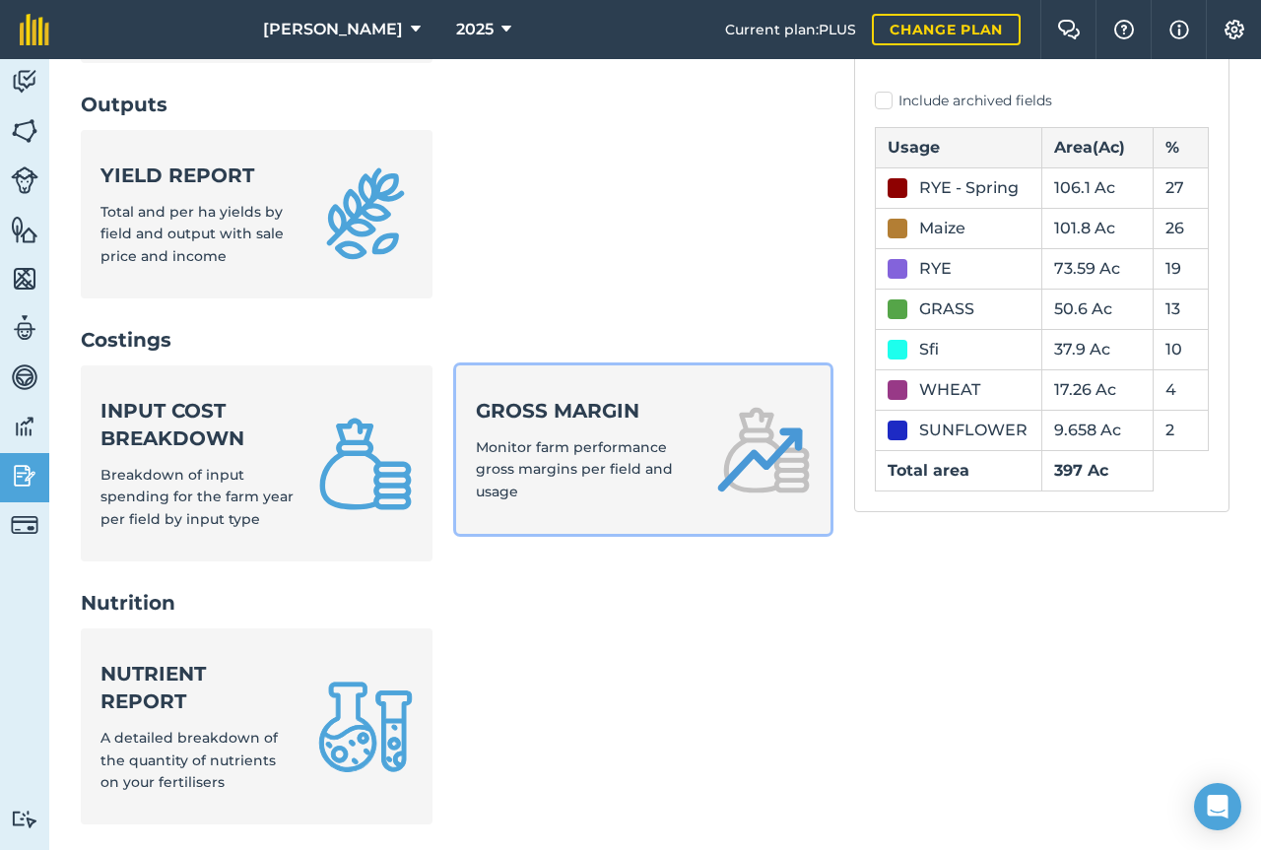
click at [547, 453] on span "Monitor farm performance gross margins per field and usage" at bounding box center [574, 470] width 197 height 62
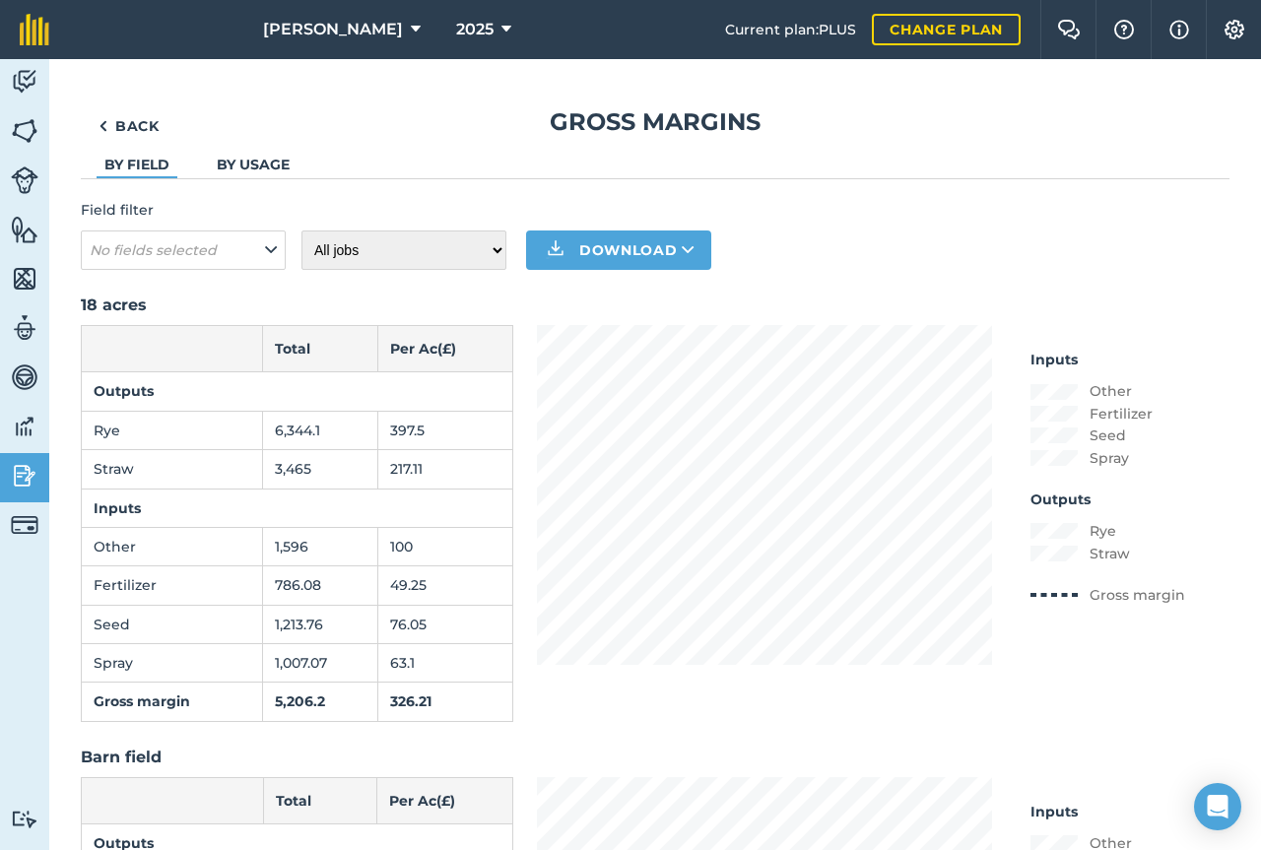
click at [262, 158] on link "By usage" at bounding box center [253, 165] width 73 height 18
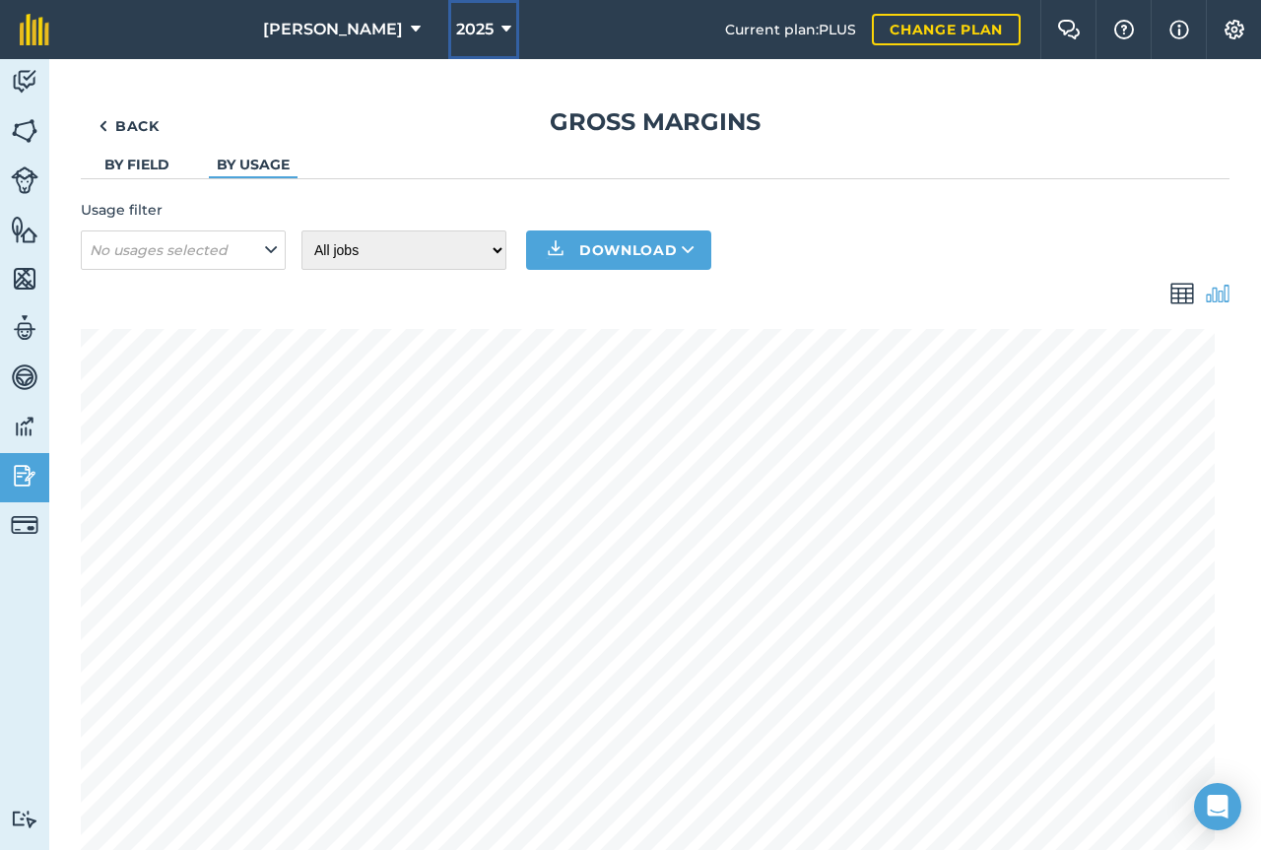
click at [456, 34] on span "2025" at bounding box center [474, 30] width 37 height 24
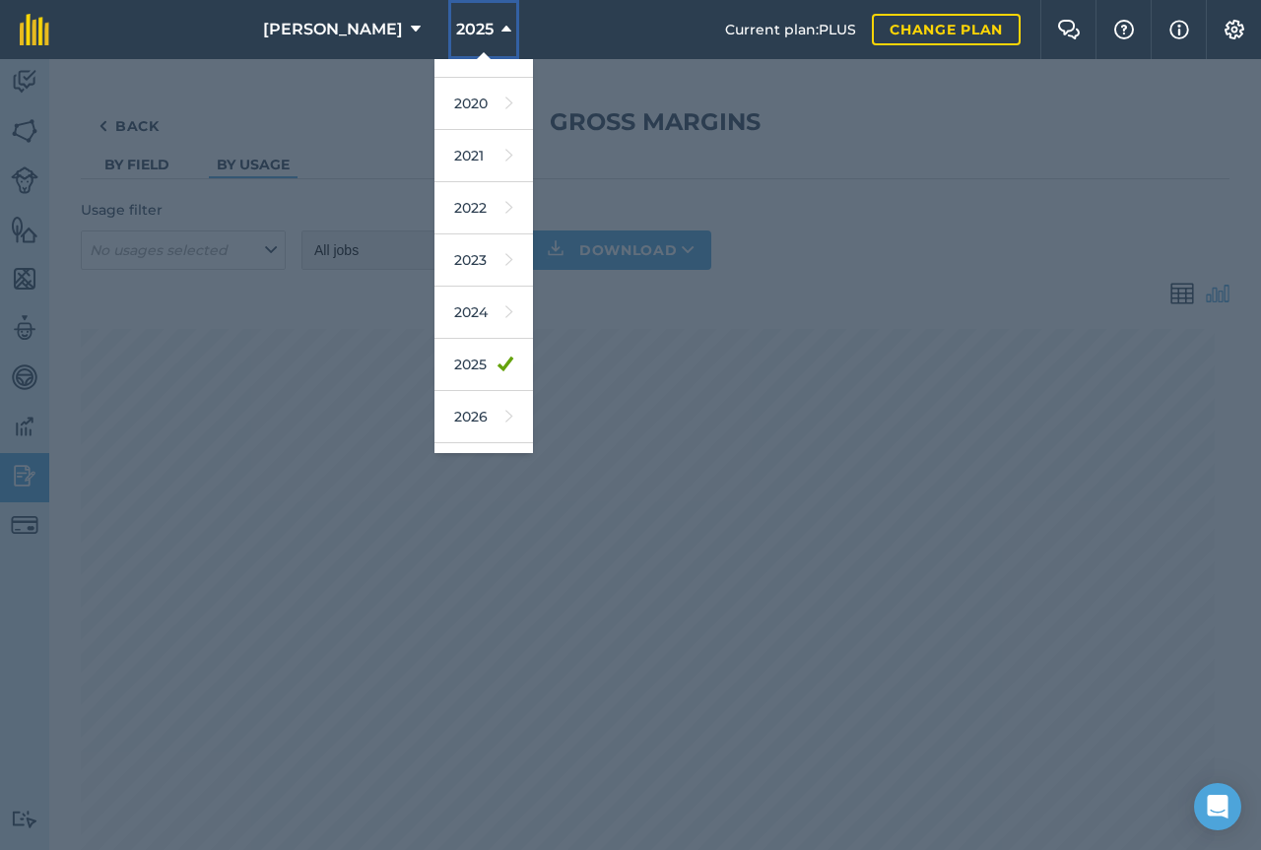
scroll to position [158, 0]
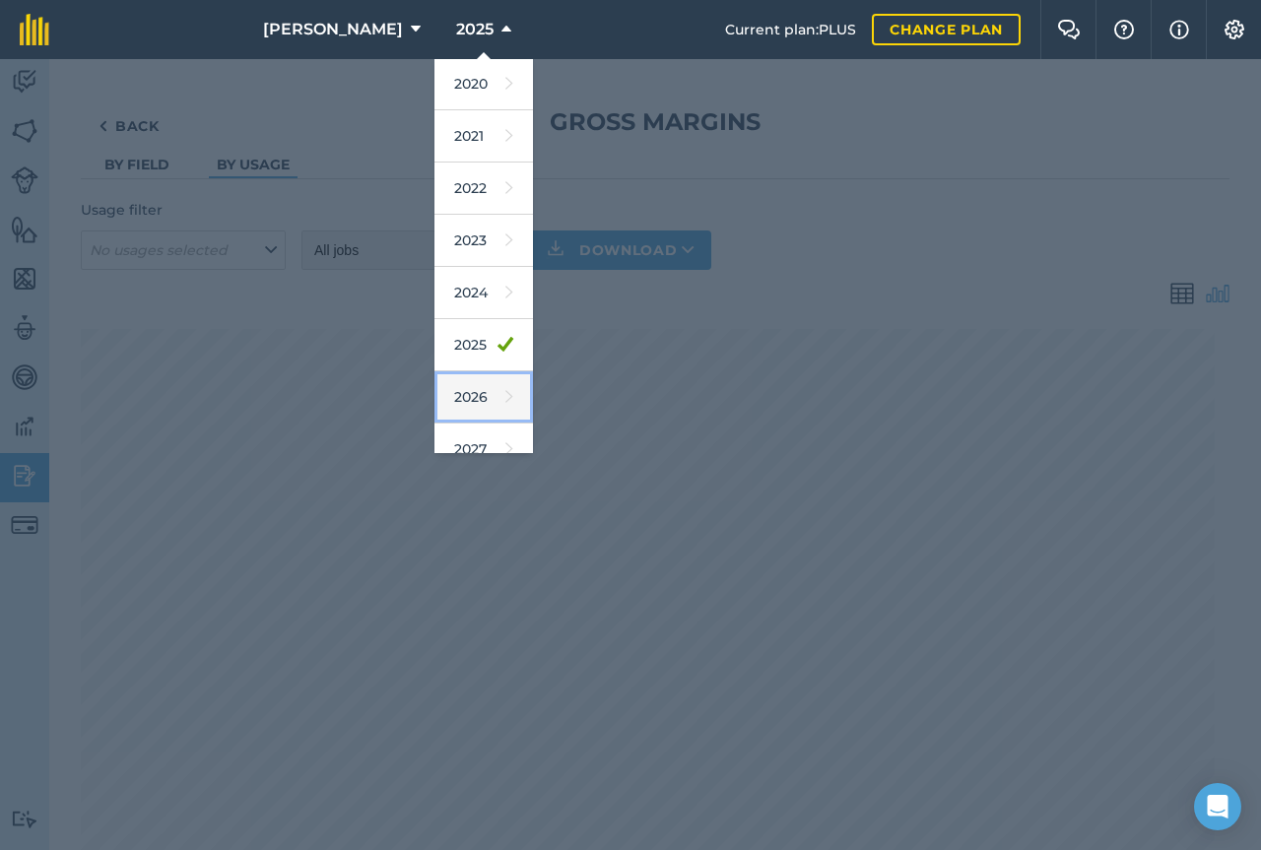
click at [445, 399] on link "2026" at bounding box center [484, 398] width 99 height 52
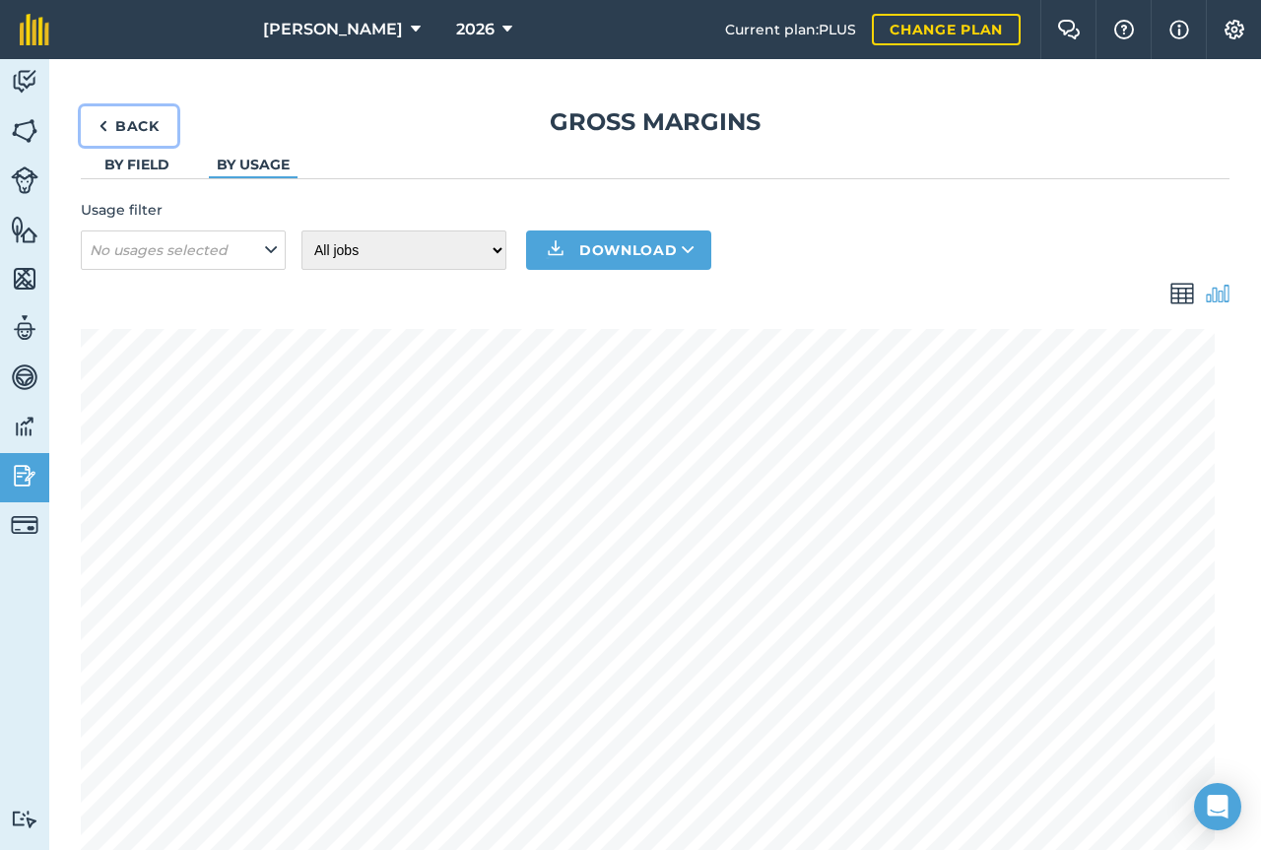
click at [142, 118] on link "Back" at bounding box center [129, 125] width 97 height 39
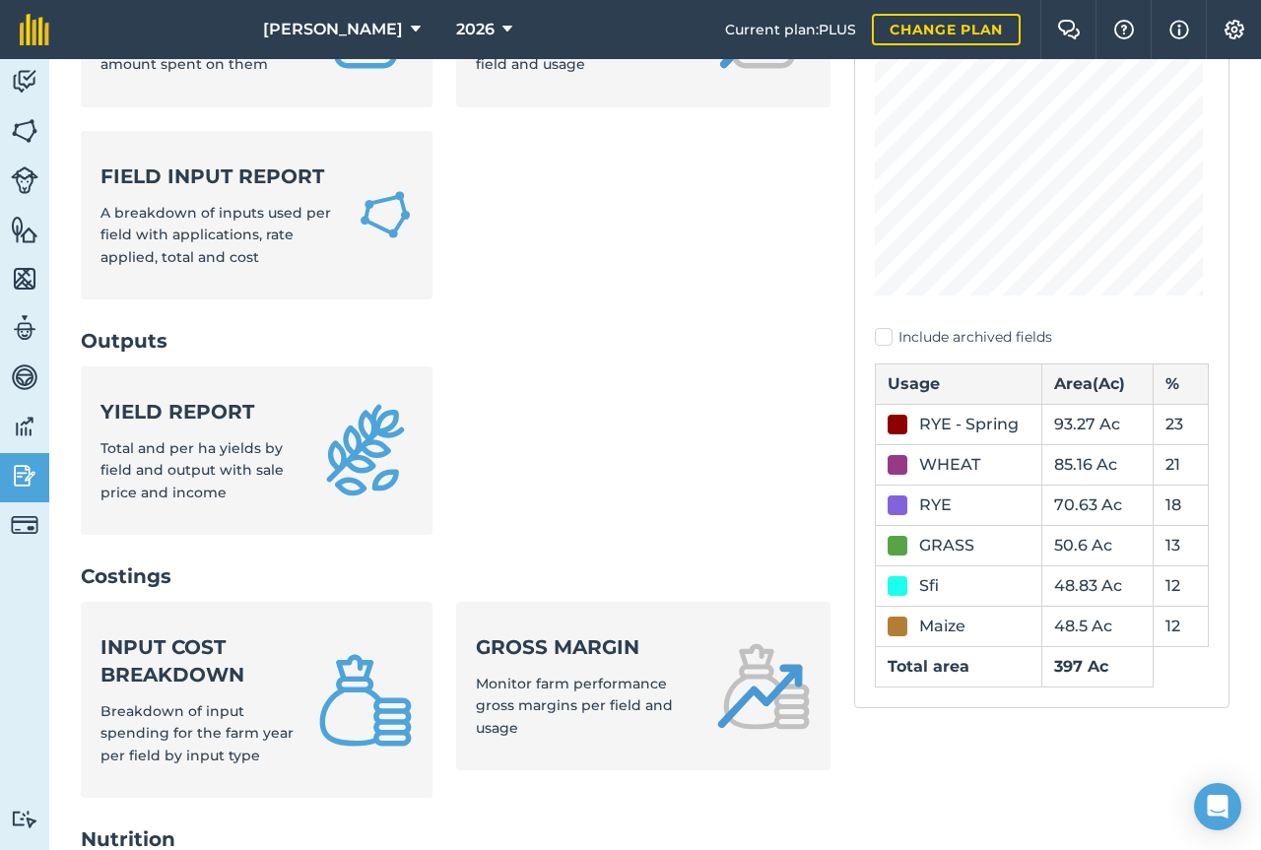
scroll to position [343, 0]
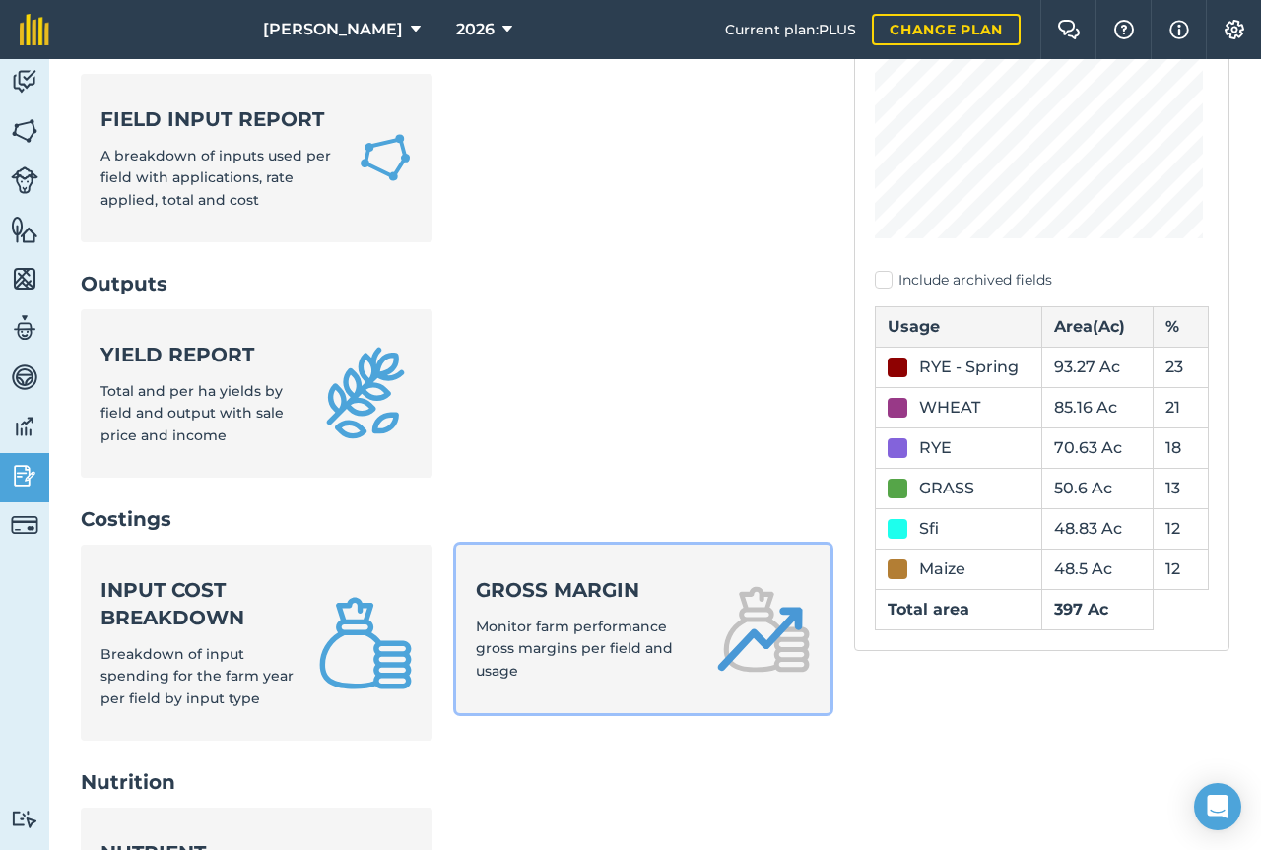
click at [575, 623] on span "Monitor farm performance gross margins per field and usage" at bounding box center [574, 649] width 197 height 62
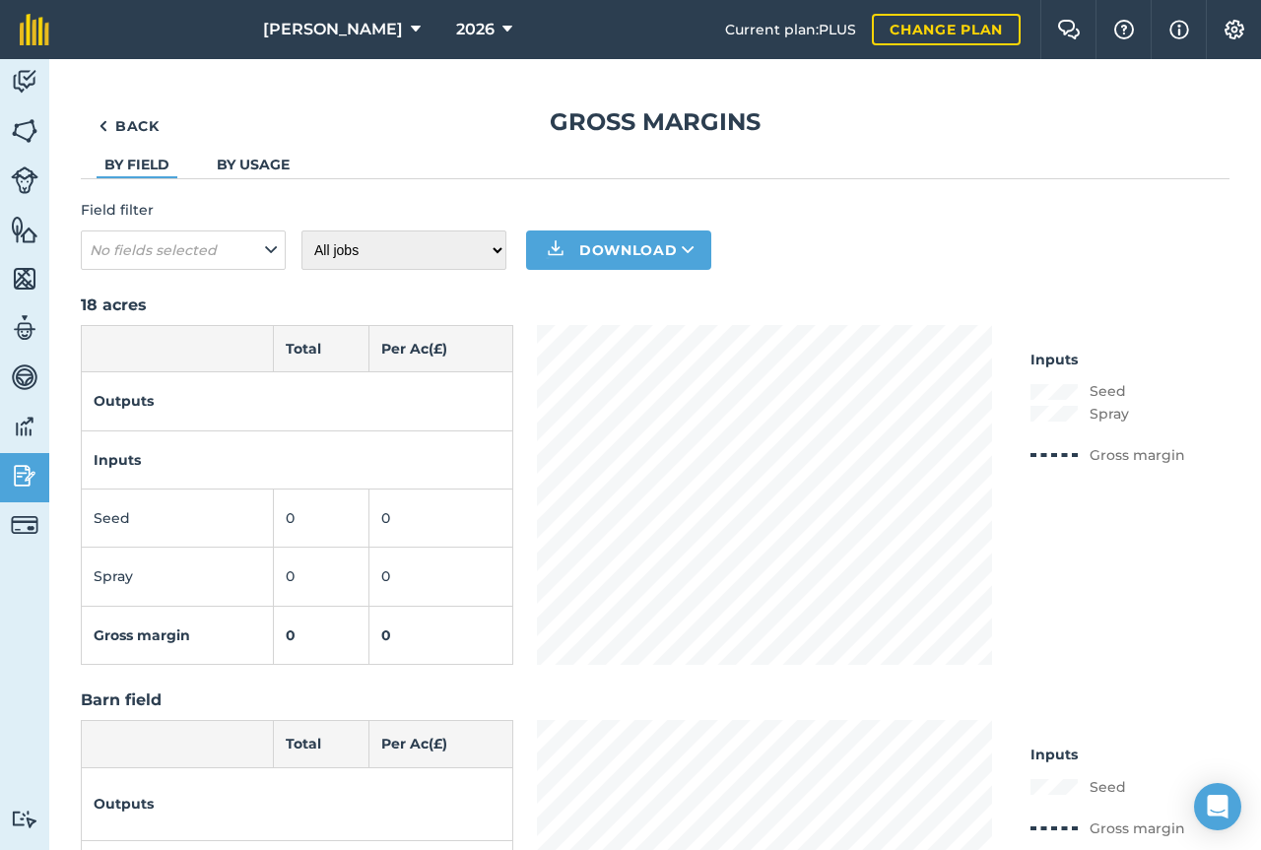
click at [275, 162] on link "By usage" at bounding box center [253, 165] width 73 height 18
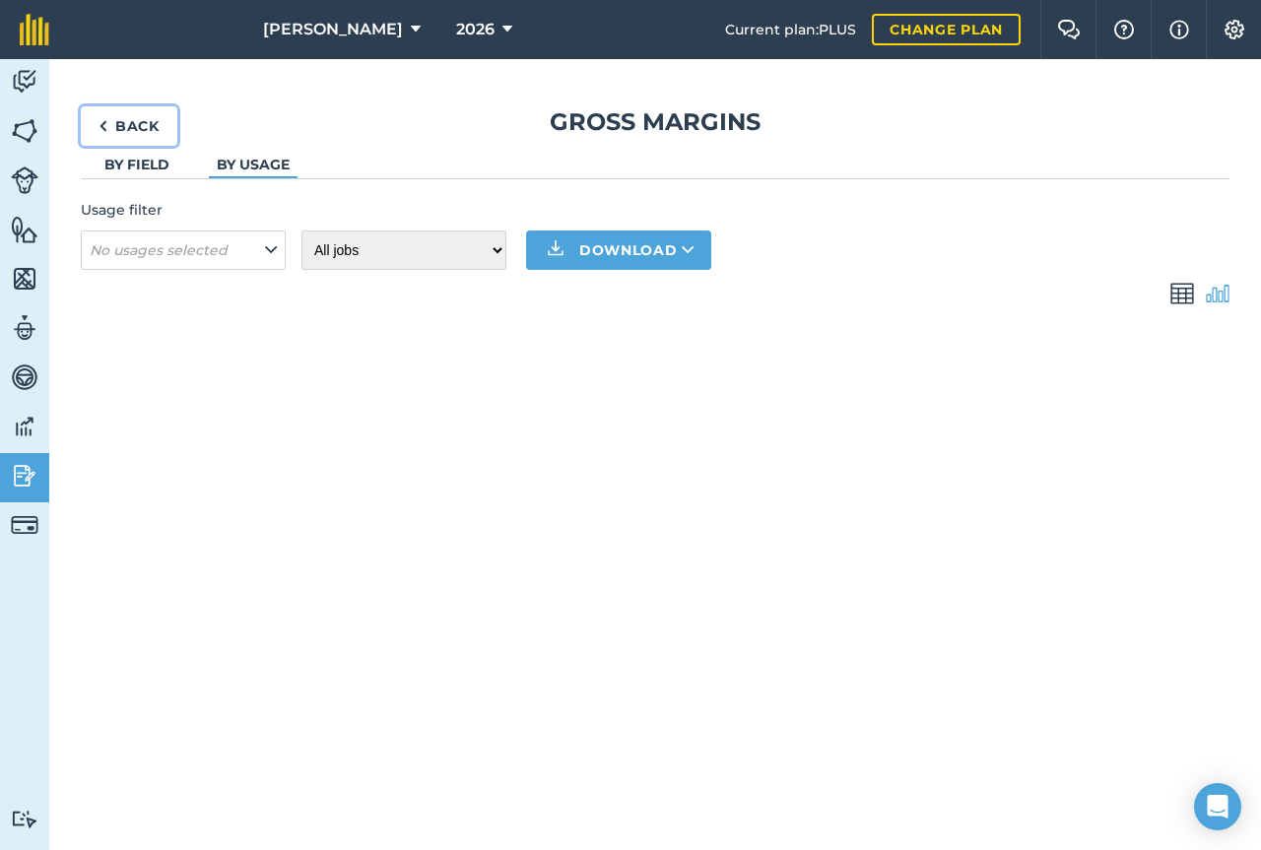
click at [143, 130] on link "Back" at bounding box center [129, 125] width 97 height 39
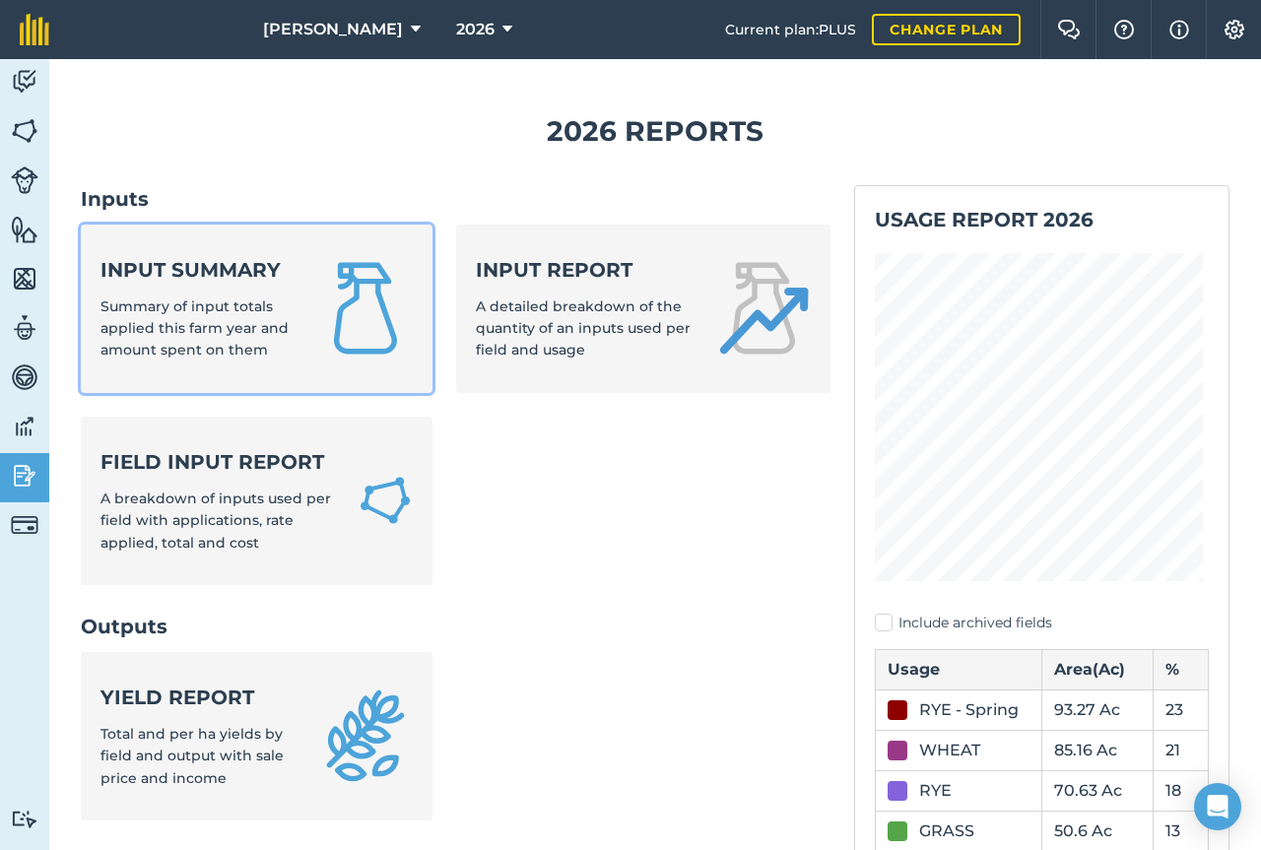
click at [228, 311] on span "Summary of input totals applied this farm year and amount spent on them" at bounding box center [195, 329] width 188 height 62
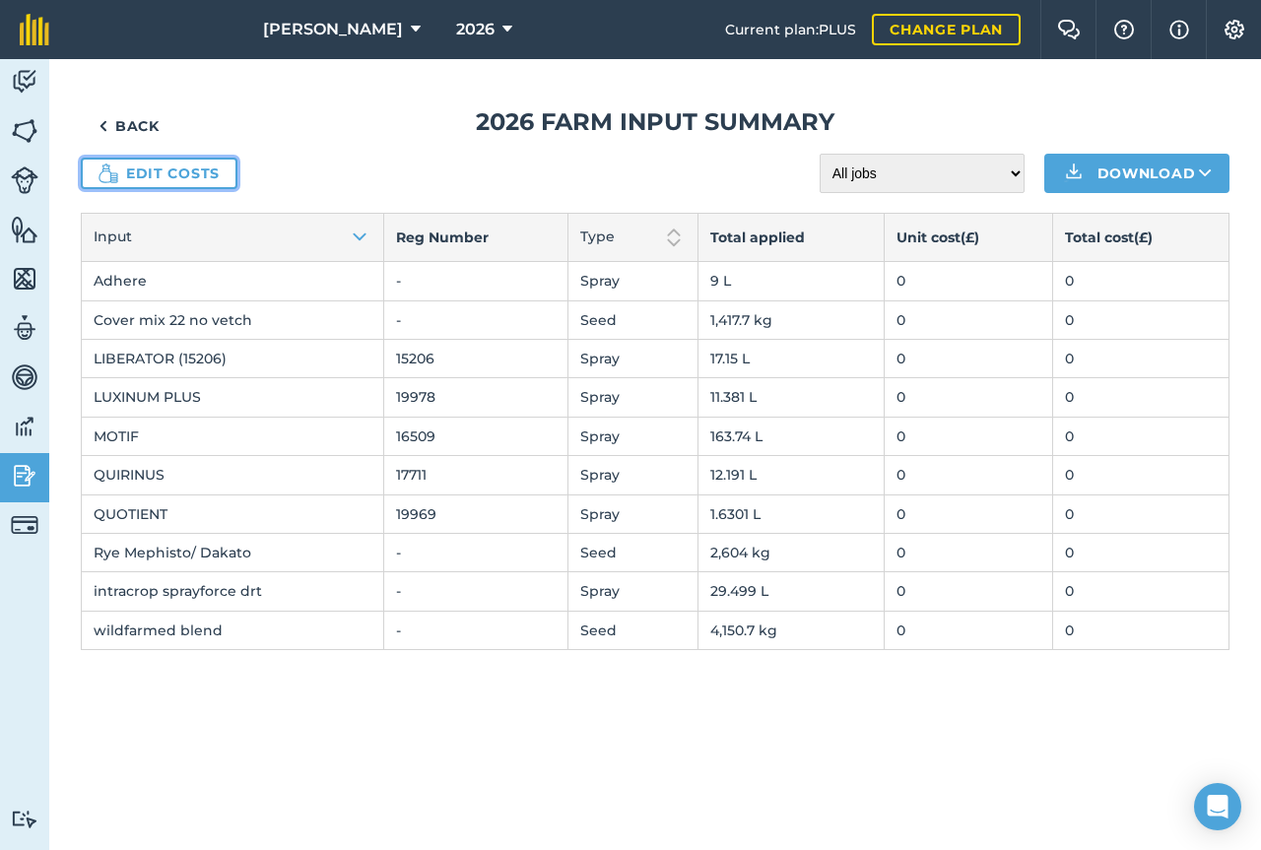
click at [192, 169] on link "Edit costs" at bounding box center [159, 174] width 157 height 32
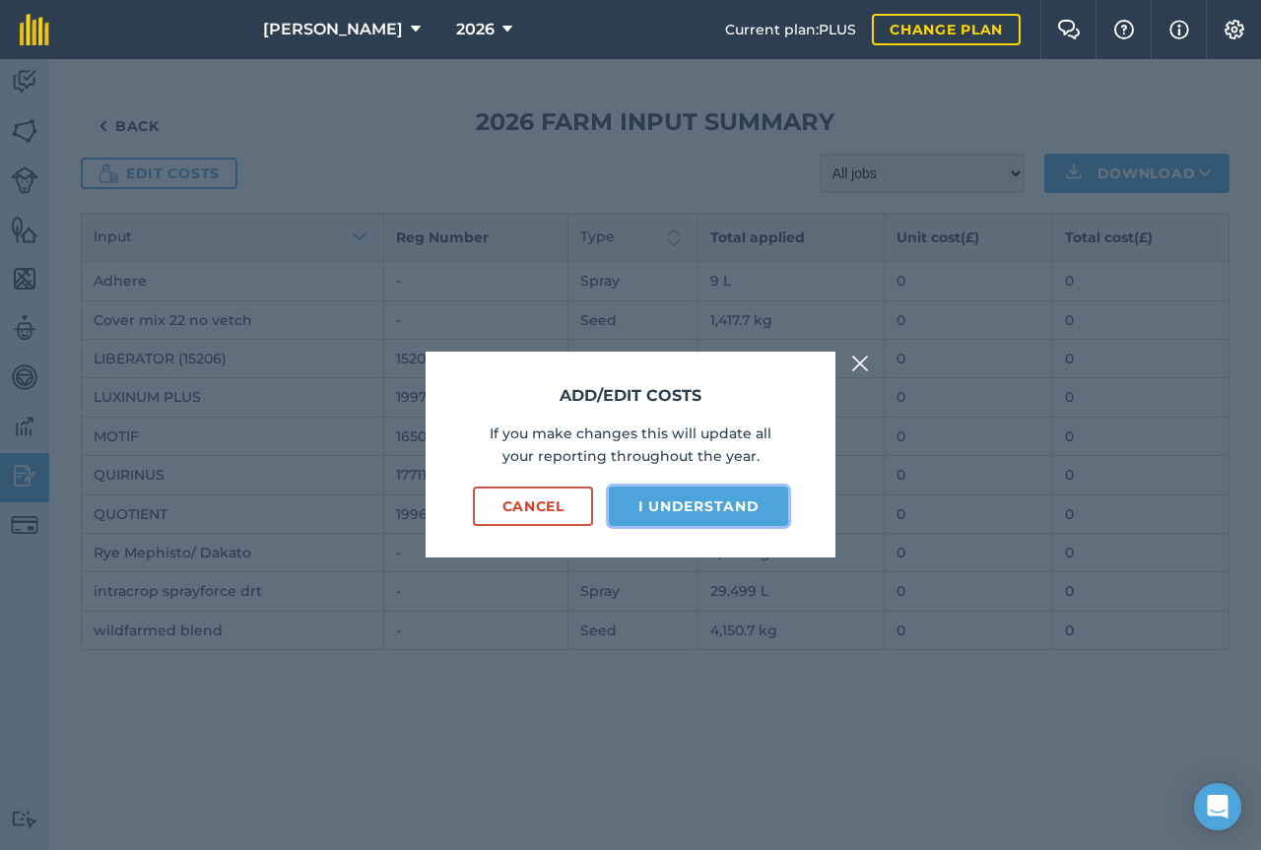
click at [748, 505] on button "I understand" at bounding box center [698, 506] width 179 height 39
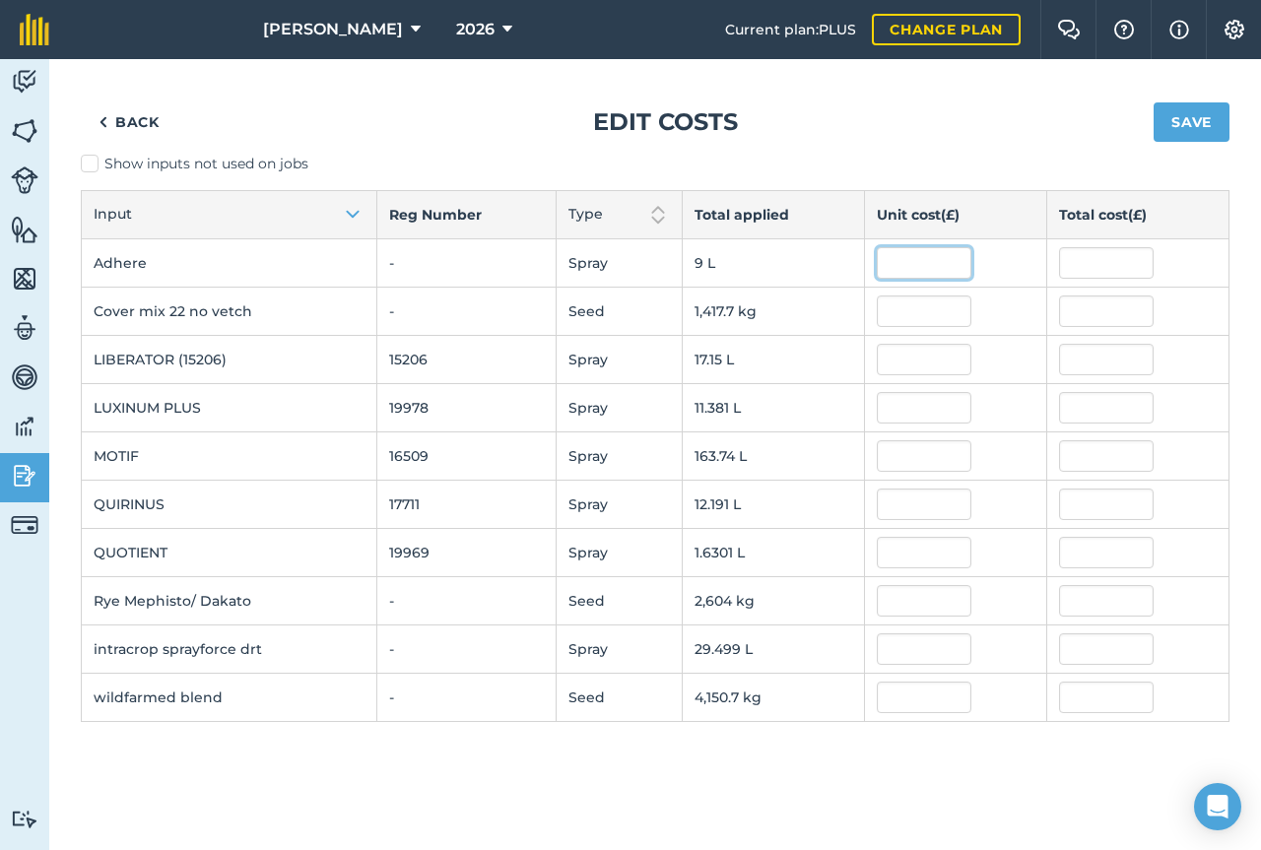
click at [930, 261] on input "text" at bounding box center [924, 263] width 95 height 32
click at [1132, 604] on input "text" at bounding box center [1106, 601] width 95 height 32
type input "5124"
type input "1.967737854921499"
type input "5,124"
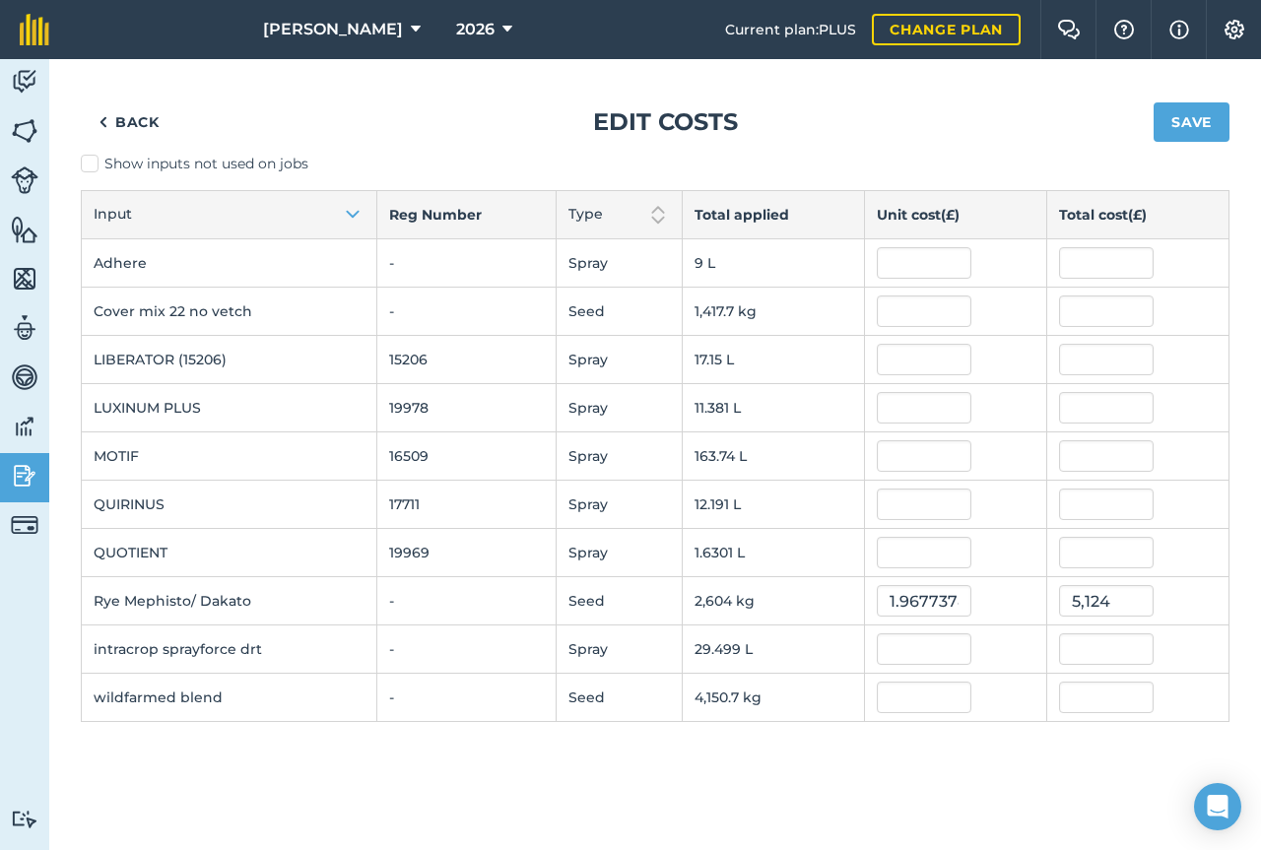
click at [1037, 771] on div "Back Edit costs Save Show inputs not used on jobs Input Reg Number Type Total a…" at bounding box center [655, 454] width 1212 height 791
click at [1112, 407] on input "text" at bounding box center [1106, 408] width 95 height 32
type input "1076.26"
type input "94.56989746653443"
type input "1,076.26"
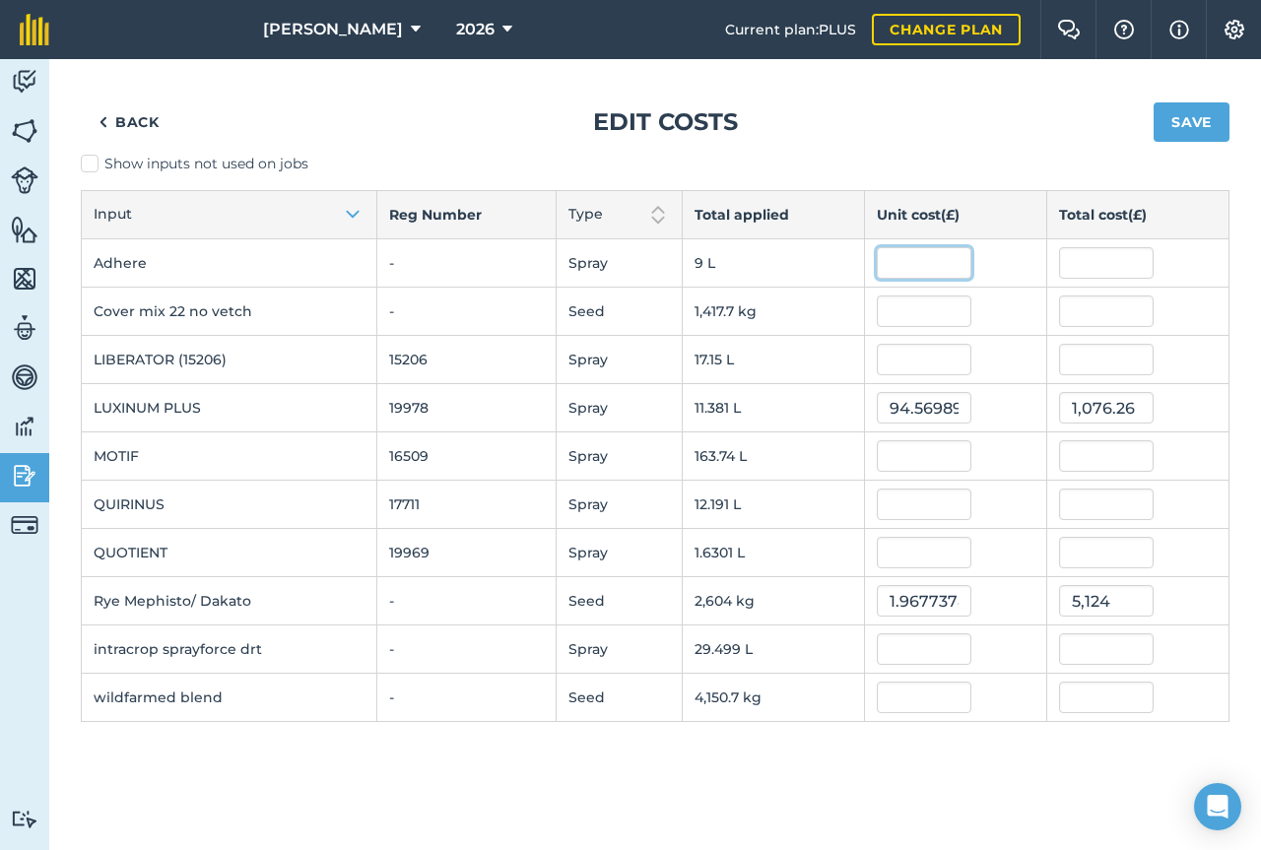
click at [929, 257] on input "text" at bounding box center [924, 263] width 95 height 32
type input "9.432"
type input "84.887820792"
click at [1030, 159] on label "Show inputs not used on jobs" at bounding box center [655, 164] width 1149 height 21
click at [94, 159] on input "Show inputs not used on jobs" at bounding box center [87, 160] width 13 height 13
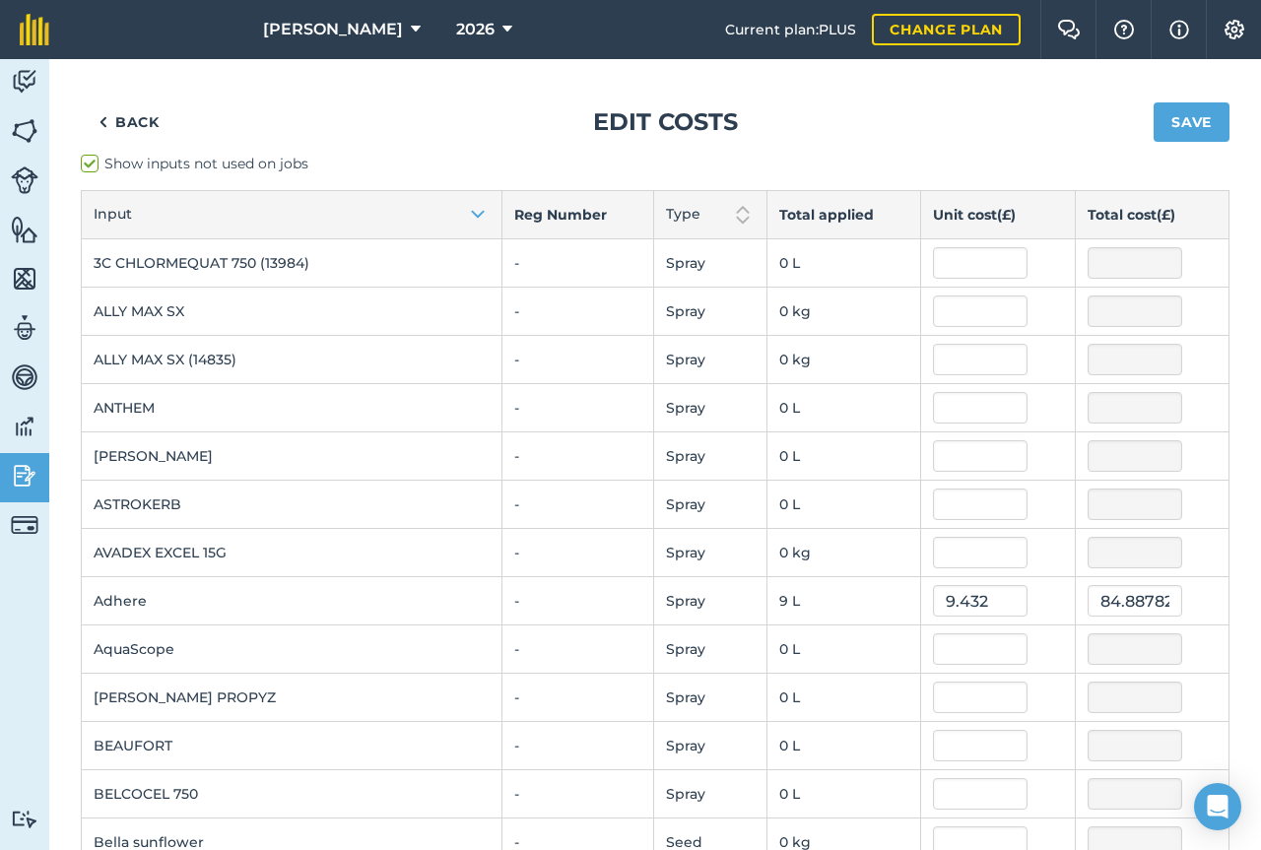
click at [87, 165] on label "Show inputs not used on jobs" at bounding box center [655, 164] width 1149 height 21
click at [87, 165] on input "Show inputs not used on jobs" at bounding box center [87, 160] width 13 height 13
checkbox input "false"
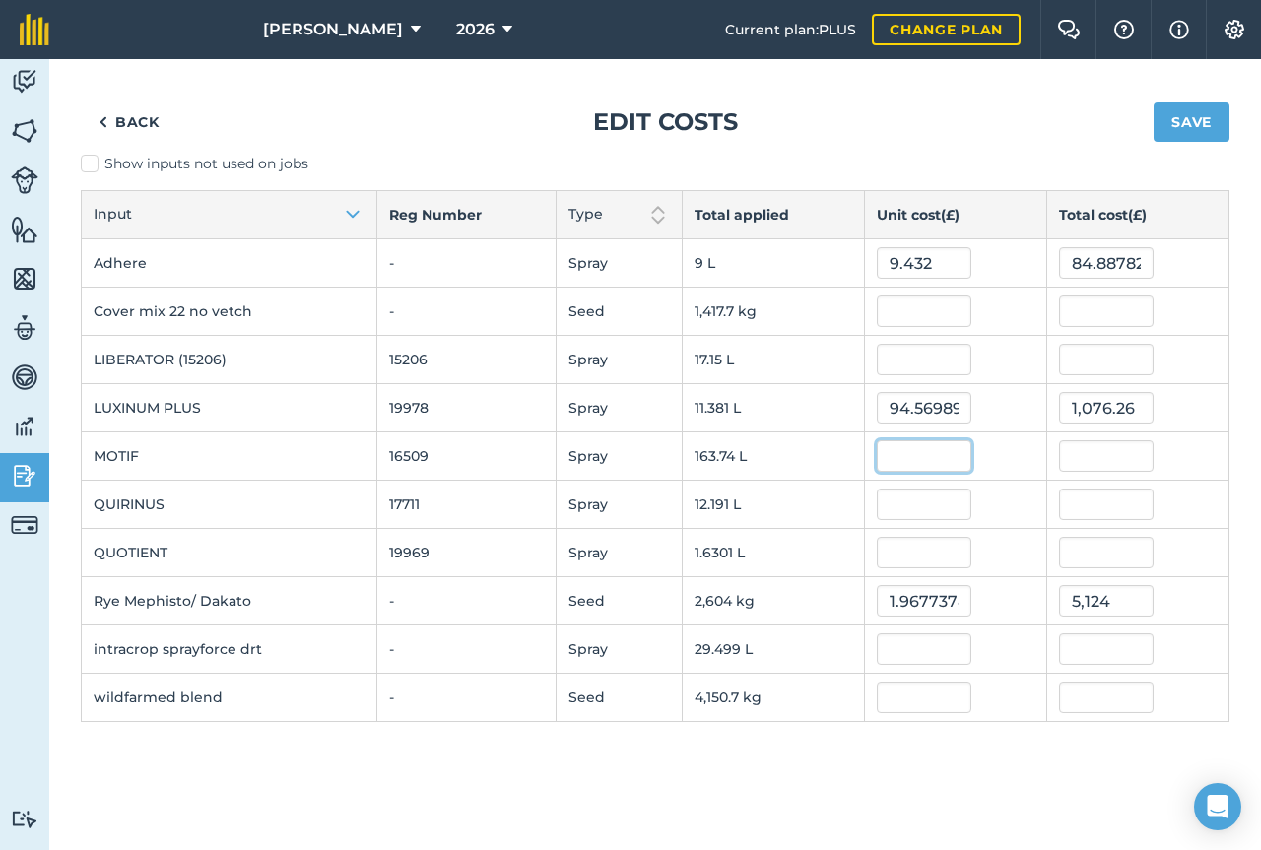
click at [903, 450] on input "text" at bounding box center [924, 457] width 95 height 32
type input "3.075"
type input "503.50803375"
click at [1008, 450] on div "3.075" at bounding box center [956, 457] width 158 height 32
click at [926, 653] on input "text" at bounding box center [924, 650] width 95 height 32
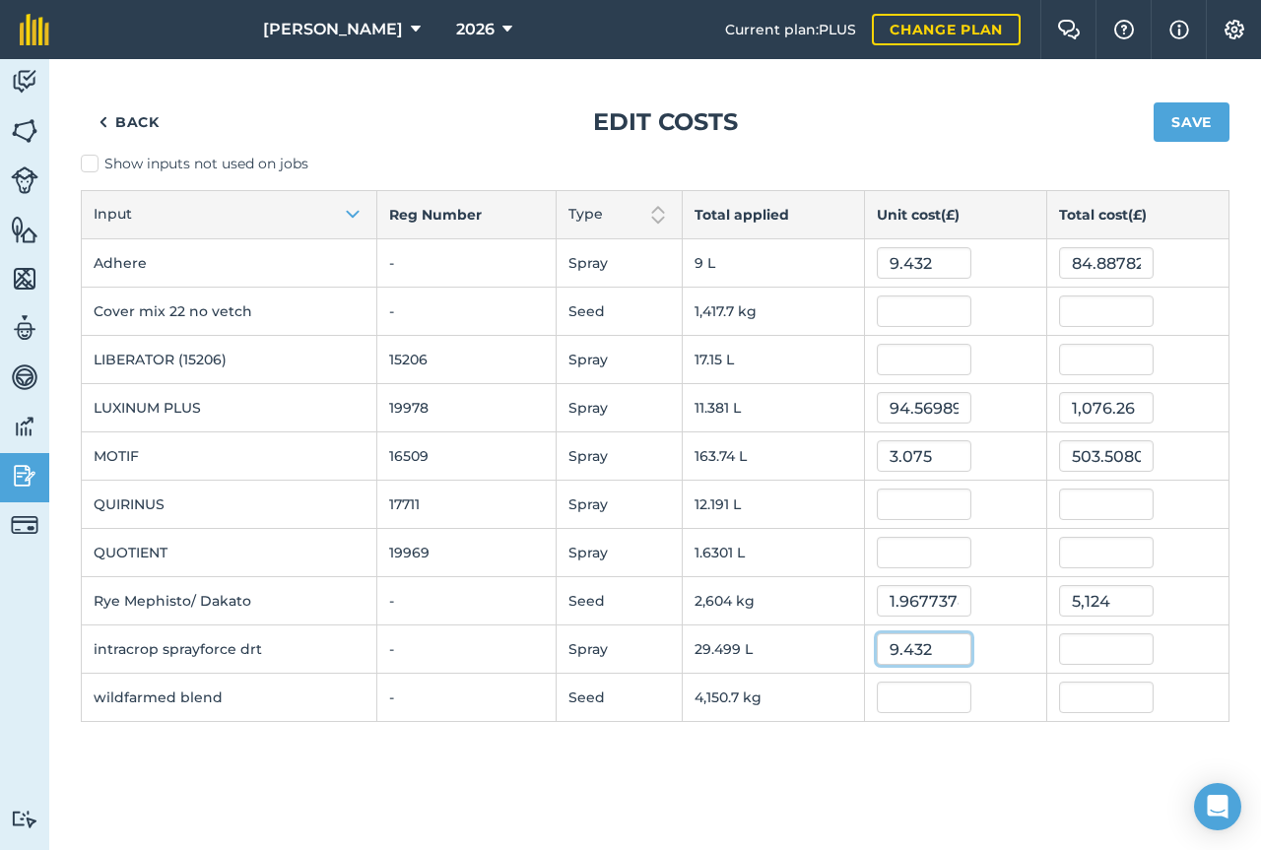
type input "9.432"
type input "278.231512032"
click at [933, 261] on input "9.432" at bounding box center [924, 263] width 95 height 32
click at [934, 262] on input "9.432" at bounding box center [924, 263] width 95 height 32
type input "17.95666"
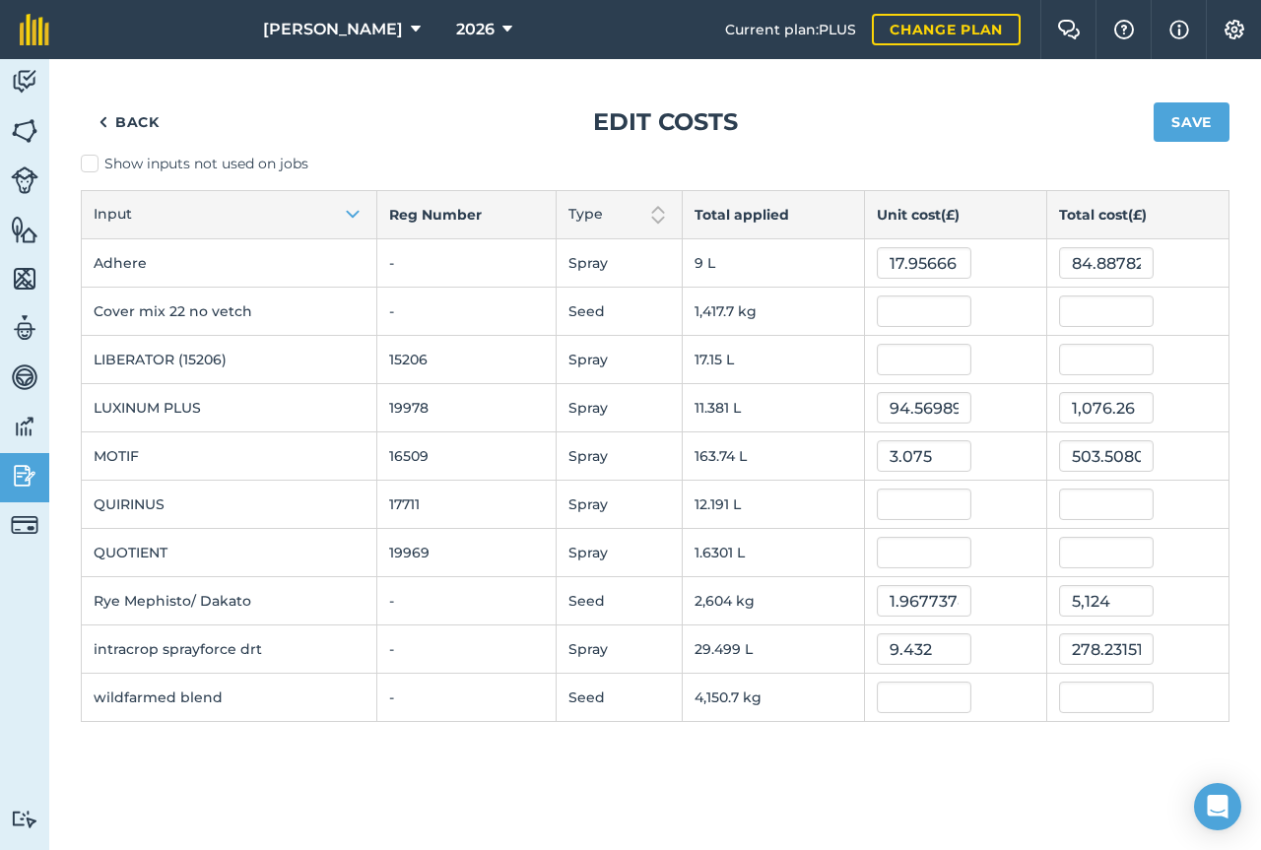
type input "161.60959882346"
click at [1017, 257] on div "17.95666" at bounding box center [956, 263] width 158 height 32
click at [1098, 502] on input "text" at bounding box center [1106, 505] width 95 height 32
type input "472.02"
type input "38.7199624366654"
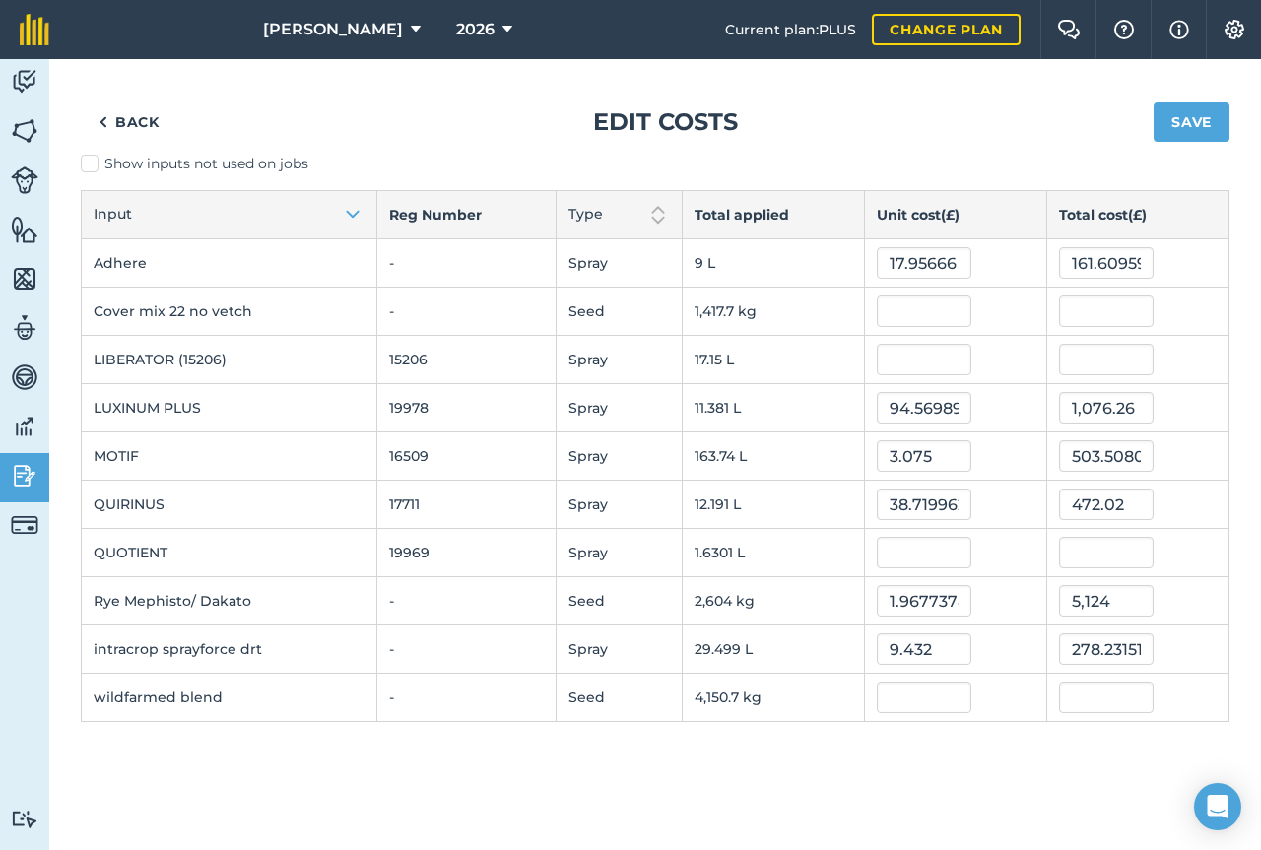
click at [1030, 785] on div "Back Edit costs Save Show inputs not used on jobs Input Reg Number Type Total a…" at bounding box center [655, 454] width 1212 height 791
click at [904, 706] on input "text" at bounding box center [924, 698] width 95 height 32
click at [919, 698] on input "text" at bounding box center [924, 698] width 95 height 32
type input "0.28"
type input "1,162.1858080000002"
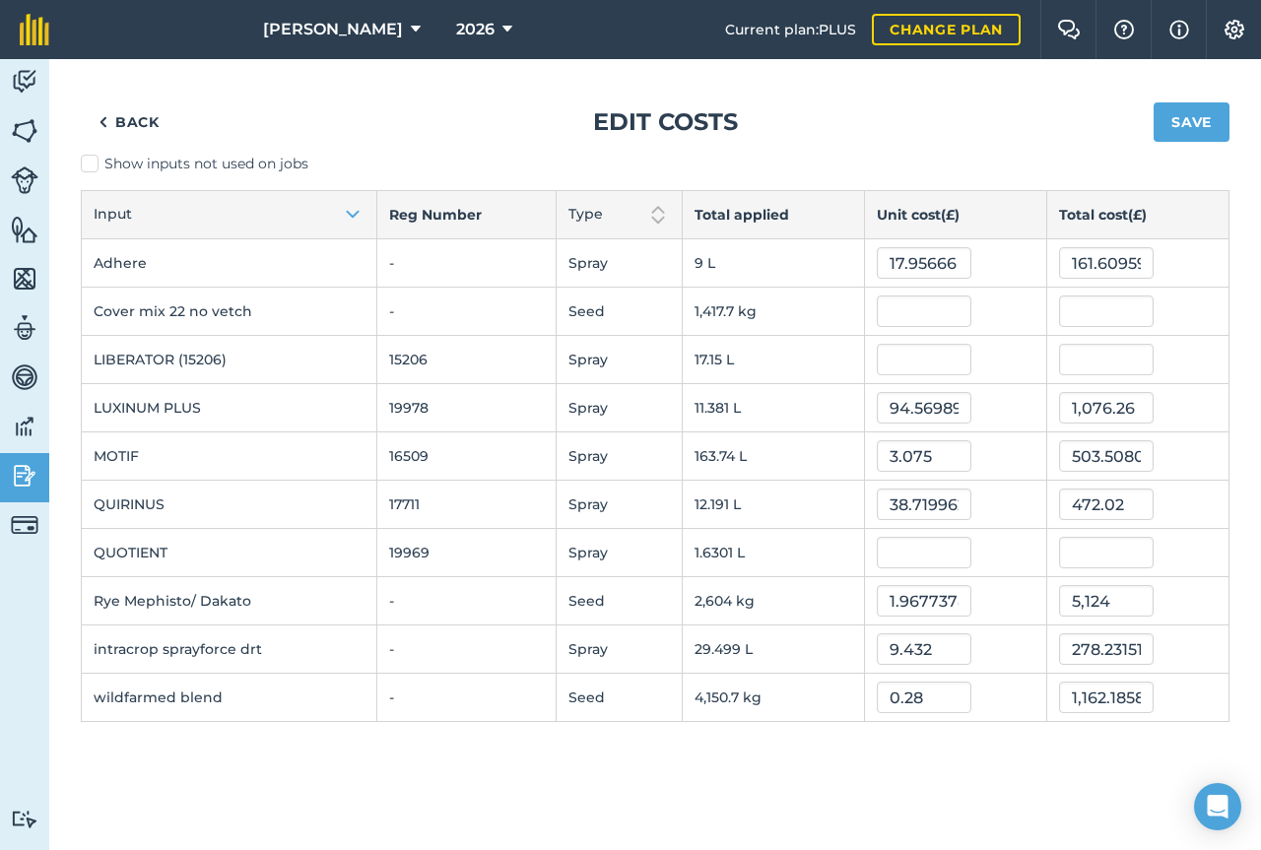
click at [916, 747] on div "Back Edit costs Save Show inputs not used on jobs Input Reg Number Type Total a…" at bounding box center [655, 454] width 1212 height 791
click at [1103, 313] on input "text" at bounding box center [1106, 312] width 95 height 32
type input "3511.25"
type input "2.4766687051351775"
type input "3,511.25"
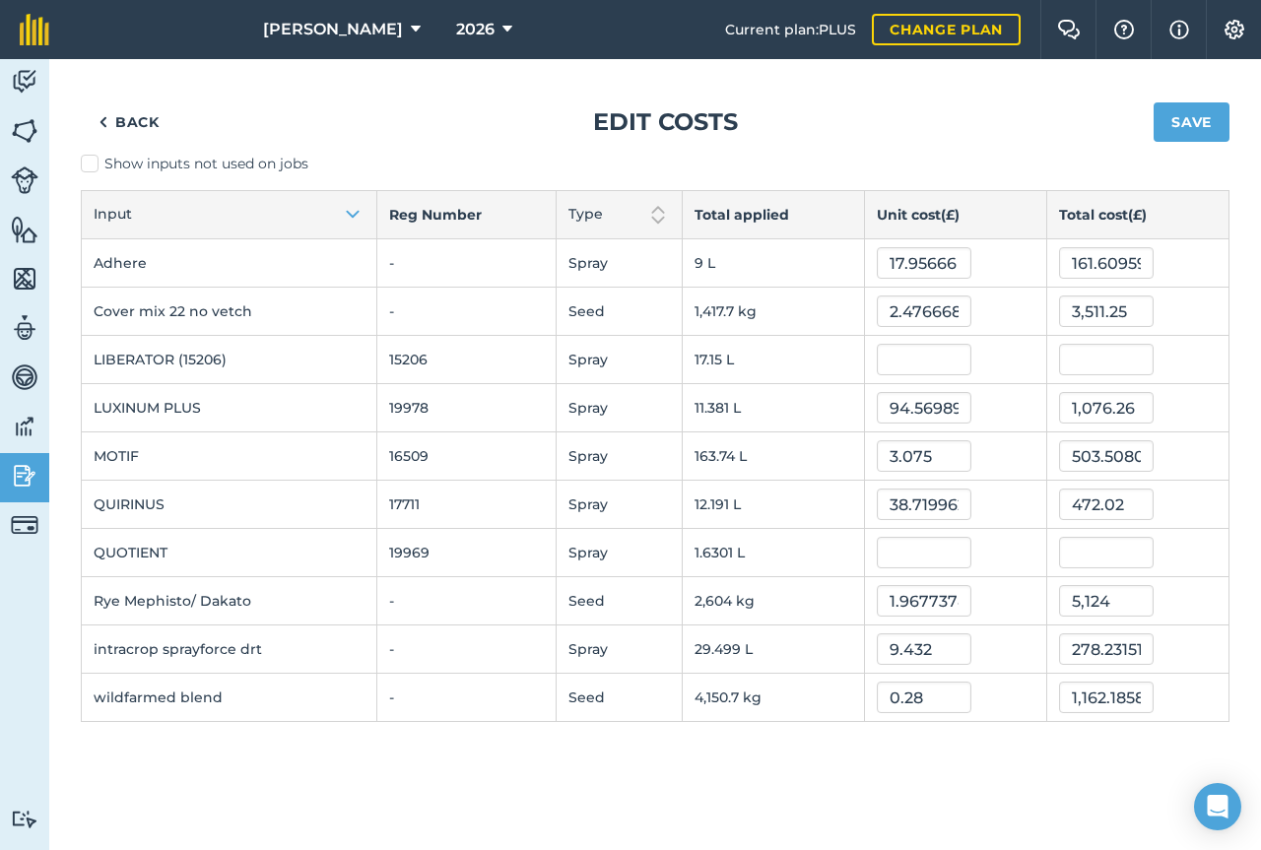
click at [1000, 764] on div "Back Edit costs Save Show inputs not used on jobs Input Reg Number Type Total a…" at bounding box center [655, 454] width 1212 height 791
click at [1191, 129] on button "Save" at bounding box center [1192, 121] width 76 height 39
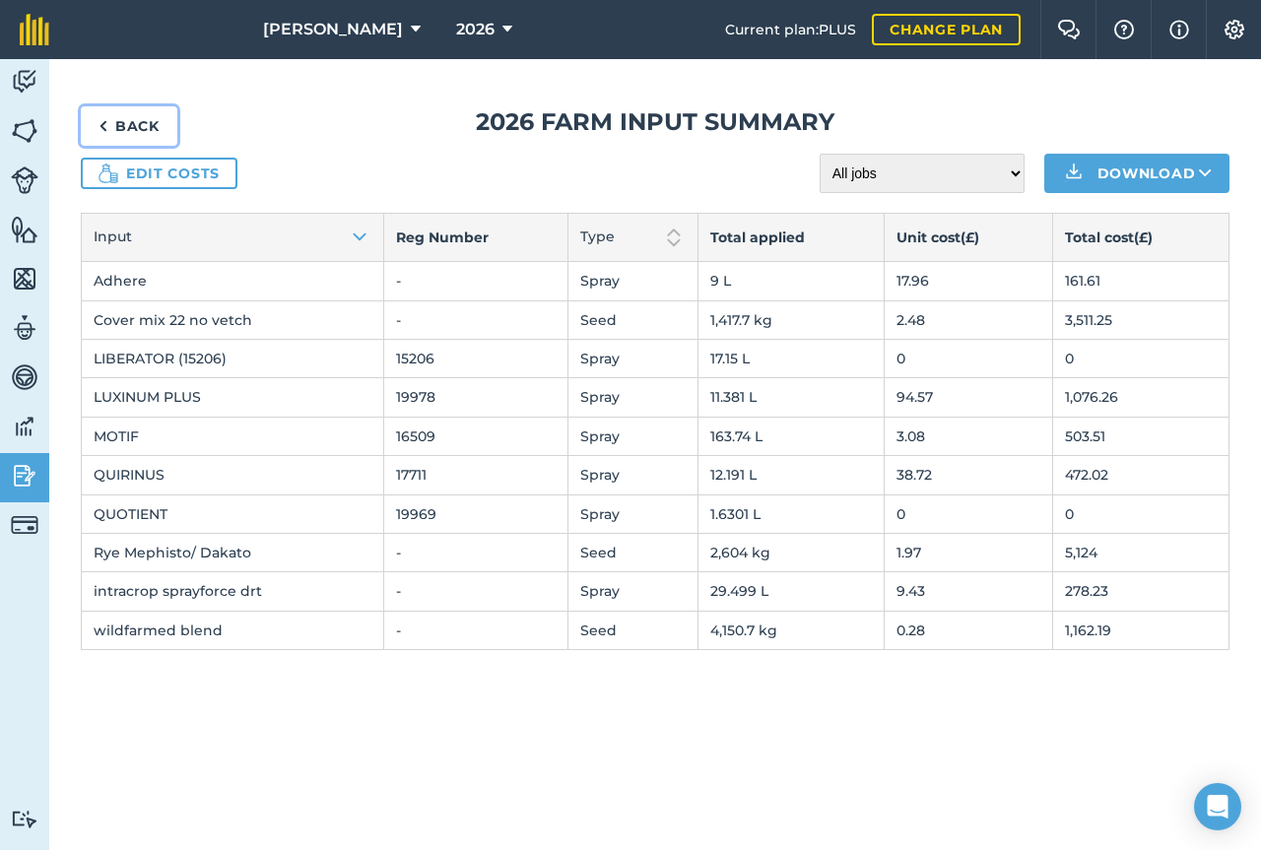
click at [106, 119] on img at bounding box center [103, 126] width 9 height 24
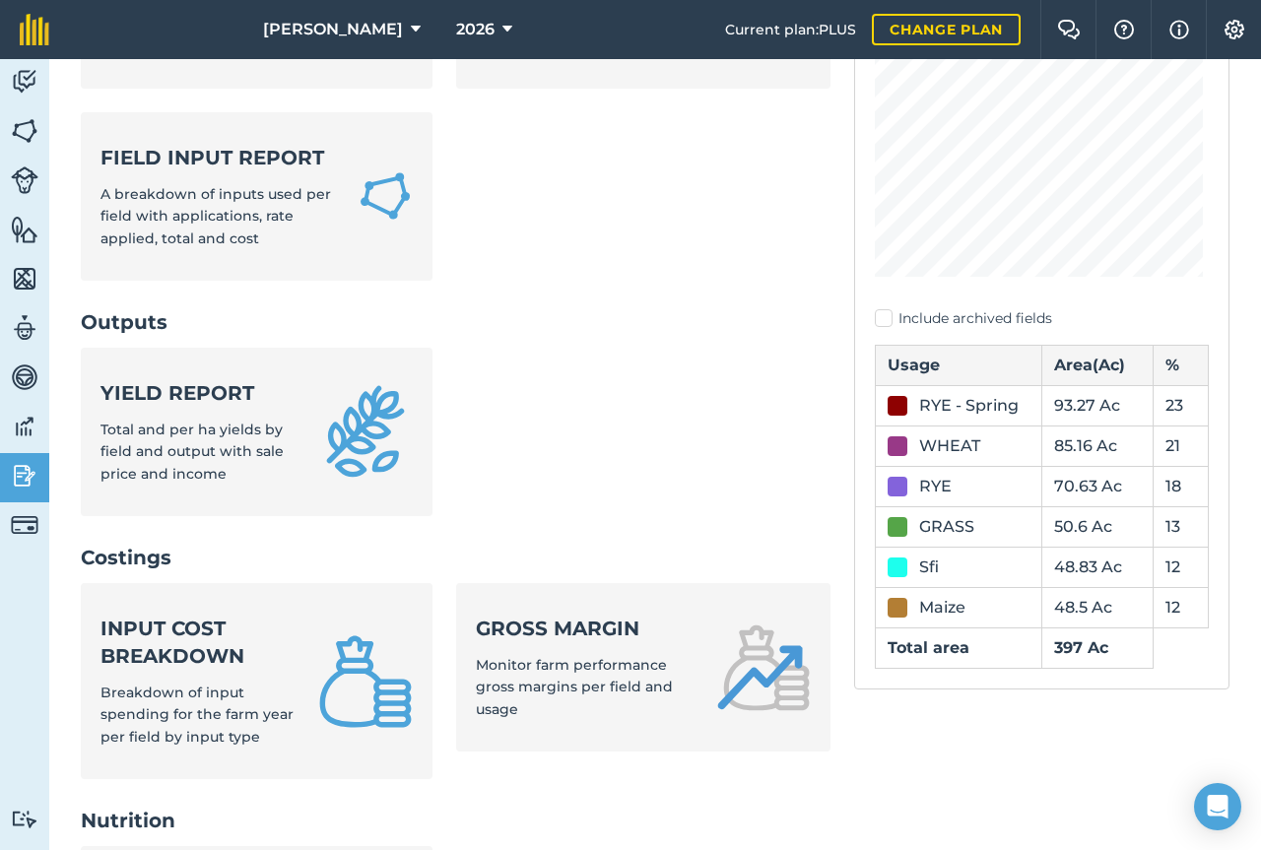
scroll to position [332, 0]
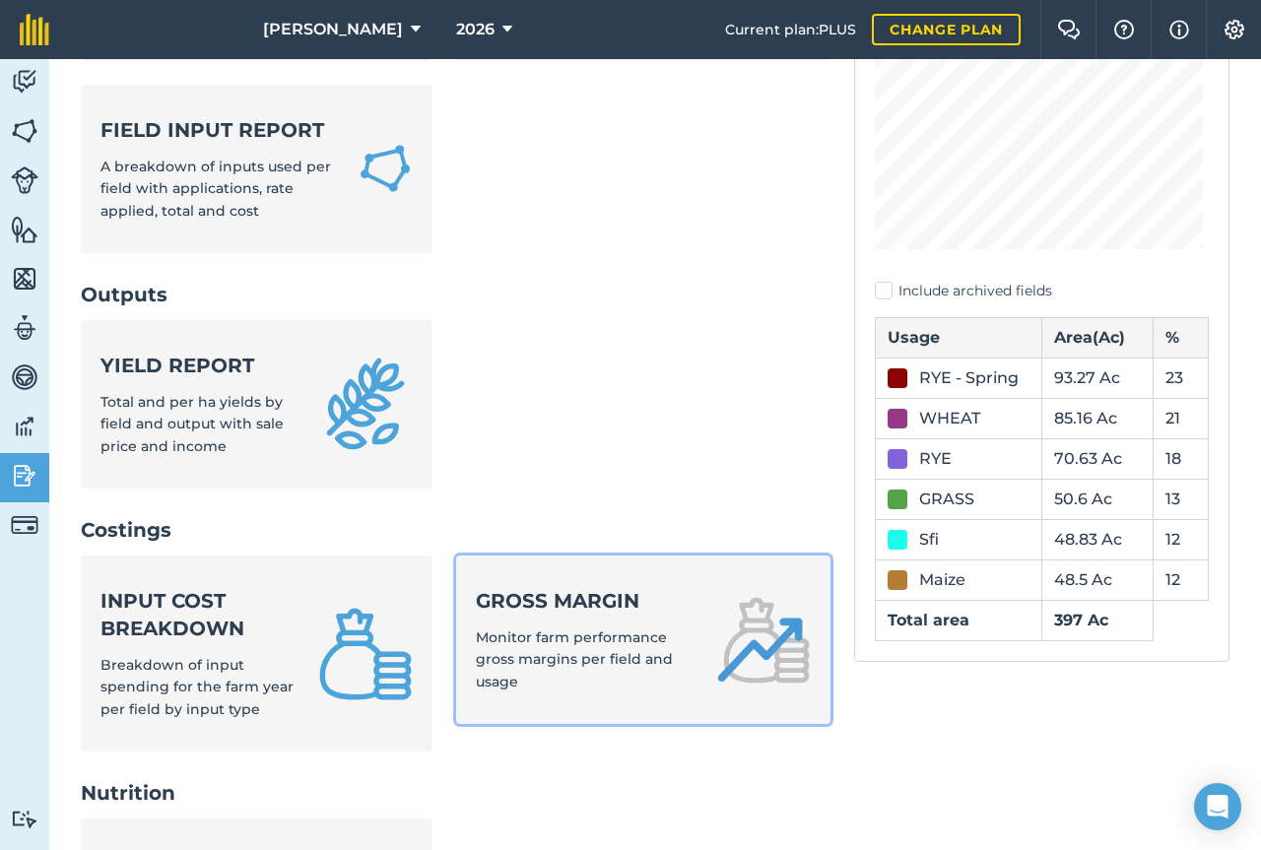
click at [593, 596] on strong "Gross margin" at bounding box center [585, 601] width 218 height 28
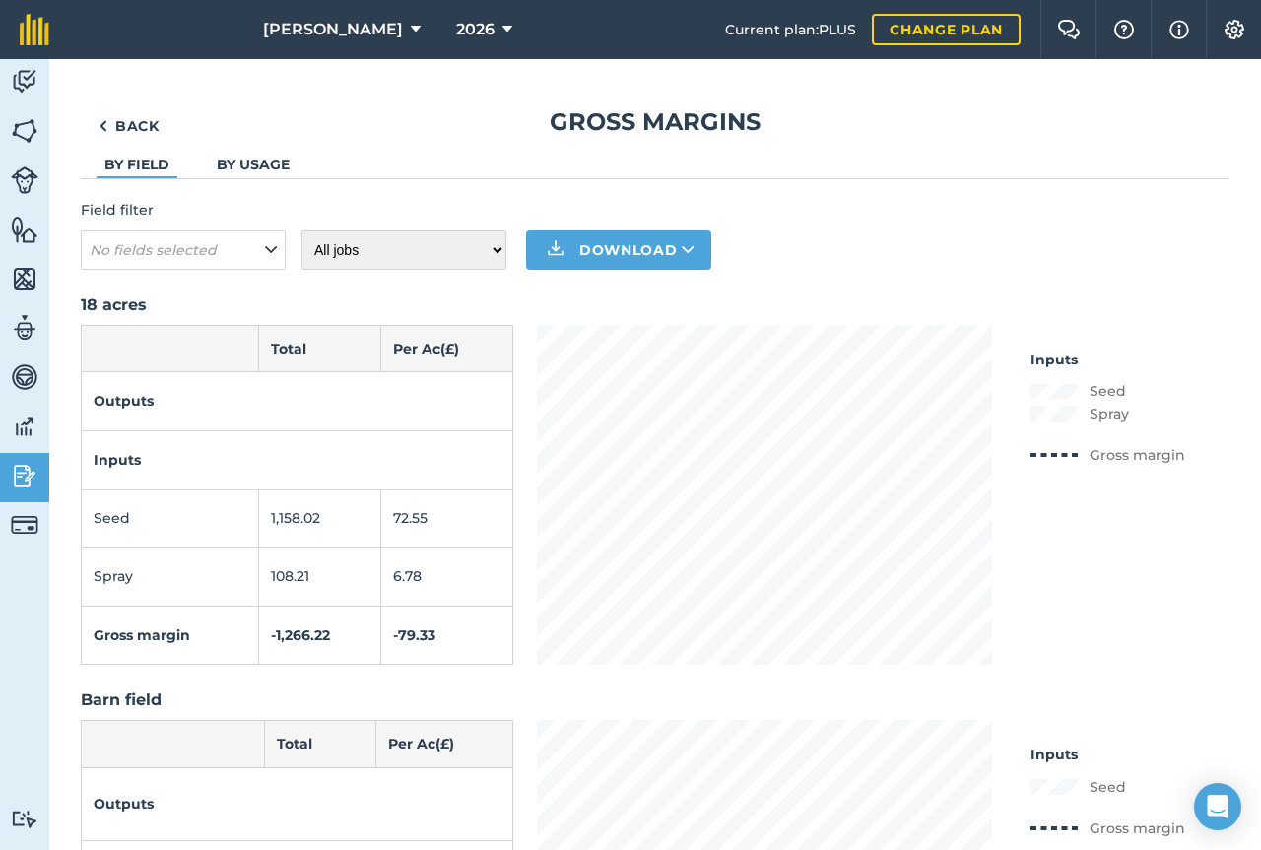
click at [247, 171] on link "By usage" at bounding box center [253, 165] width 73 height 18
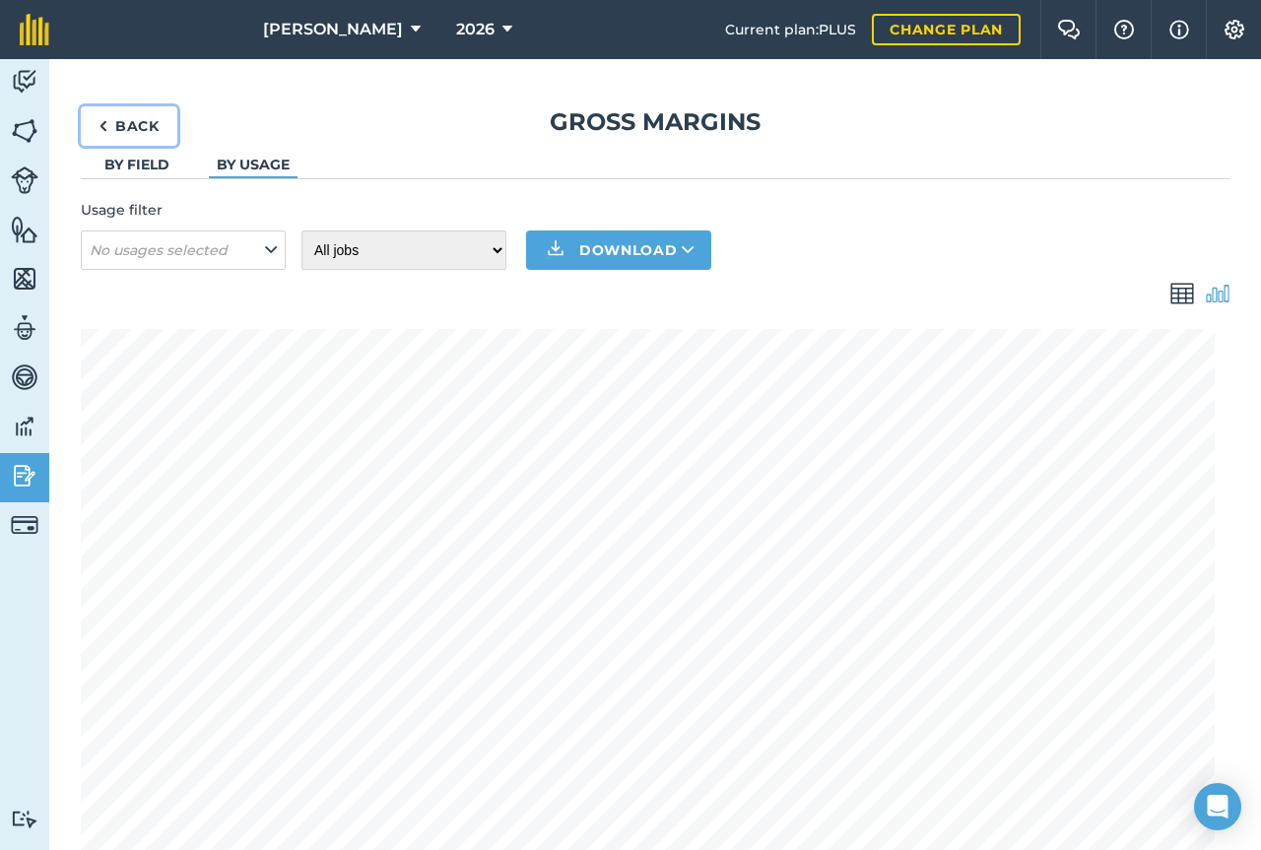
click at [121, 118] on link "Back" at bounding box center [129, 125] width 97 height 39
